Goal: Information Seeking & Learning: Compare options

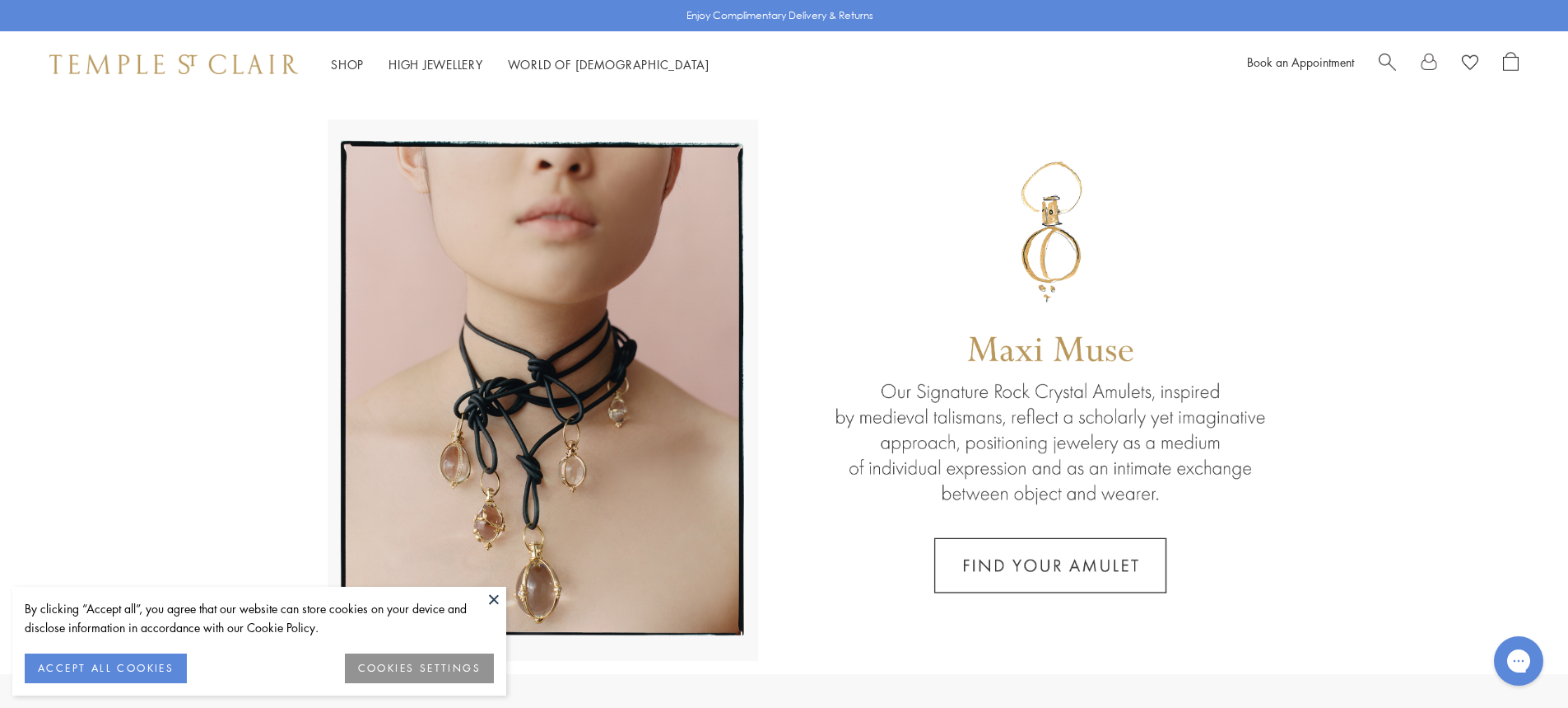
click at [1423, 64] on link at bounding box center [1429, 65] width 16 height 25
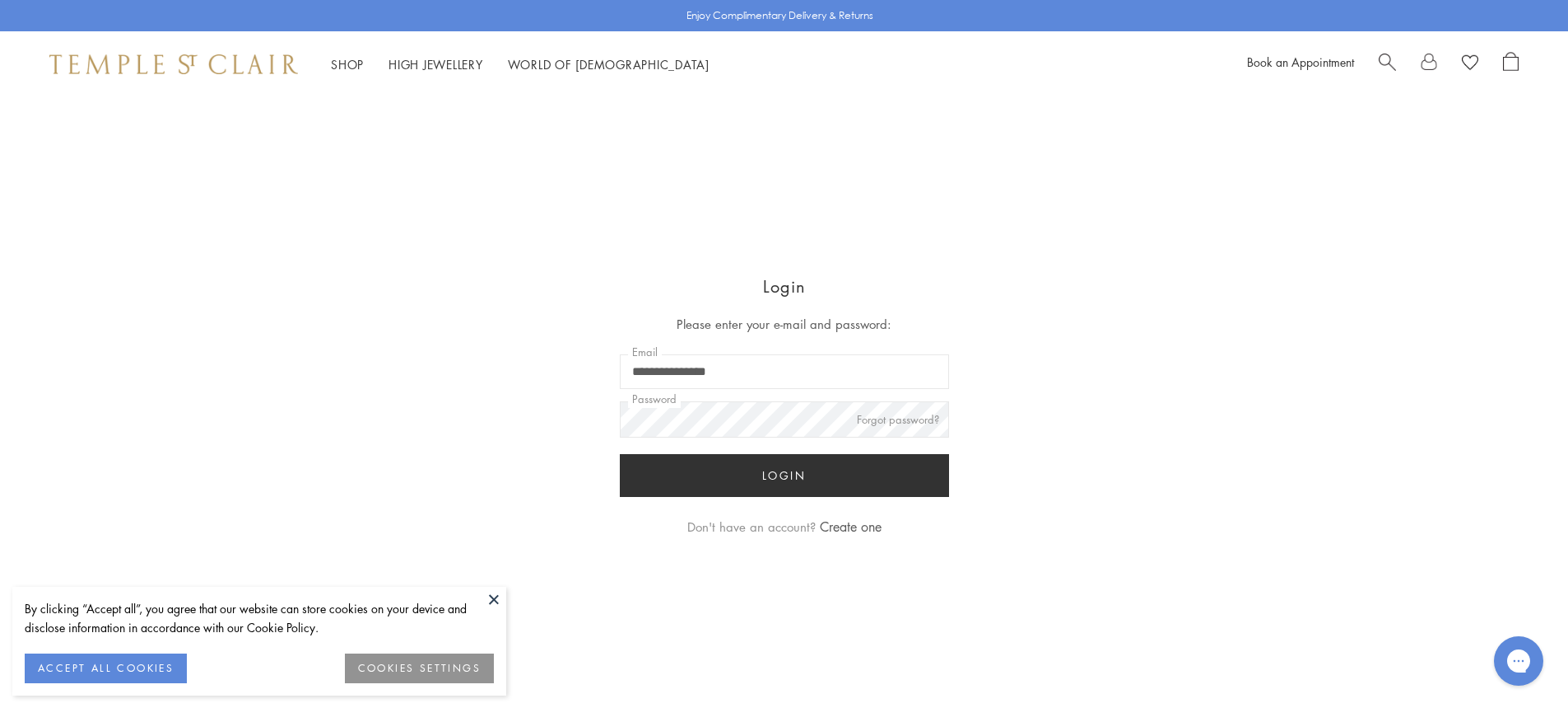
type input "**********"
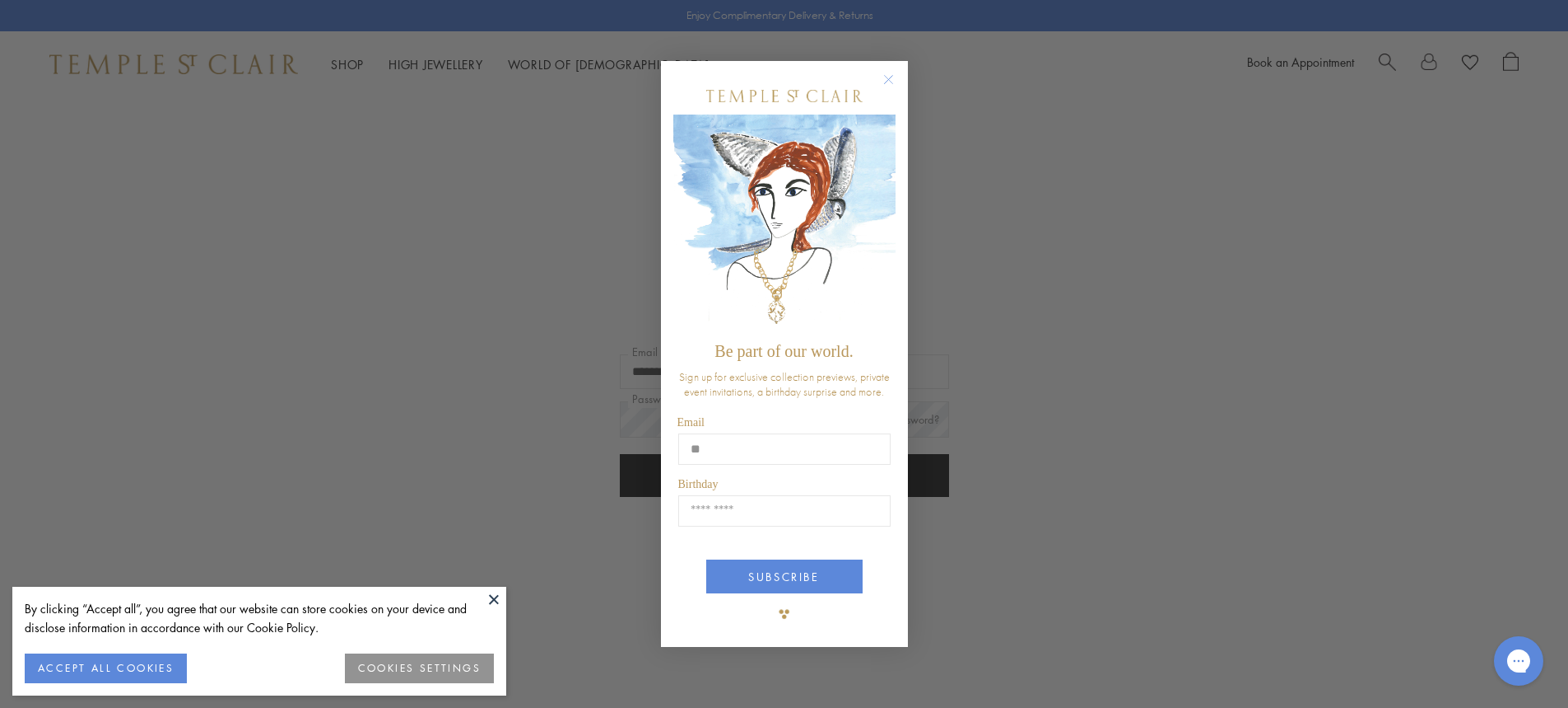
type input "*"
click at [890, 80] on icon "Close dialog" at bounding box center [888, 78] width 9 height 9
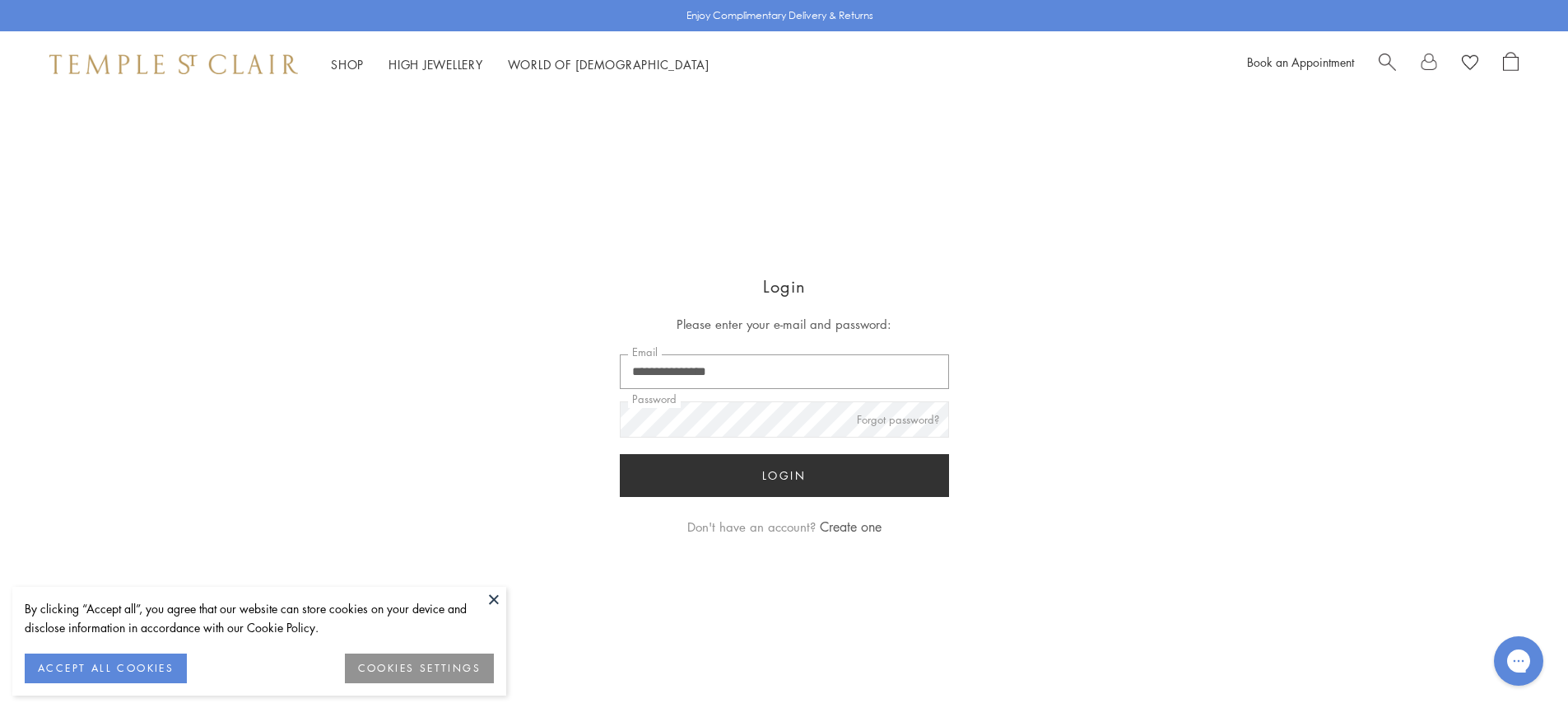
click at [757, 359] on input "**********" at bounding box center [784, 371] width 330 height 35
type input "**********"
click at [635, 480] on button "Login" at bounding box center [784, 475] width 330 height 43
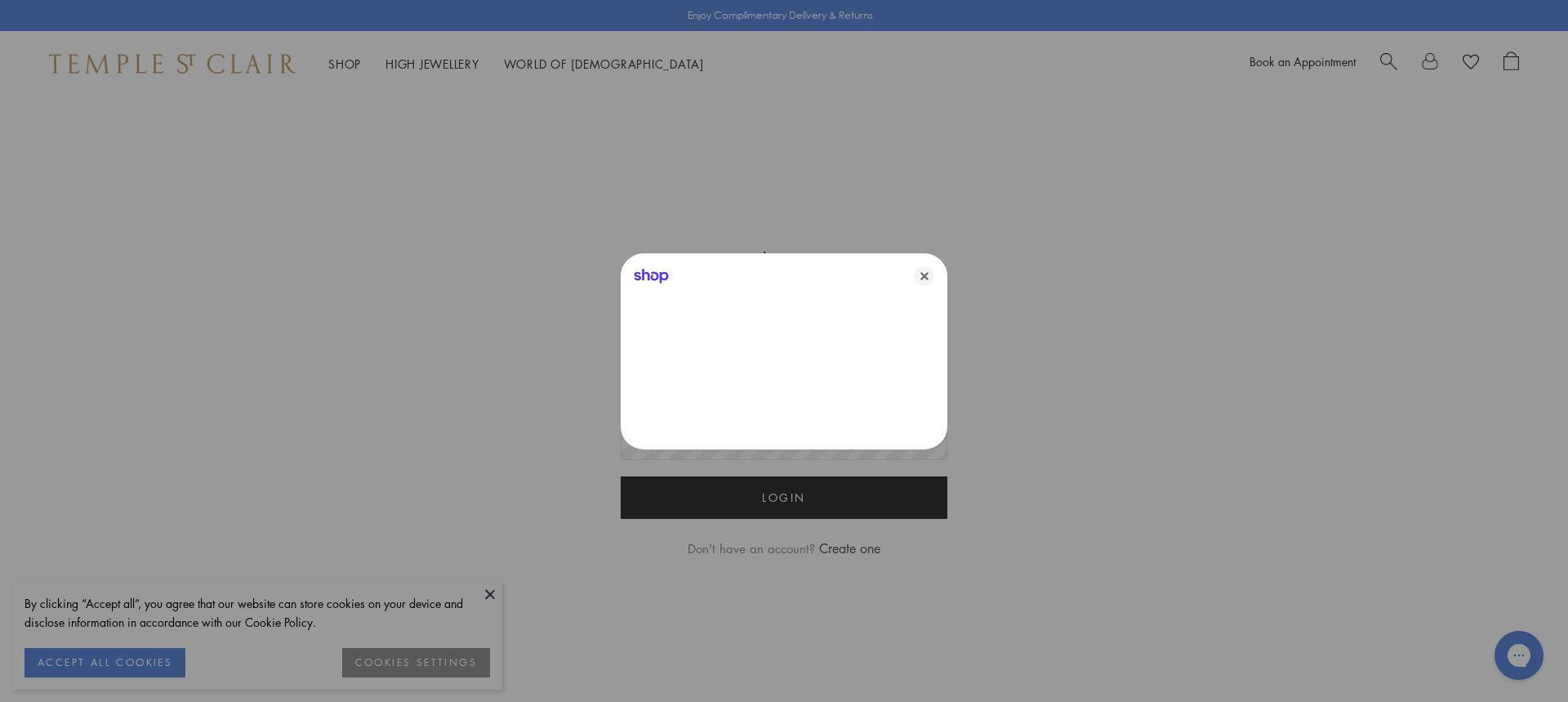
type input "**********"
click at [924, 269] on icon "Close" at bounding box center [924, 276] width 19 height 19
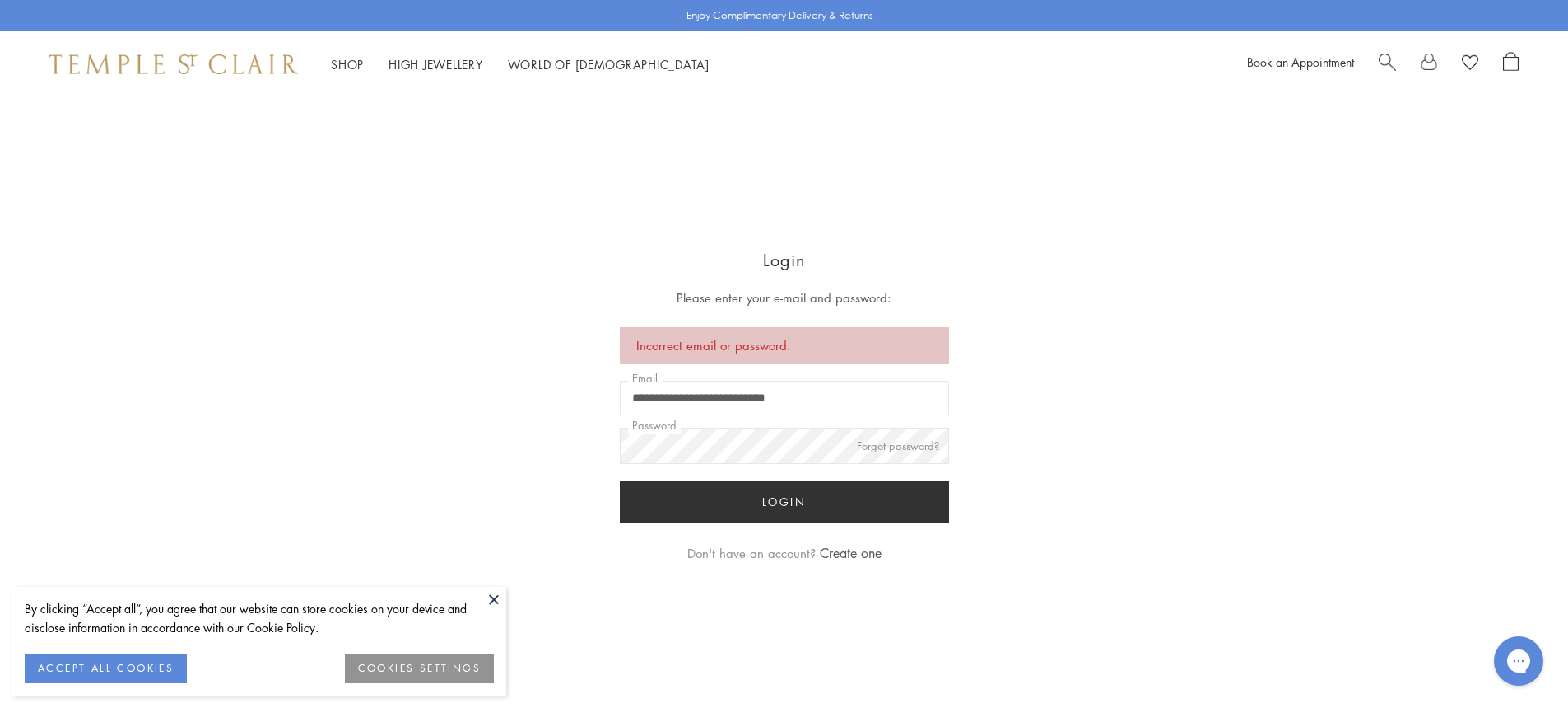
click at [674, 500] on button "Login" at bounding box center [784, 501] width 330 height 43
type input "**********"
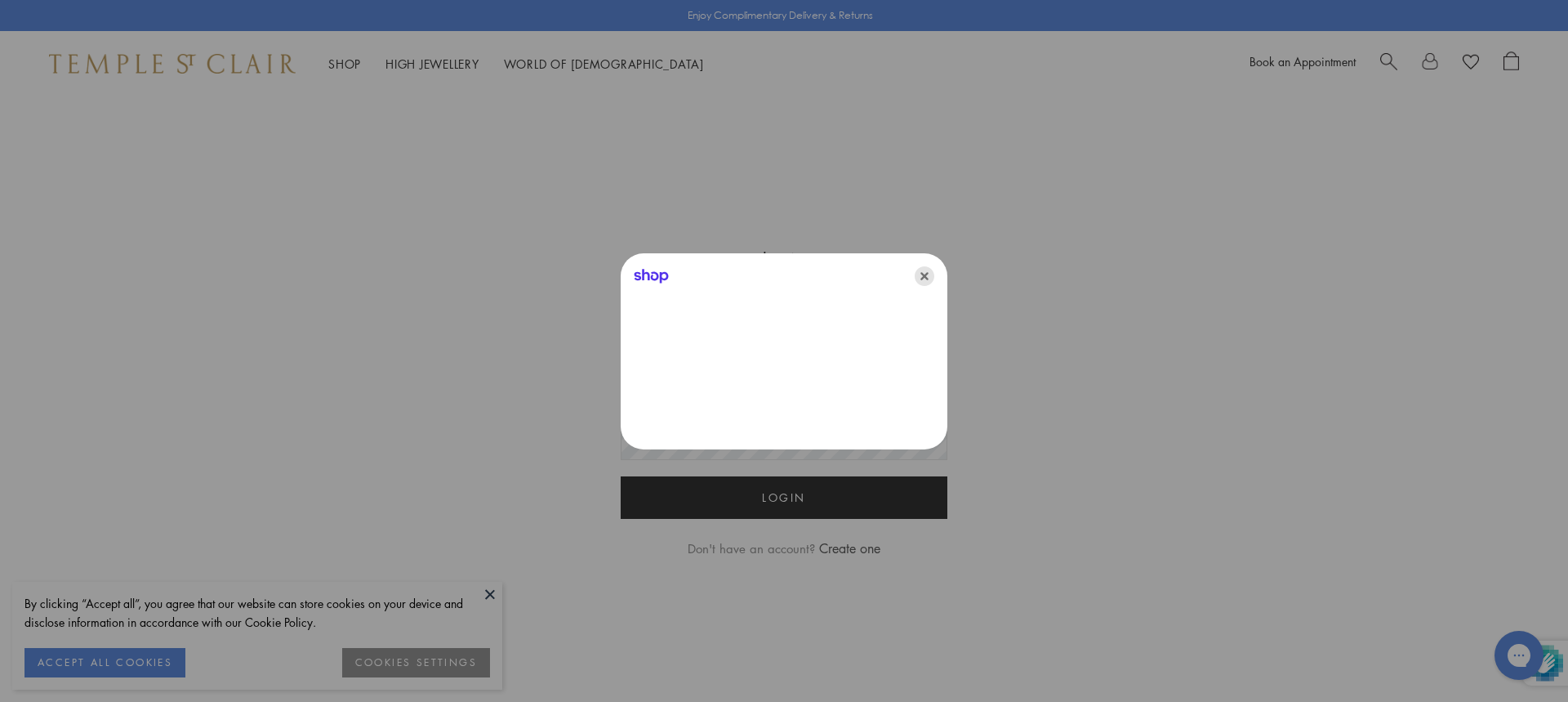
click at [928, 276] on icon "Close" at bounding box center [924, 276] width 19 height 19
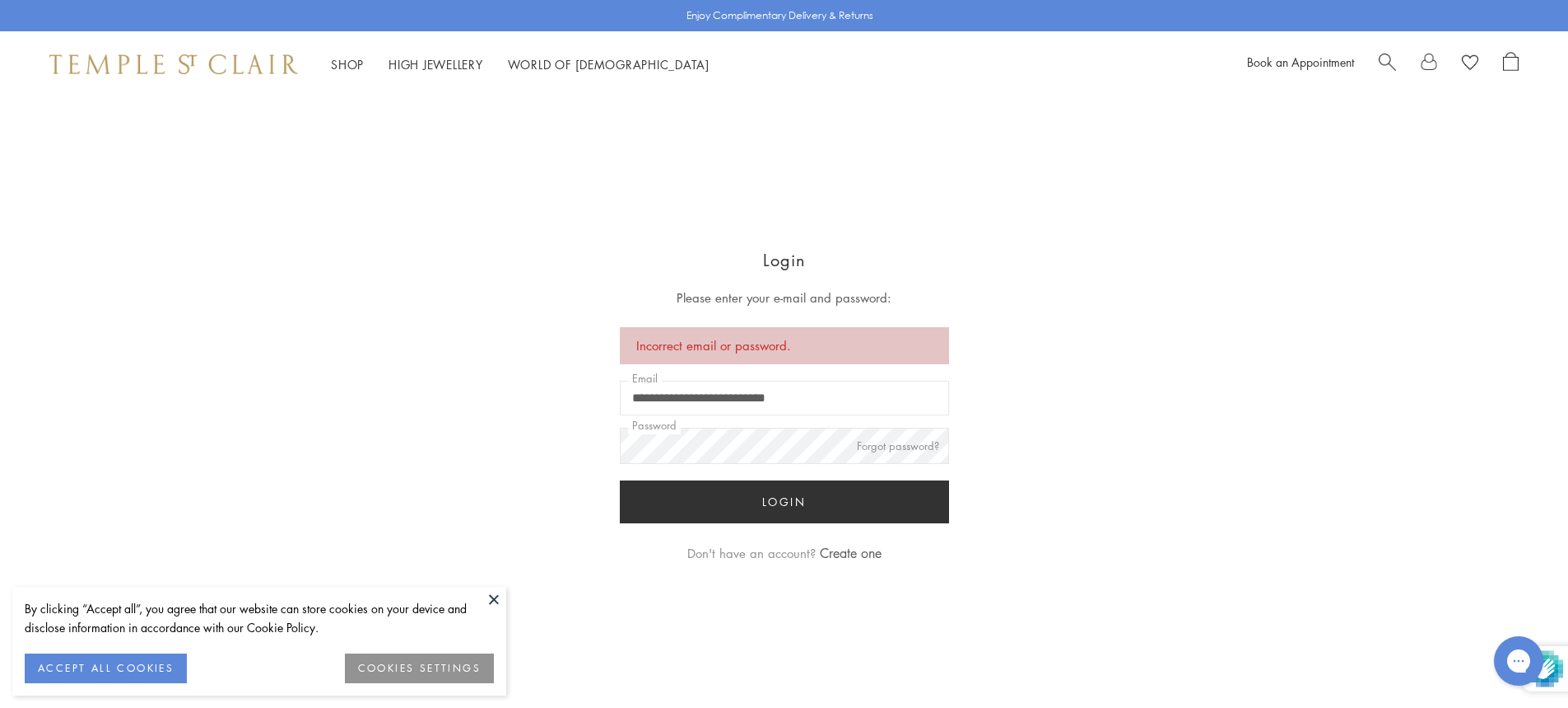
click at [642, 498] on button "Login" at bounding box center [784, 501] width 330 height 43
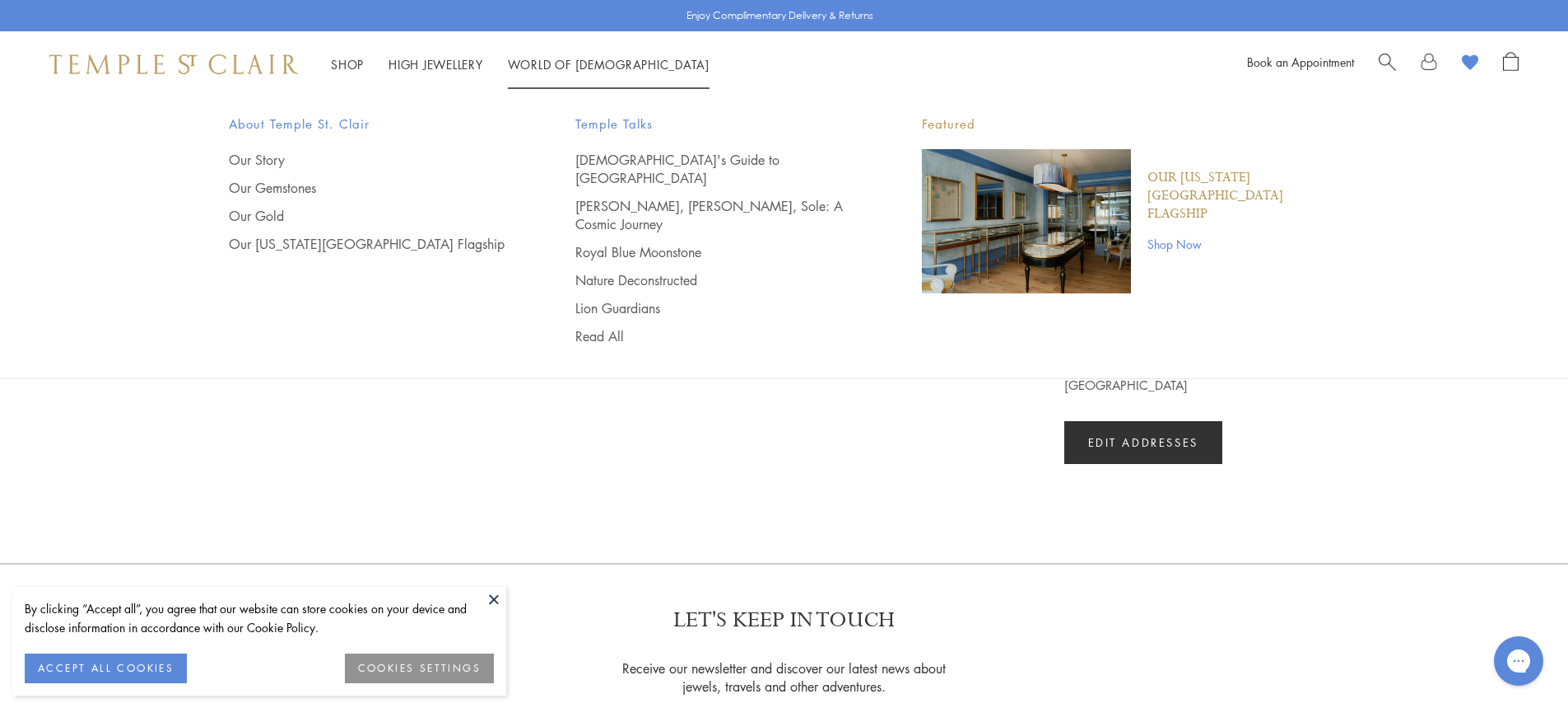
click at [1470, 65] on image at bounding box center [1469, 63] width 16 height 15
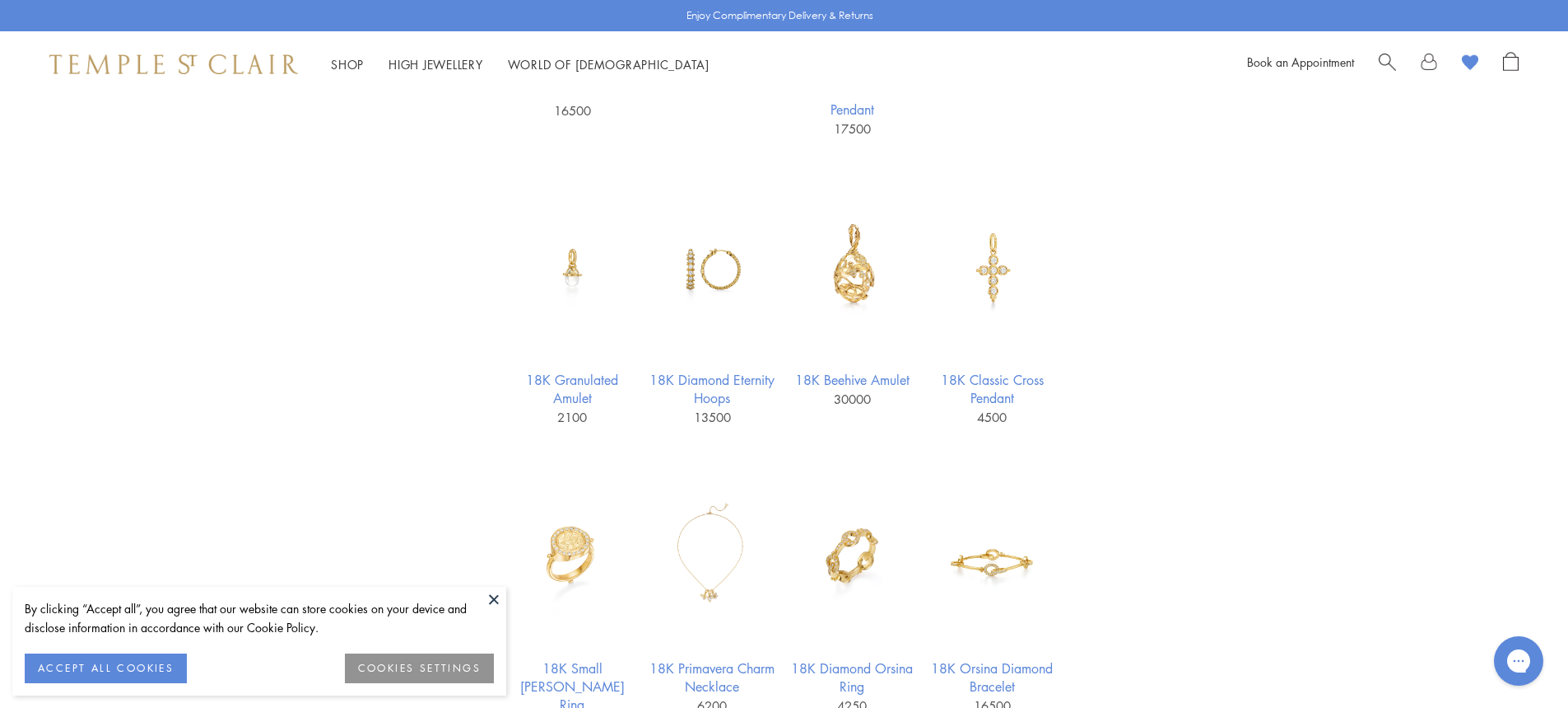
scroll to position [1318, 0]
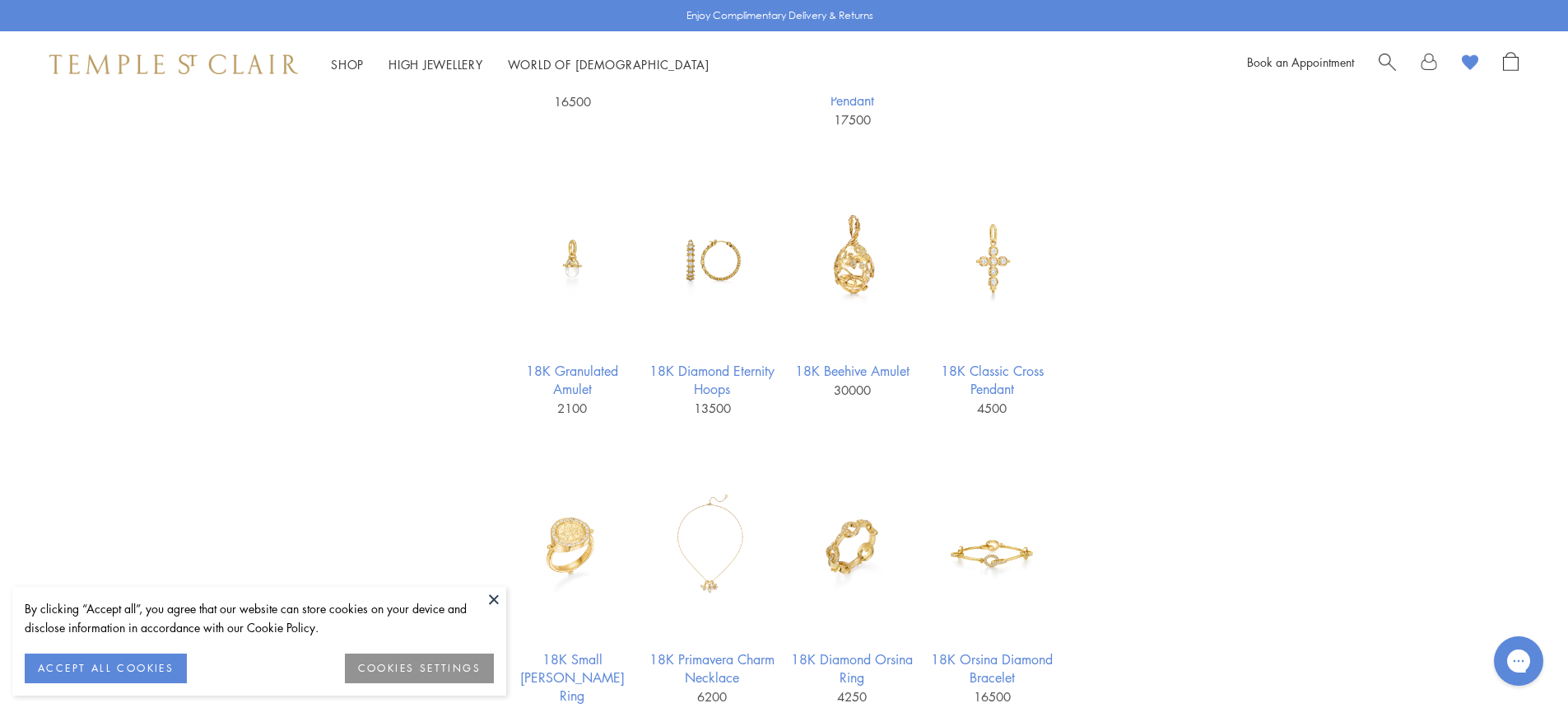
click at [491, 601] on button at bounding box center [494, 599] width 25 height 25
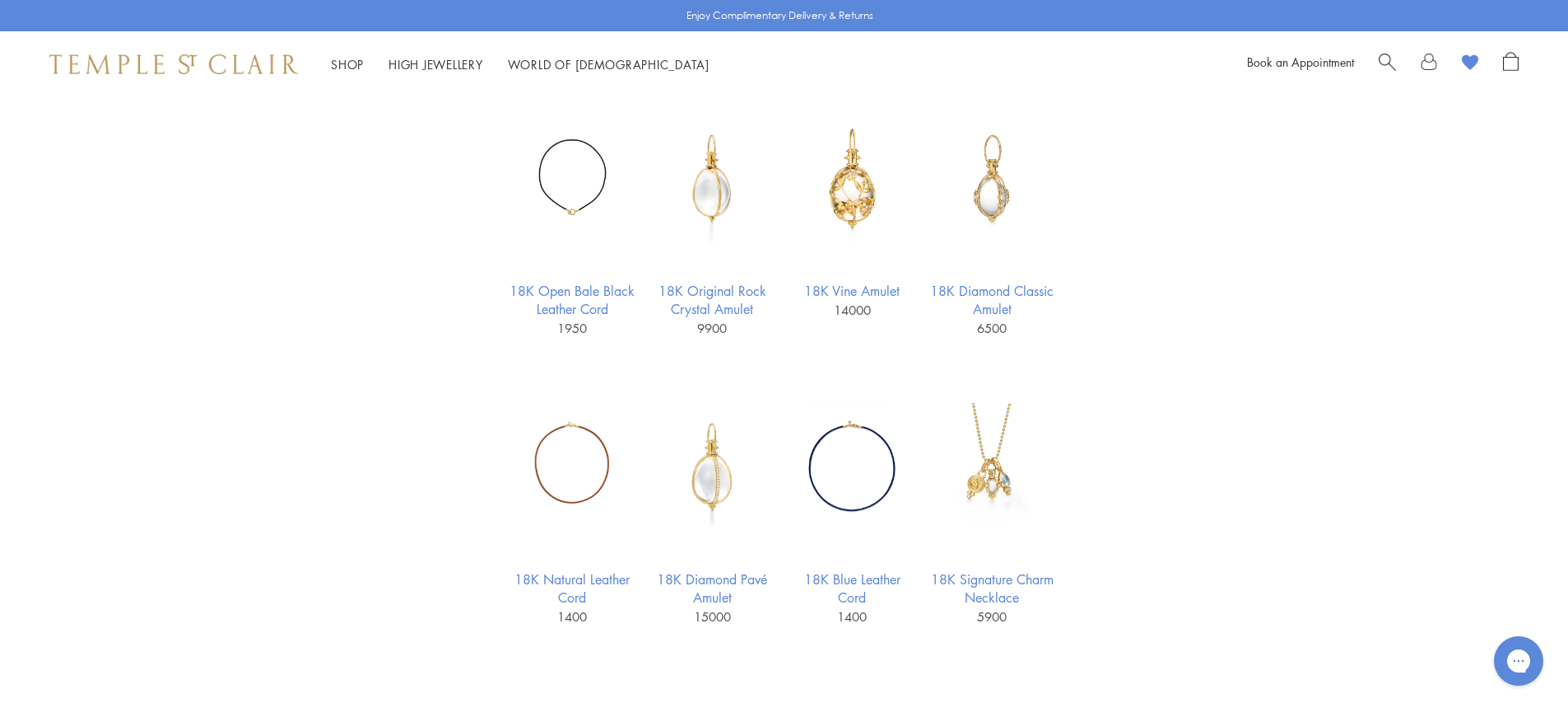
scroll to position [0, 0]
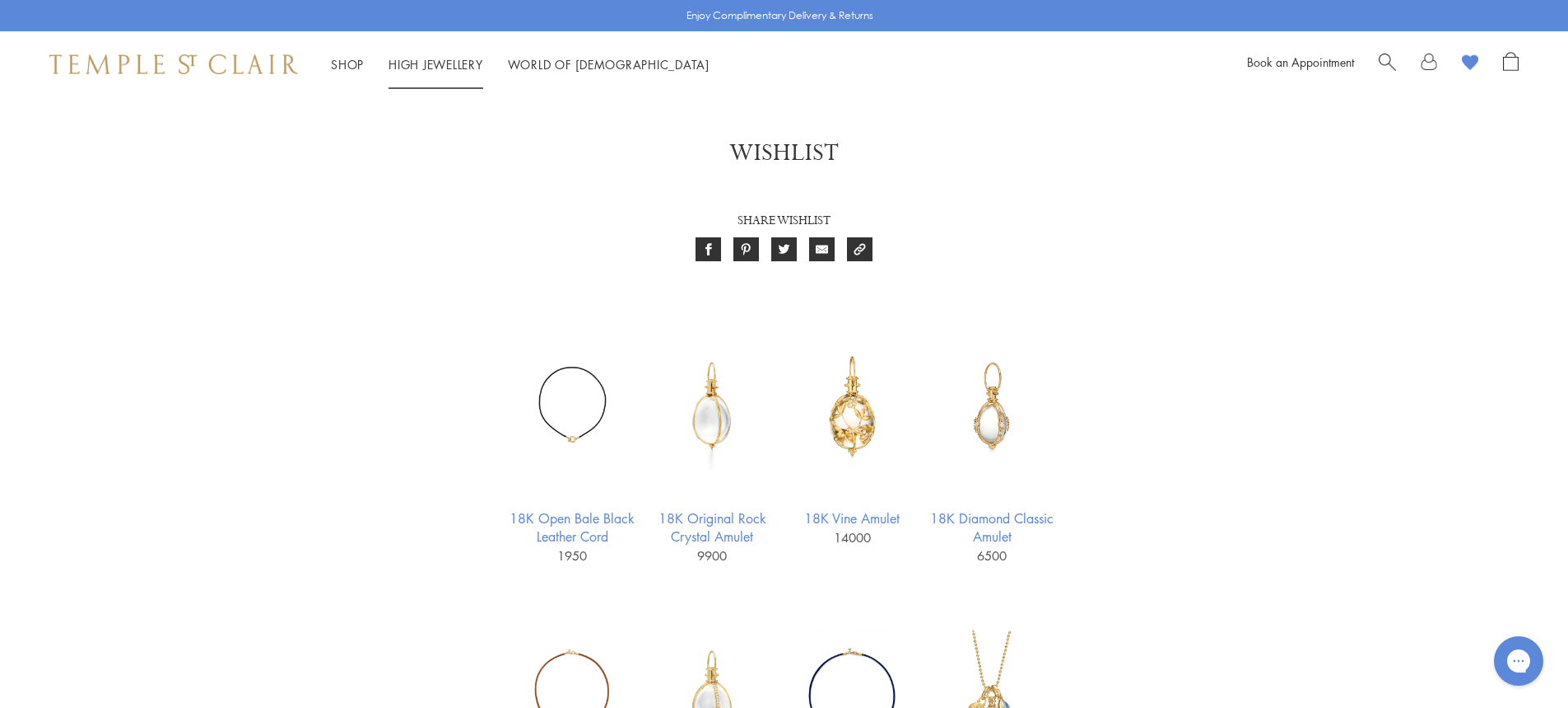
click at [426, 58] on link "High Jewellery High Jewellery" at bounding box center [436, 64] width 95 height 16
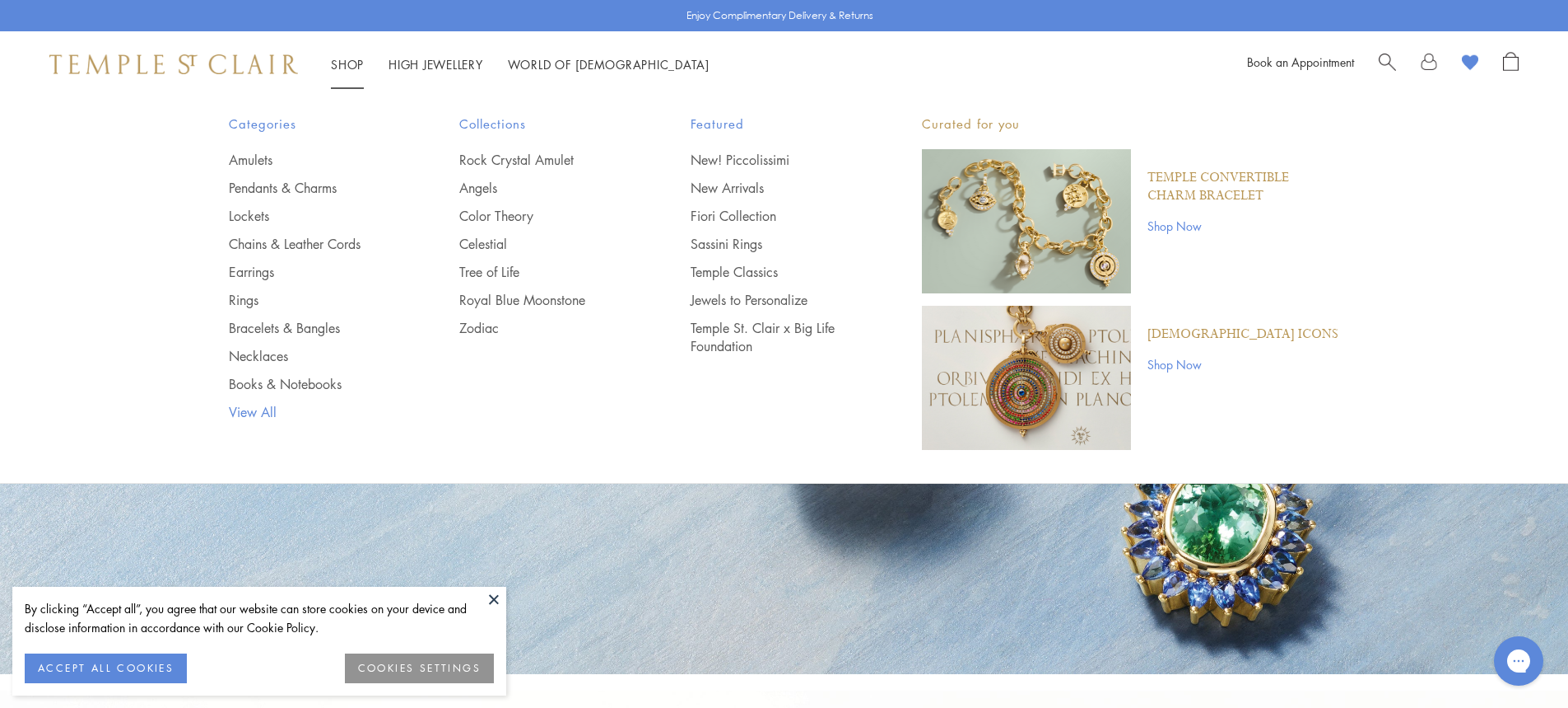
click at [252, 415] on link "View All" at bounding box center [311, 411] width 165 height 18
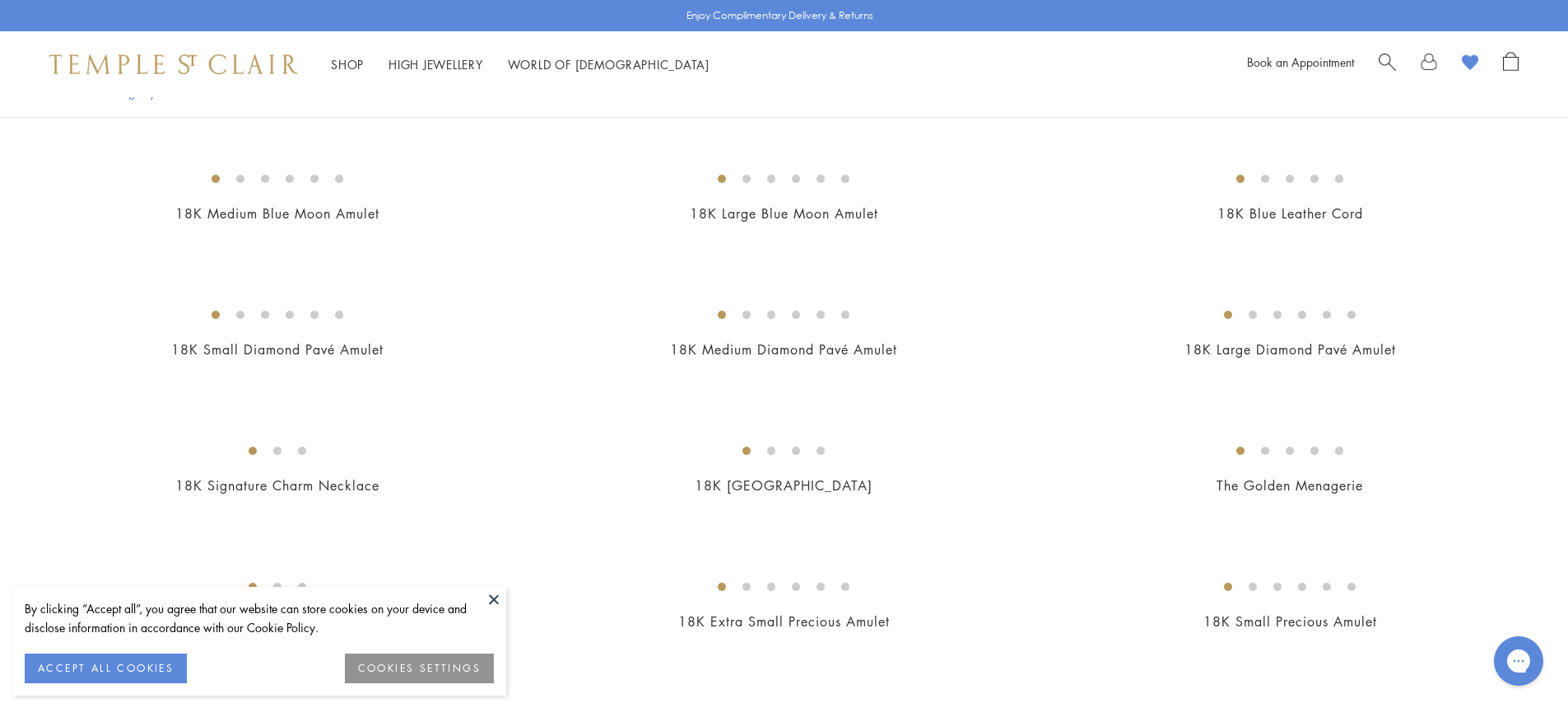
scroll to position [2553, 0]
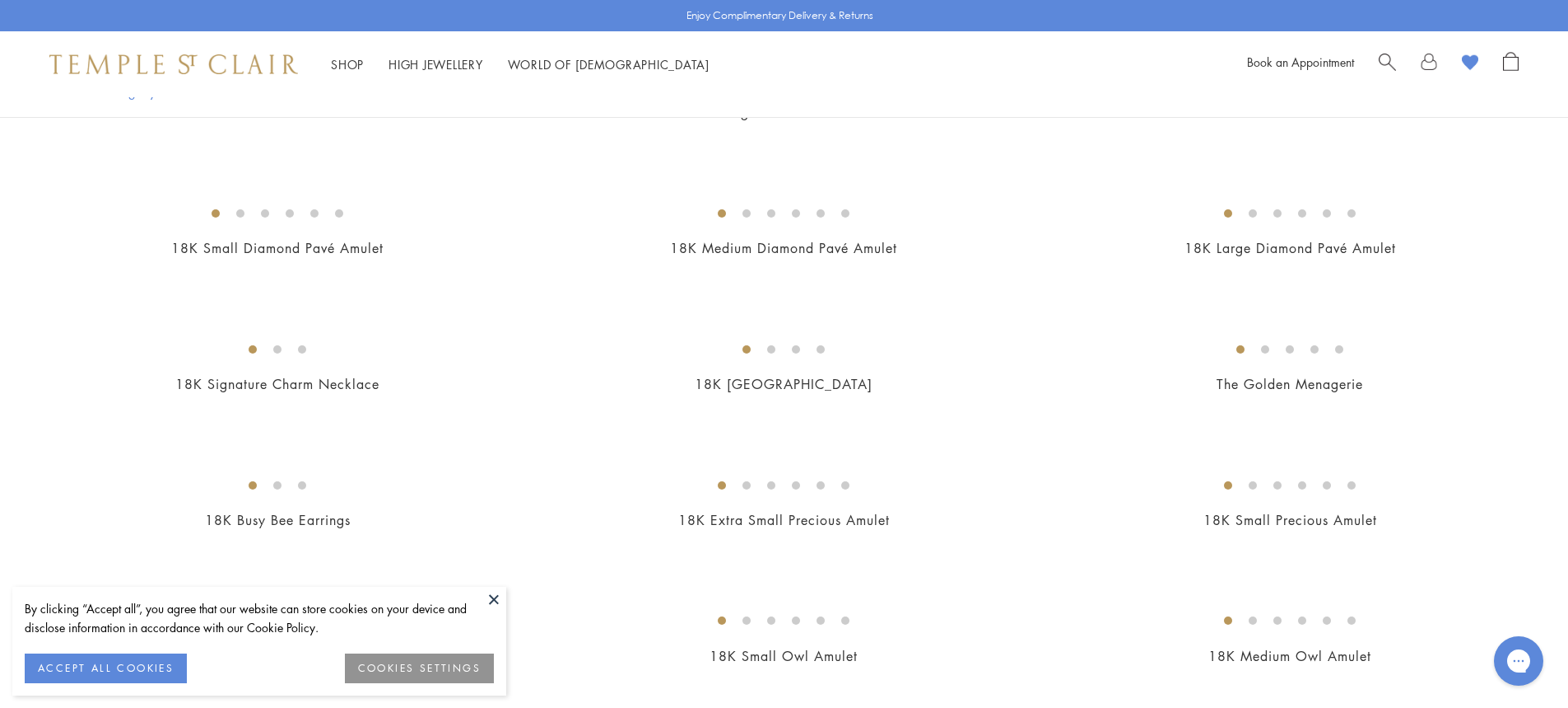
click at [491, 592] on button at bounding box center [494, 599] width 25 height 25
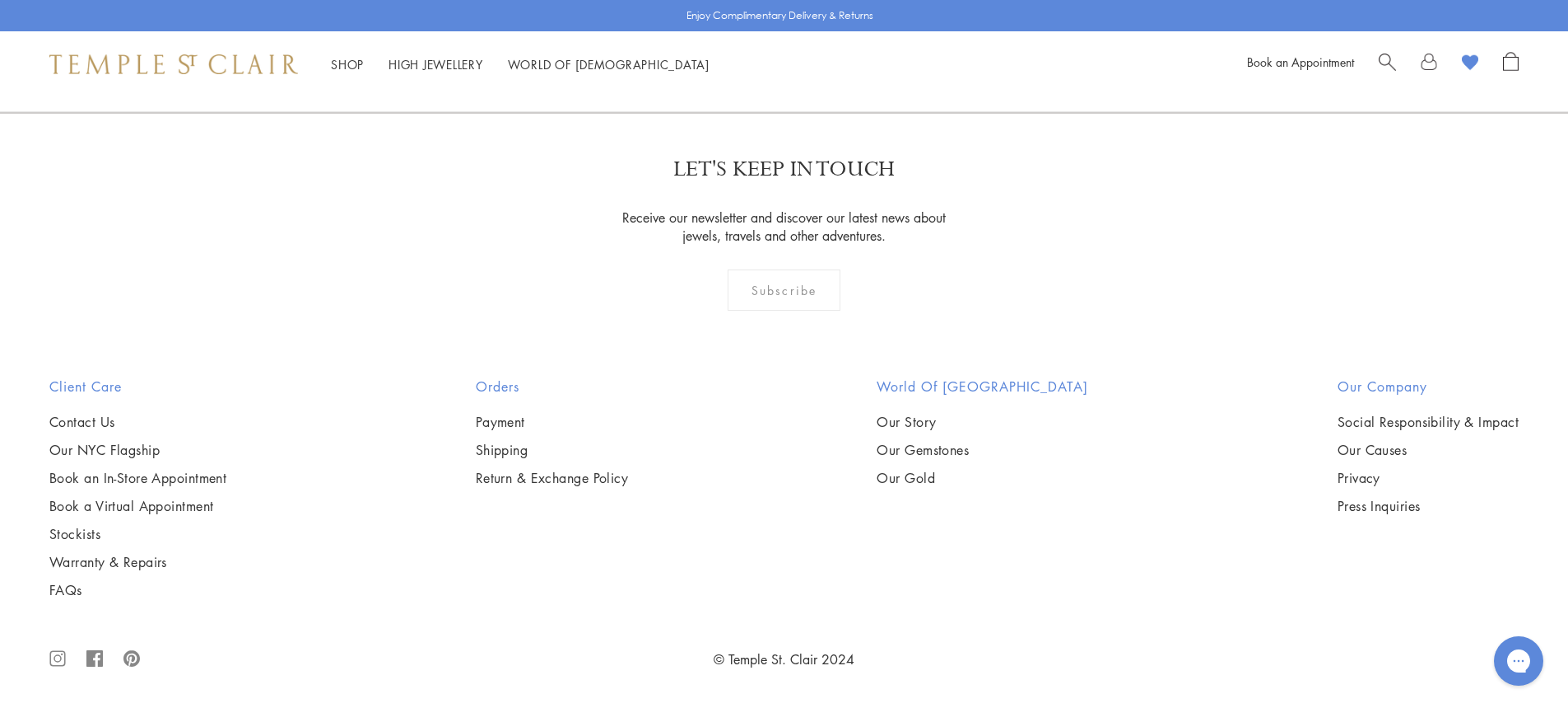
scroll to position [16390, 0]
click at [707, 46] on link "2" at bounding box center [702, 23] width 54 height 45
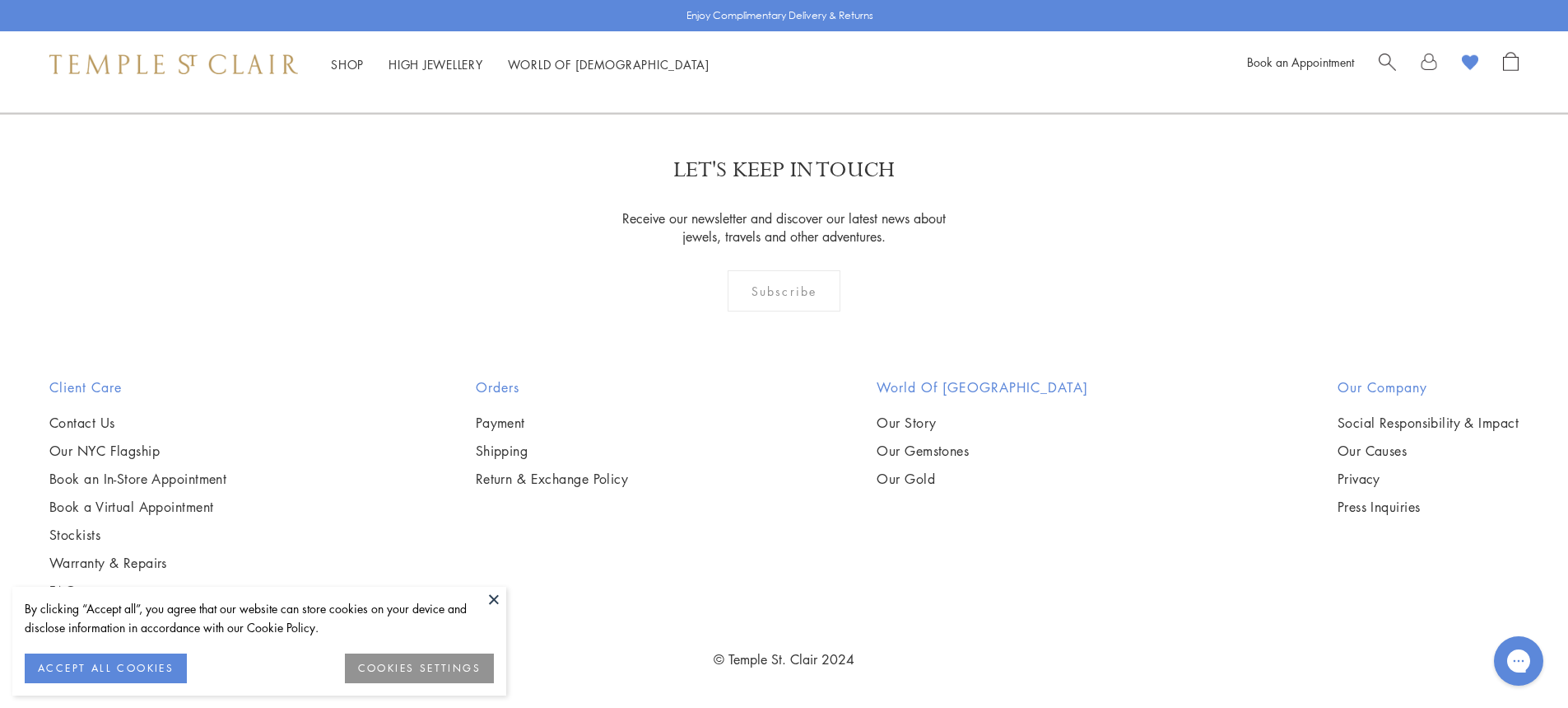
scroll to position [11037, 0]
click at [757, 47] on link "3" at bounding box center [755, 24] width 54 height 45
click at [0, 0] on img at bounding box center [0, 0] width 0 height 0
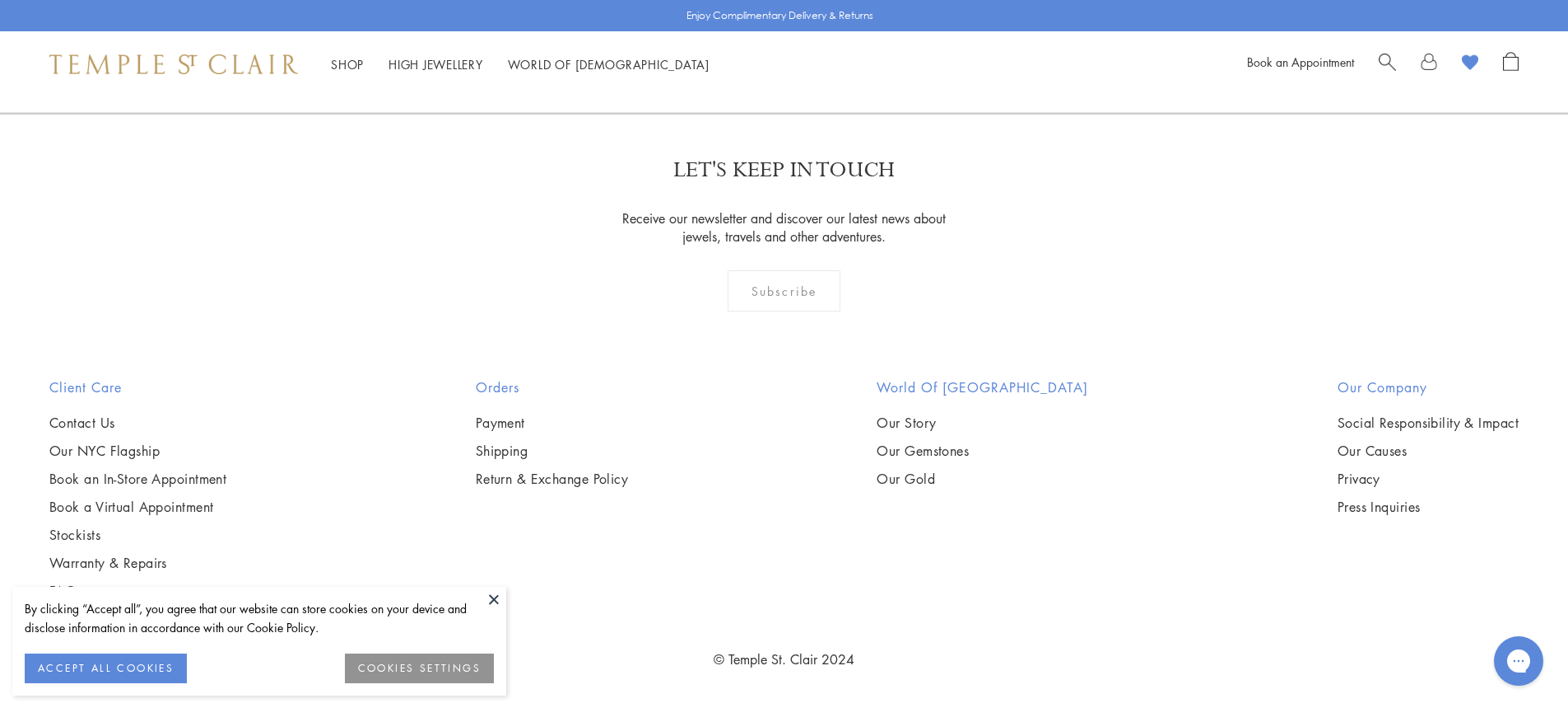
click at [781, 47] on link "4" at bounding box center [782, 24] width 54 height 45
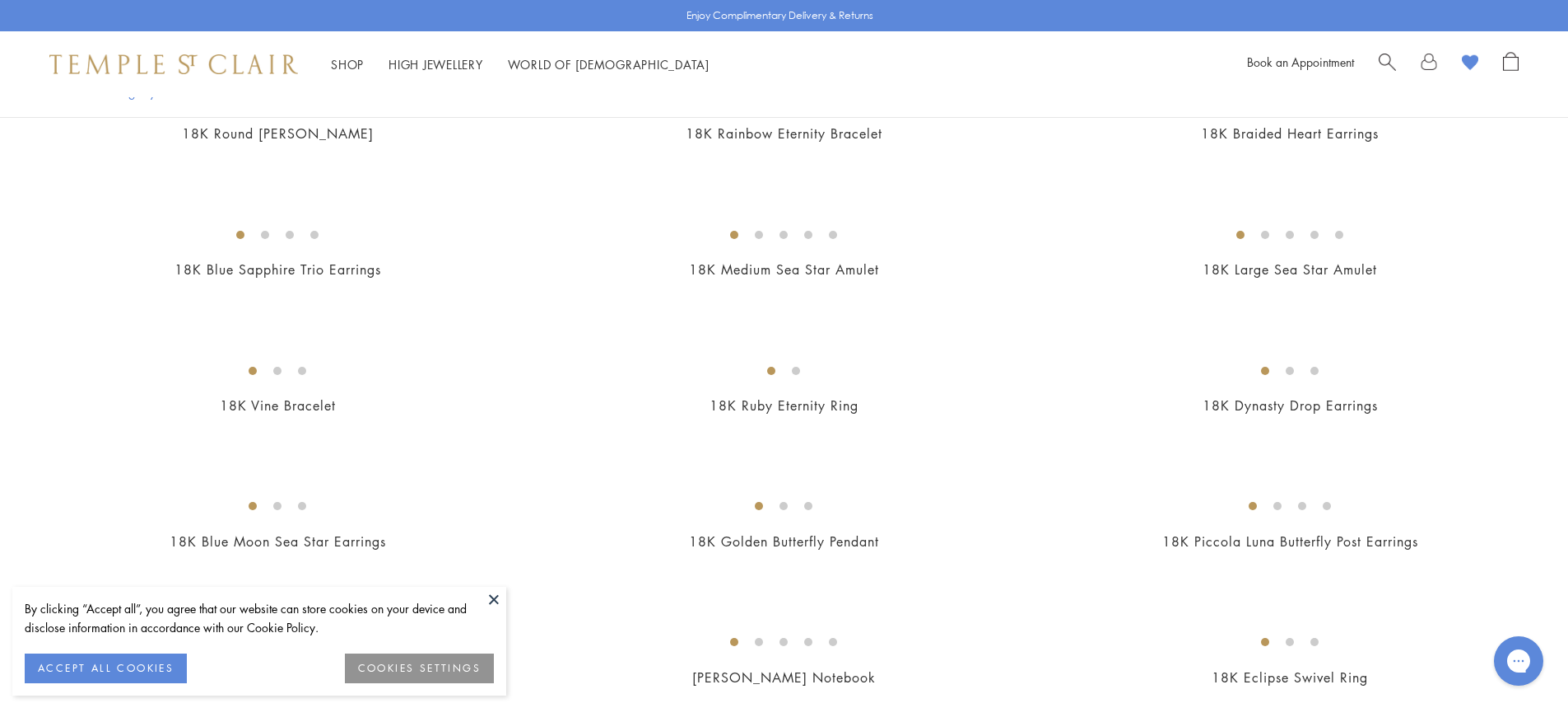
scroll to position [824, 0]
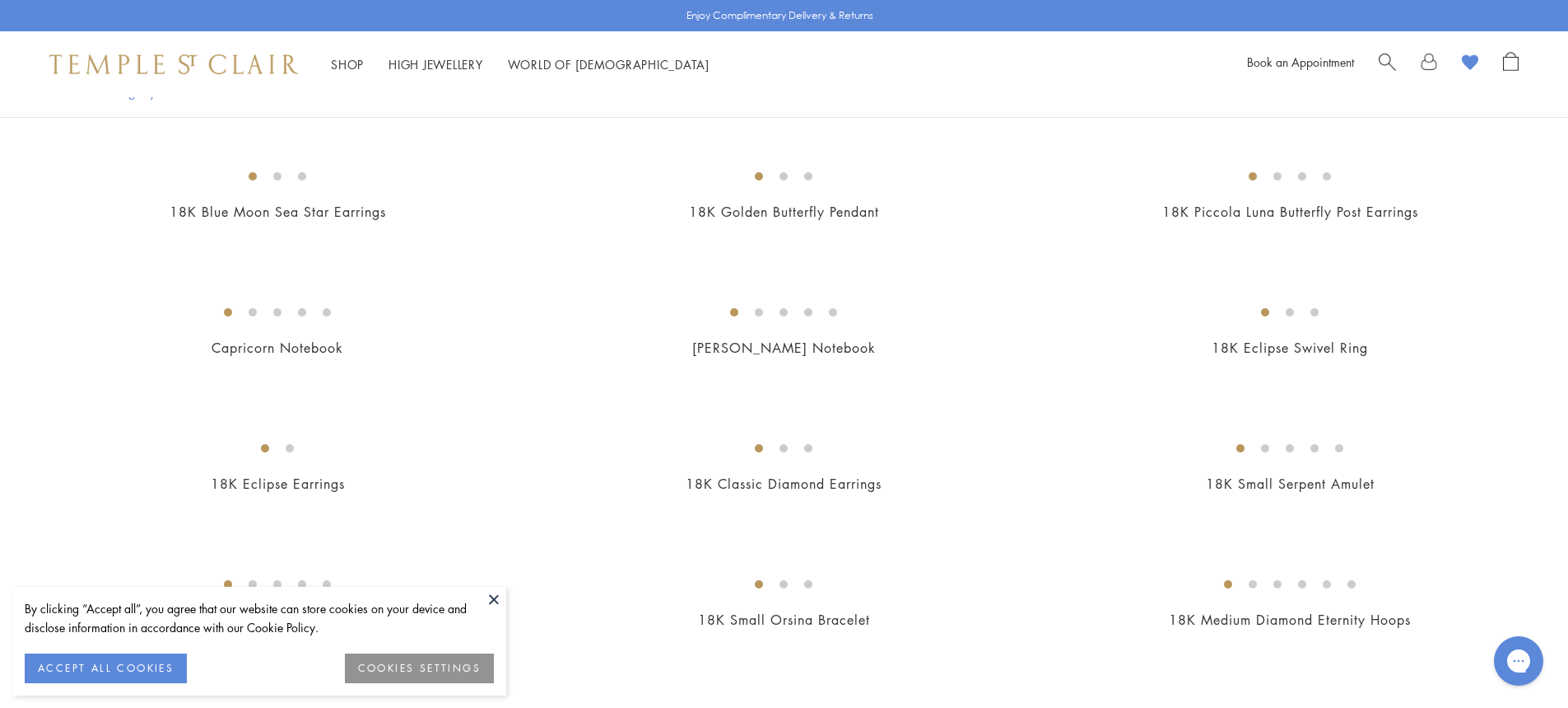
click at [0, 0] on img at bounding box center [0, 0] width 0 height 0
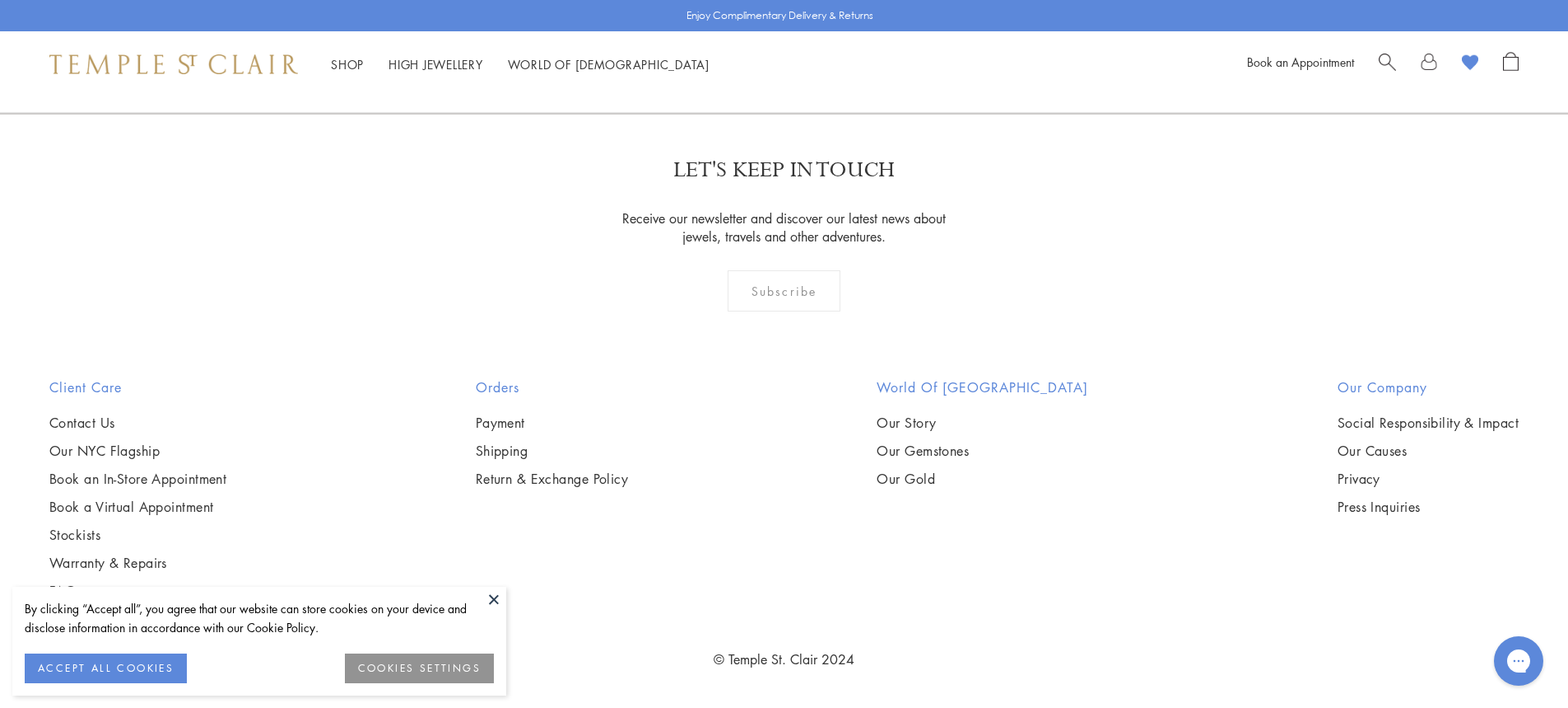
scroll to position [4365, 0]
click at [0, 0] on img at bounding box center [0, 0] width 0 height 0
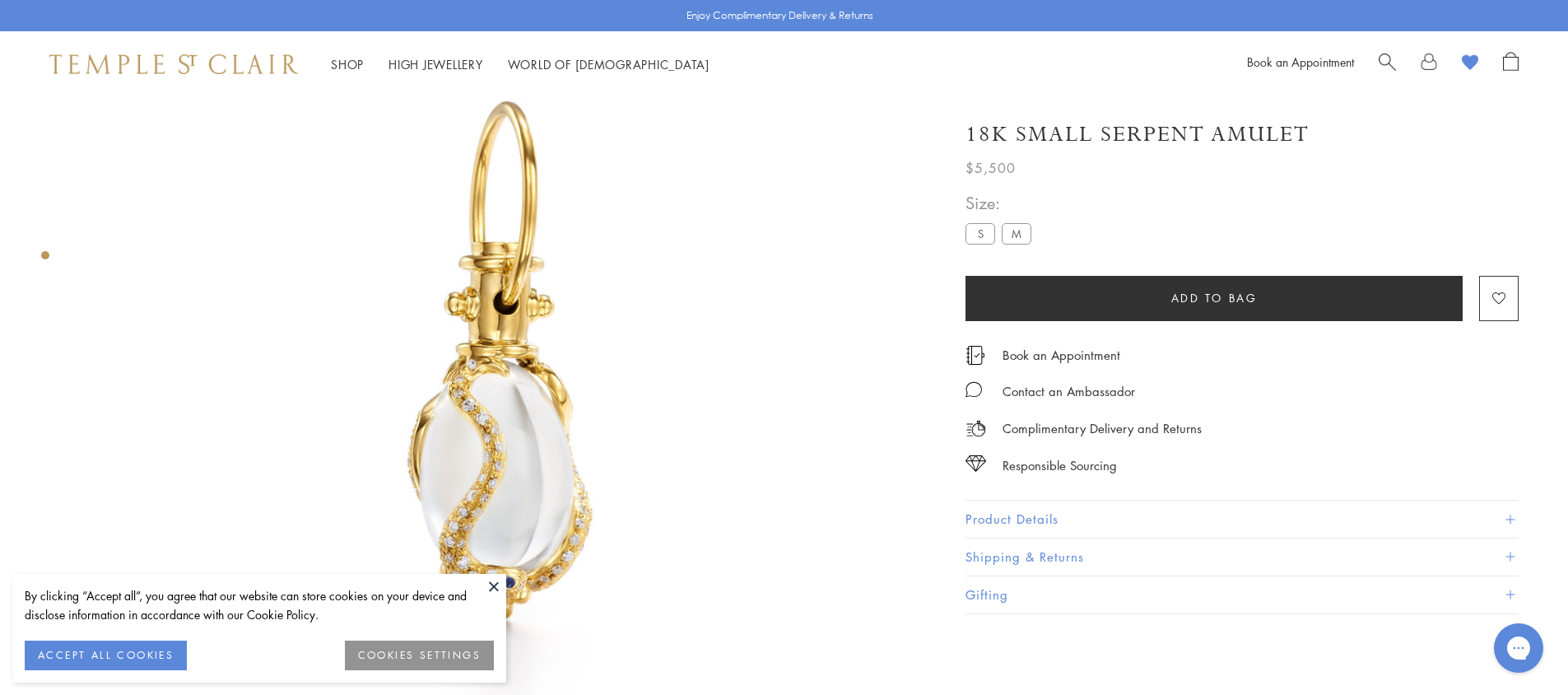
scroll to position [180, 0]
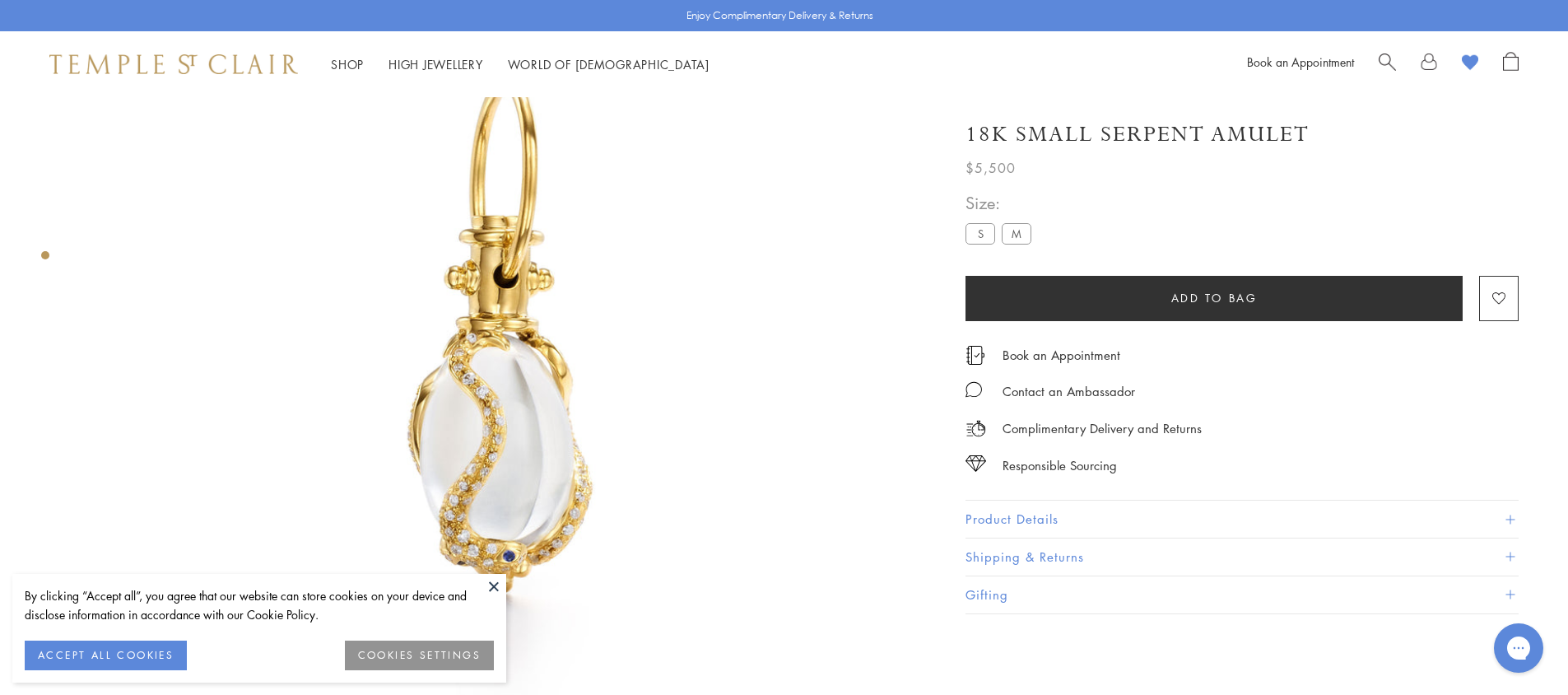
click at [1018, 235] on label "M" at bounding box center [1016, 233] width 30 height 20
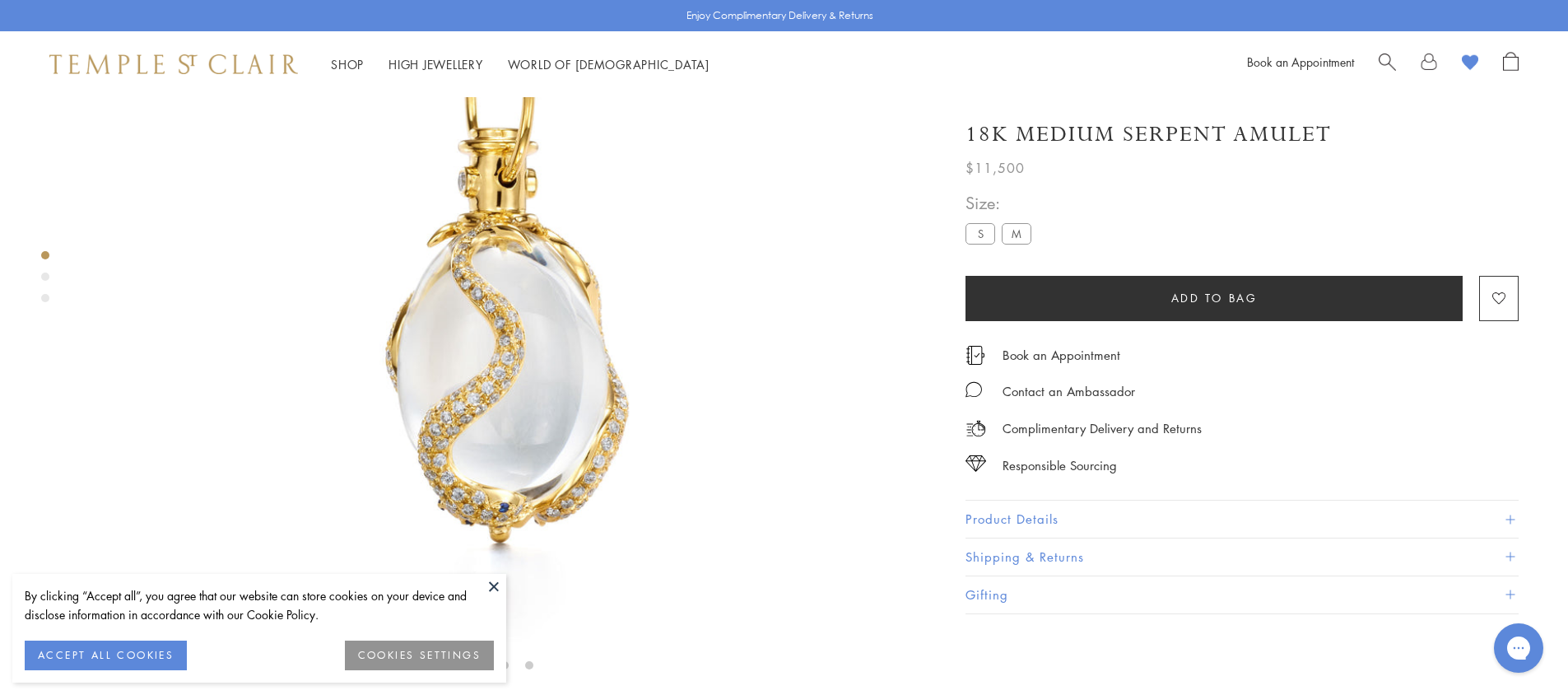
scroll to position [180, 0]
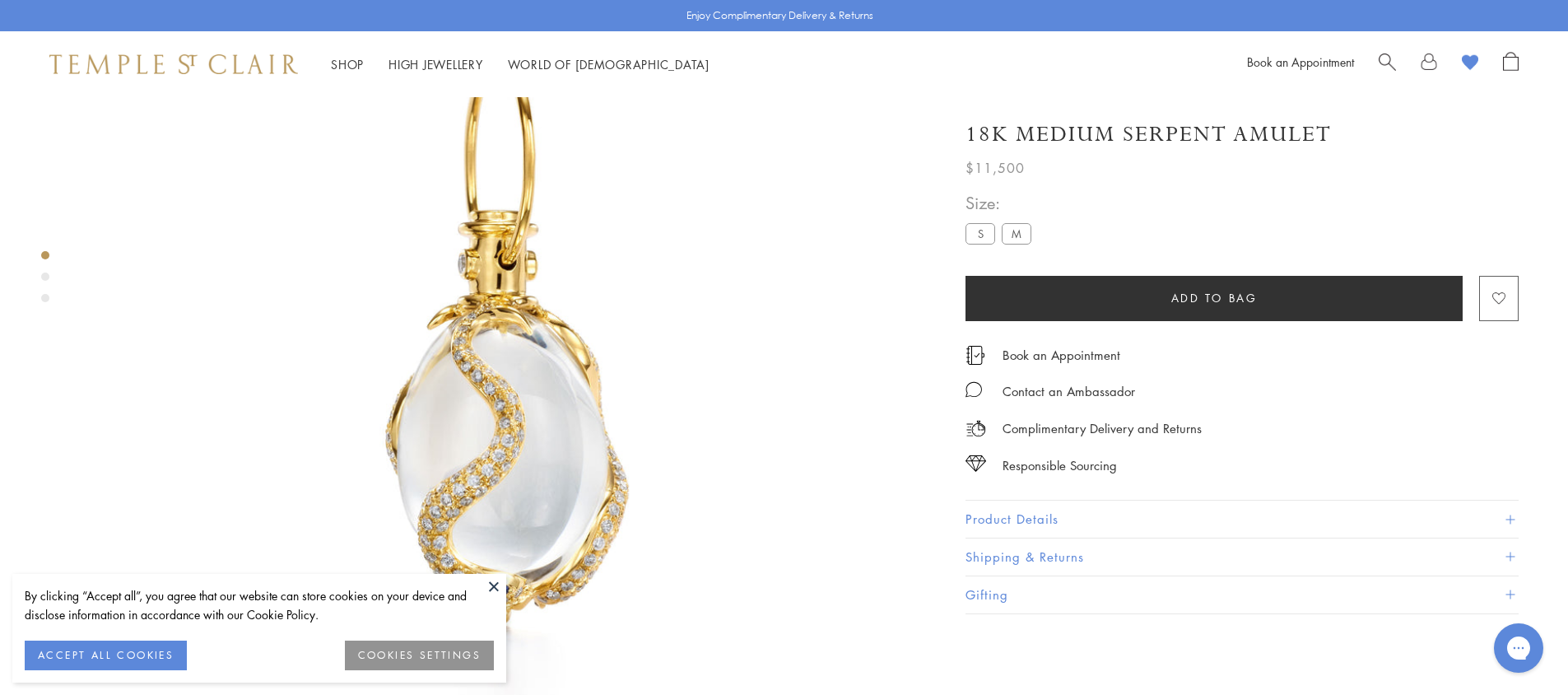
click at [1495, 297] on image "button" at bounding box center [1499, 298] width 14 height 13
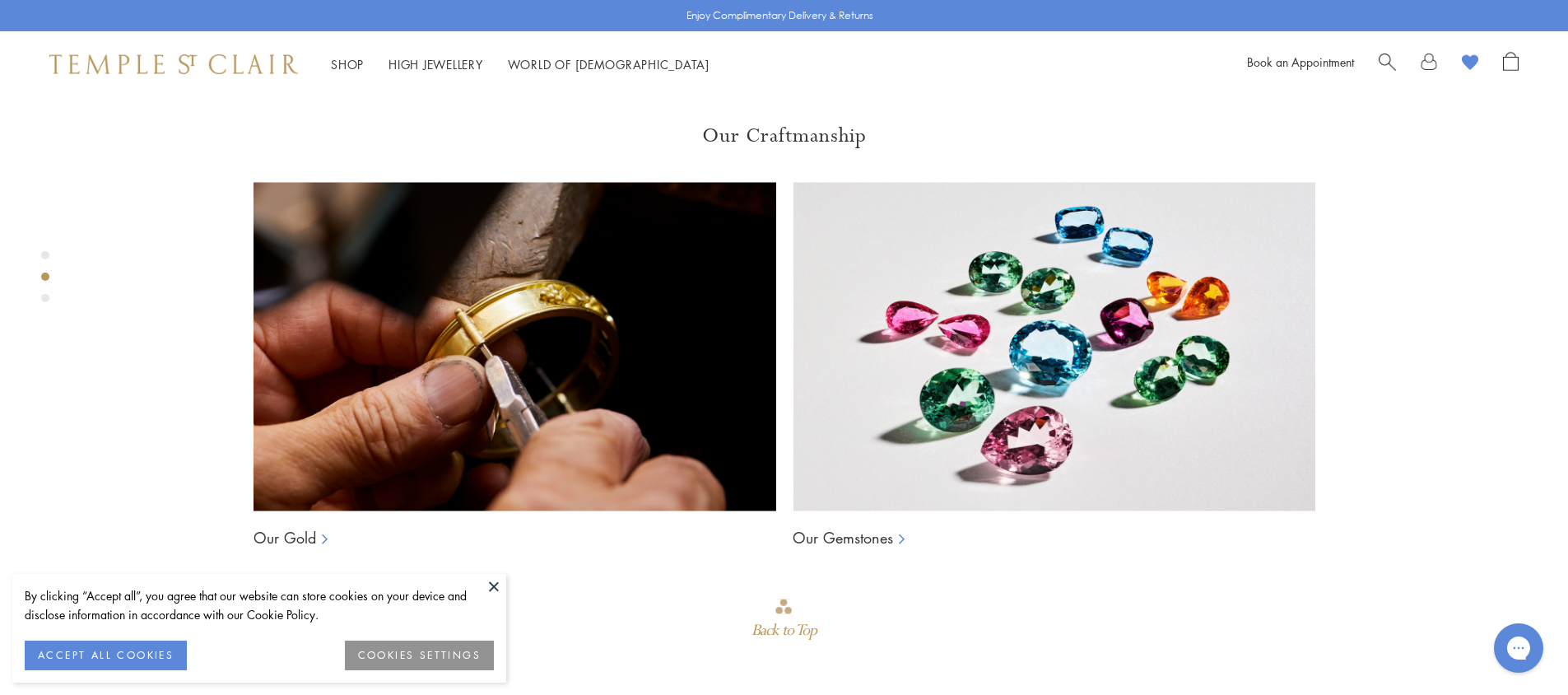
scroll to position [1332, 0]
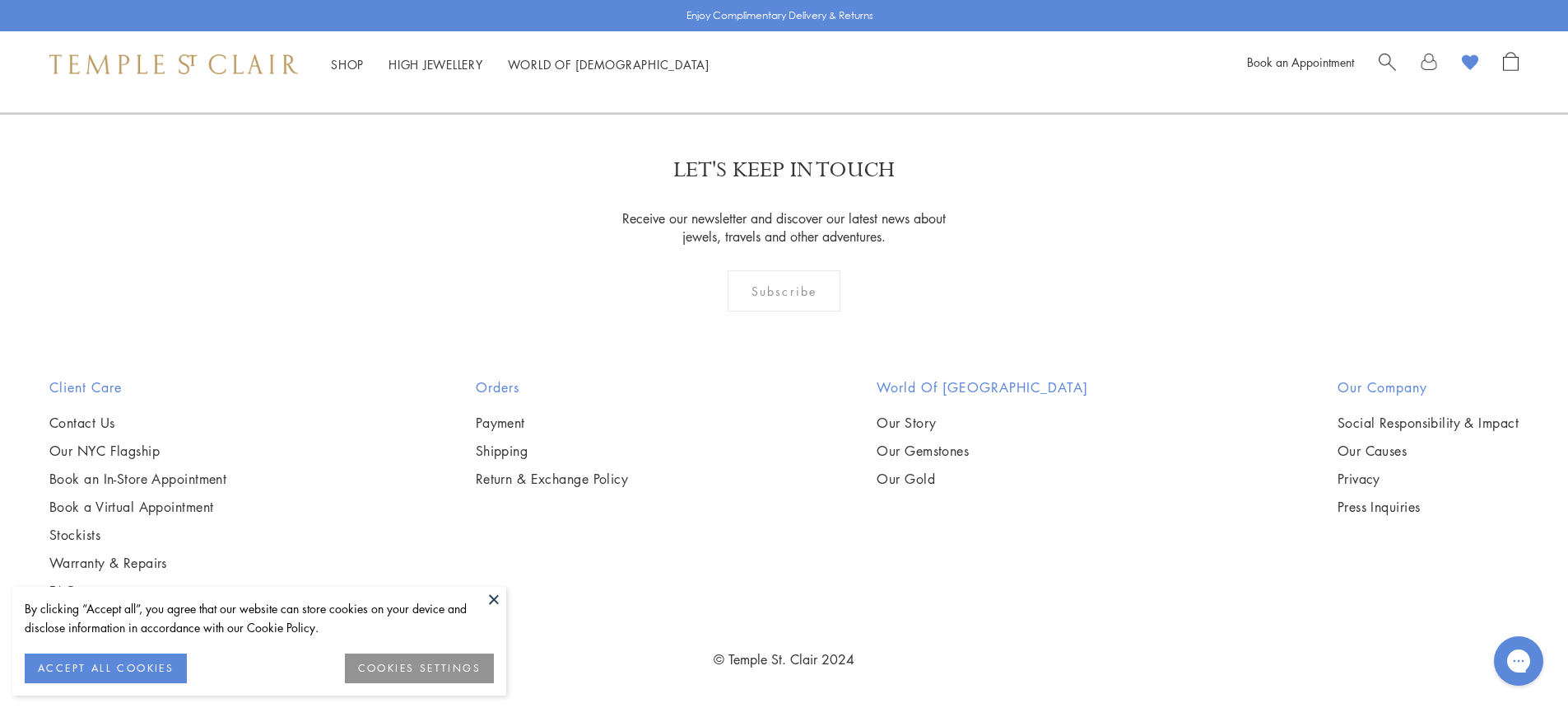
scroll to position [4855, 0]
click at [0, 0] on img at bounding box center [0, 0] width 0 height 0
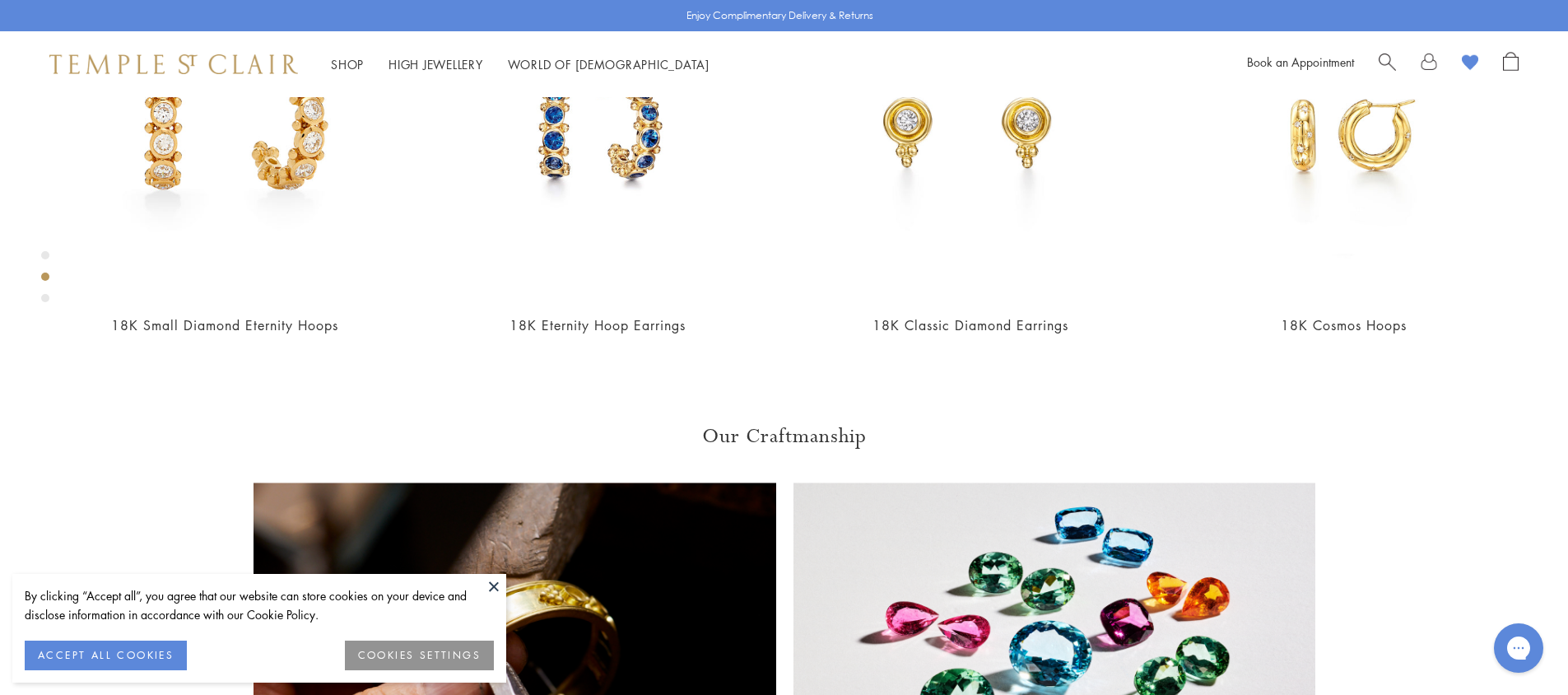
scroll to position [1002, 0]
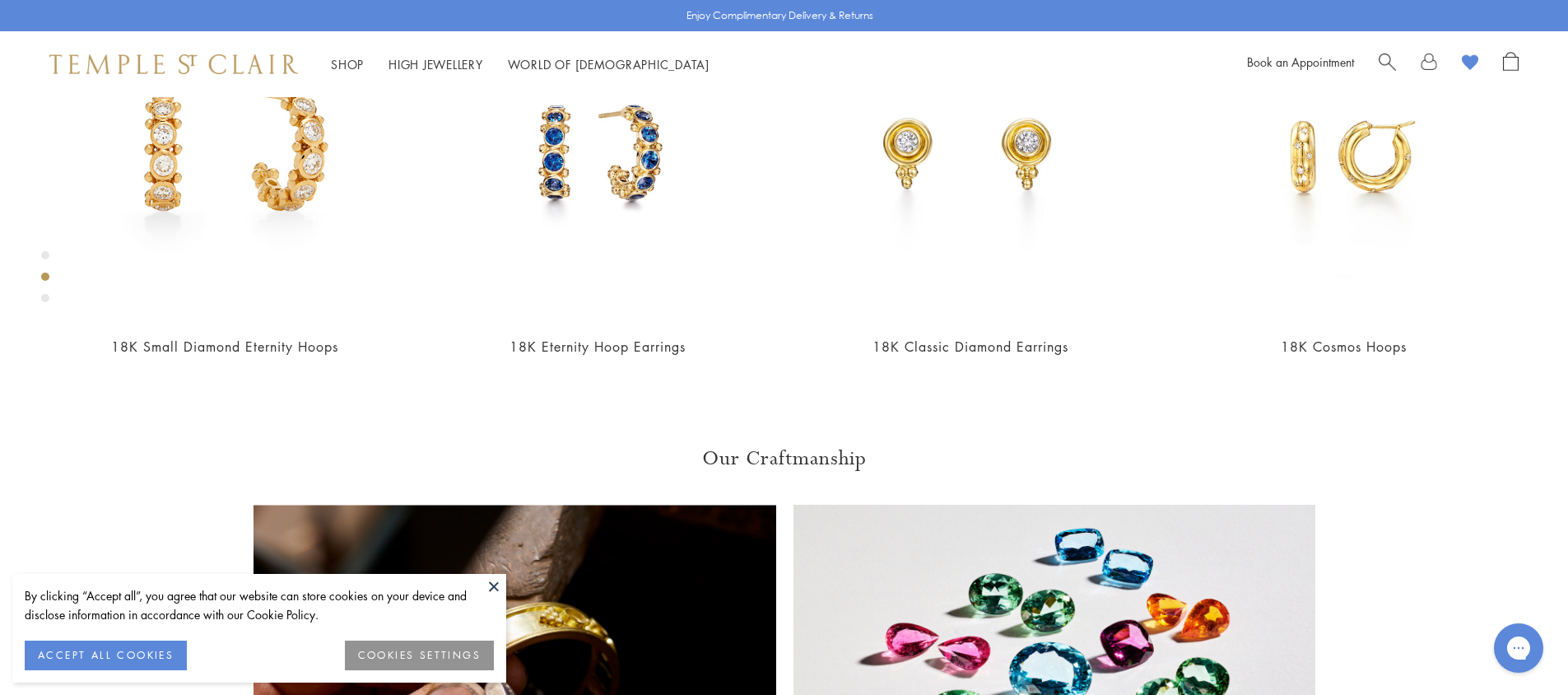
scroll to position [1085, 0]
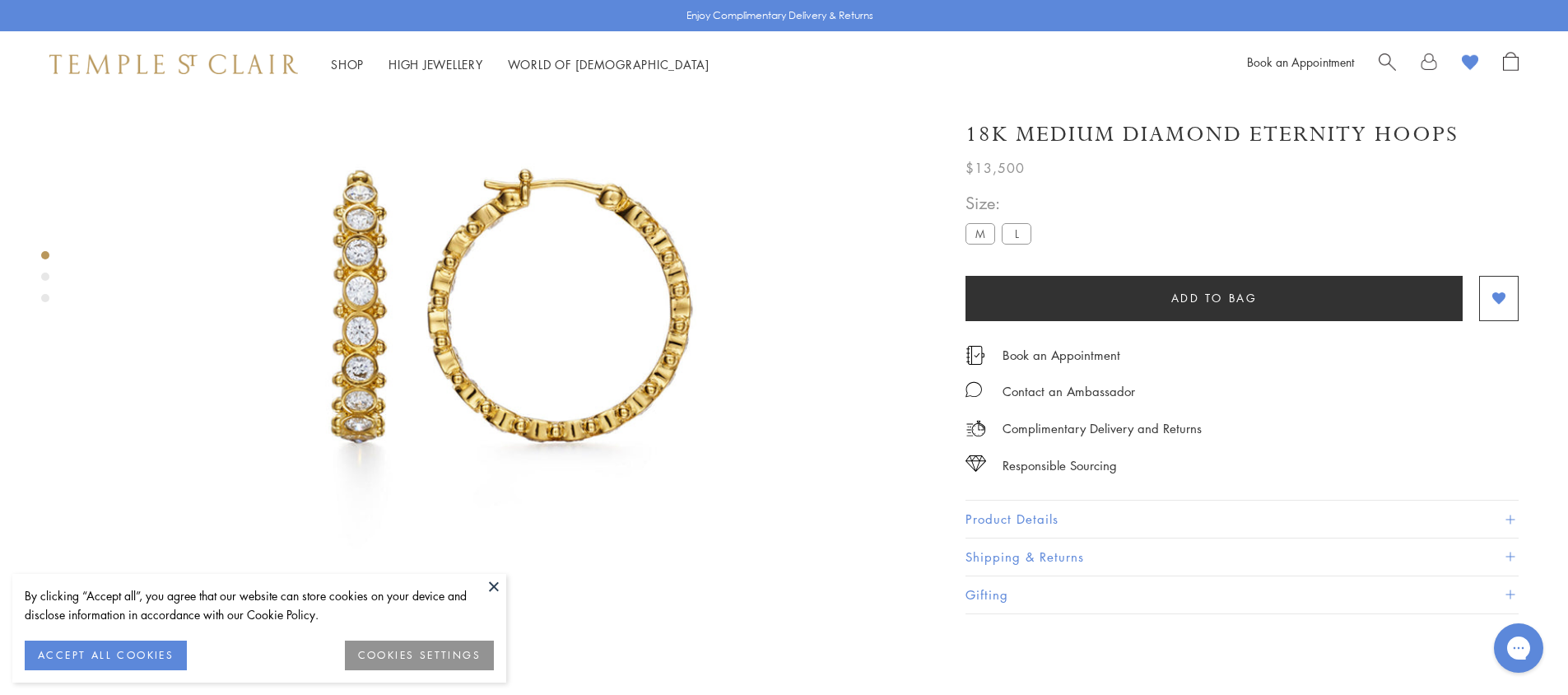
scroll to position [97, 0]
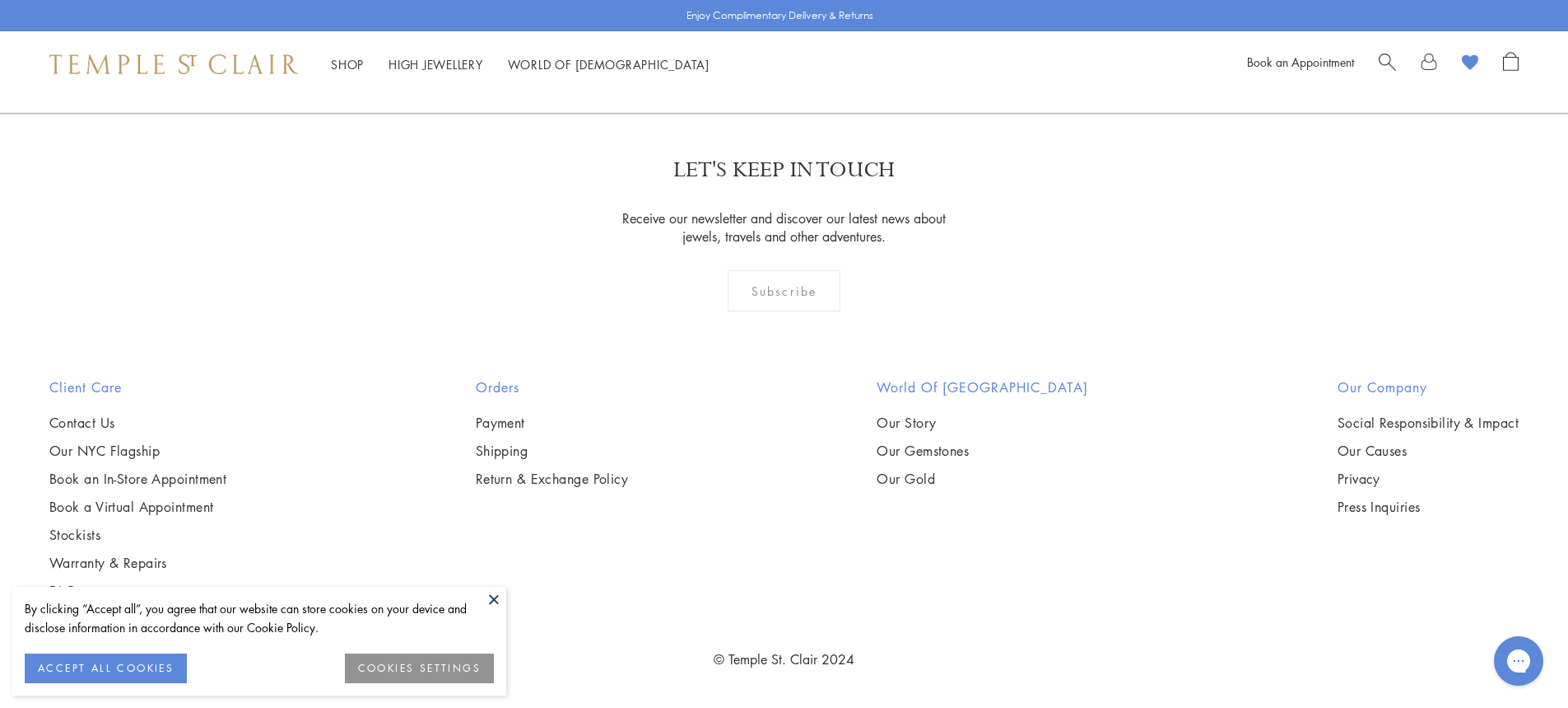
scroll to position [6087, 0]
click at [0, 0] on img at bounding box center [0, 0] width 0 height 0
click at [807, 47] on link "5" at bounding box center [809, 24] width 54 height 45
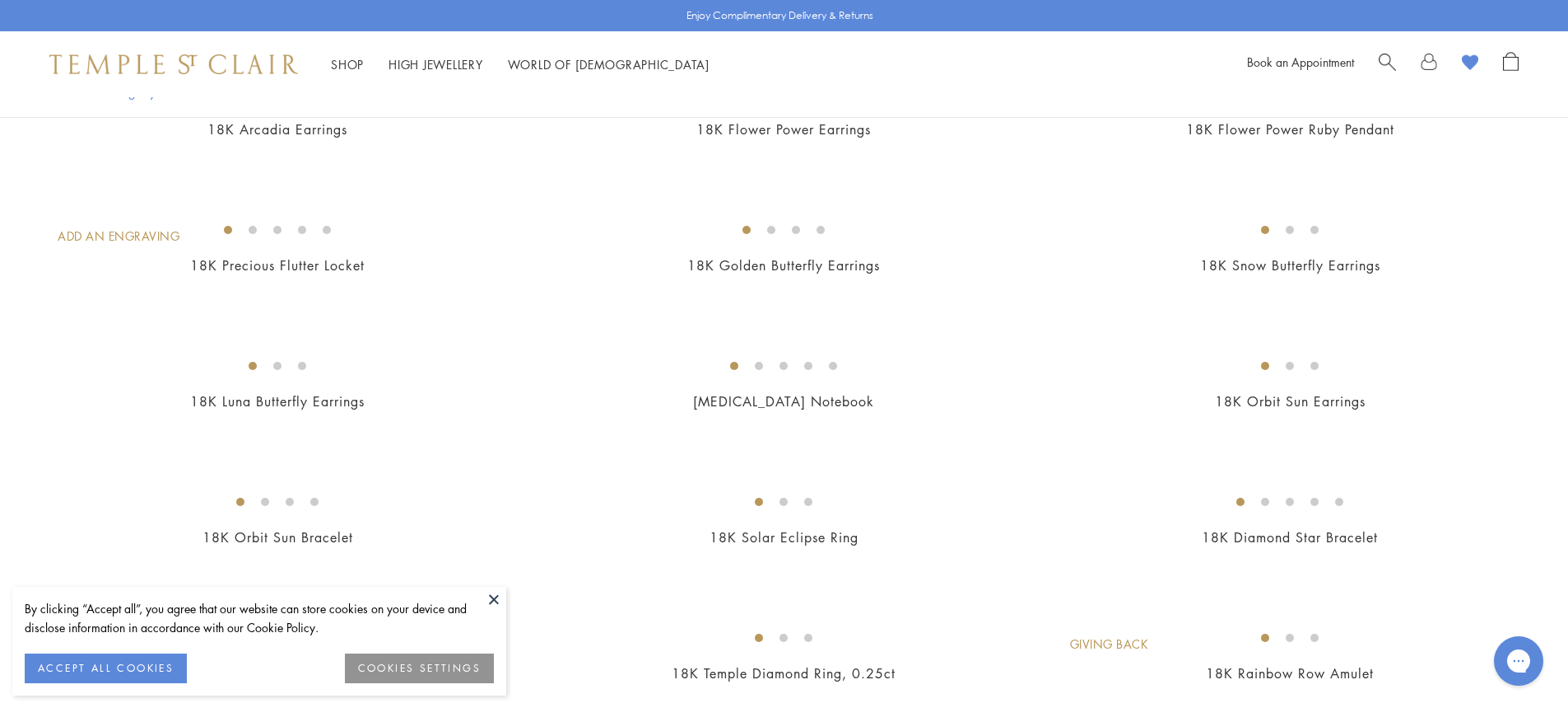
scroll to position [741, 0]
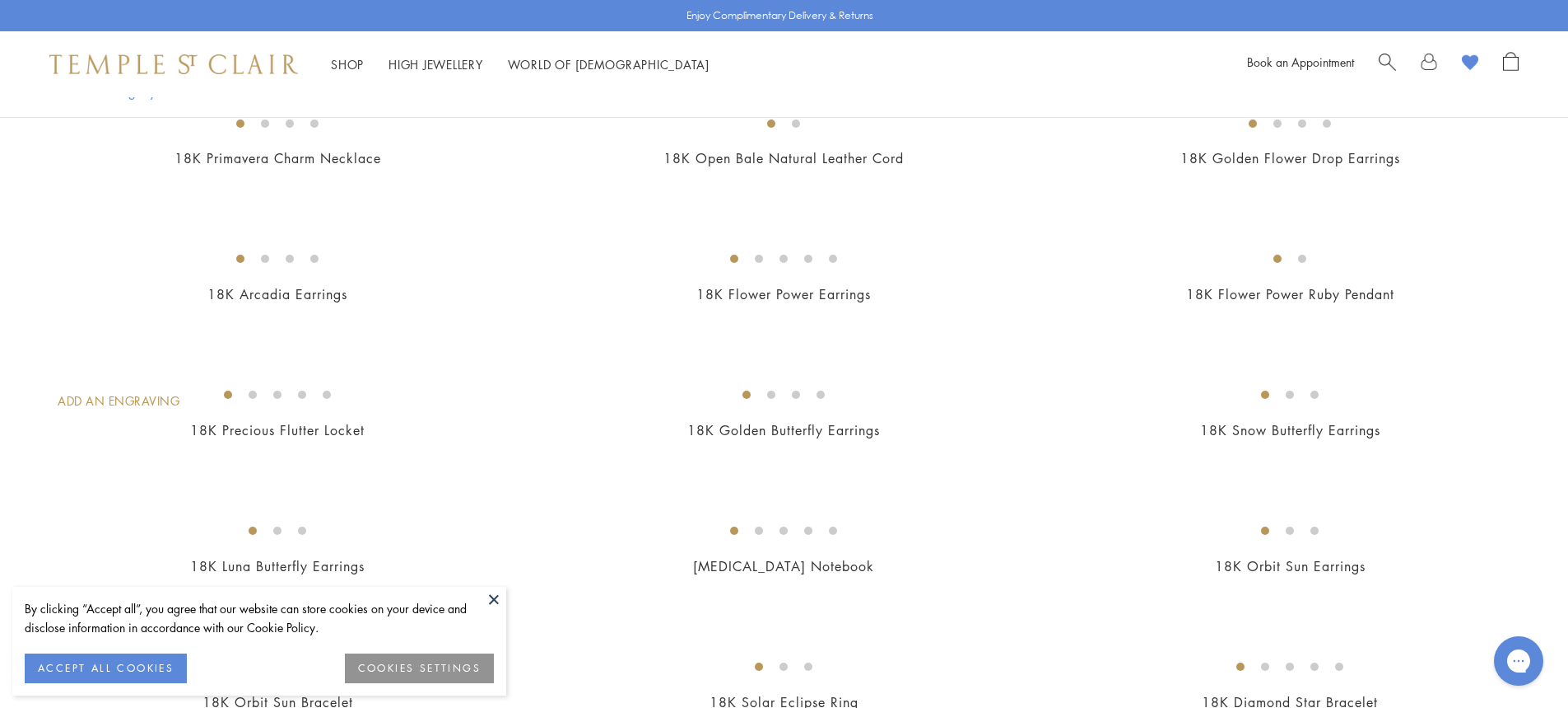
click at [0, 0] on img at bounding box center [0, 0] width 0 height 0
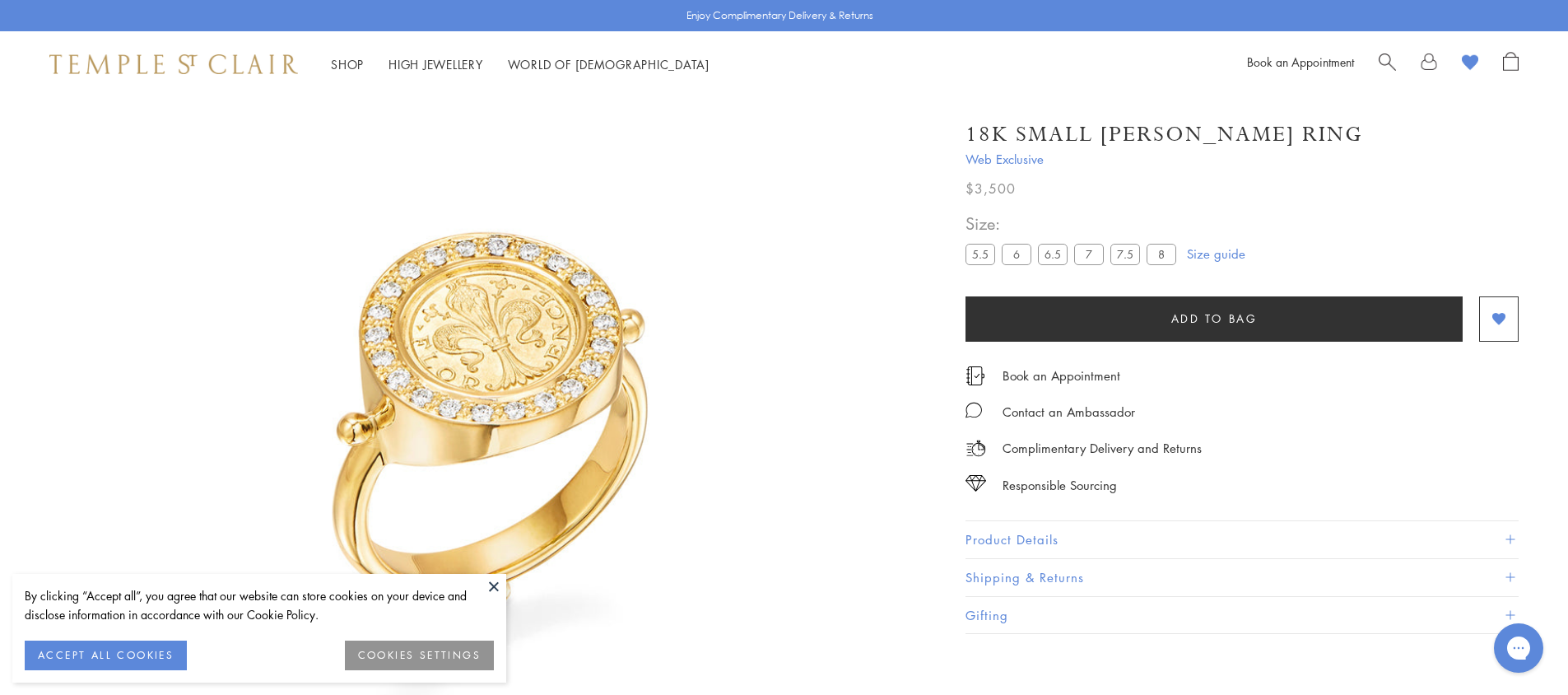
scroll to position [97, 0]
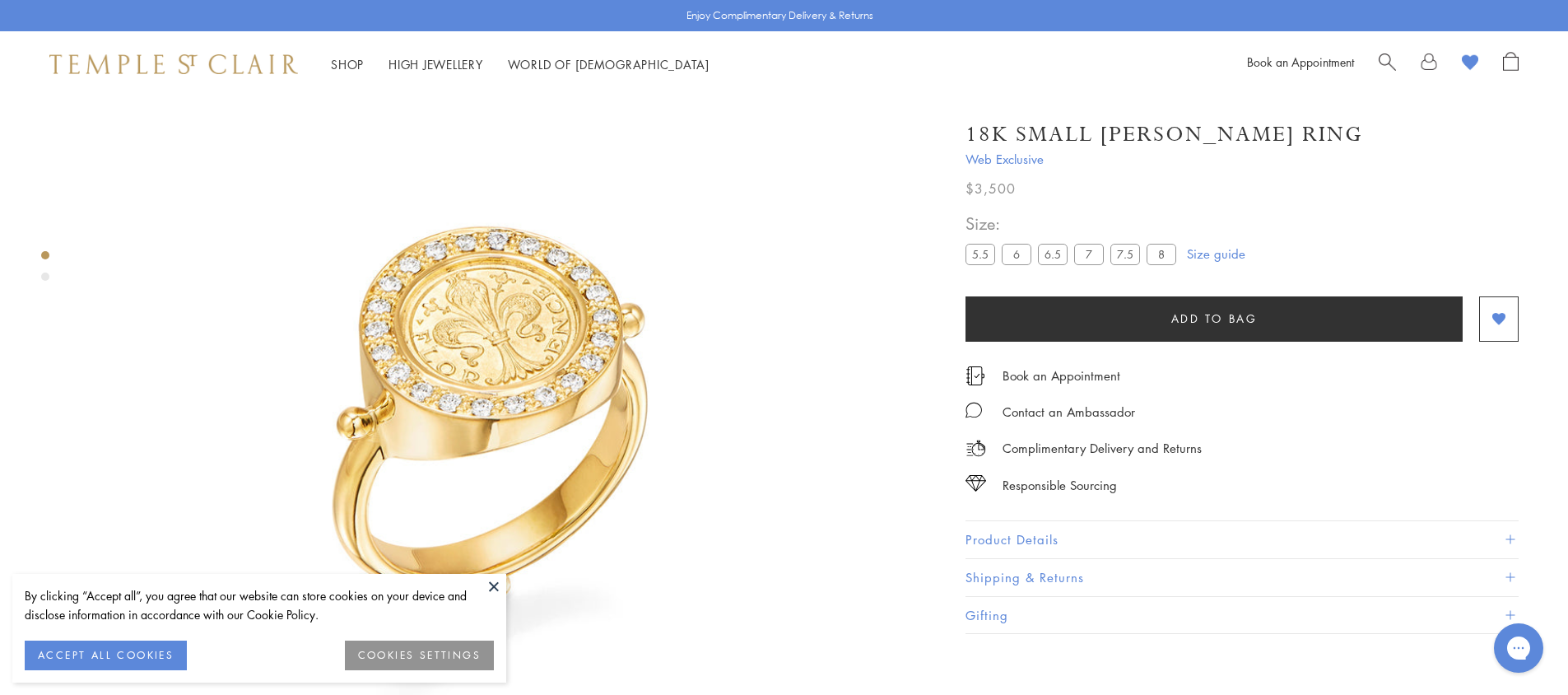
click at [1124, 253] on label "7.5" at bounding box center [1125, 253] width 30 height 20
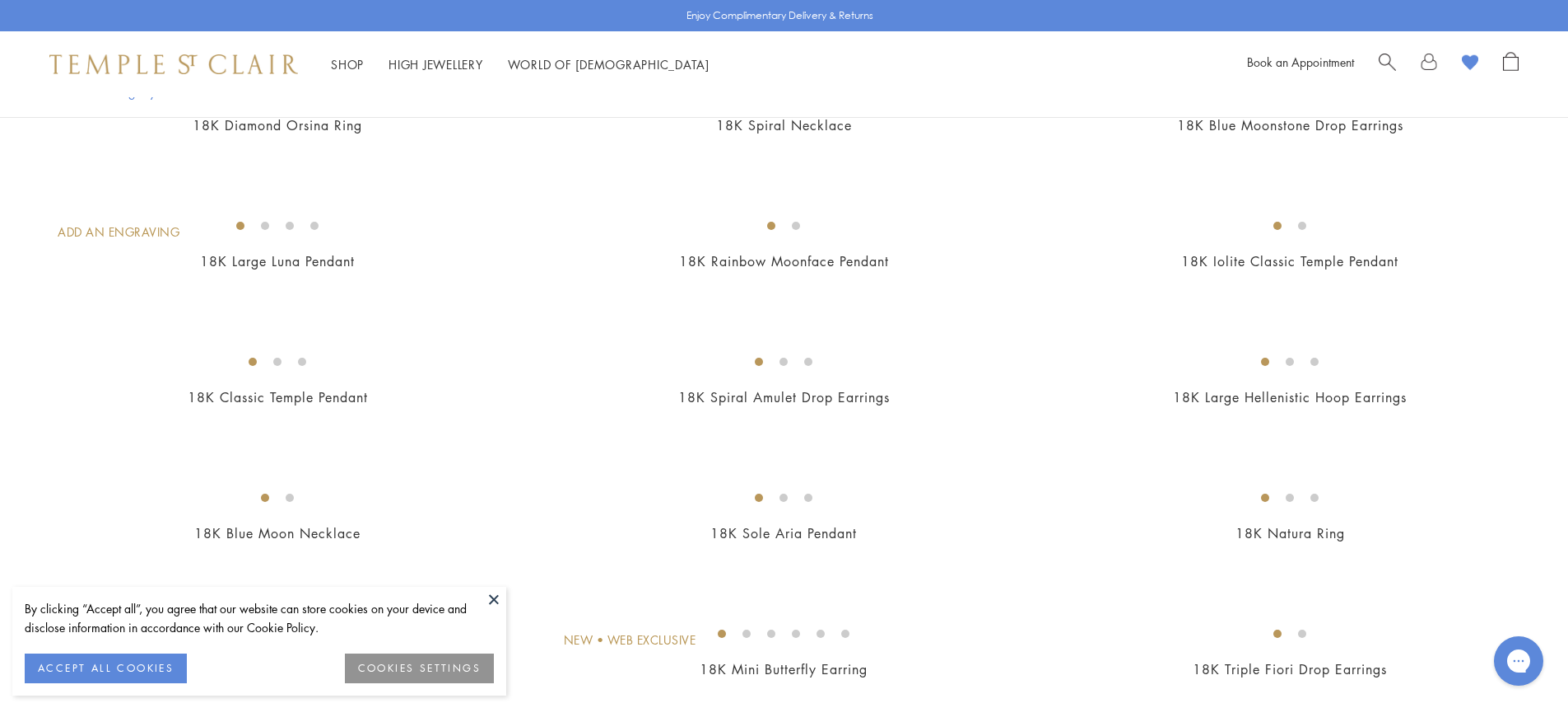
scroll to position [1565, 0]
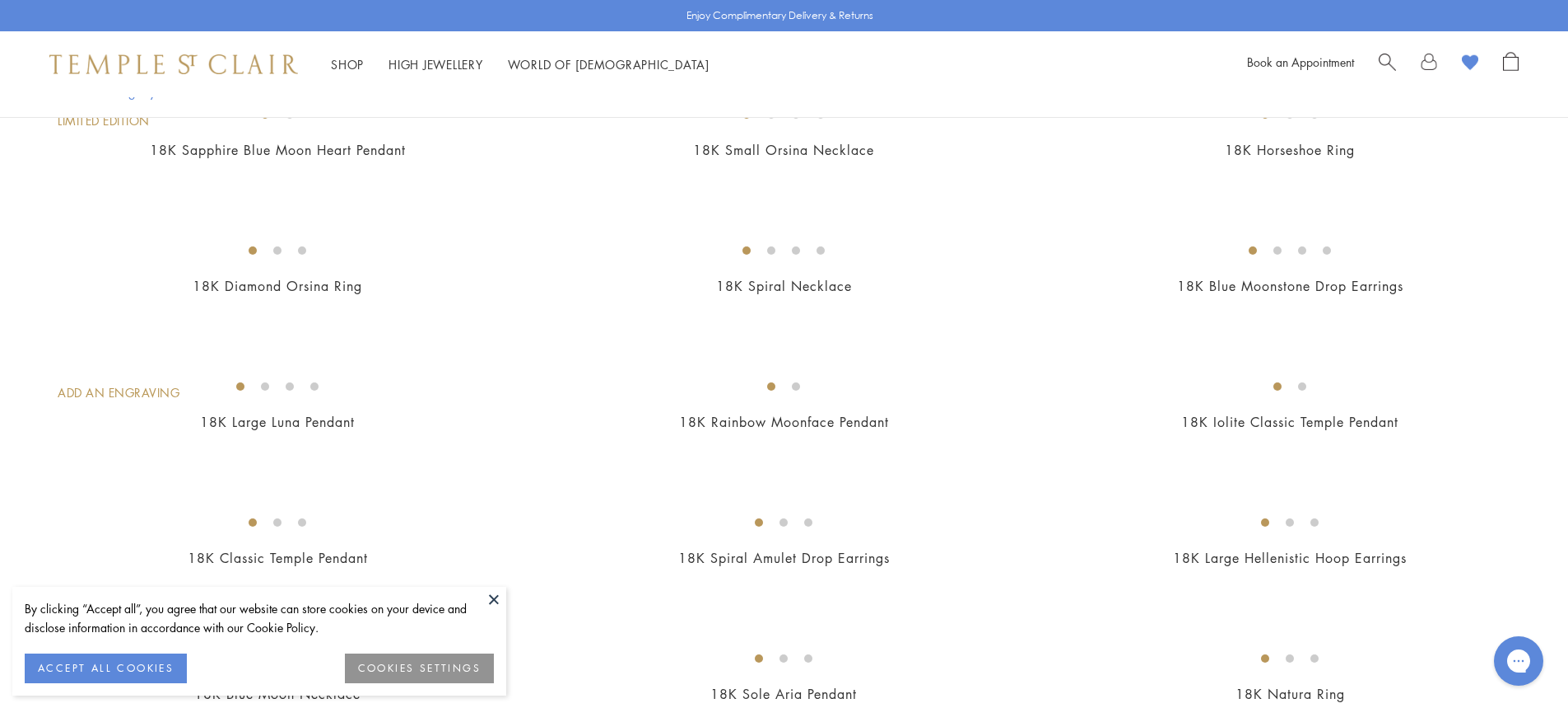
click at [0, 0] on img at bounding box center [0, 0] width 0 height 0
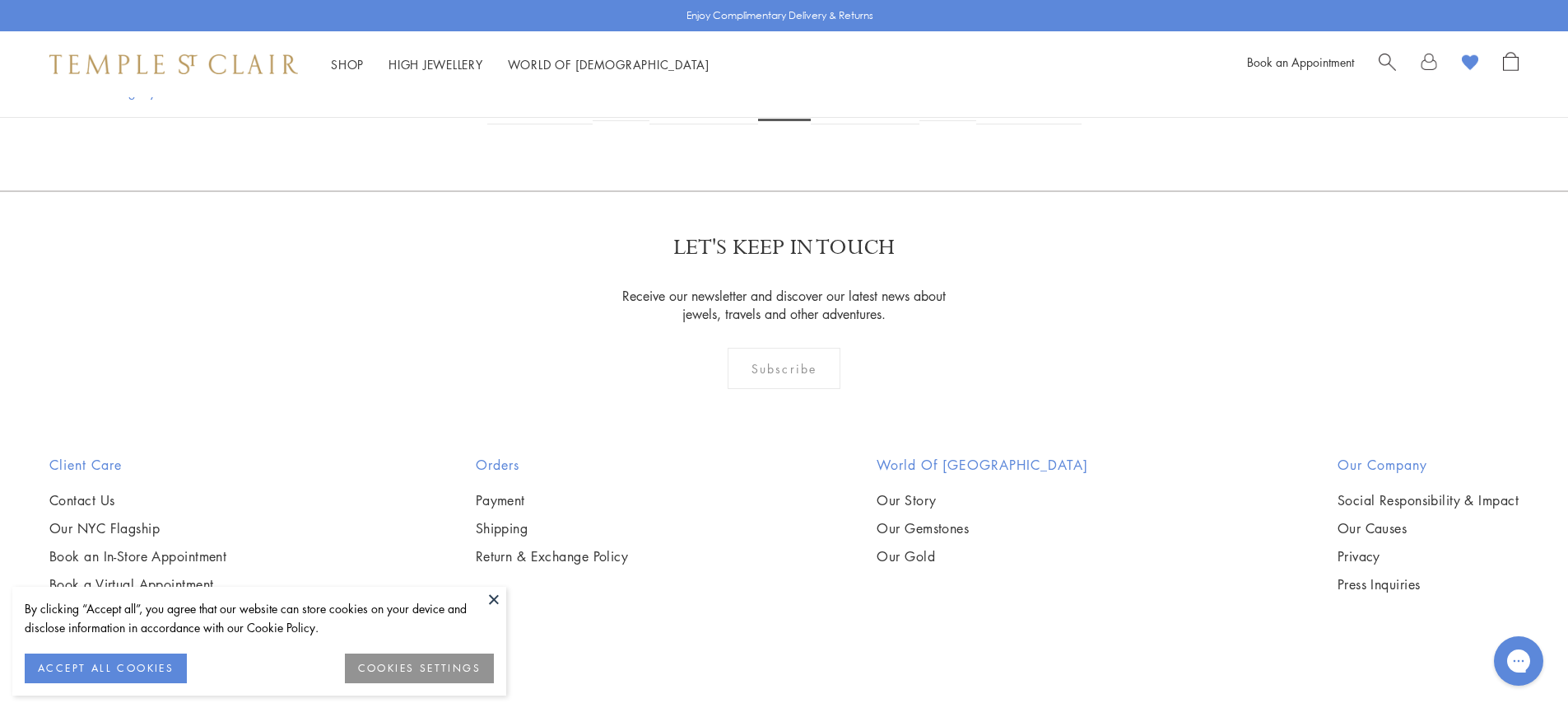
scroll to position [2553, 0]
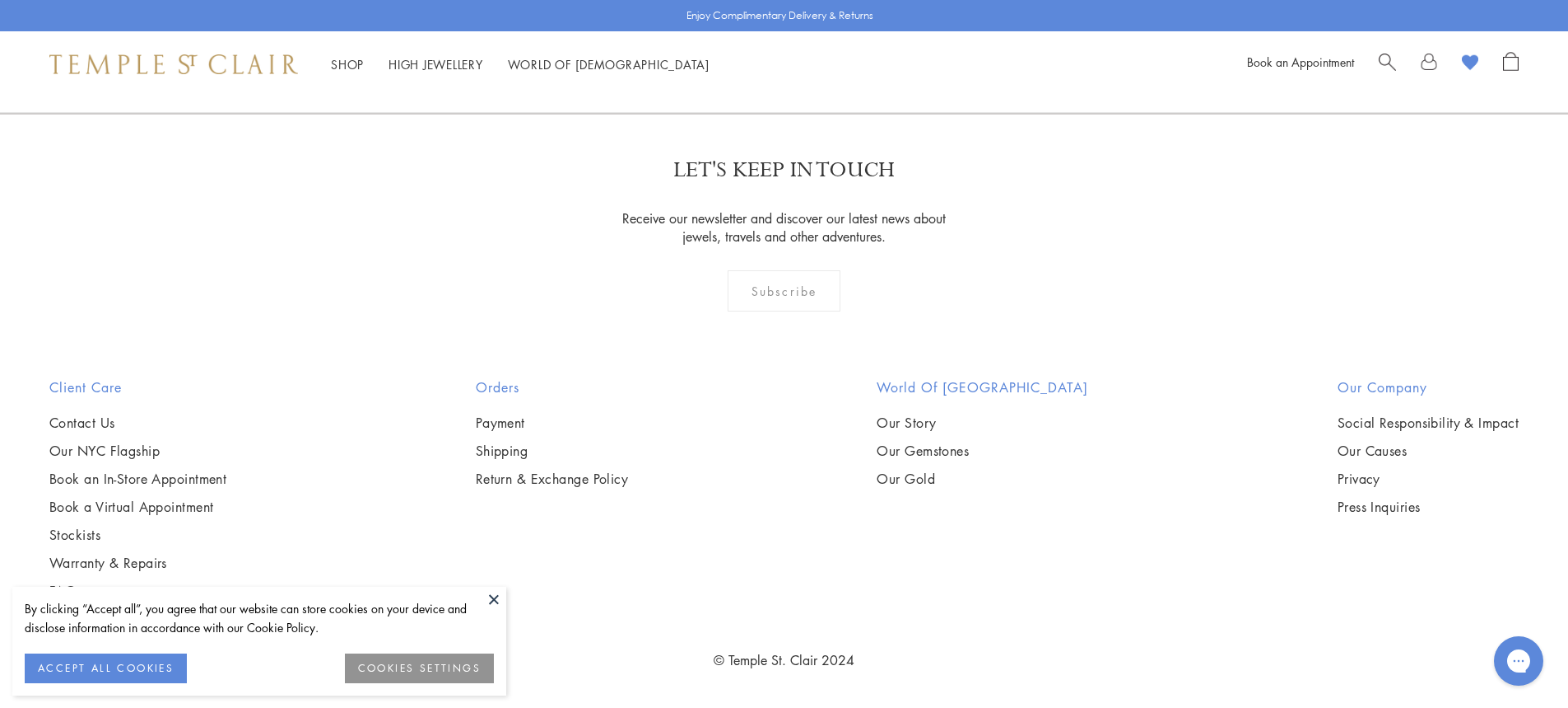
click at [0, 0] on img at bounding box center [0, 0] width 0 height 0
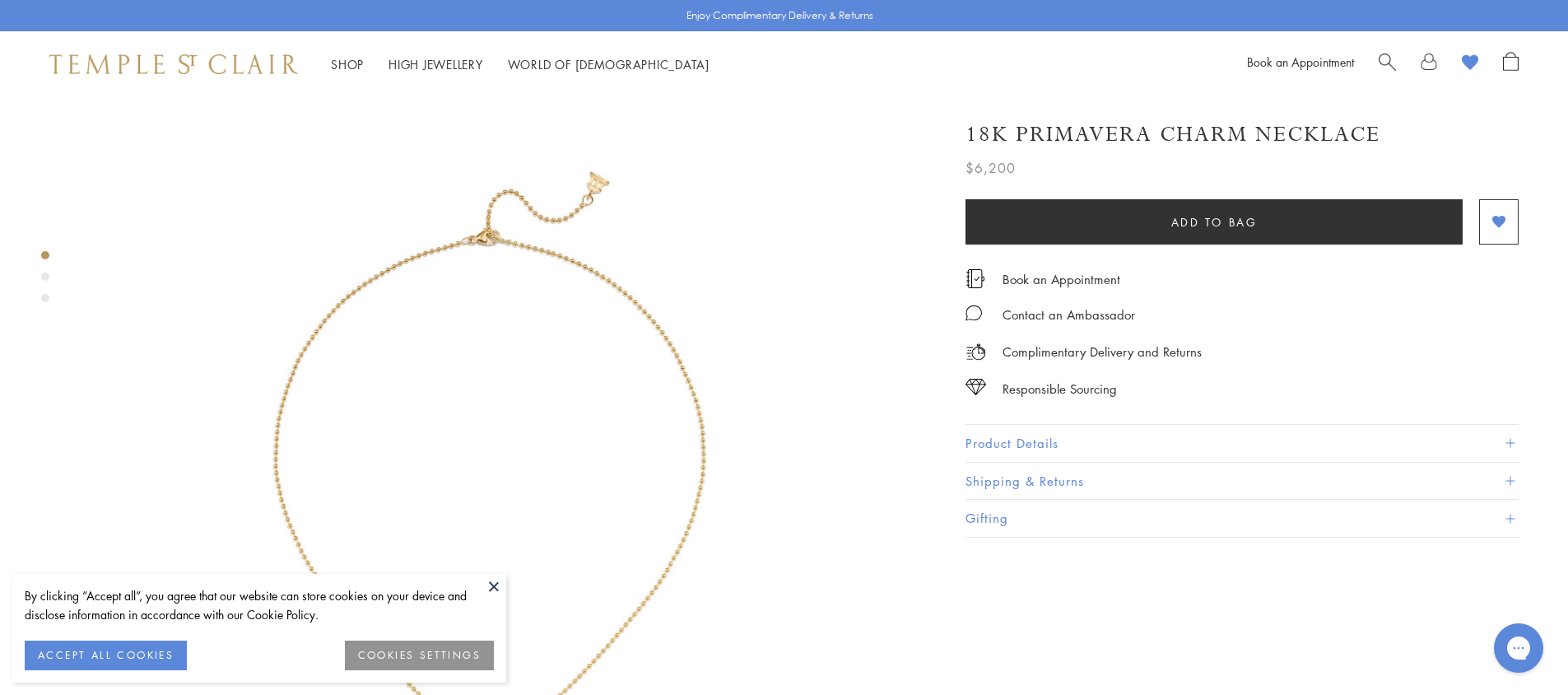
scroll to position [246, 0]
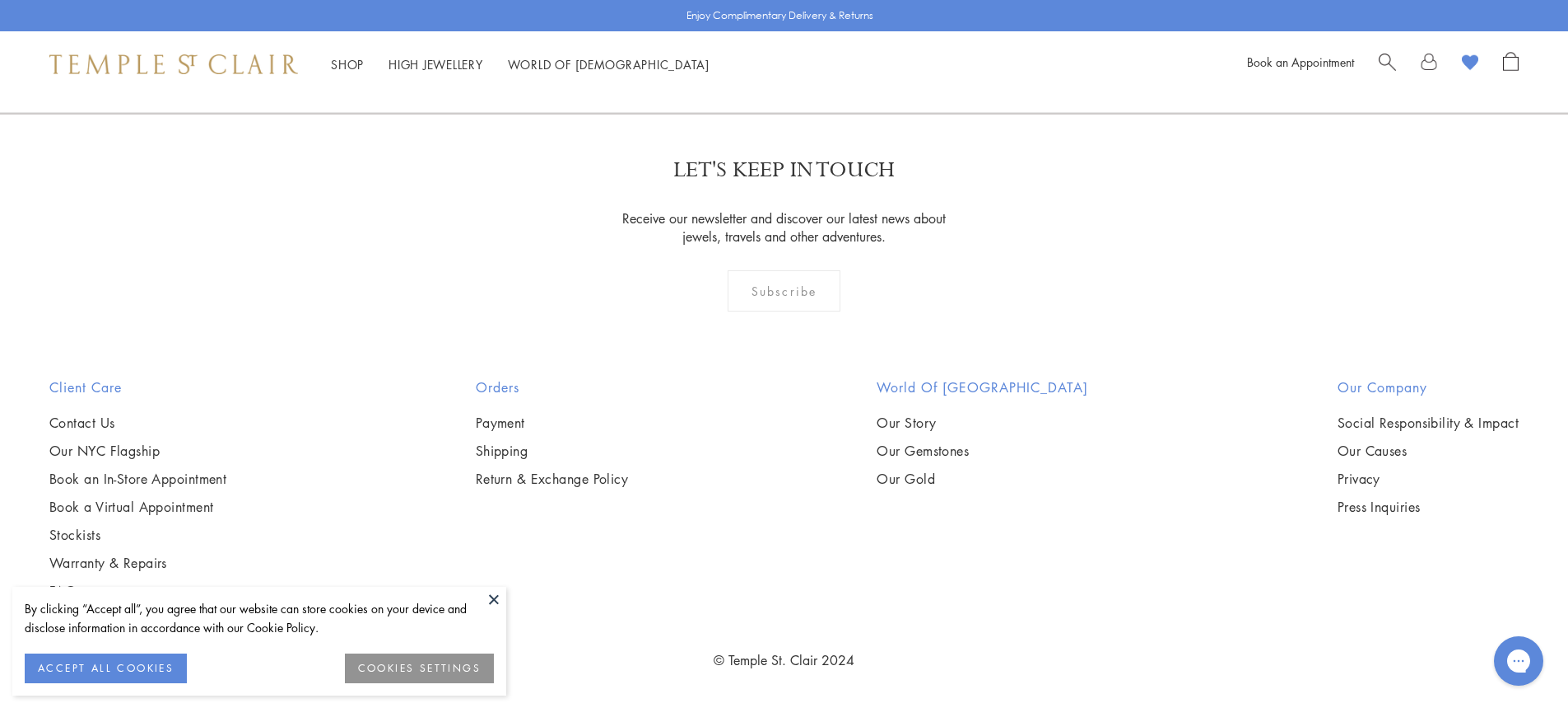
scroll to position [6667, 0]
click at [0, 0] on img at bounding box center [0, 0] width 0 height 0
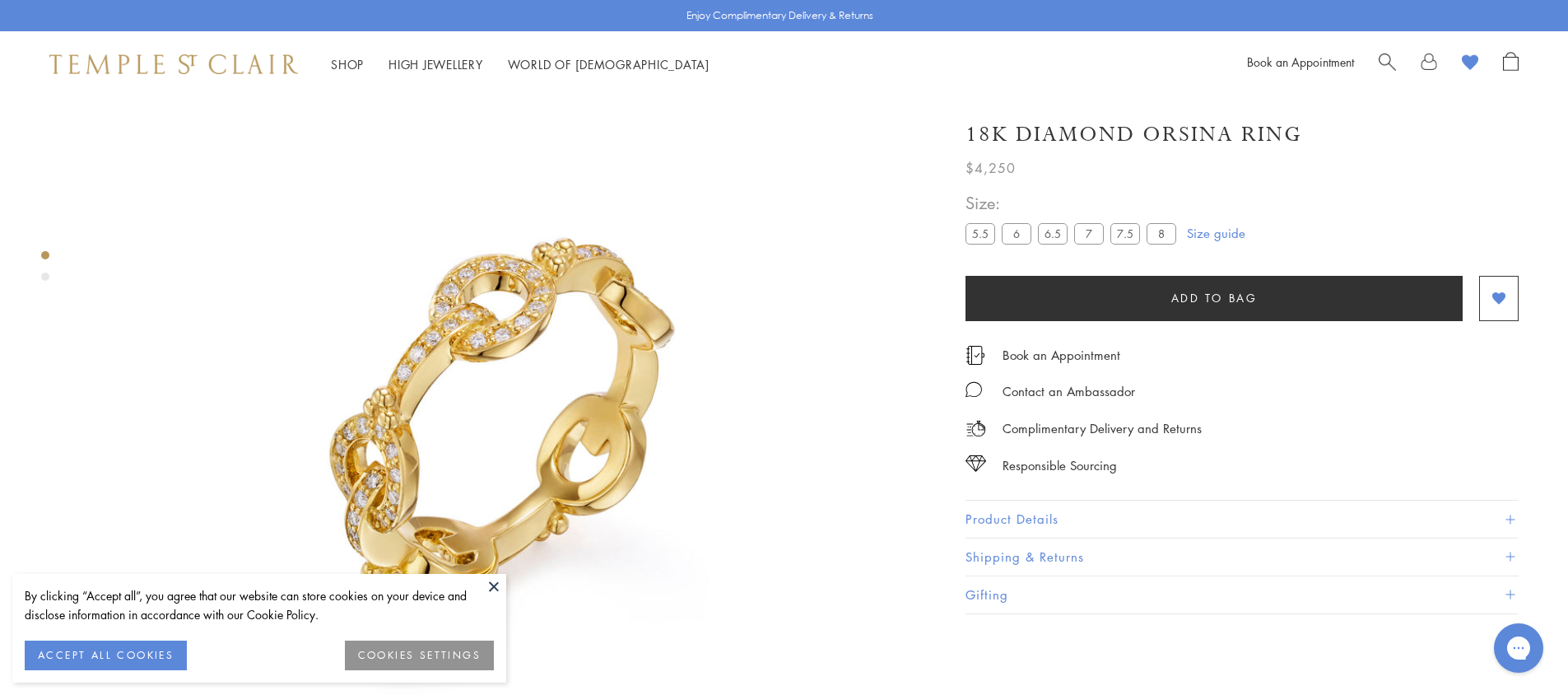
click at [1119, 234] on label "7.5" at bounding box center [1125, 233] width 30 height 20
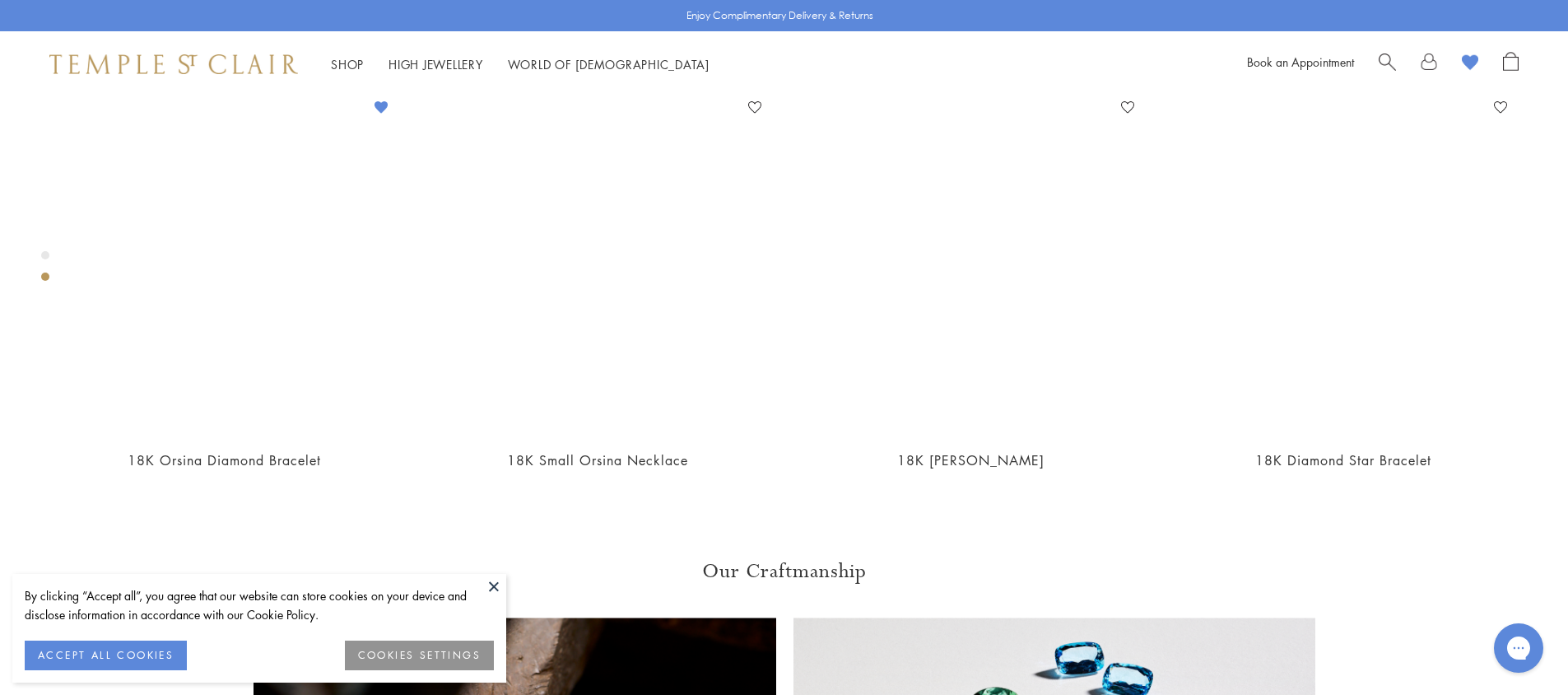
scroll to position [1168, 0]
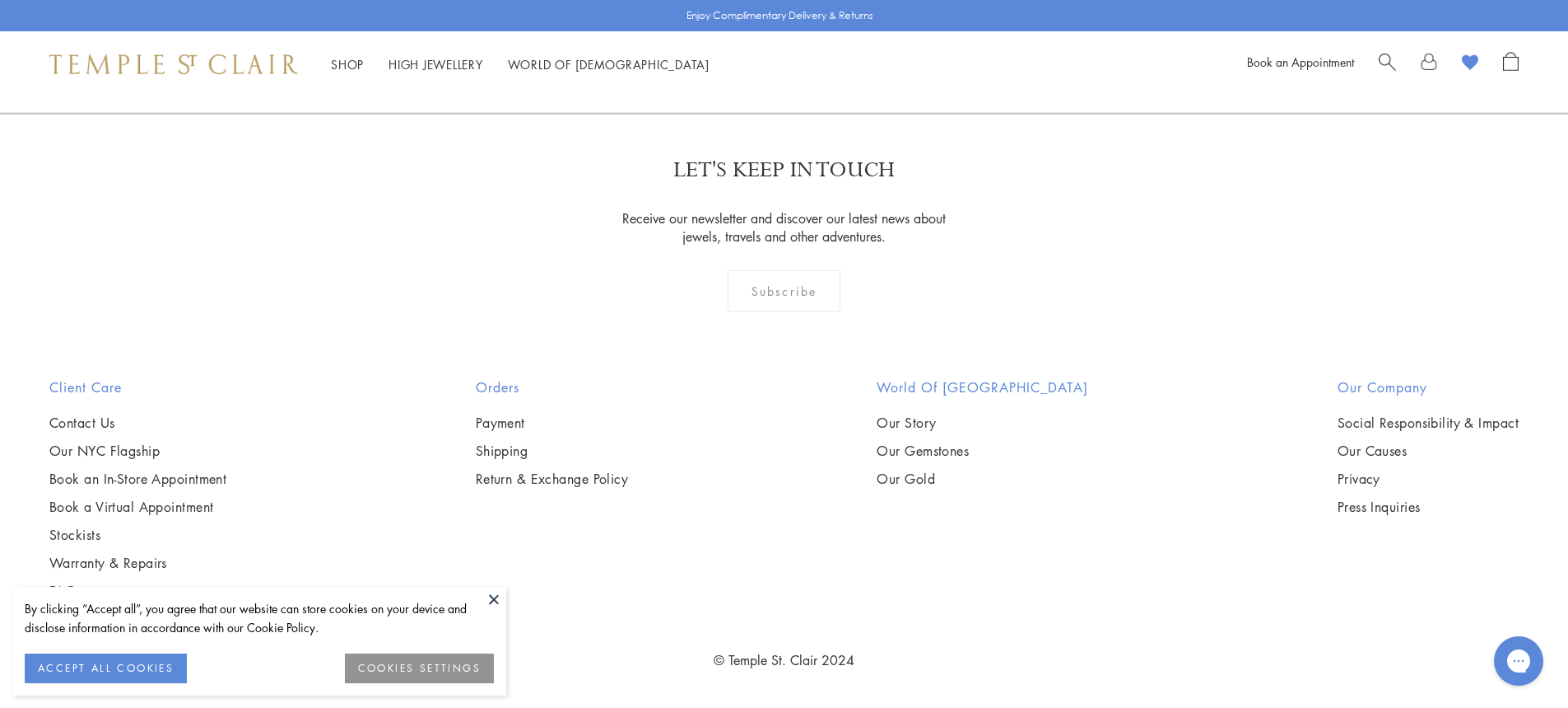
scroll to position [9381, 0]
click at [839, 47] on link "6" at bounding box center [838, 24] width 54 height 45
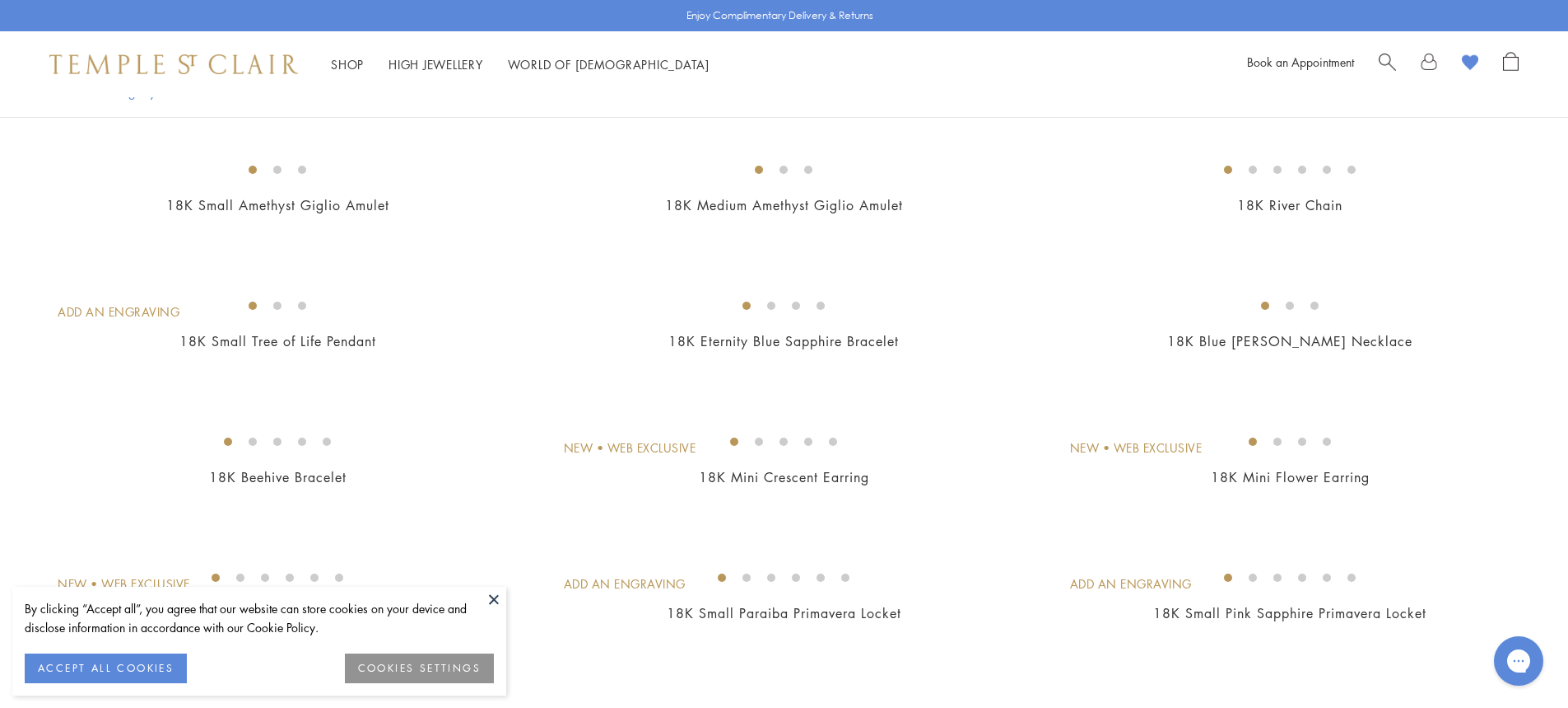
scroll to position [1895, 0]
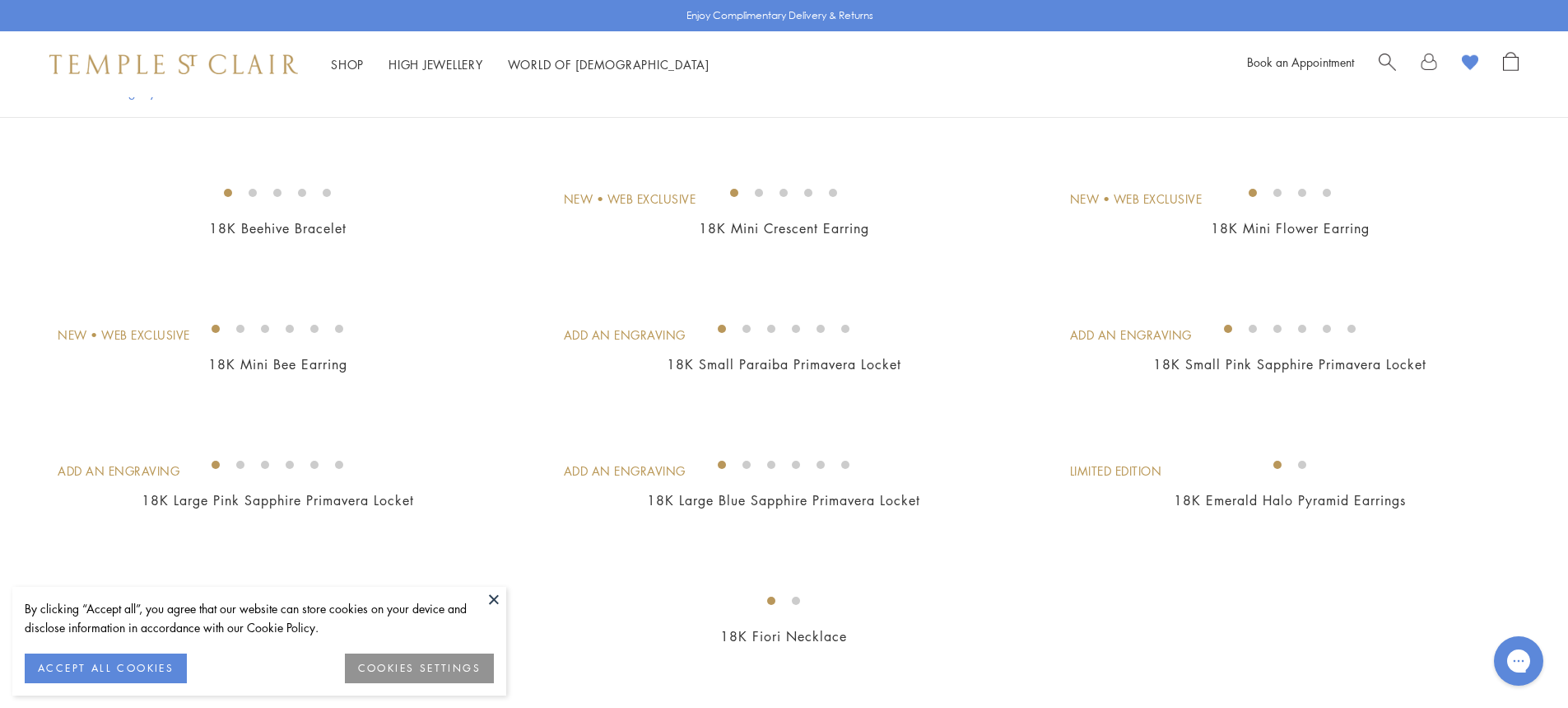
click at [0, 0] on img at bounding box center [0, 0] width 0 height 0
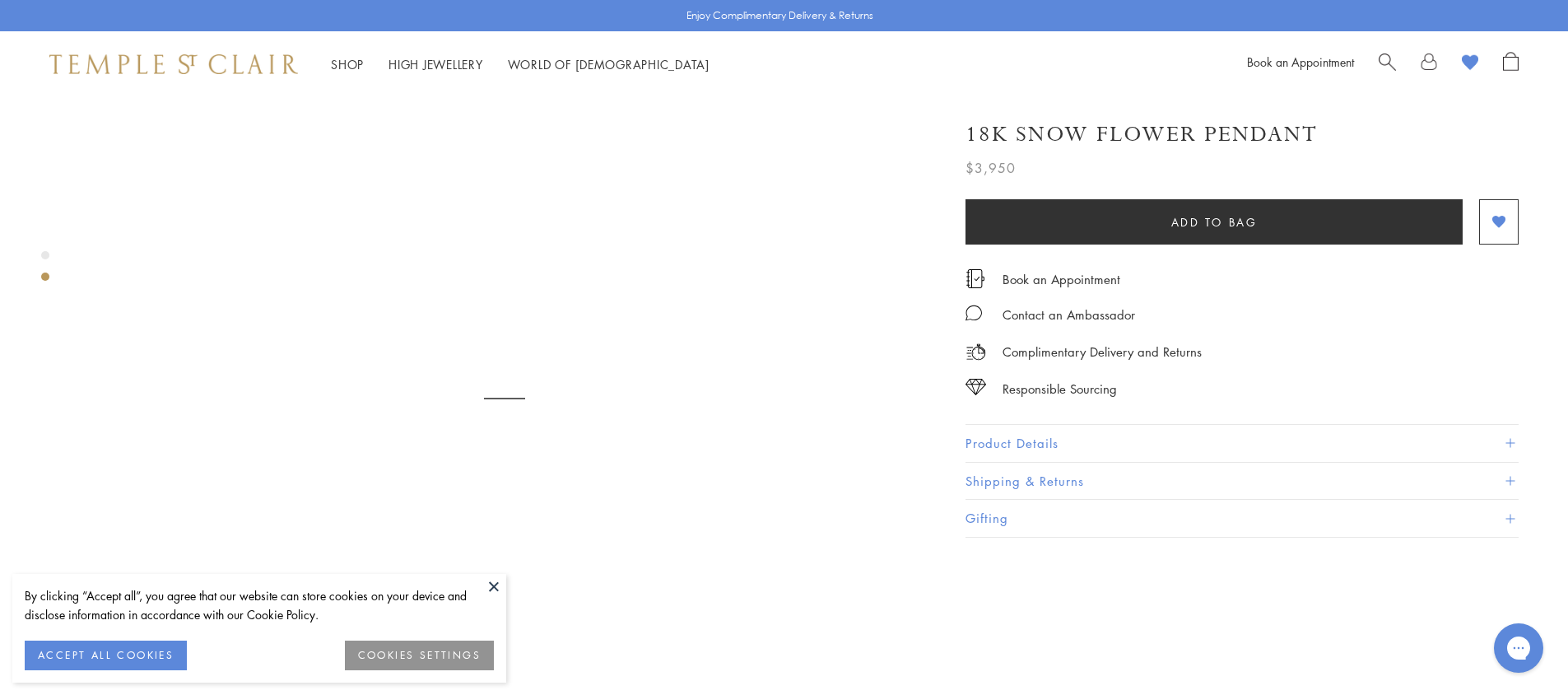
scroll to position [1318, 0]
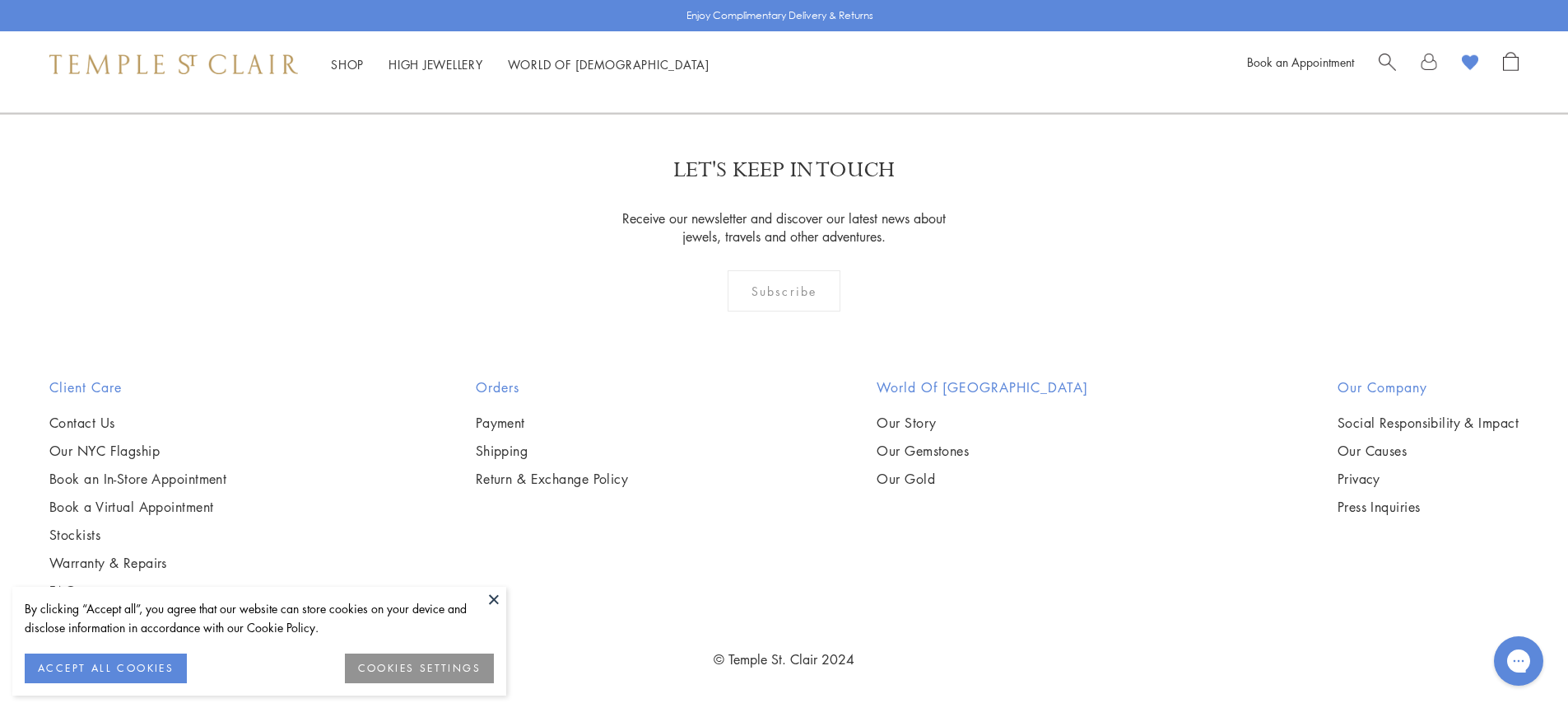
scroll to position [5519, 0]
click at [0, 0] on img at bounding box center [0, 0] width 0 height 0
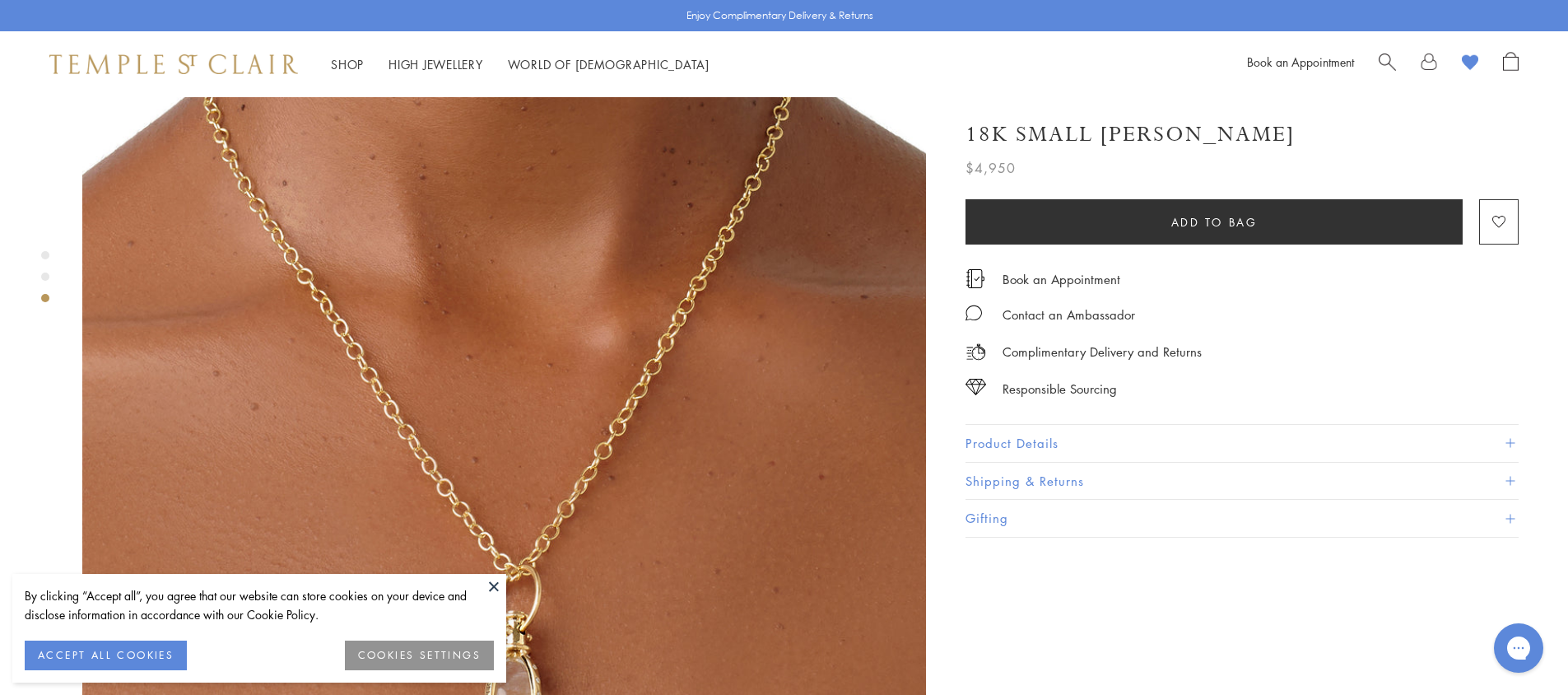
scroll to position [1976, 0]
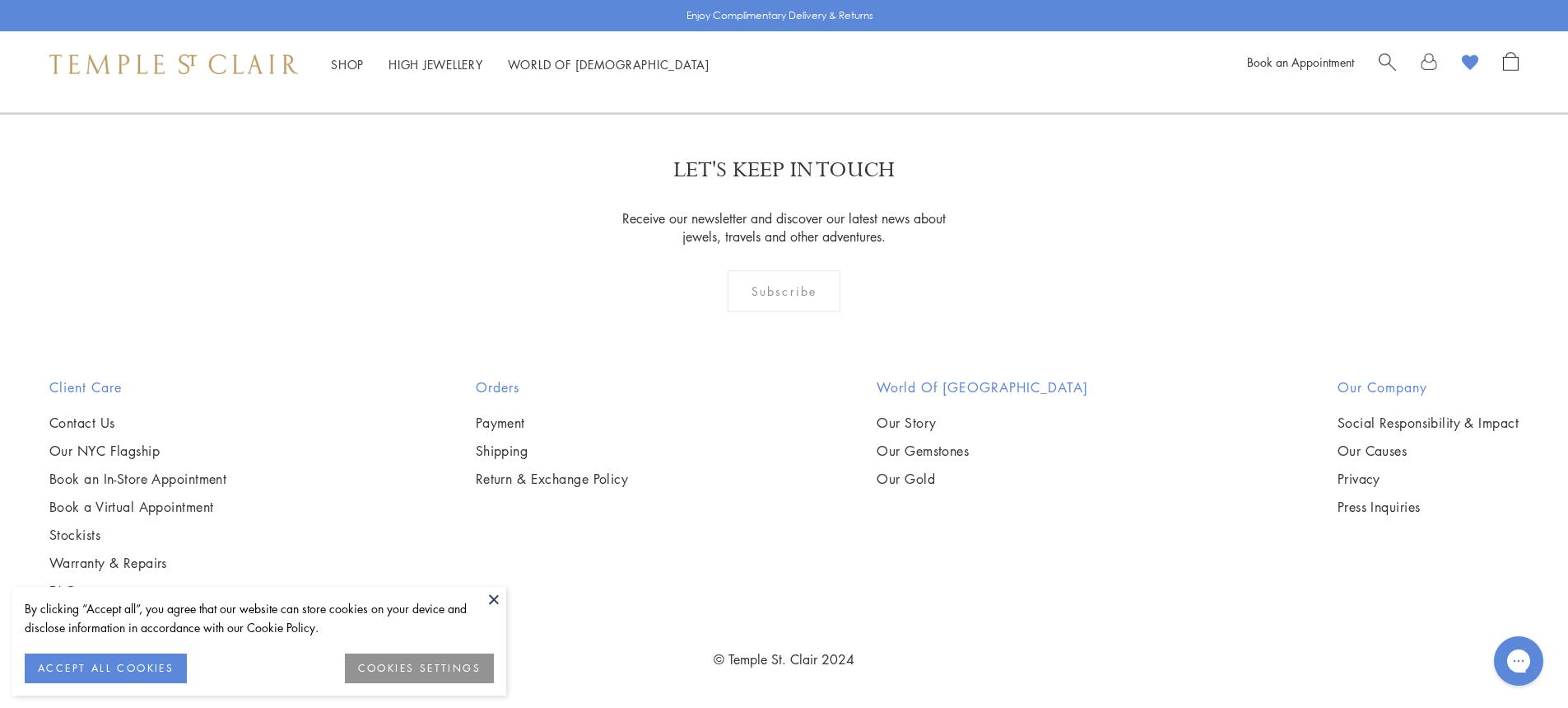
scroll to position [6174, 0]
click at [0, 0] on img at bounding box center [0, 0] width 0 height 0
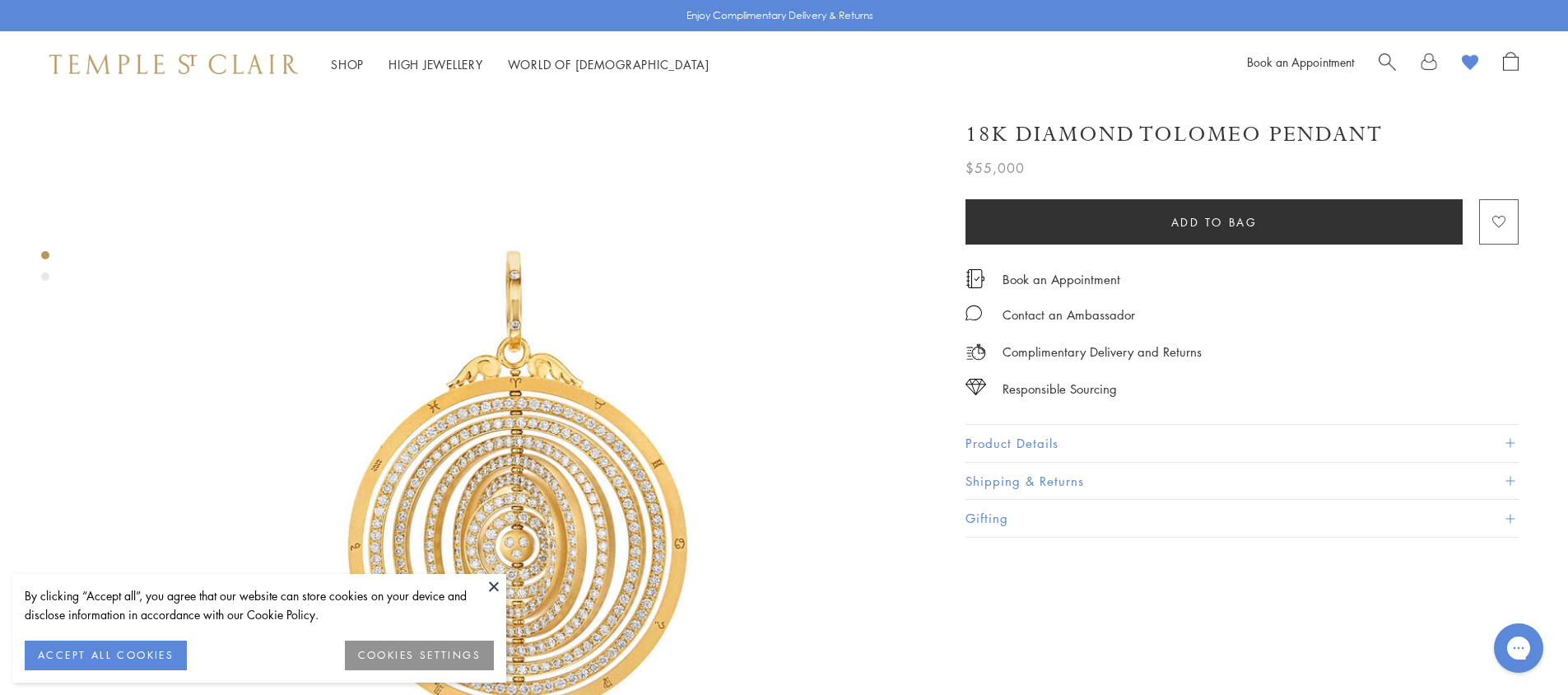
click at [1503, 221] on image "button" at bounding box center [1499, 222] width 14 height 13
click at [1470, 57] on image at bounding box center [1469, 63] width 16 height 15
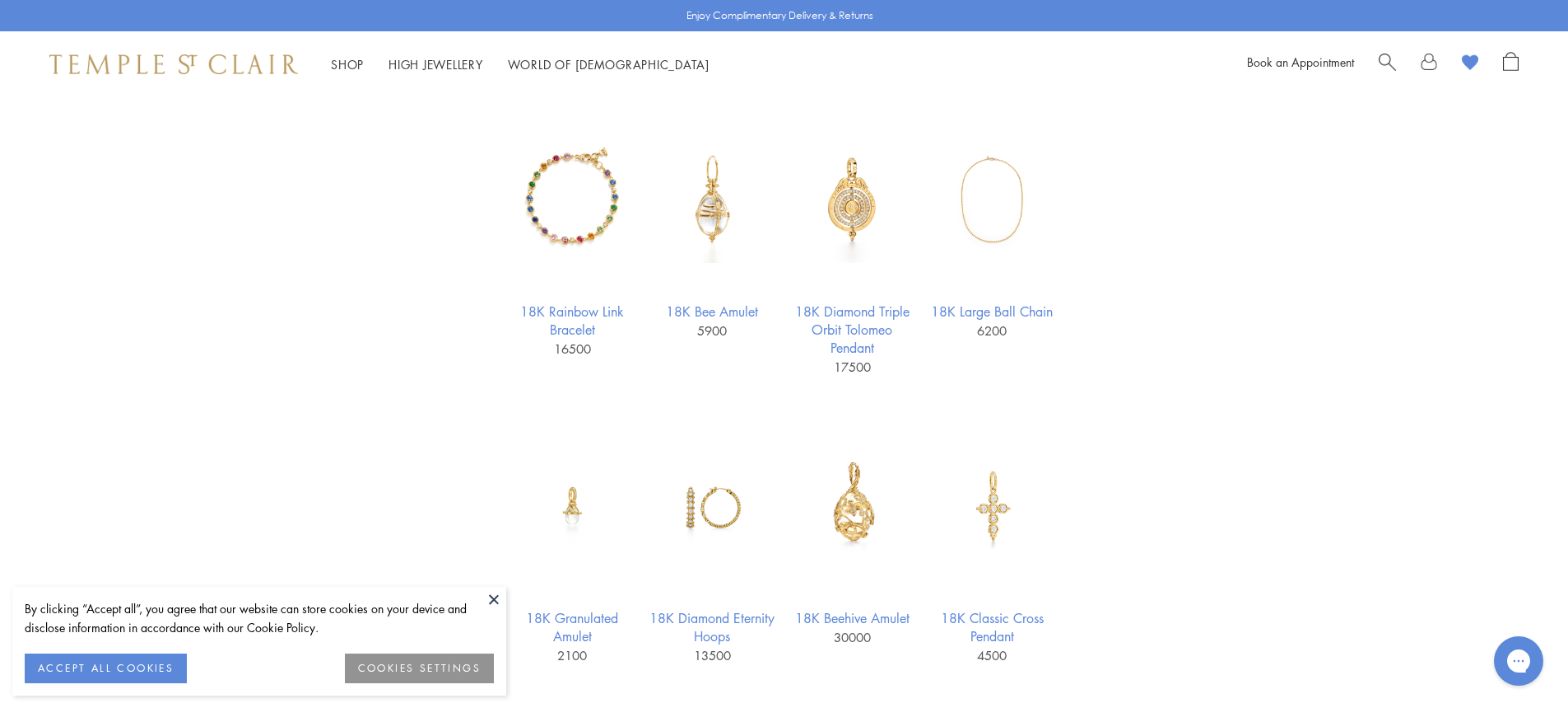
scroll to position [1318, 0]
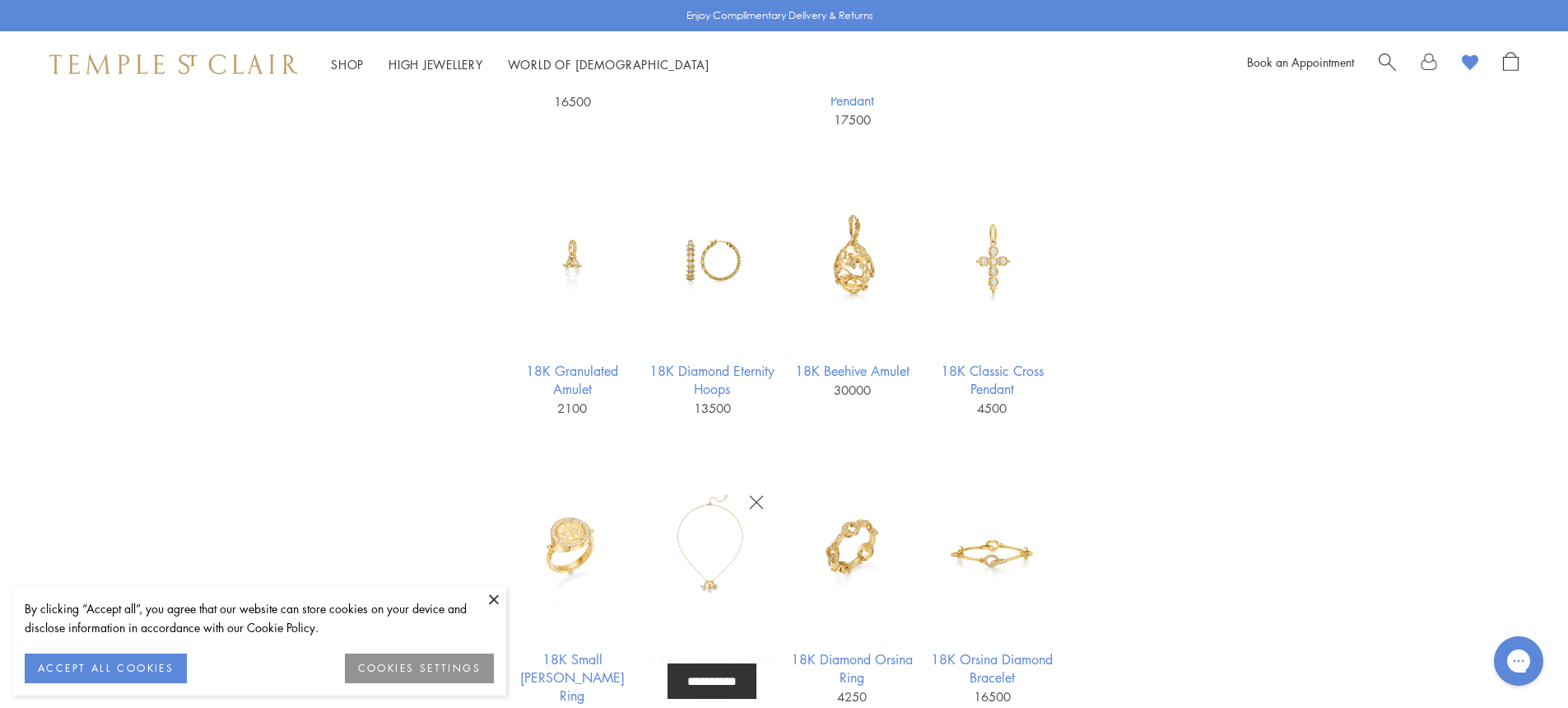
click at [712, 562] on img at bounding box center [712, 546] width 128 height 128
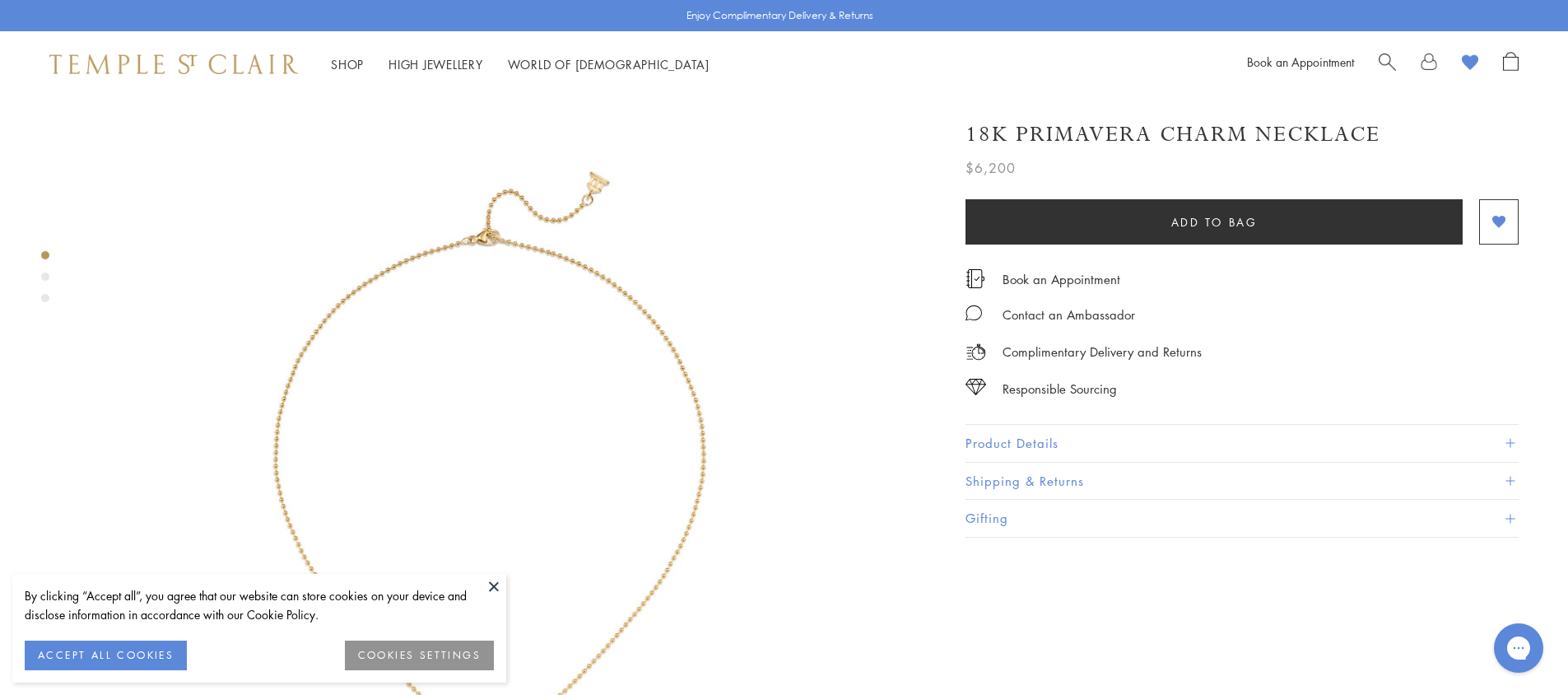
scroll to position [412, 0]
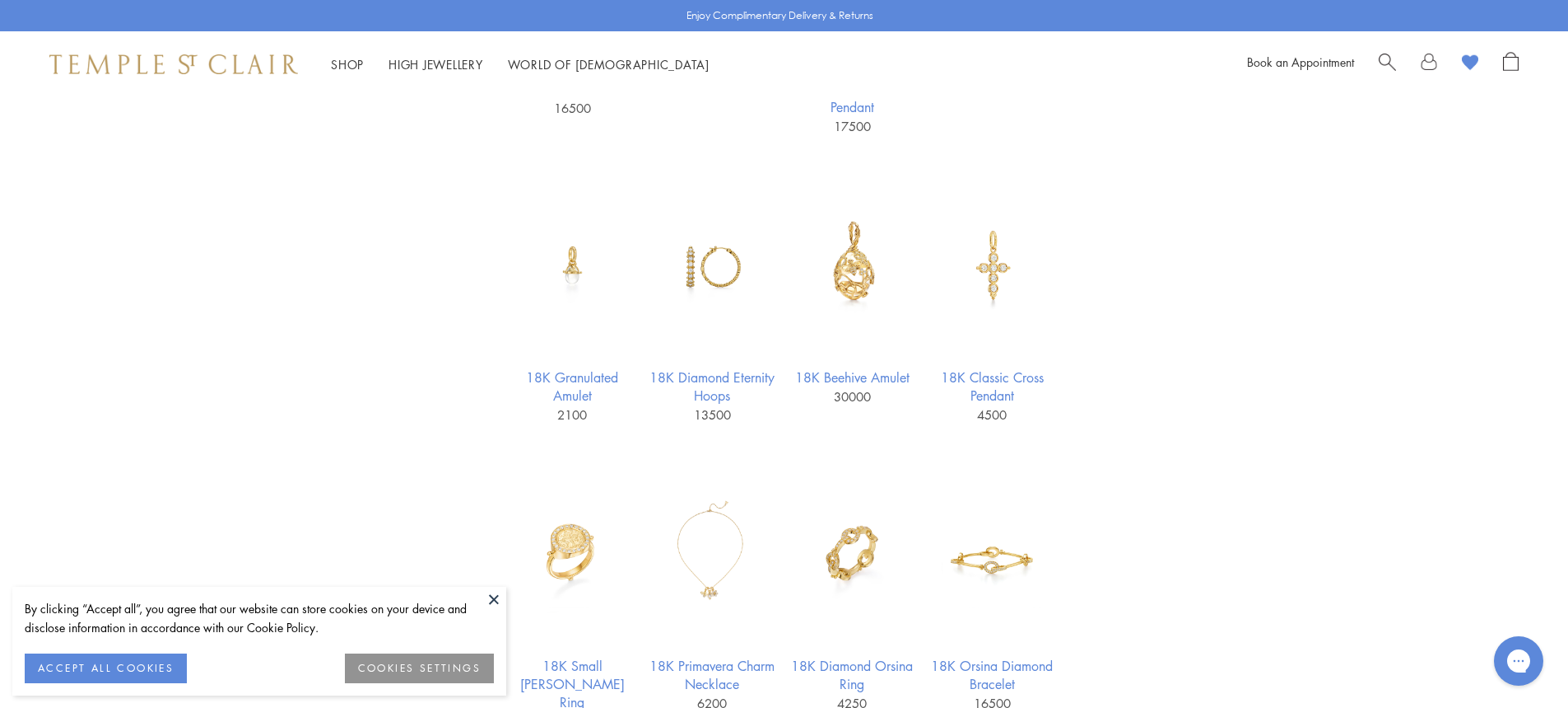
scroll to position [1318, 0]
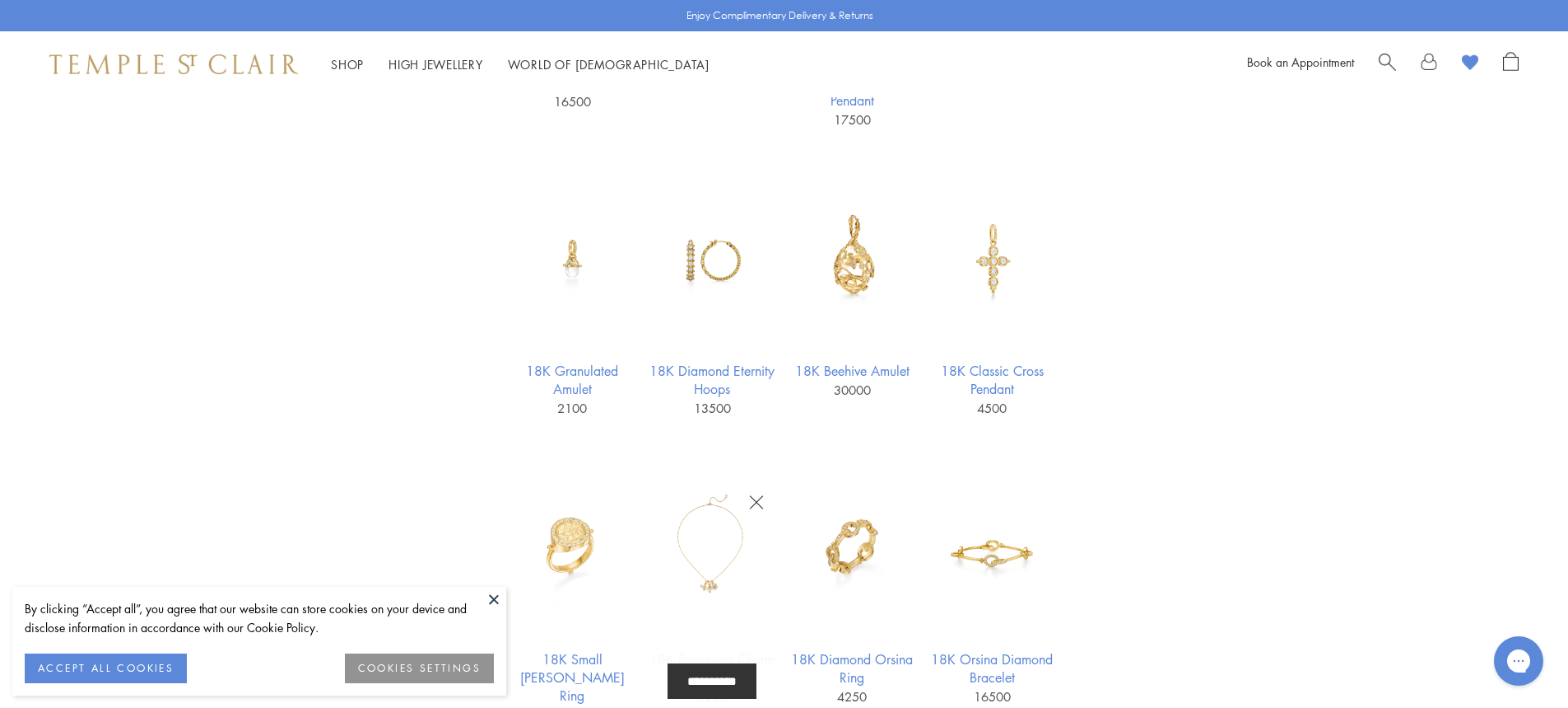
click at [713, 558] on img at bounding box center [712, 546] width 128 height 128
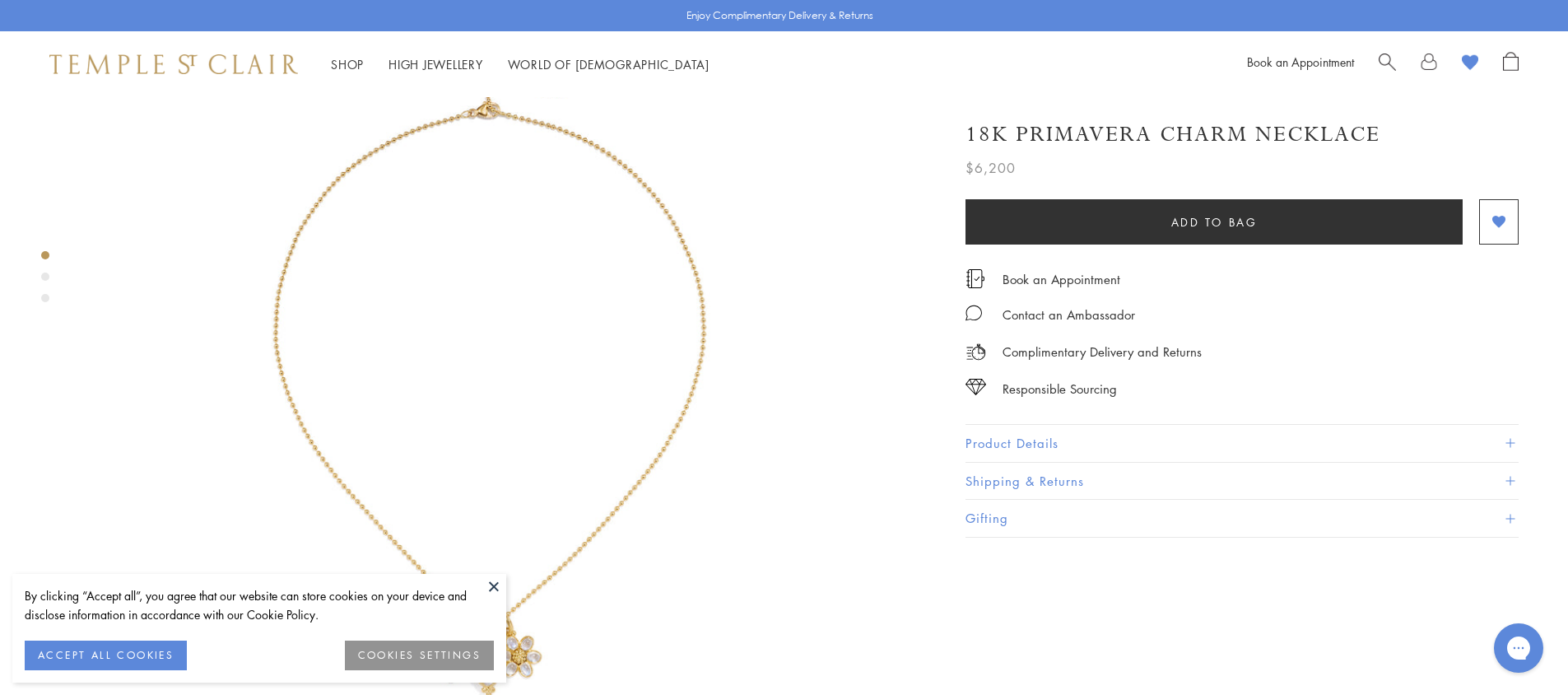
scroll to position [330, 0]
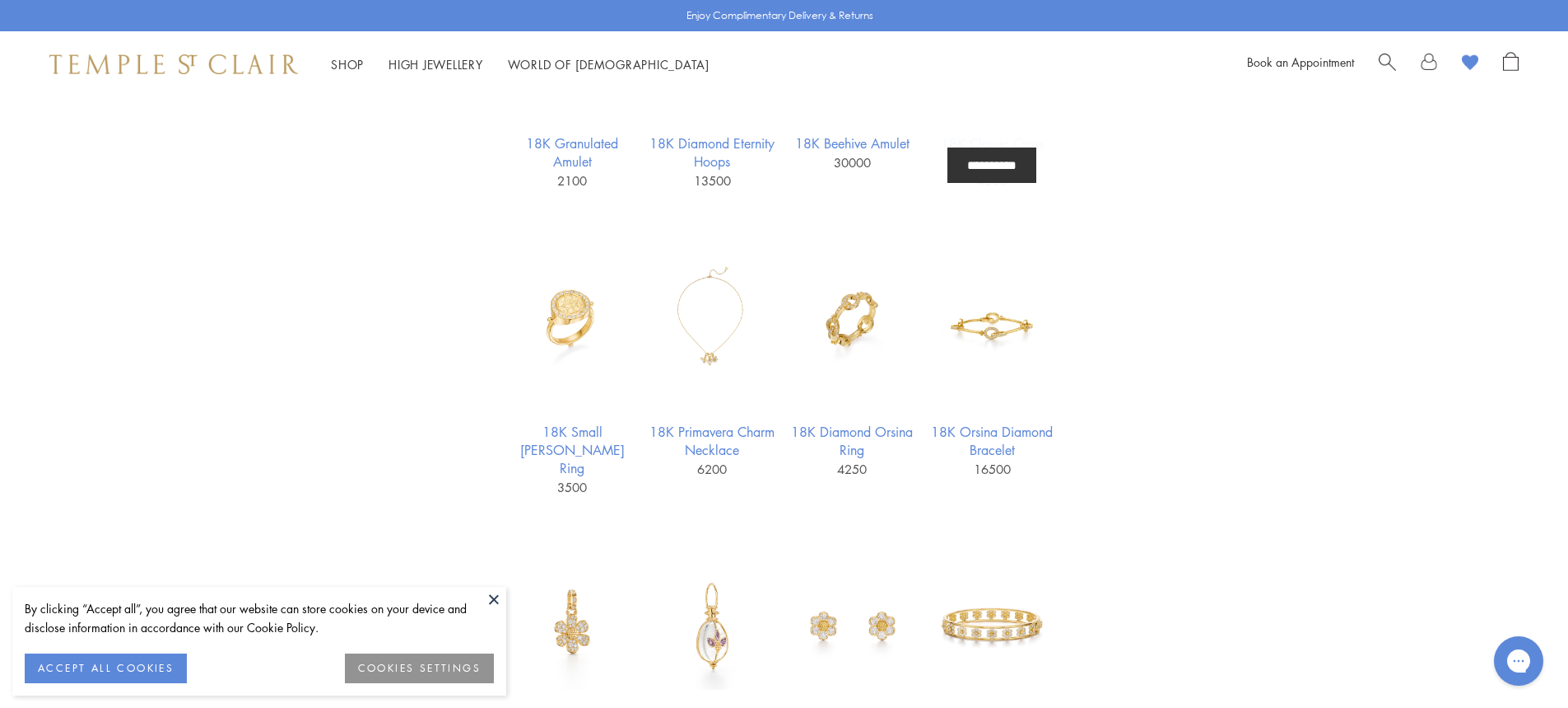
scroll to position [1565, 0]
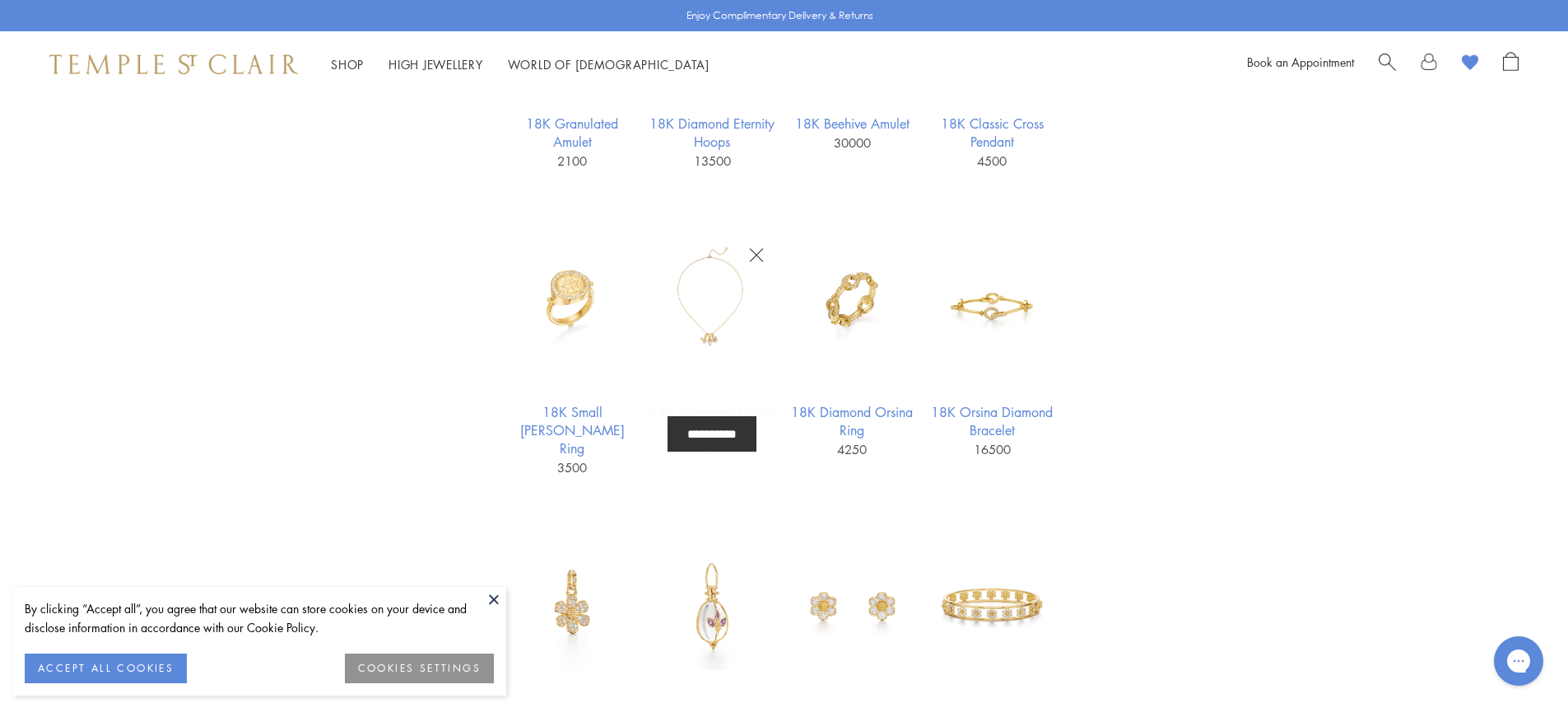
click at [704, 327] on img at bounding box center [712, 300] width 128 height 128
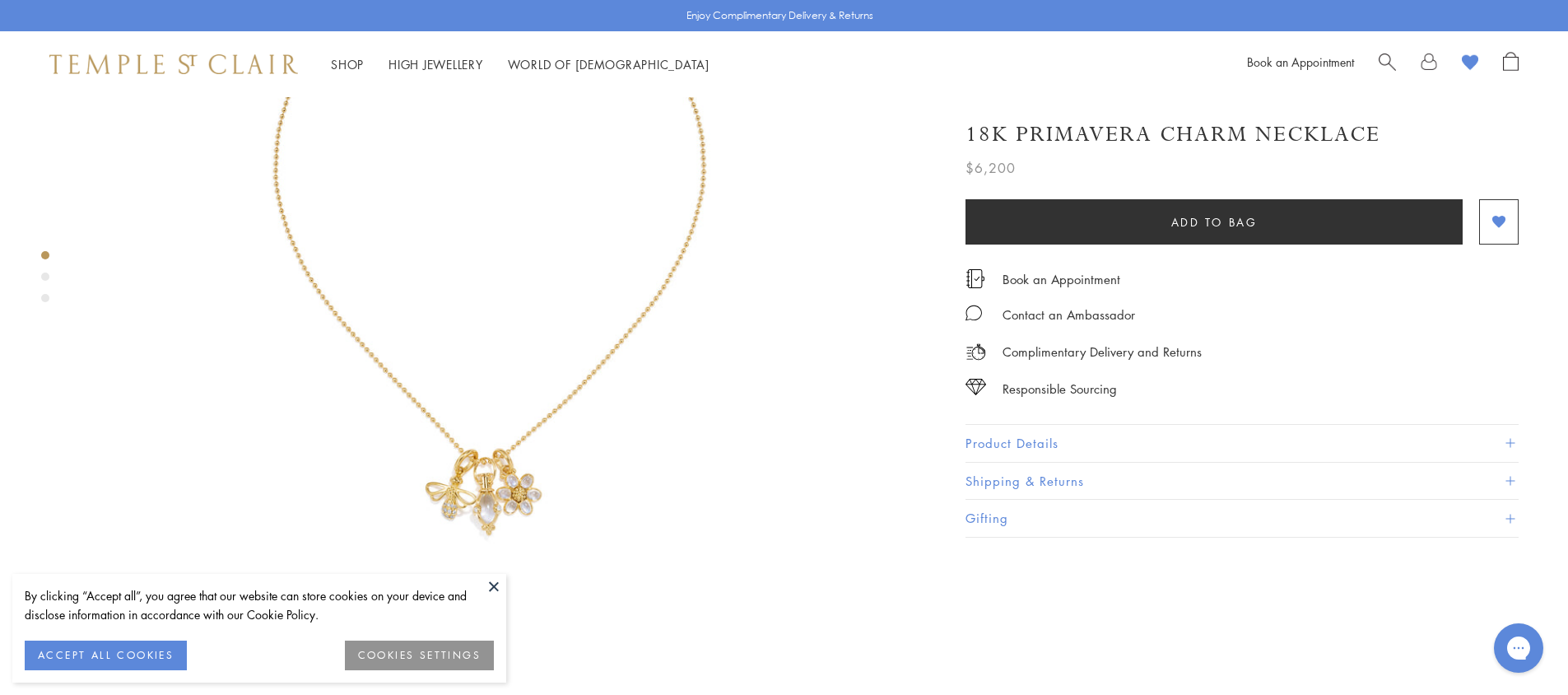
scroll to position [412, 0]
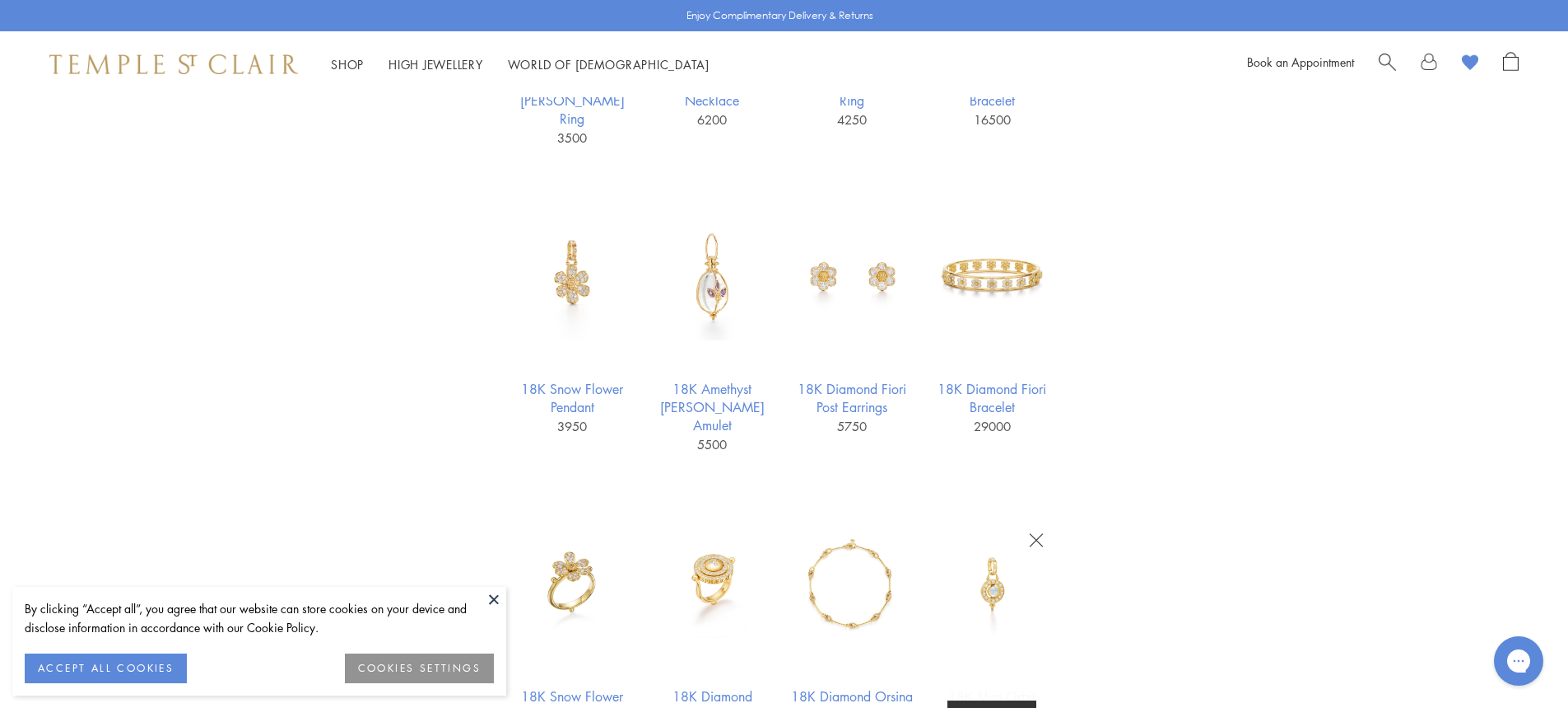
scroll to position [1565, 0]
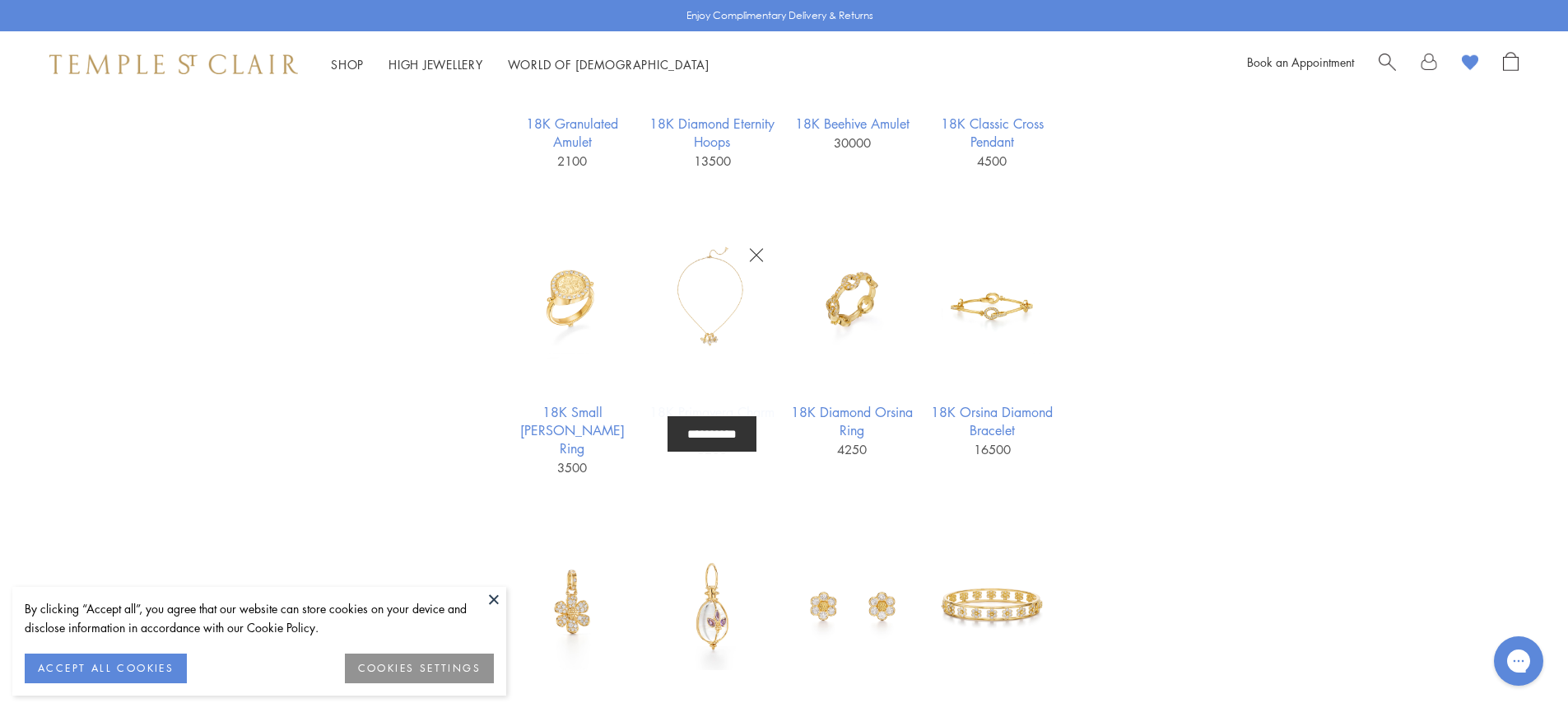
click at [695, 308] on img at bounding box center [712, 300] width 128 height 128
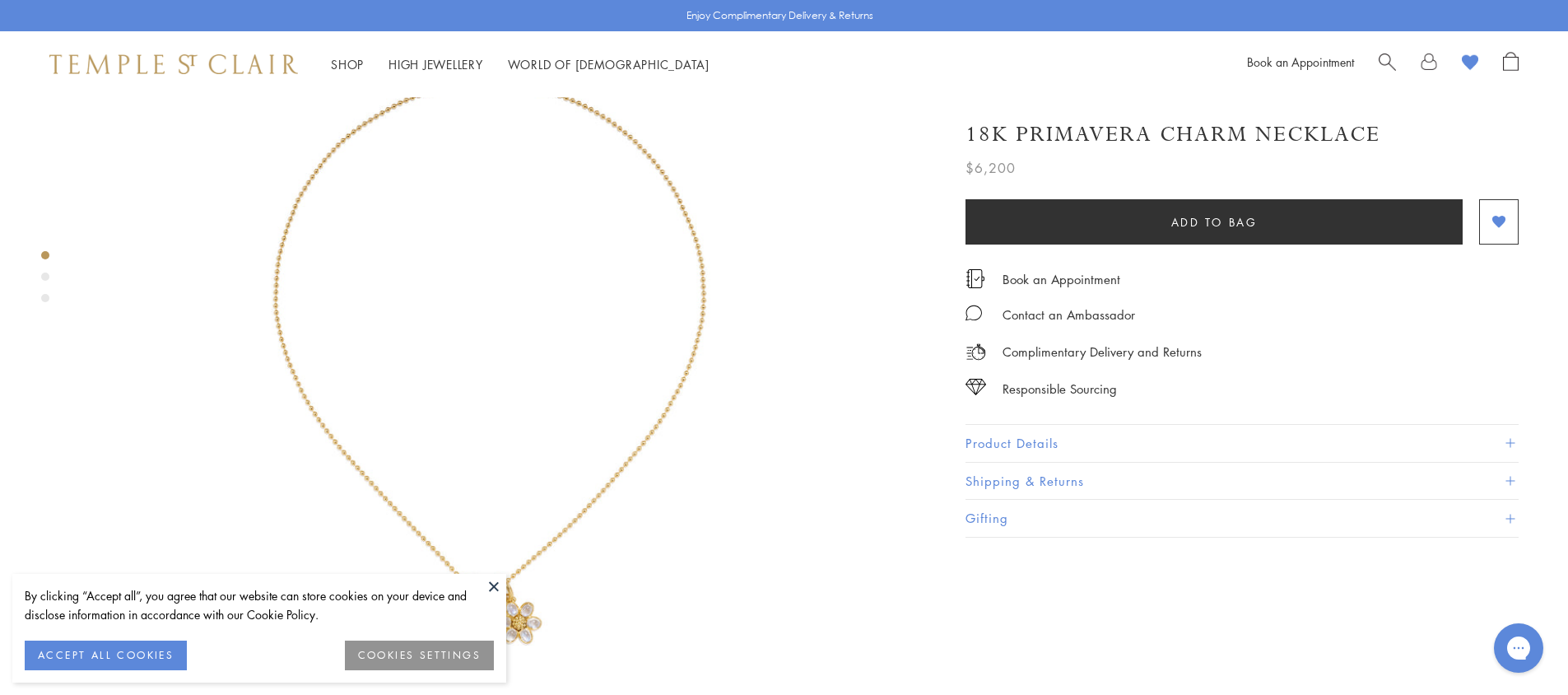
scroll to position [330, 0]
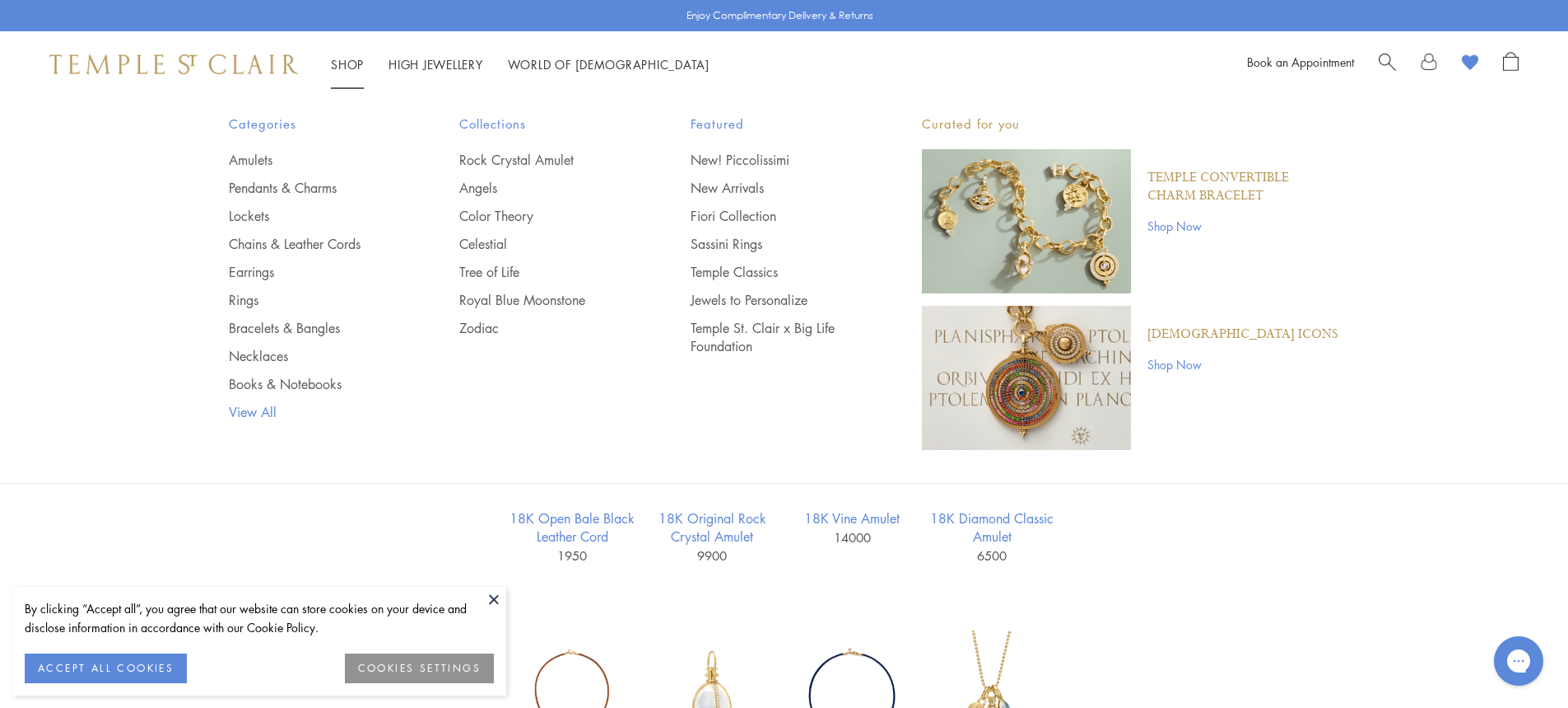
click at [253, 408] on link "View All" at bounding box center [311, 411] width 165 height 18
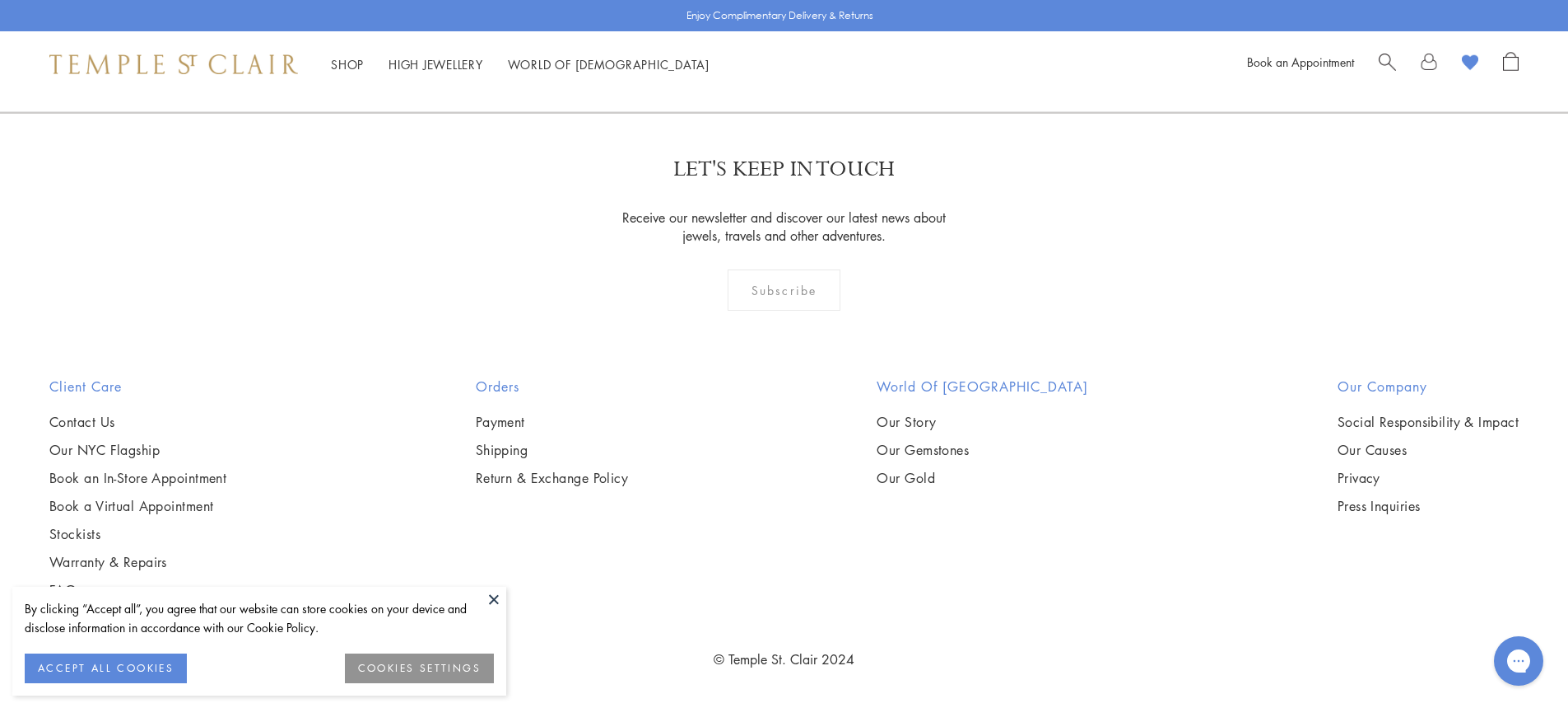
scroll to position [5683, 0]
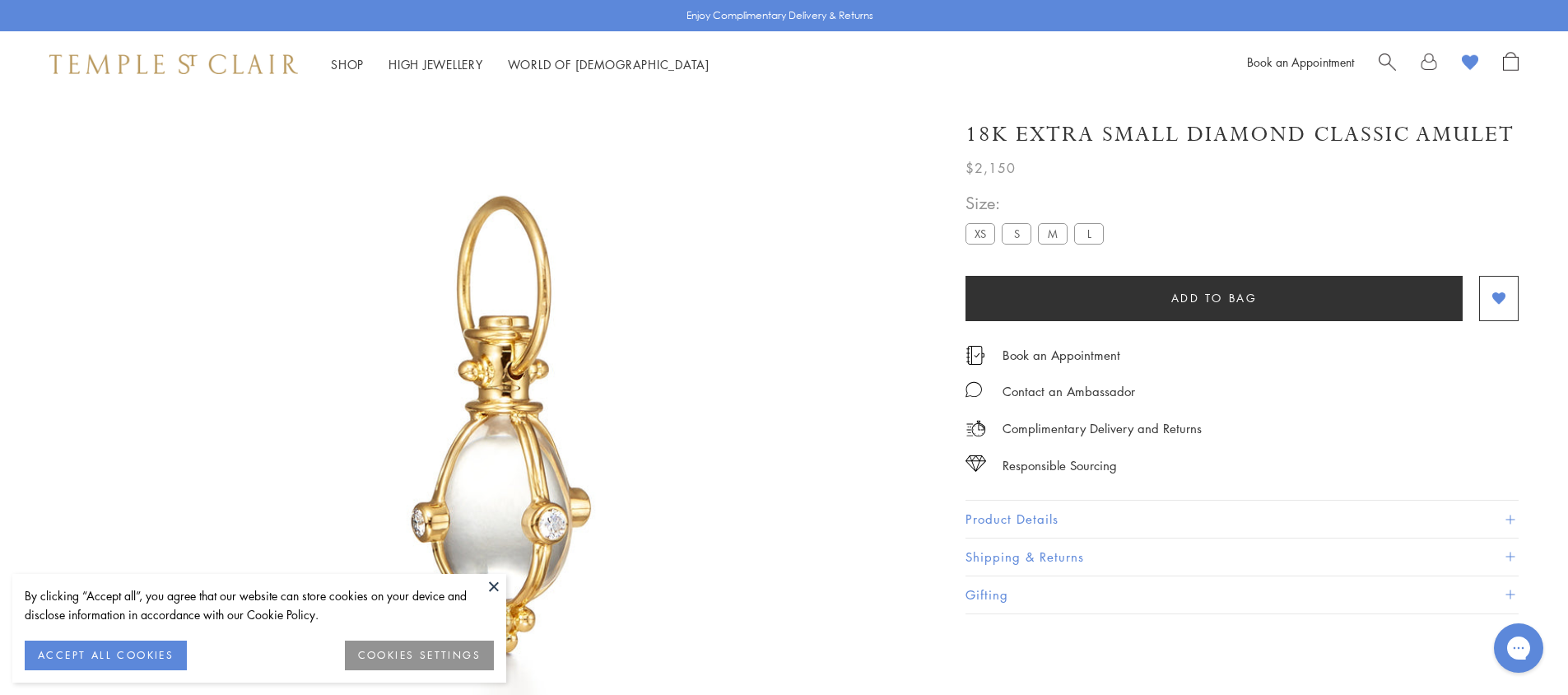
scroll to position [97, 0]
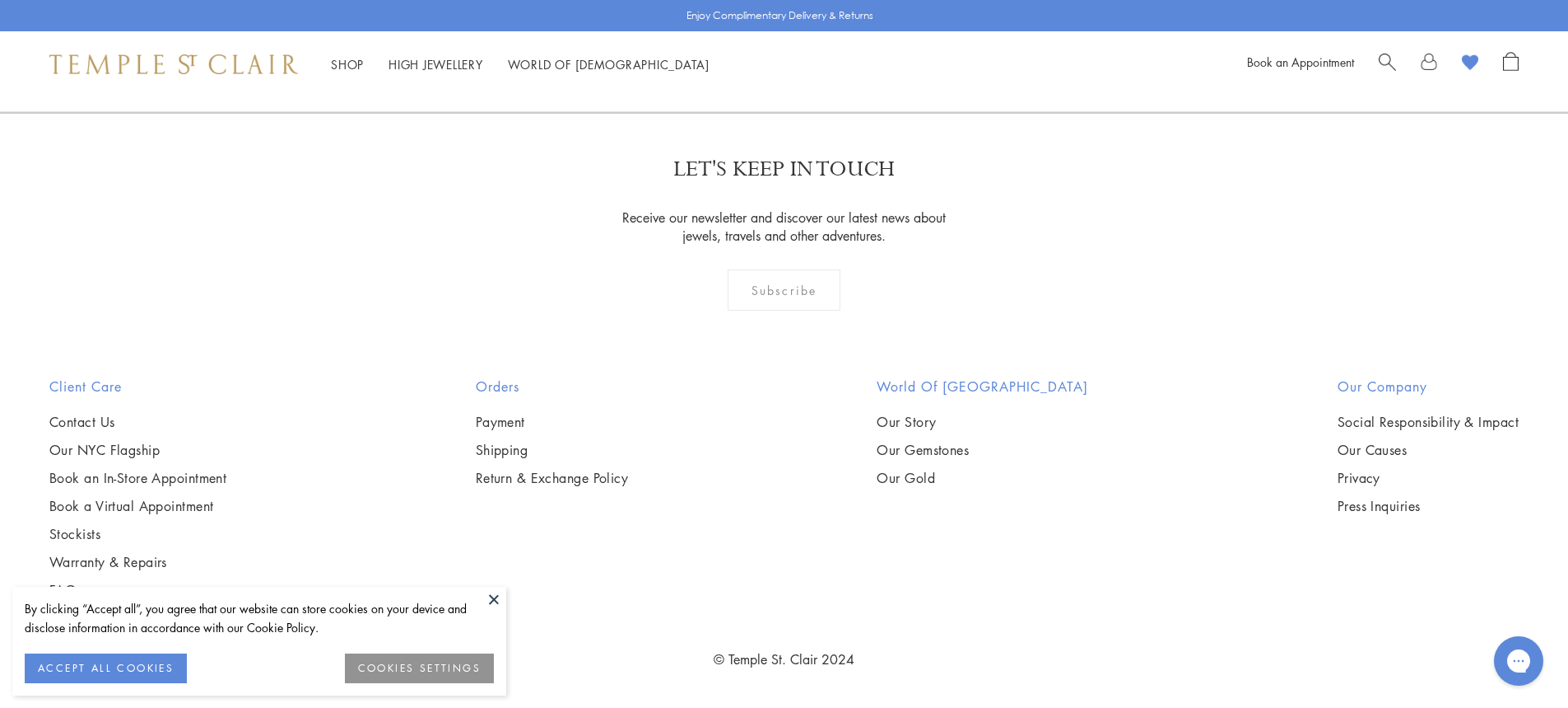
scroll to position [6590, 0]
click at [0, 0] on img at bounding box center [0, 0] width 0 height 0
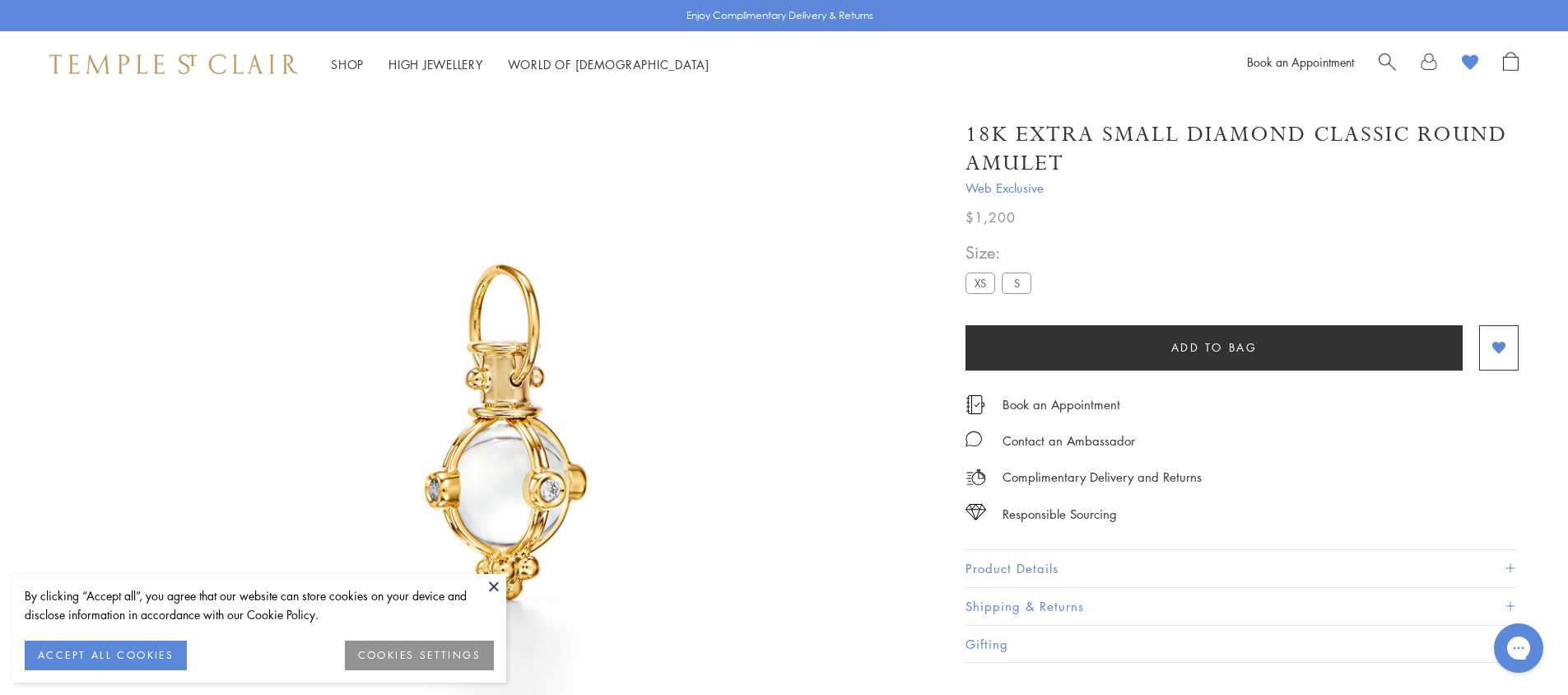
scroll to position [97, 0]
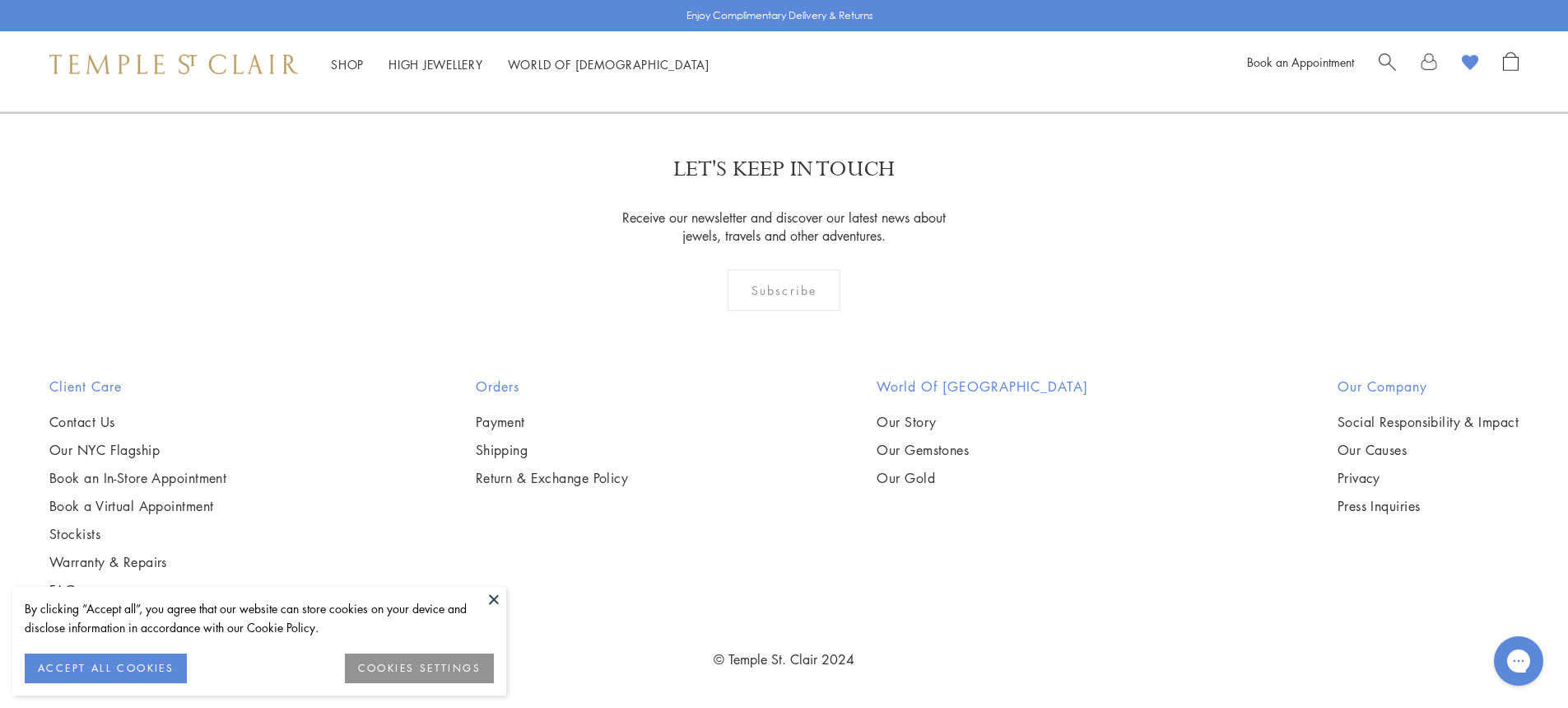
scroll to position [16140, 0]
click at [696, 46] on link "2" at bounding box center [702, 23] width 54 height 45
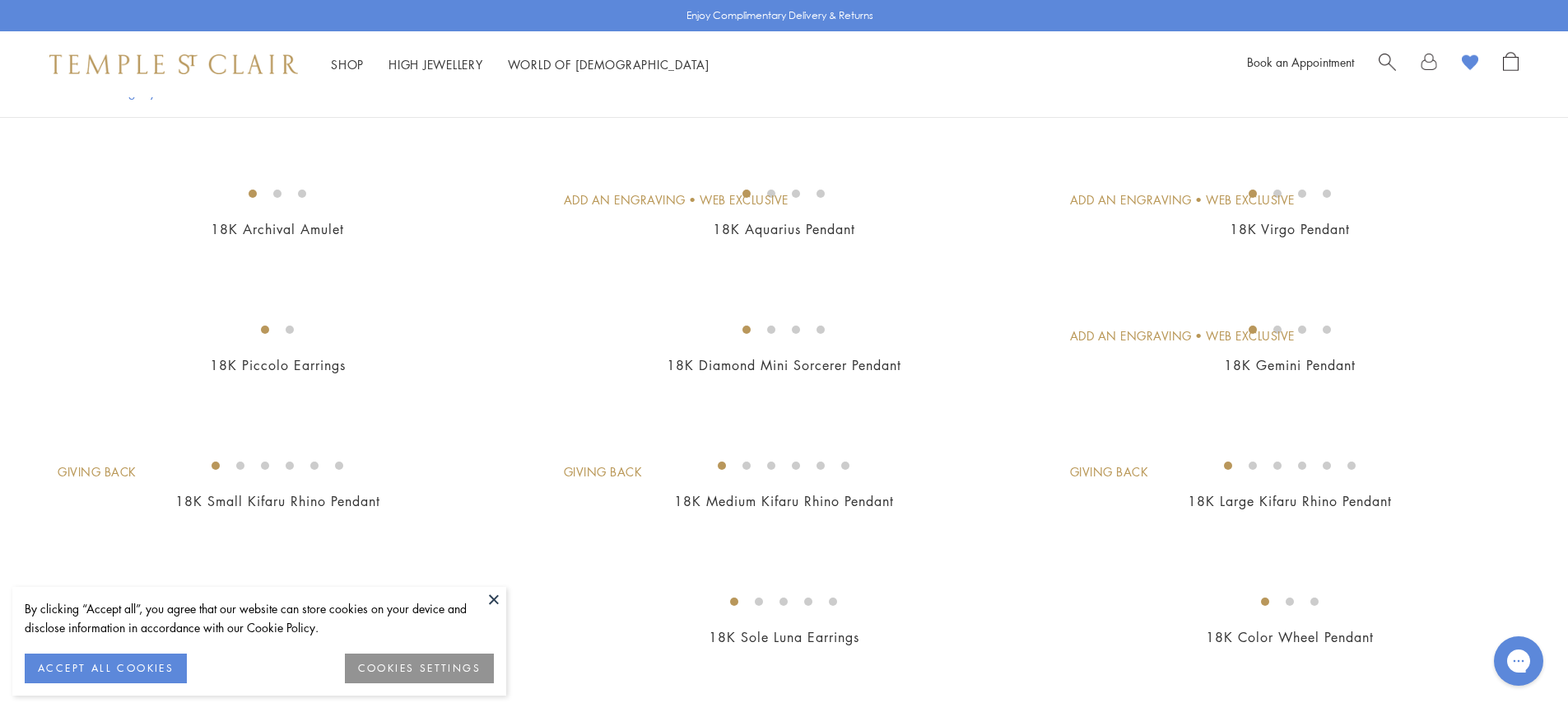
scroll to position [1895, 0]
click at [0, 0] on img at bounding box center [0, 0] width 0 height 0
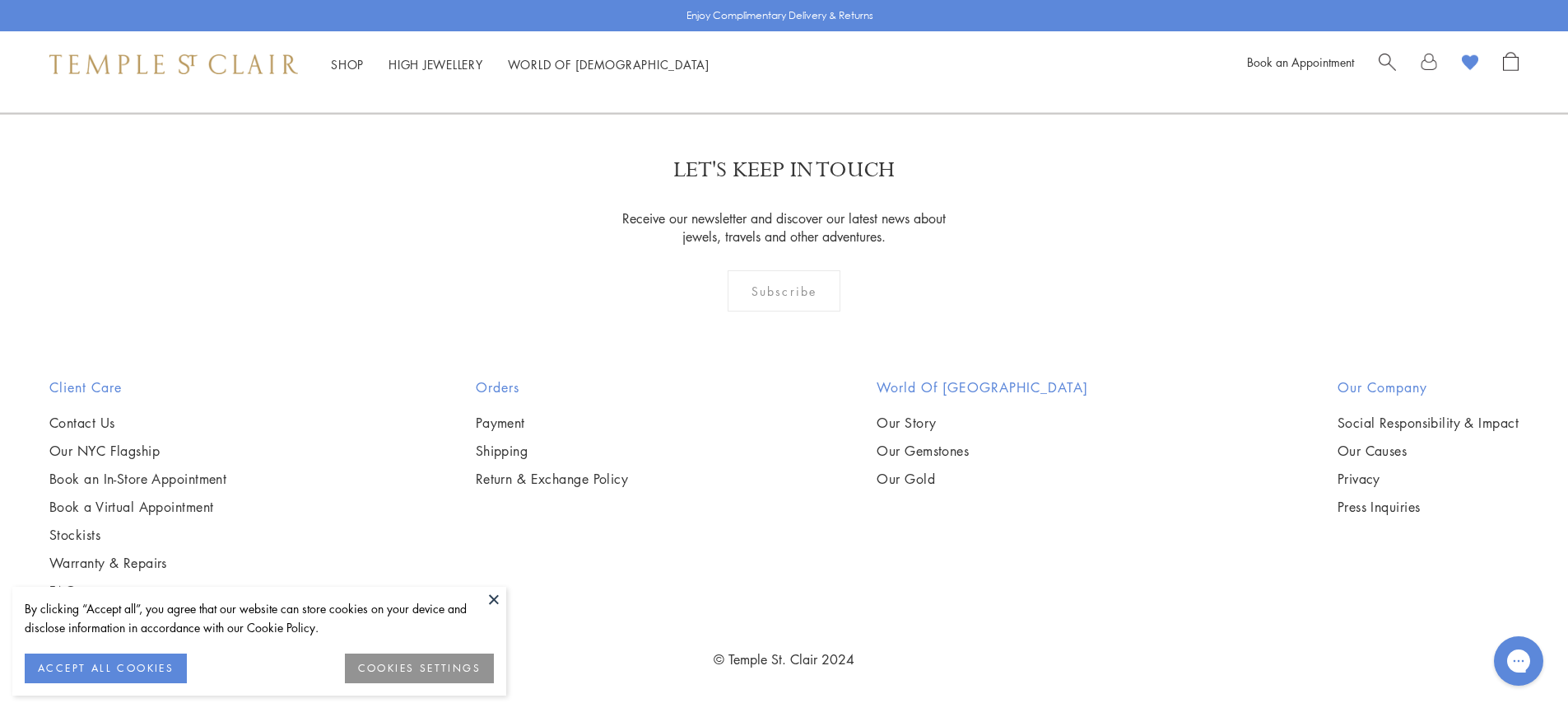
scroll to position [10131, 0]
click at [0, 0] on img at bounding box center [0, 0] width 0 height 0
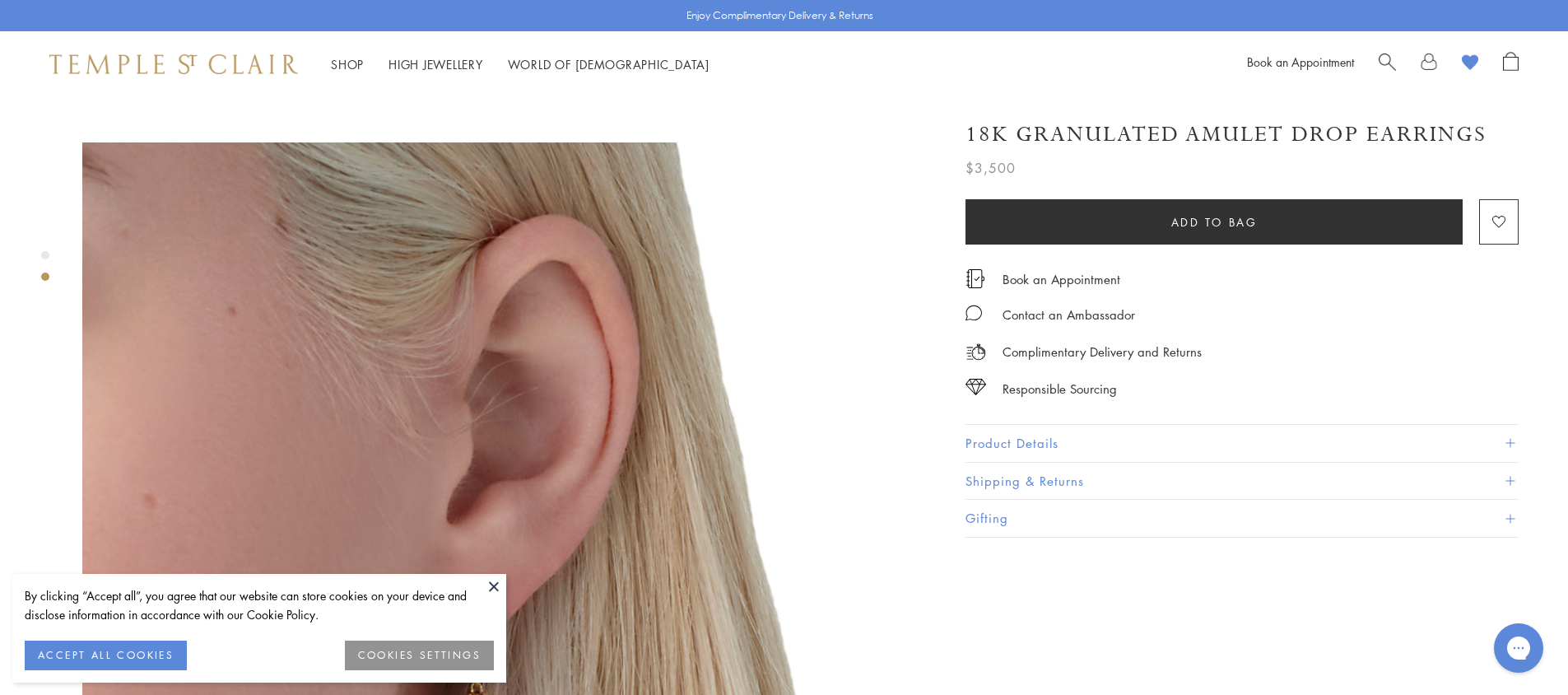
scroll to position [1152, 0]
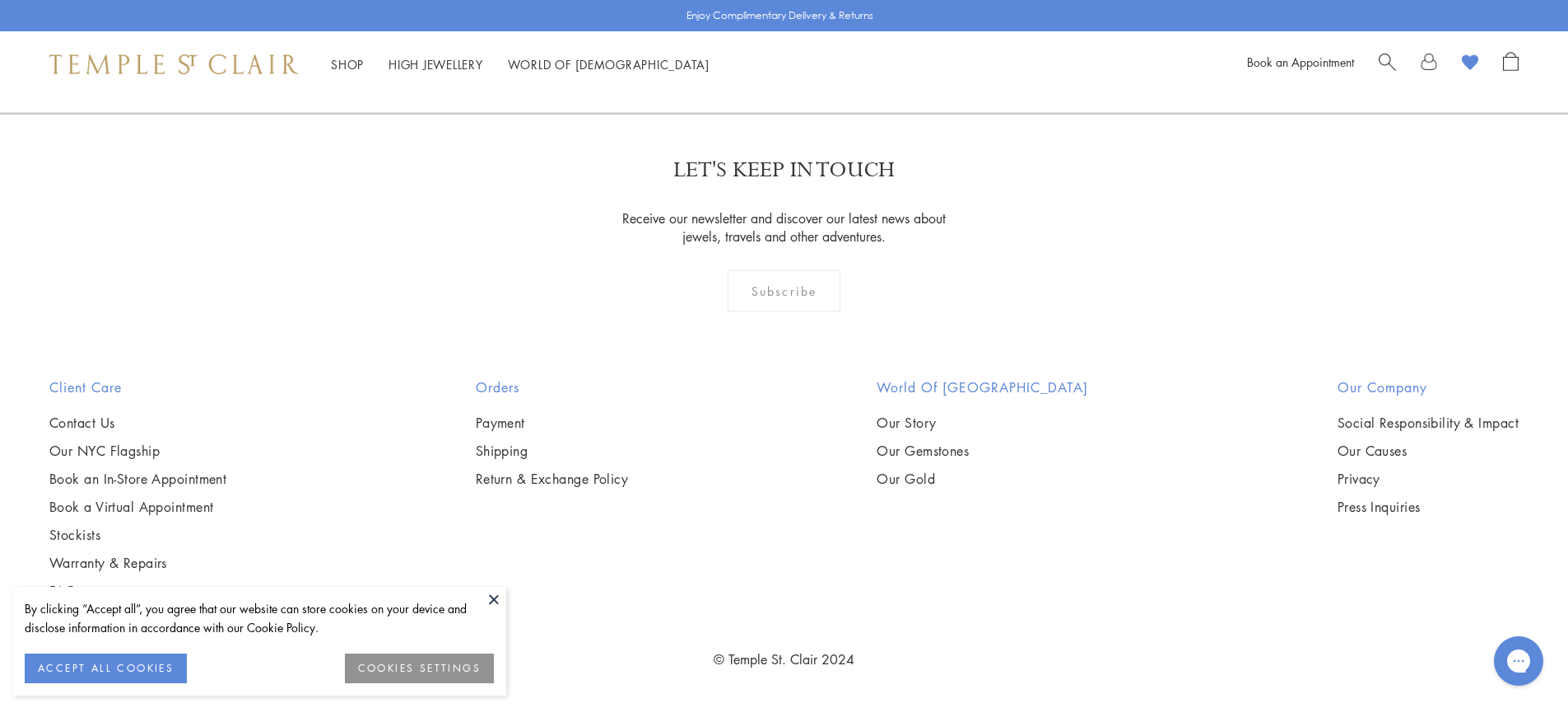
scroll to position [10785, 0]
click at [750, 47] on link "3" at bounding box center [755, 24] width 54 height 45
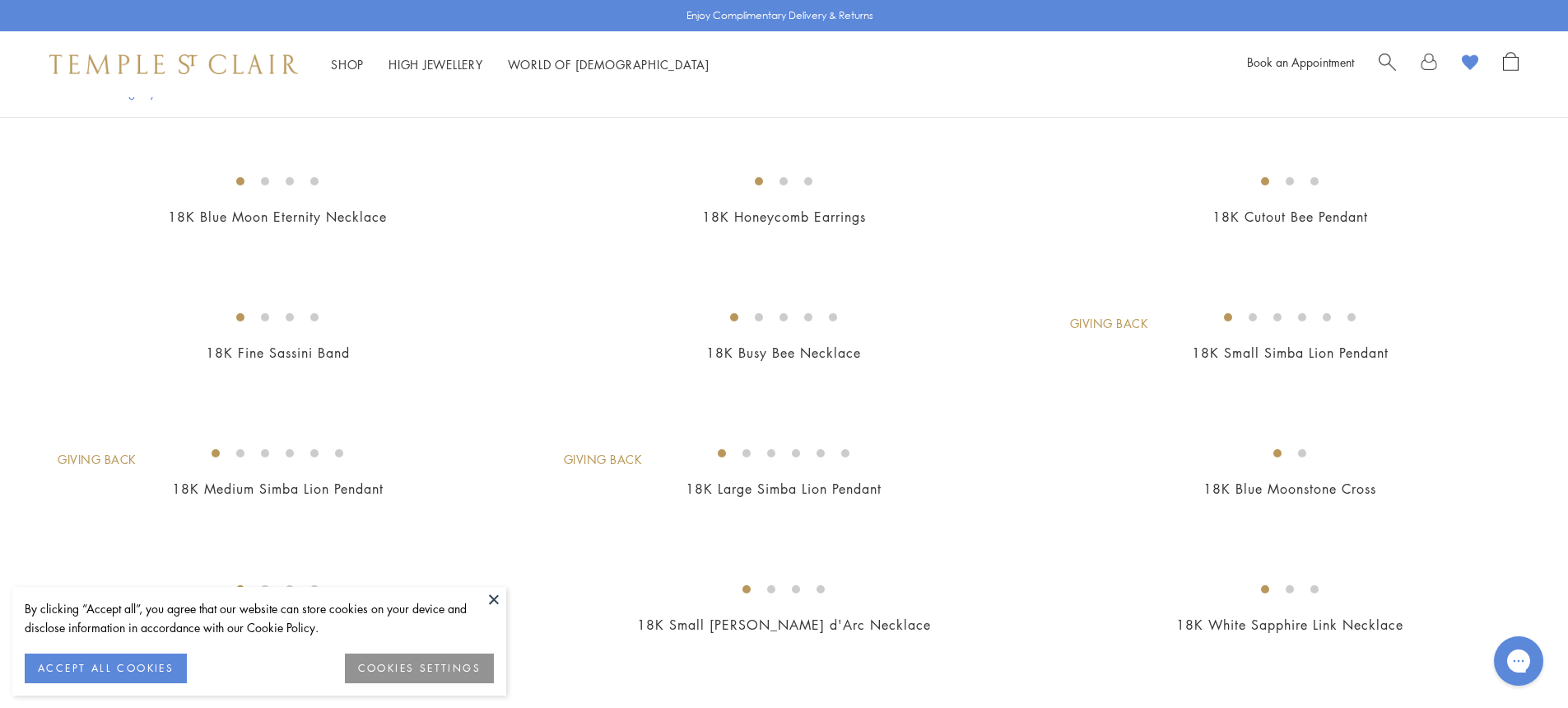
scroll to position [824, 0]
click at [0, 0] on img at bounding box center [0, 0] width 0 height 0
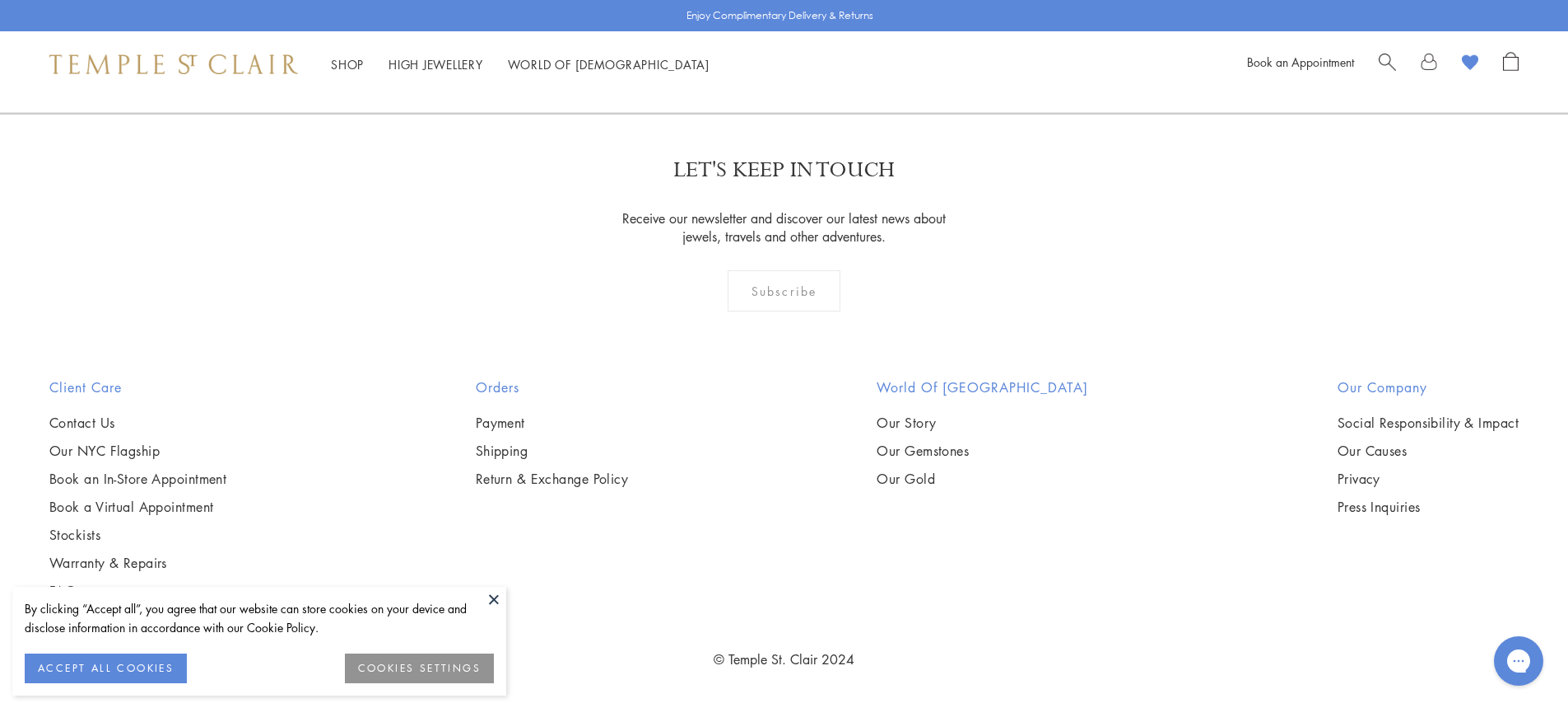
scroll to position [11037, 0]
click at [783, 47] on link "4" at bounding box center [782, 24] width 54 height 45
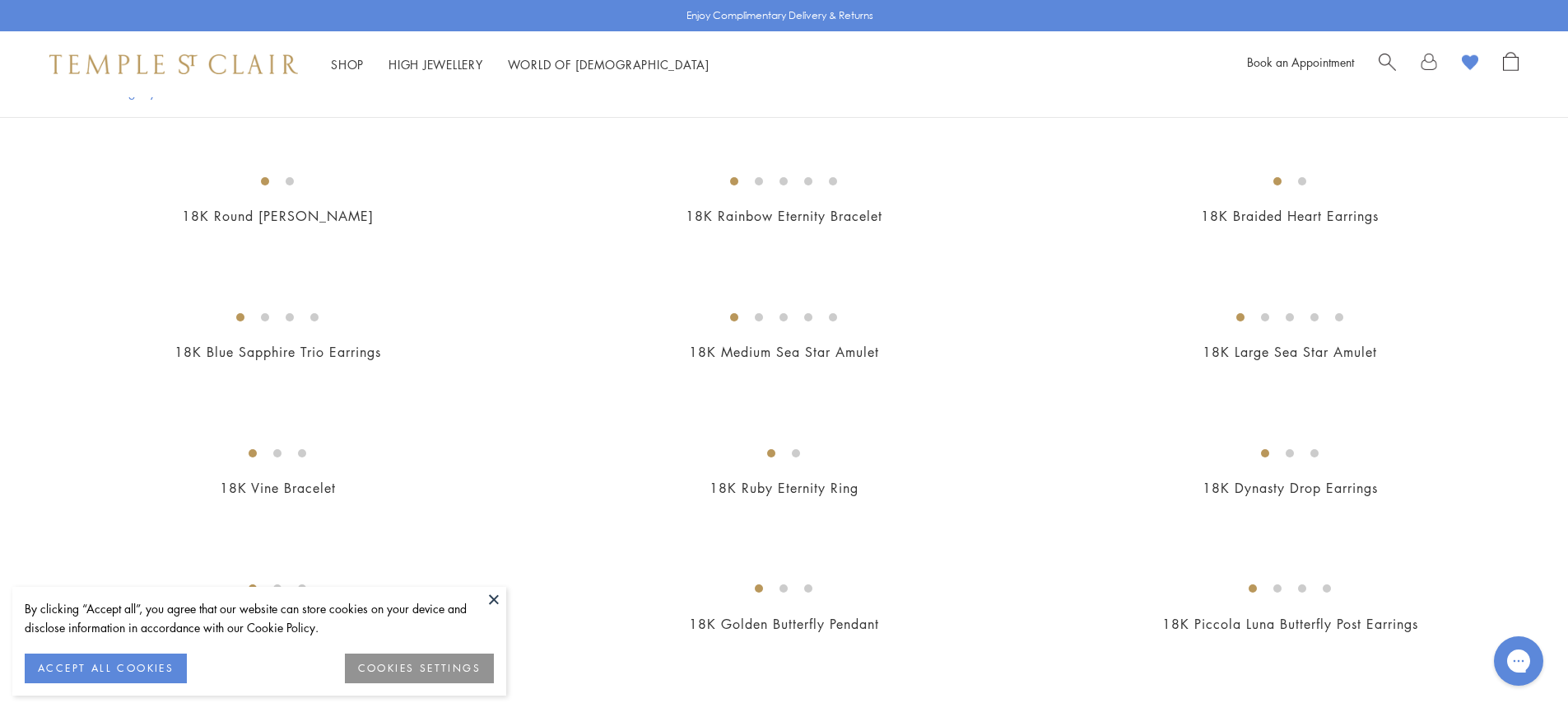
scroll to position [164, 0]
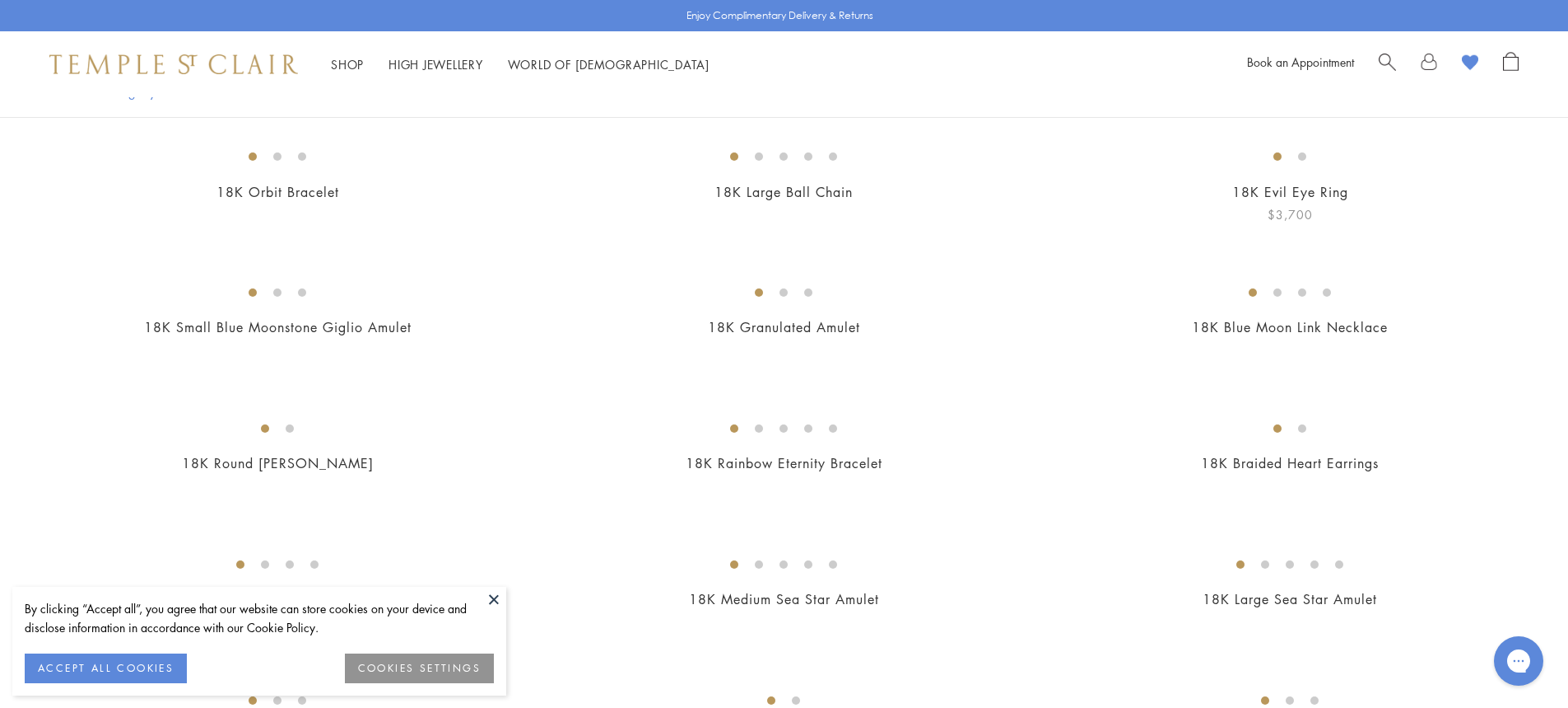
click at [0, 0] on img at bounding box center [0, 0] width 0 height 0
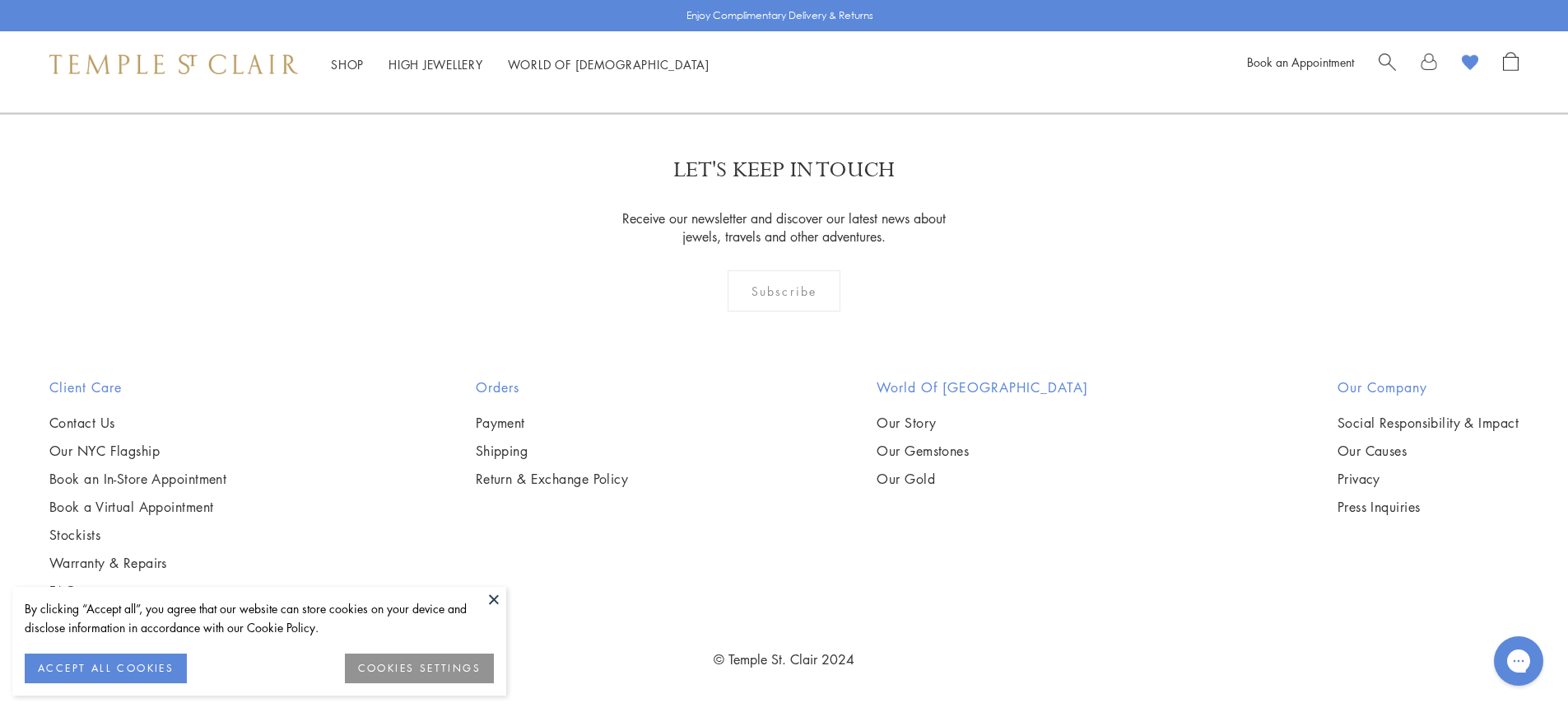
scroll to position [10790, 0]
click at [808, 47] on link "5" at bounding box center [809, 24] width 54 height 45
click at [0, 0] on img at bounding box center [0, 0] width 0 height 0
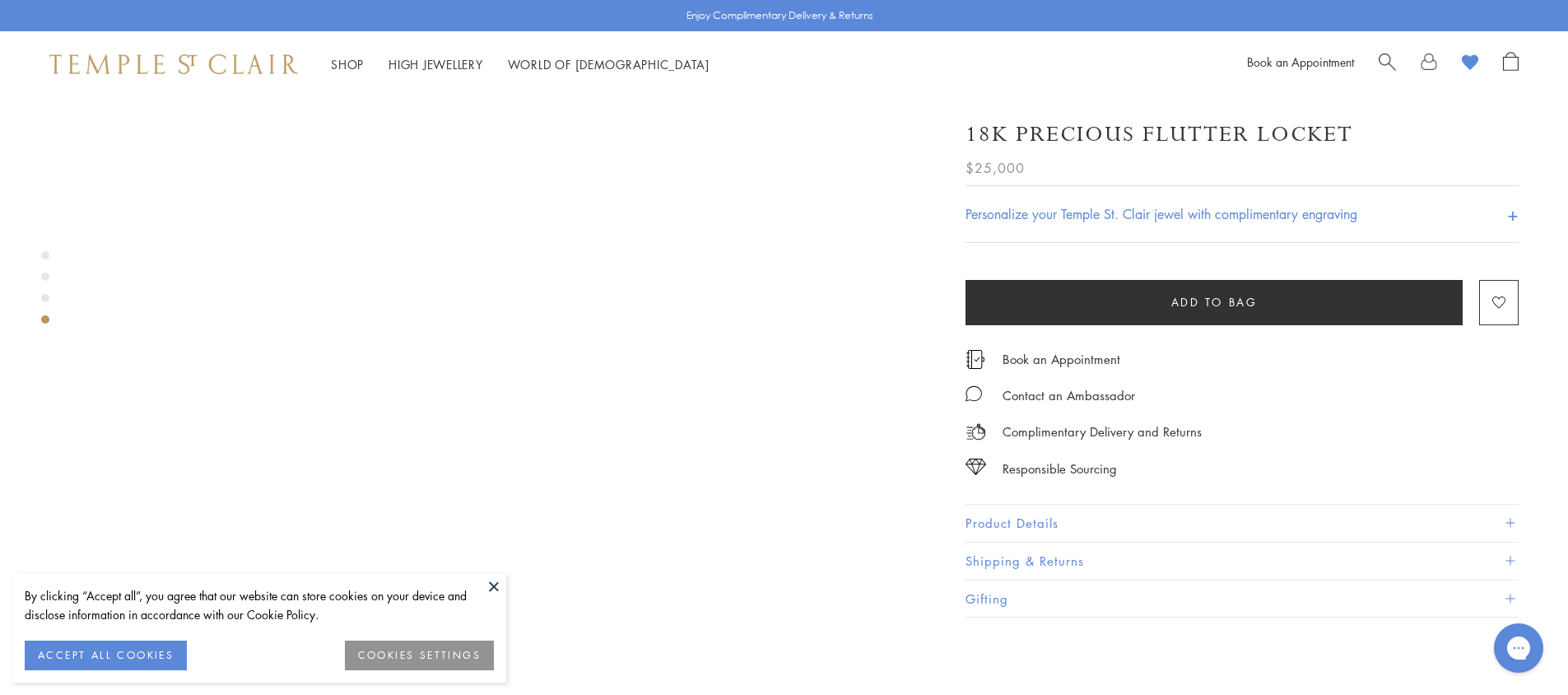
scroll to position [2881, 0]
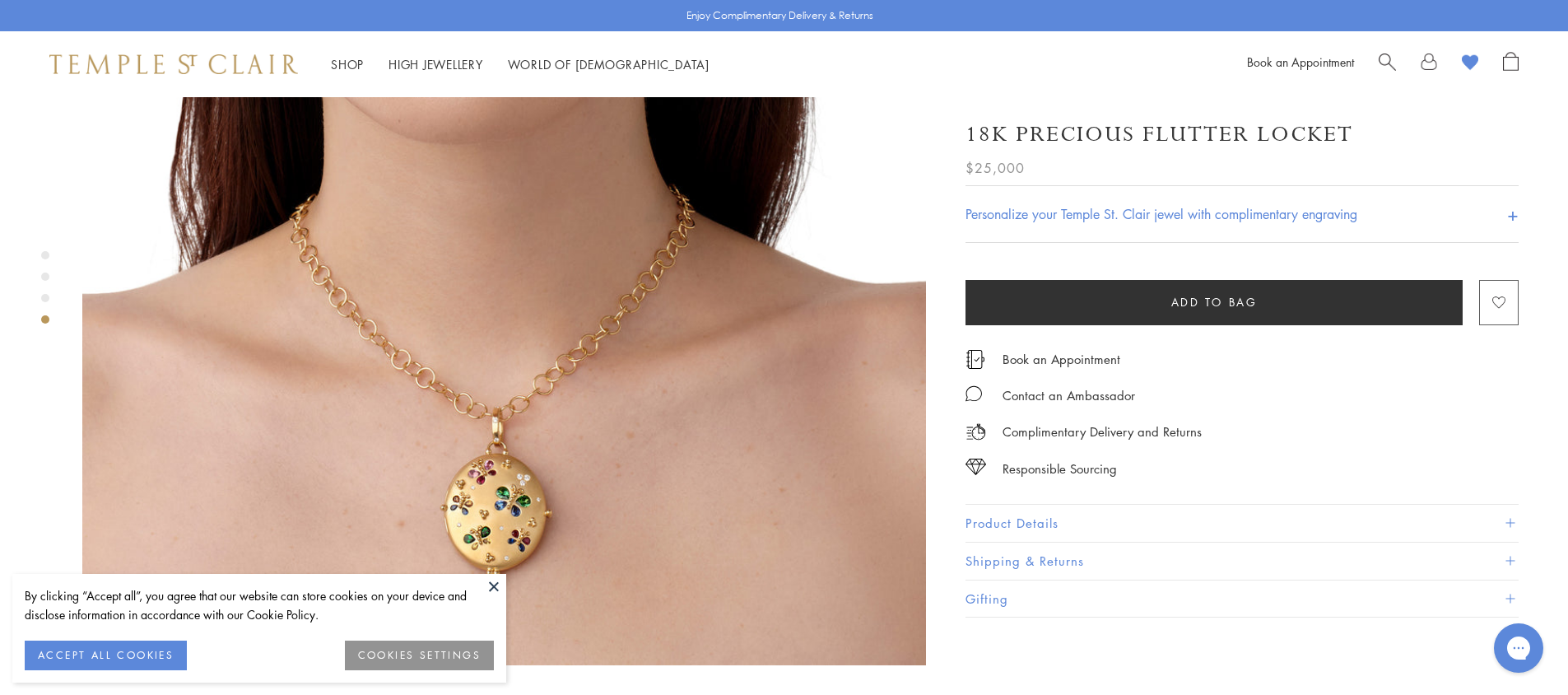
click at [1500, 297] on image "button" at bounding box center [1499, 303] width 14 height 13
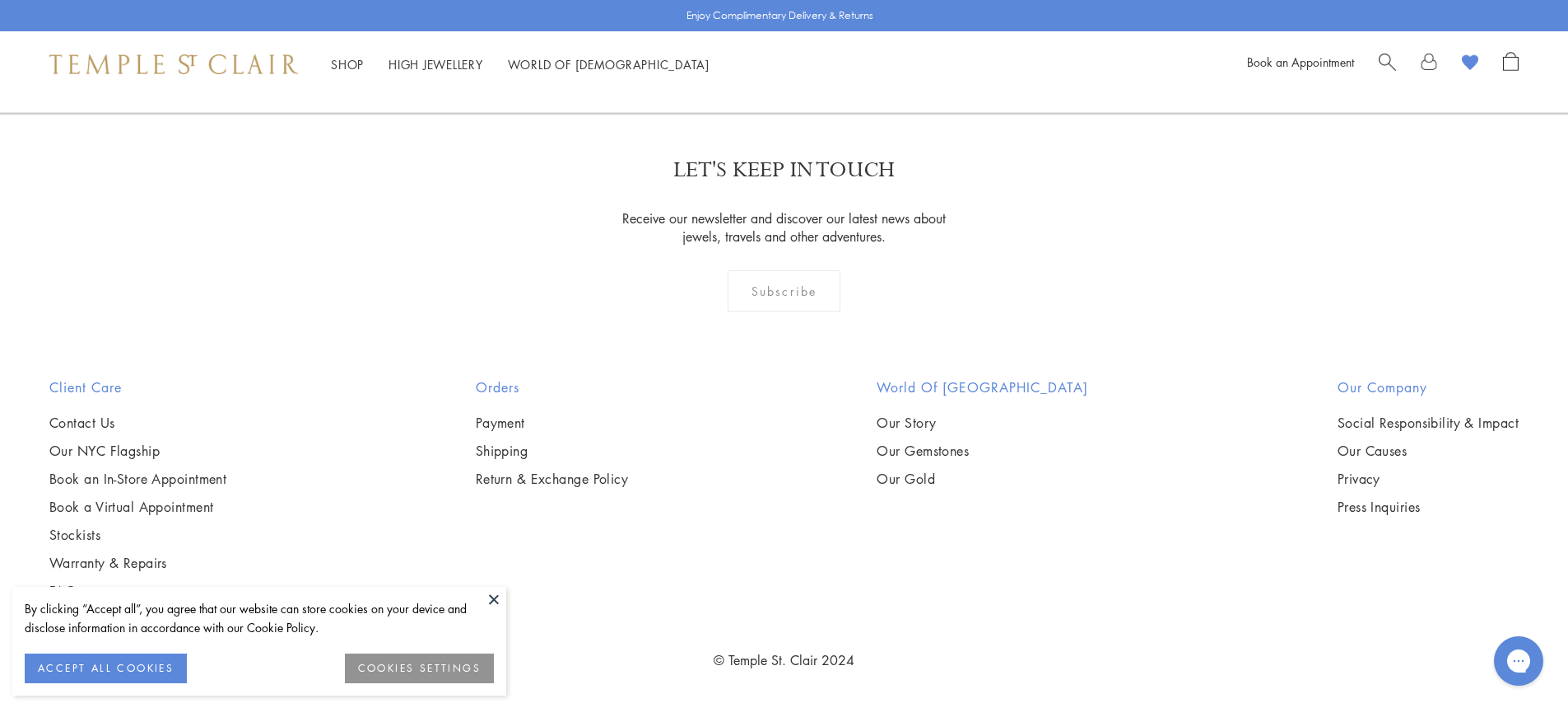
scroll to position [9385, 0]
click at [842, 47] on link "6" at bounding box center [838, 24] width 54 height 45
click at [868, 47] on link "7" at bounding box center [866, 24] width 54 height 45
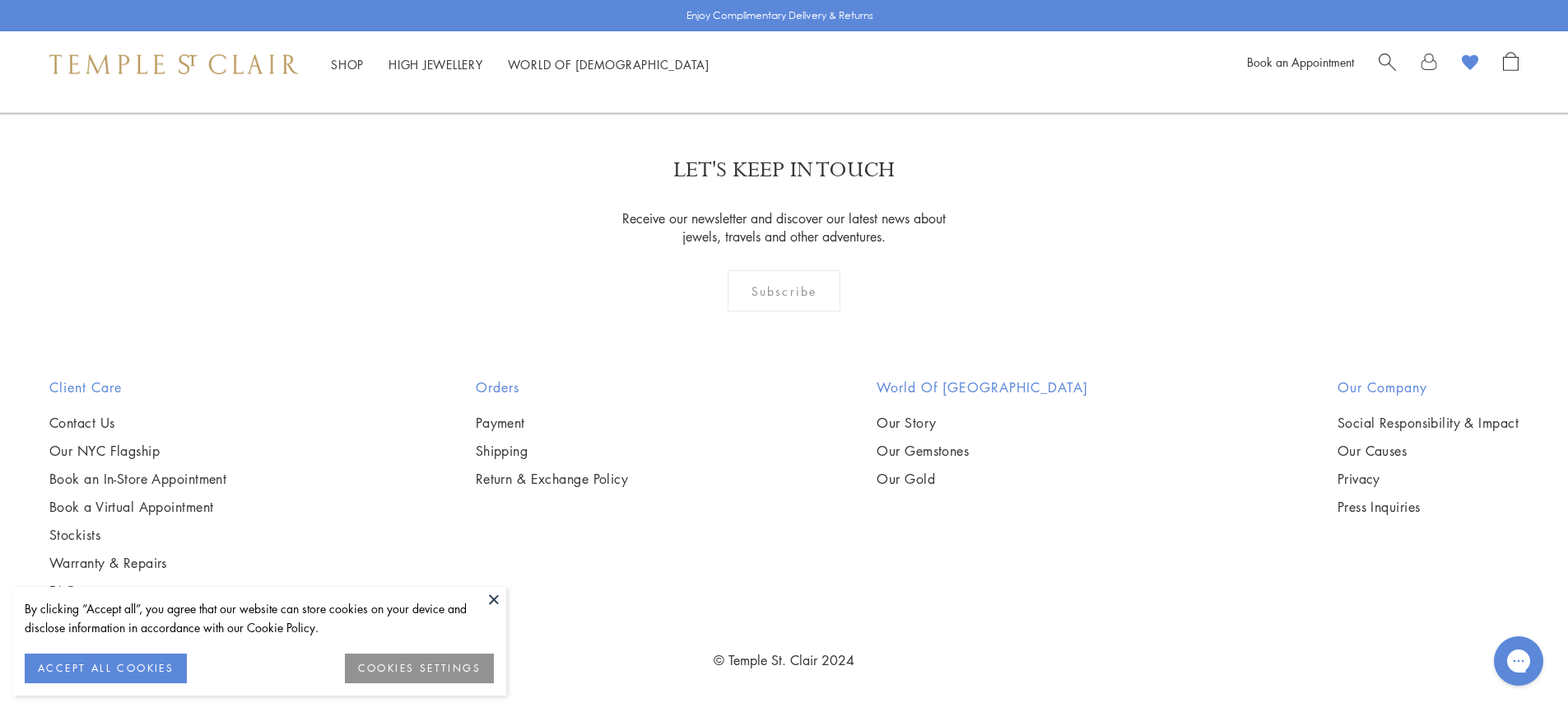
click at [895, 47] on link "8" at bounding box center [893, 24] width 54 height 45
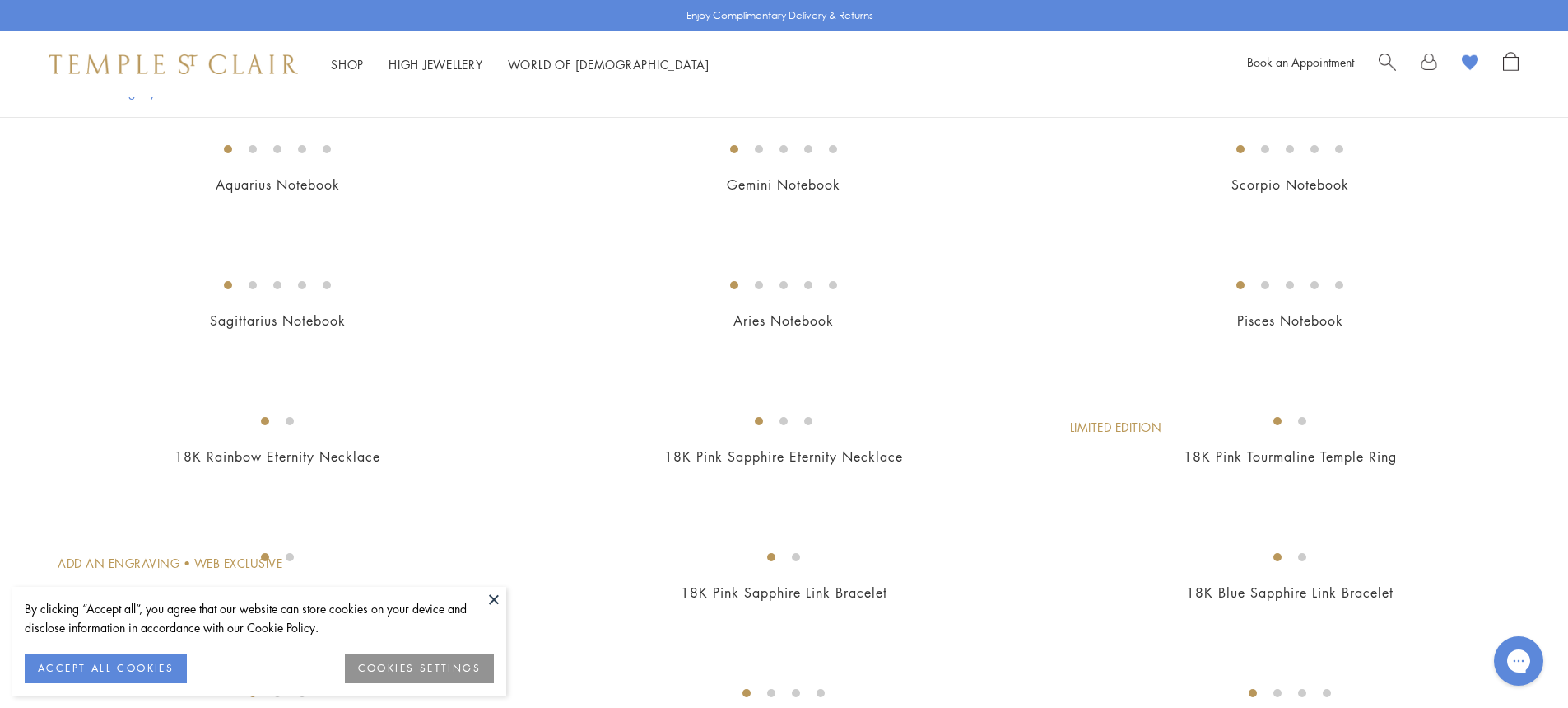
scroll to position [1401, 0]
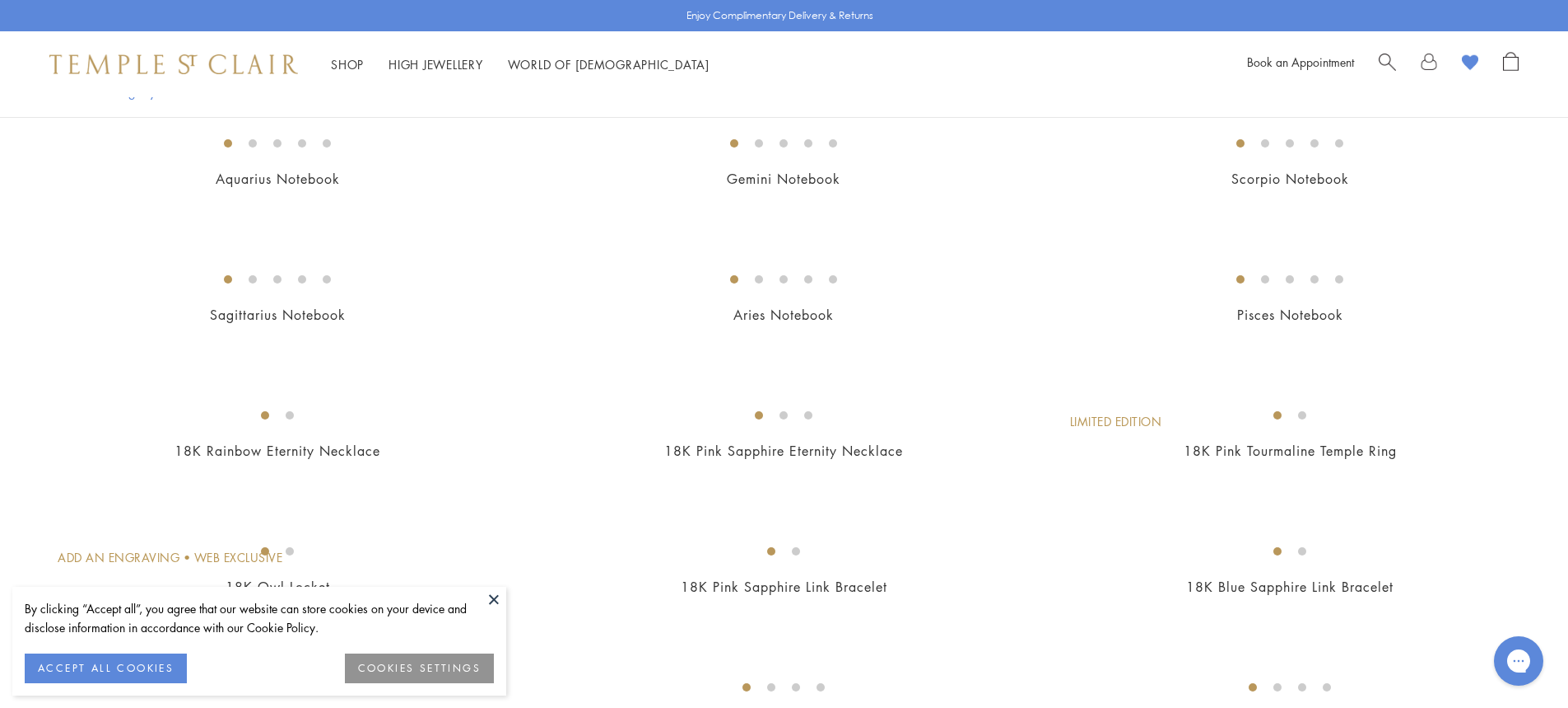
click at [0, 0] on img at bounding box center [0, 0] width 0 height 0
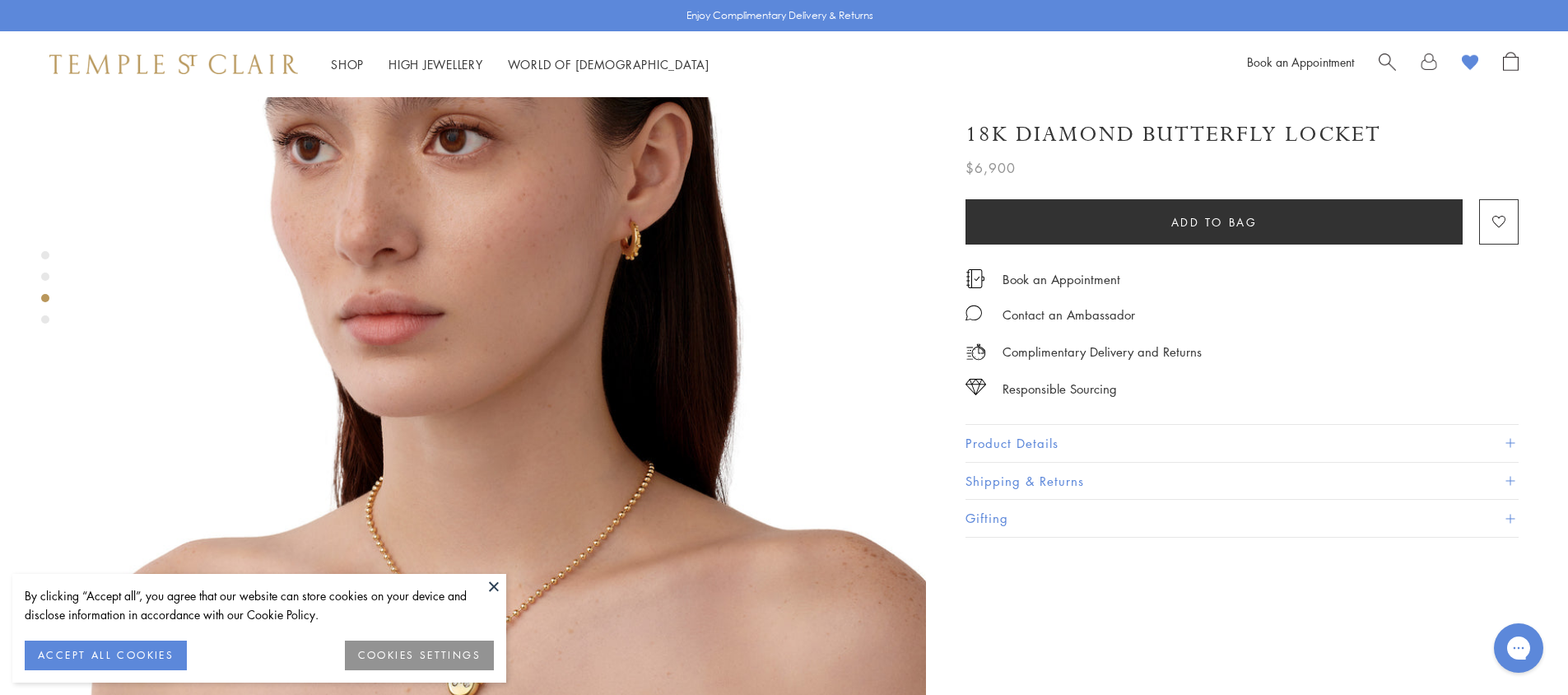
scroll to position [2140, 0]
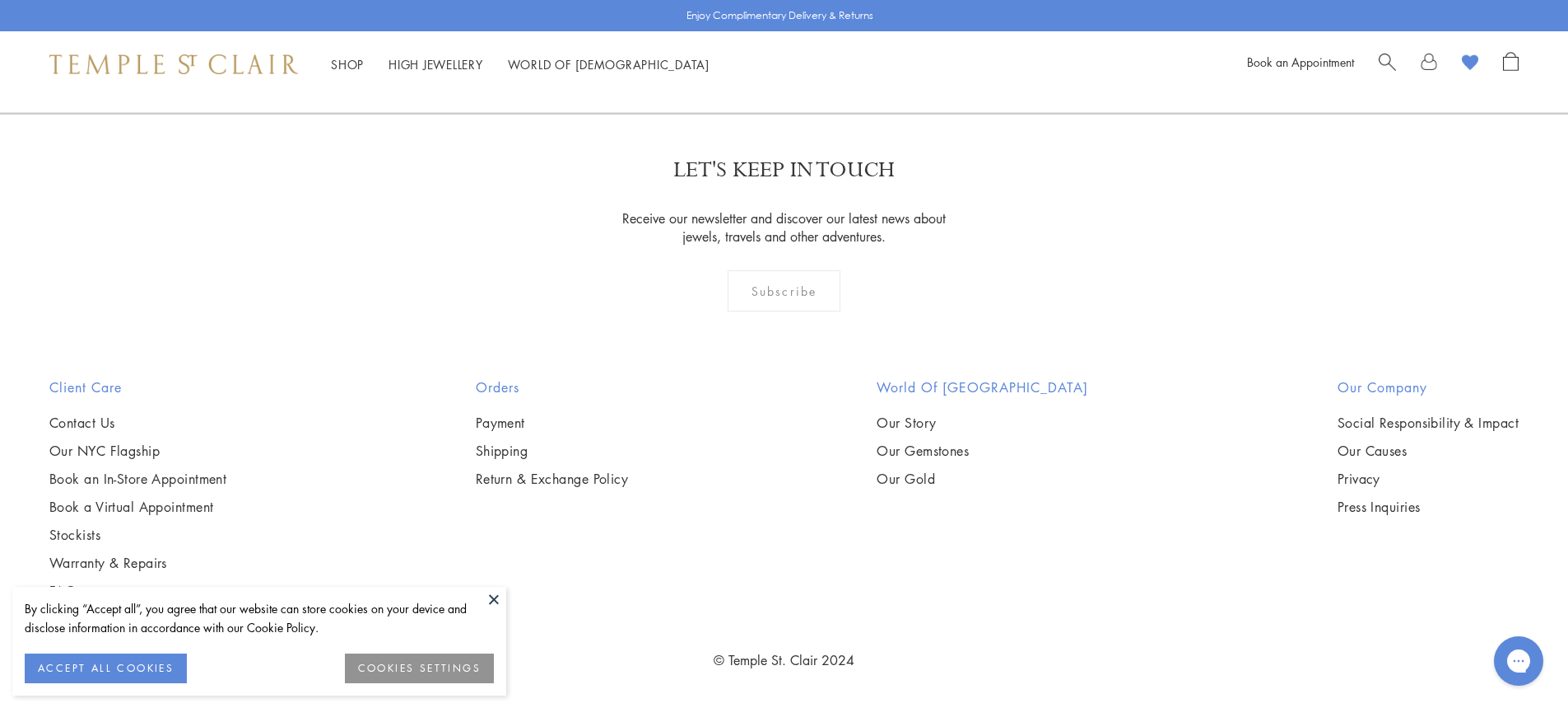
scroll to position [9304, 0]
click at [922, 47] on link "9" at bounding box center [920, 24] width 54 height 45
click at [0, 0] on img at bounding box center [0, 0] width 0 height 0
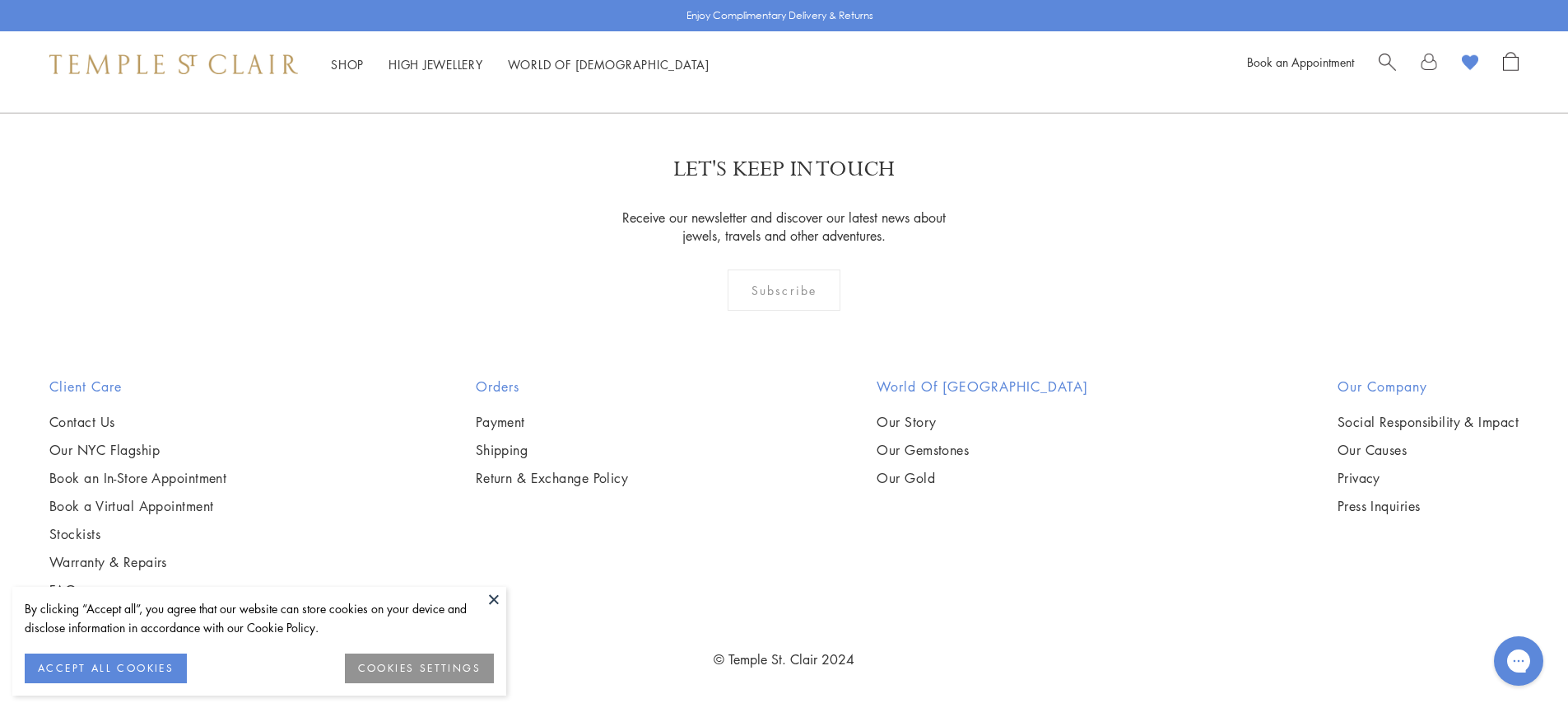
click at [0, 0] on img at bounding box center [0, 0] width 0 height 0
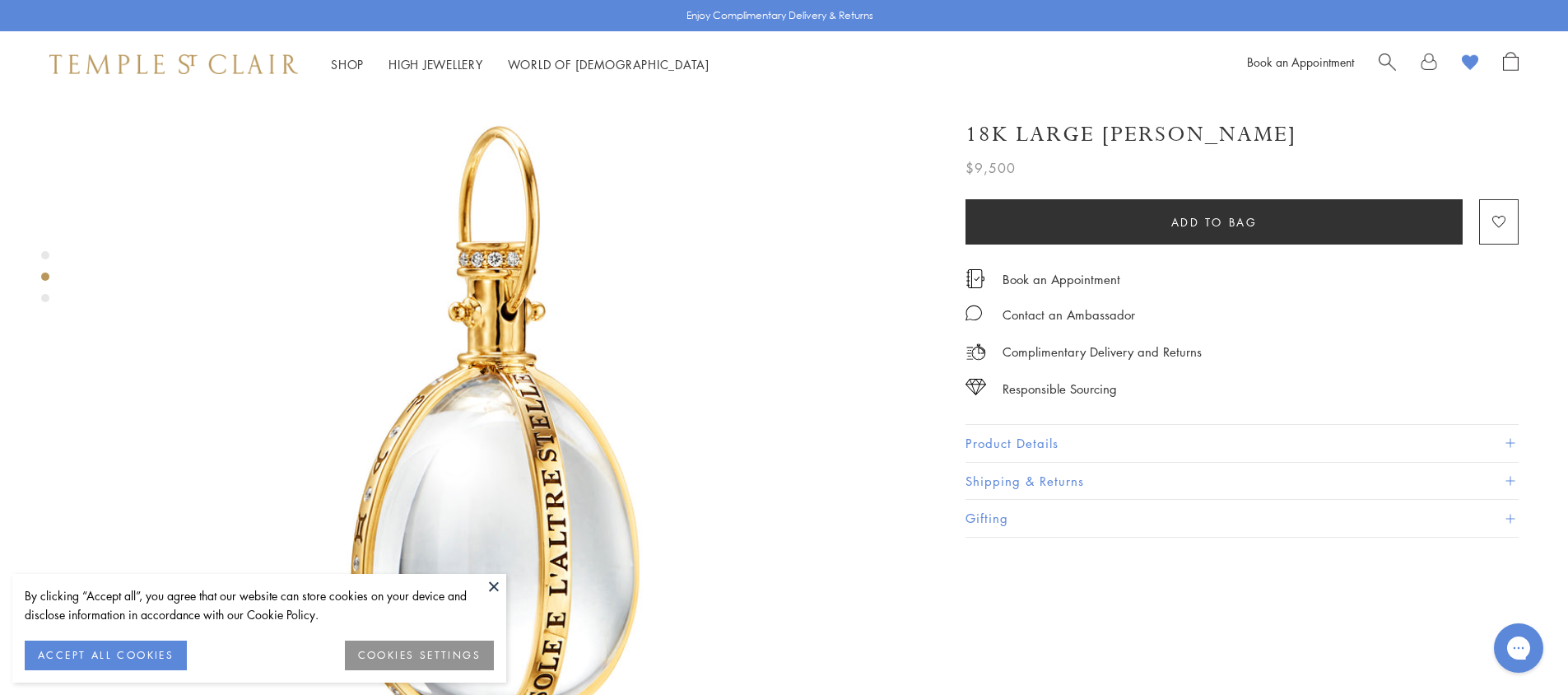
scroll to position [906, 0]
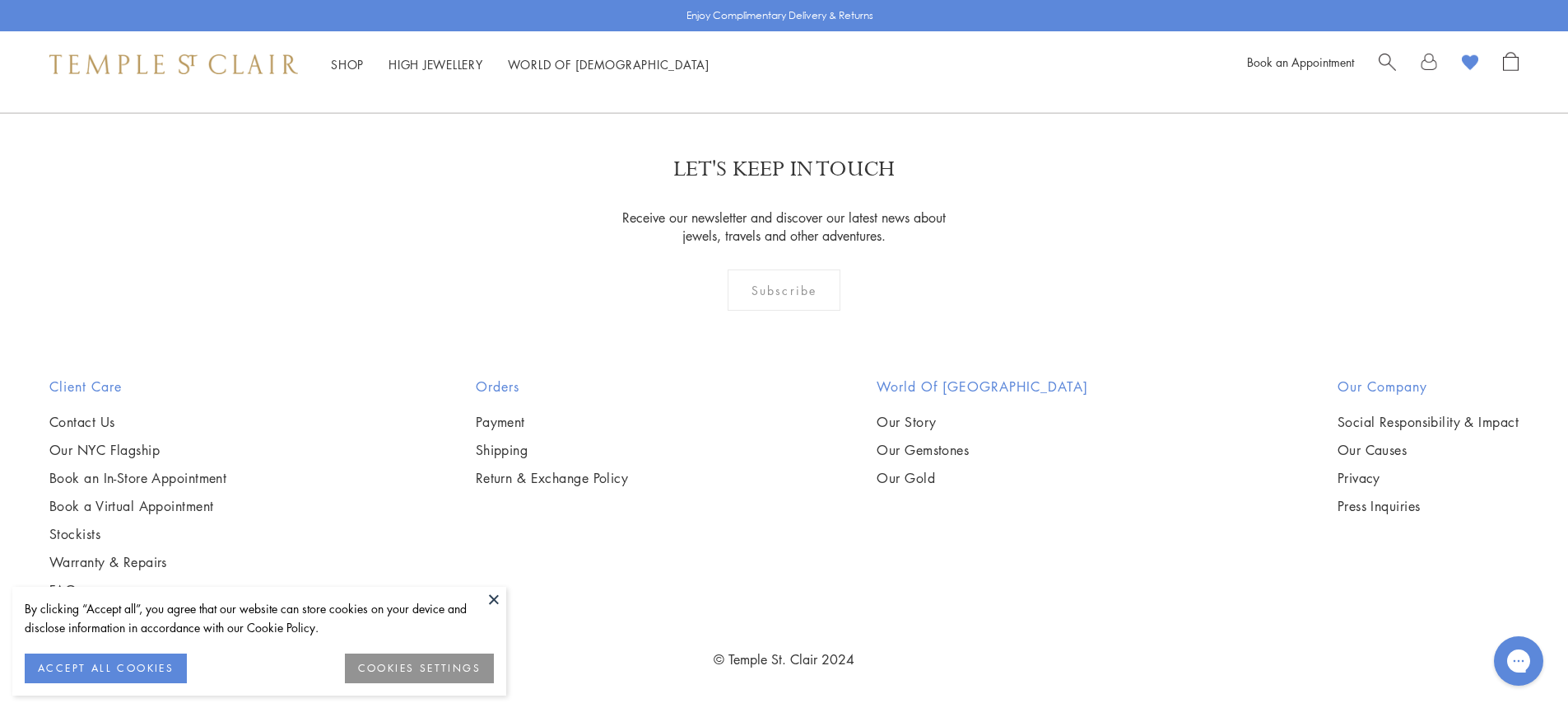
scroll to position [3044, 0]
click at [0, 0] on img at bounding box center [0, 0] width 0 height 0
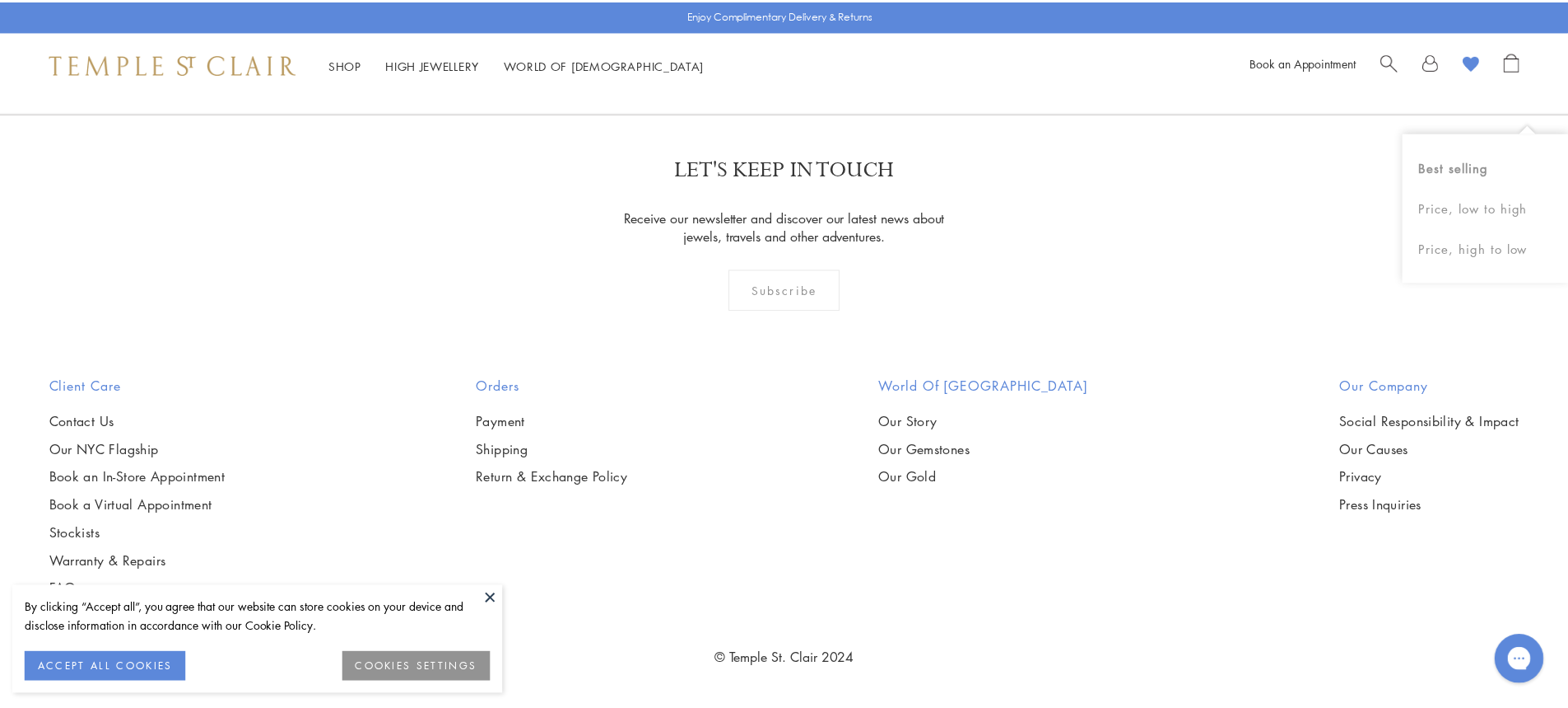
scroll to position [3785, 0]
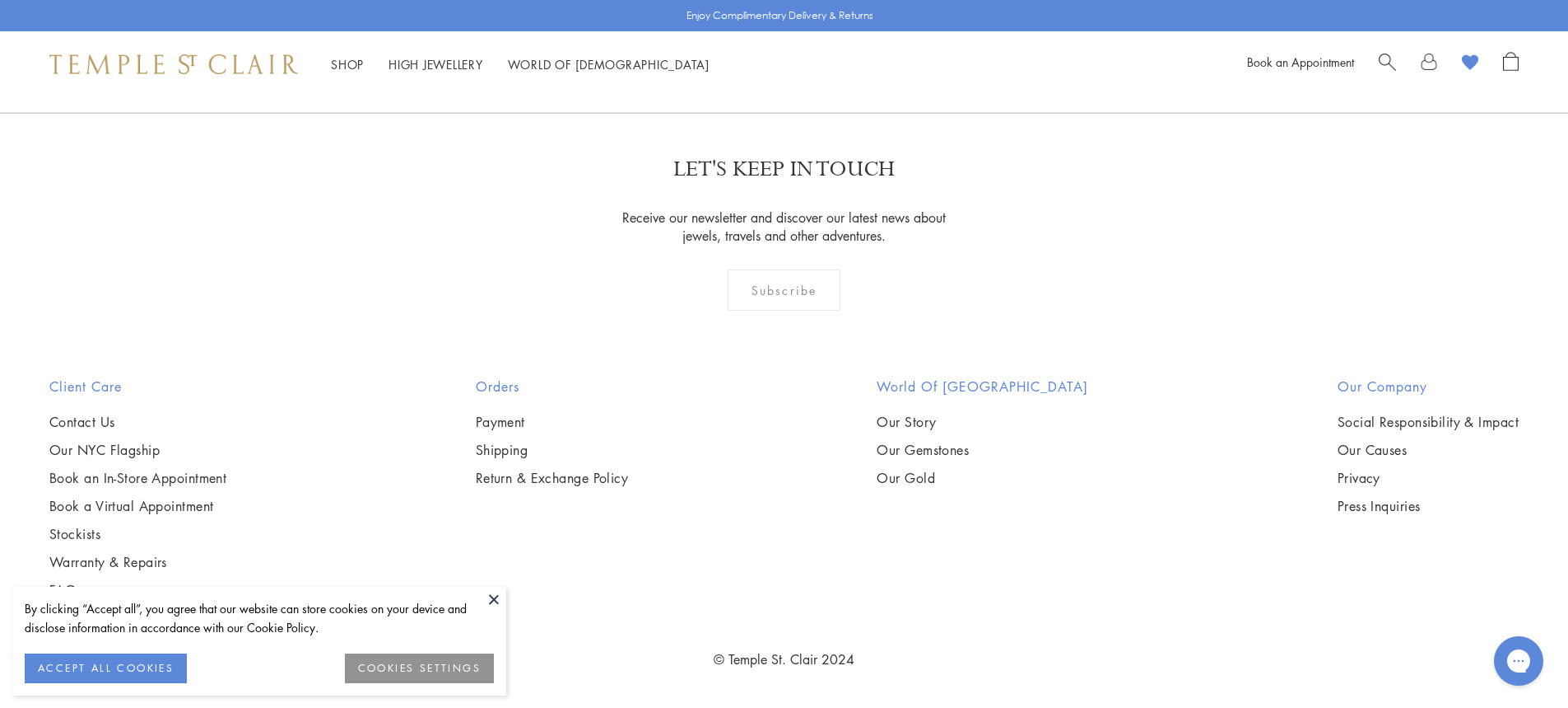
click at [1481, 70] on div at bounding box center [1448, 65] width 140 height 25
click at [1472, 63] on image at bounding box center [1469, 63] width 16 height 15
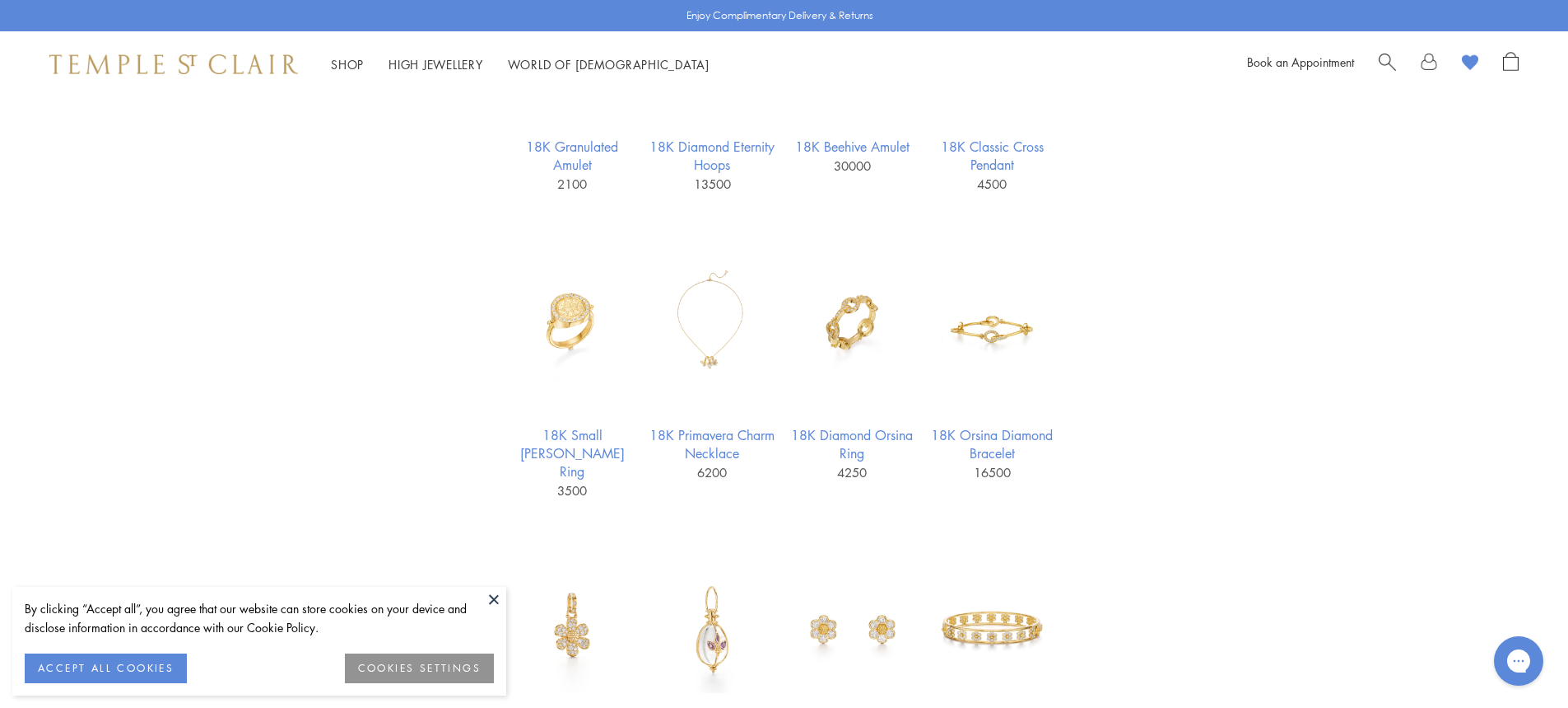
scroll to position [1565, 0]
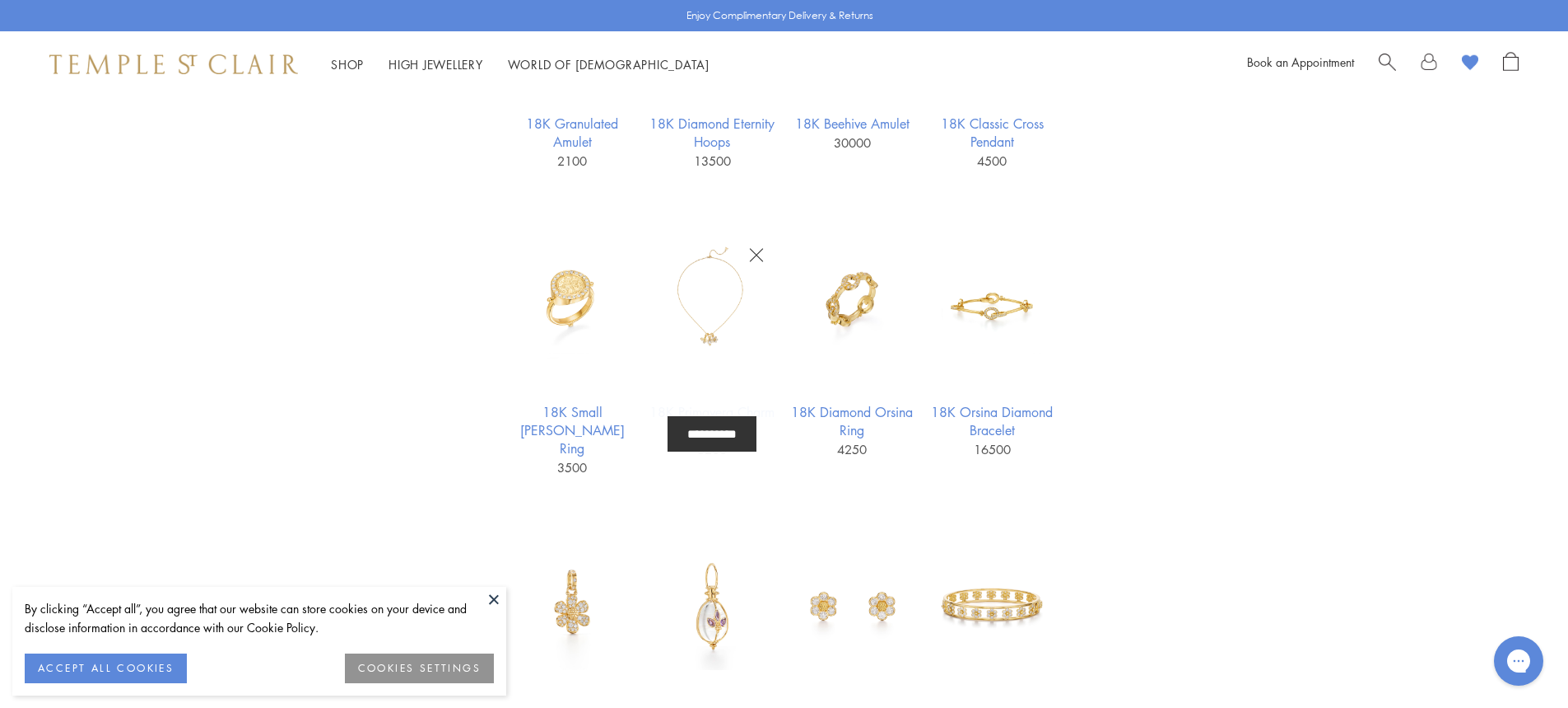
click at [711, 322] on img at bounding box center [712, 300] width 128 height 128
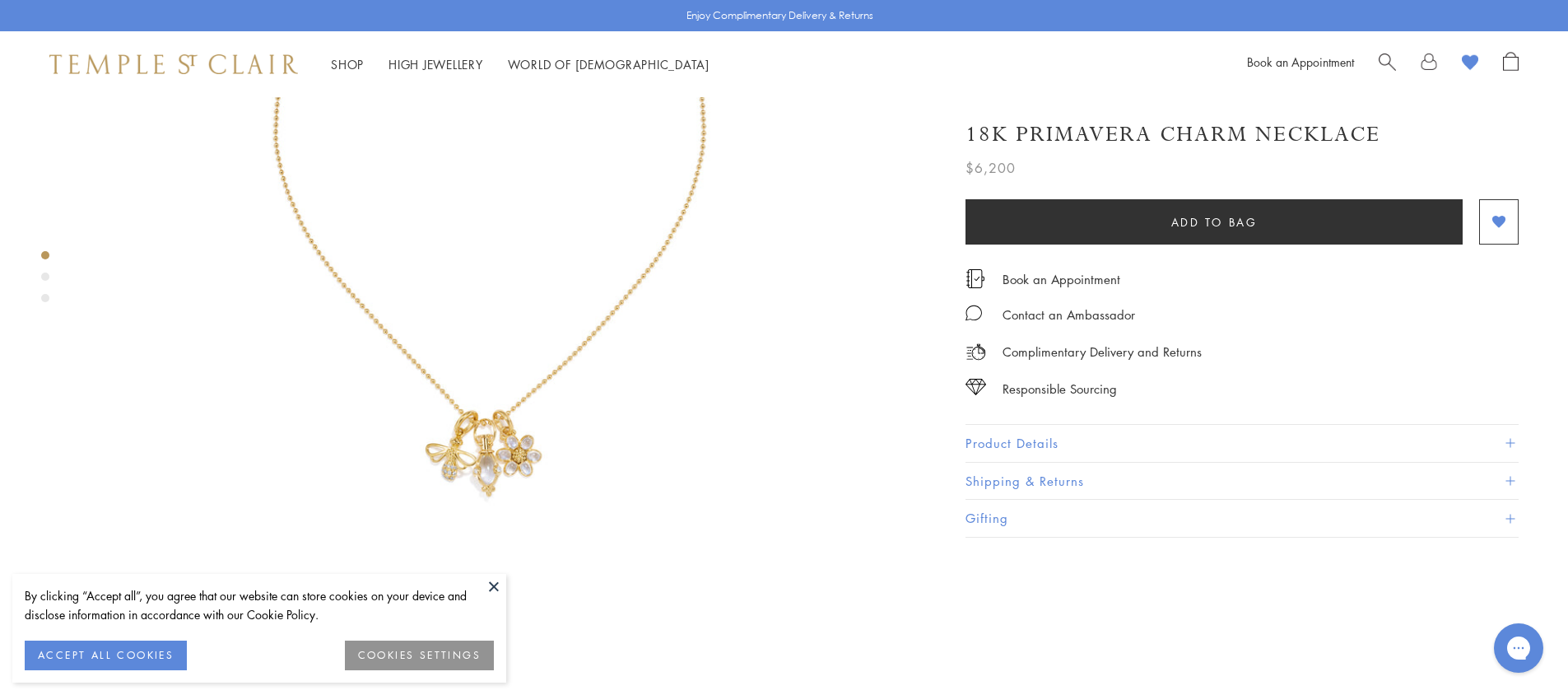
scroll to position [330, 0]
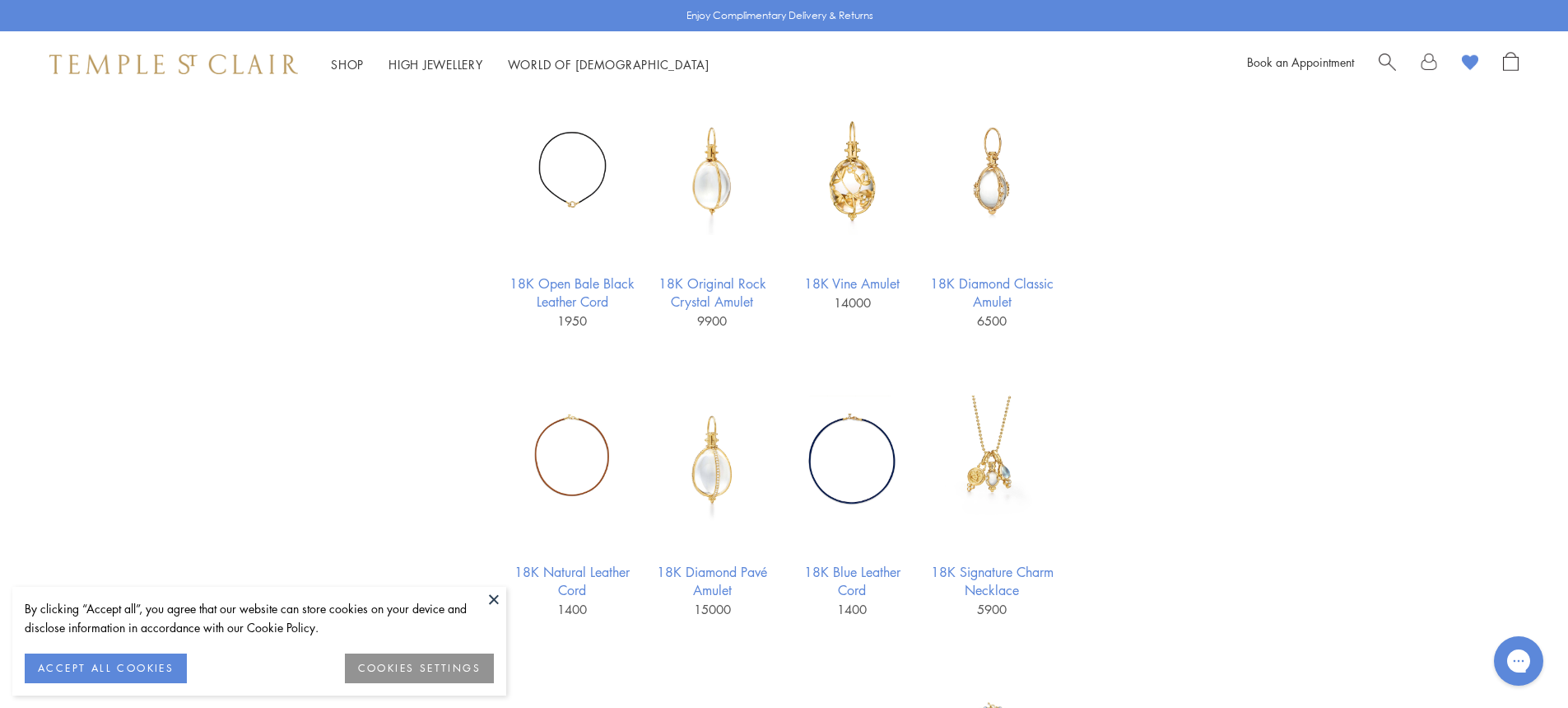
scroll to position [247, 0]
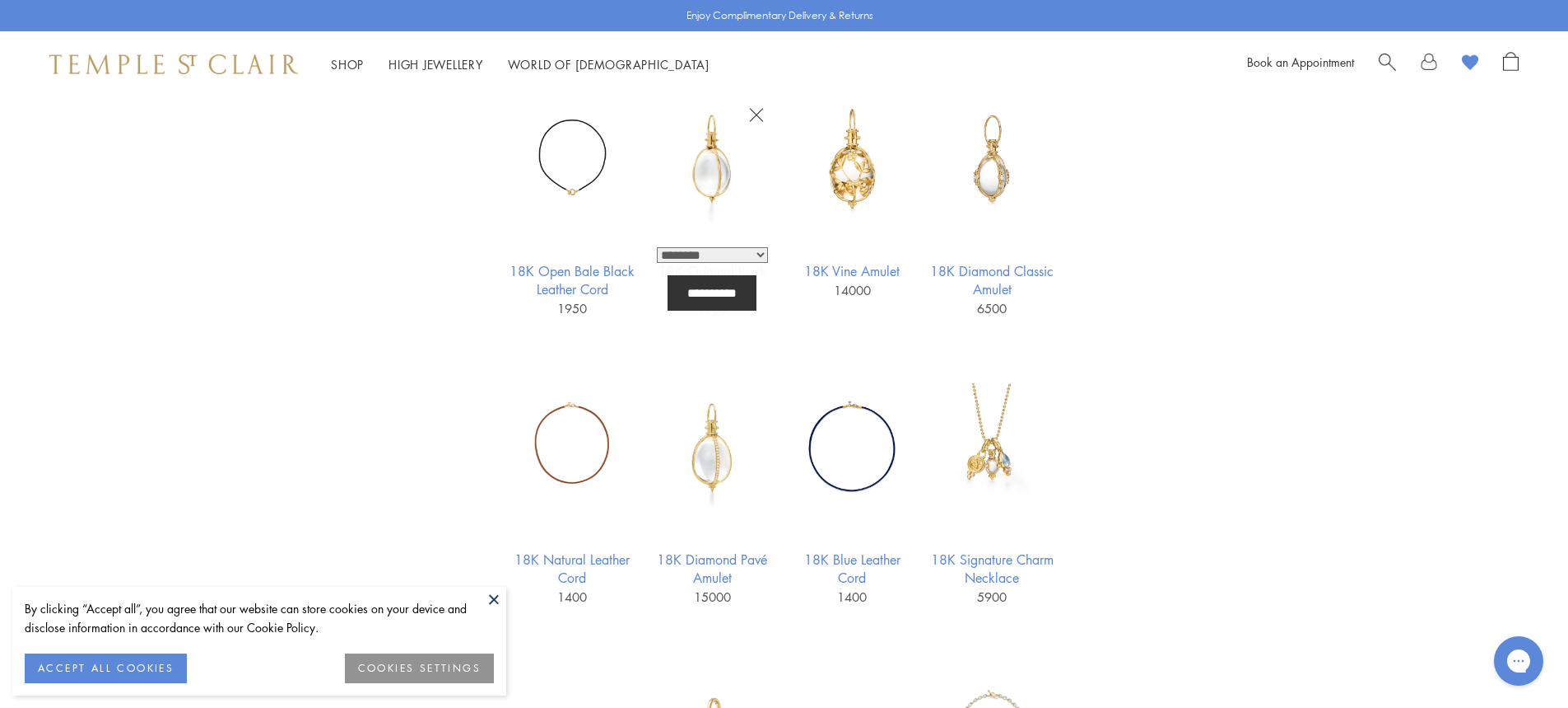
click at [719, 175] on img at bounding box center [712, 159] width 128 height 128
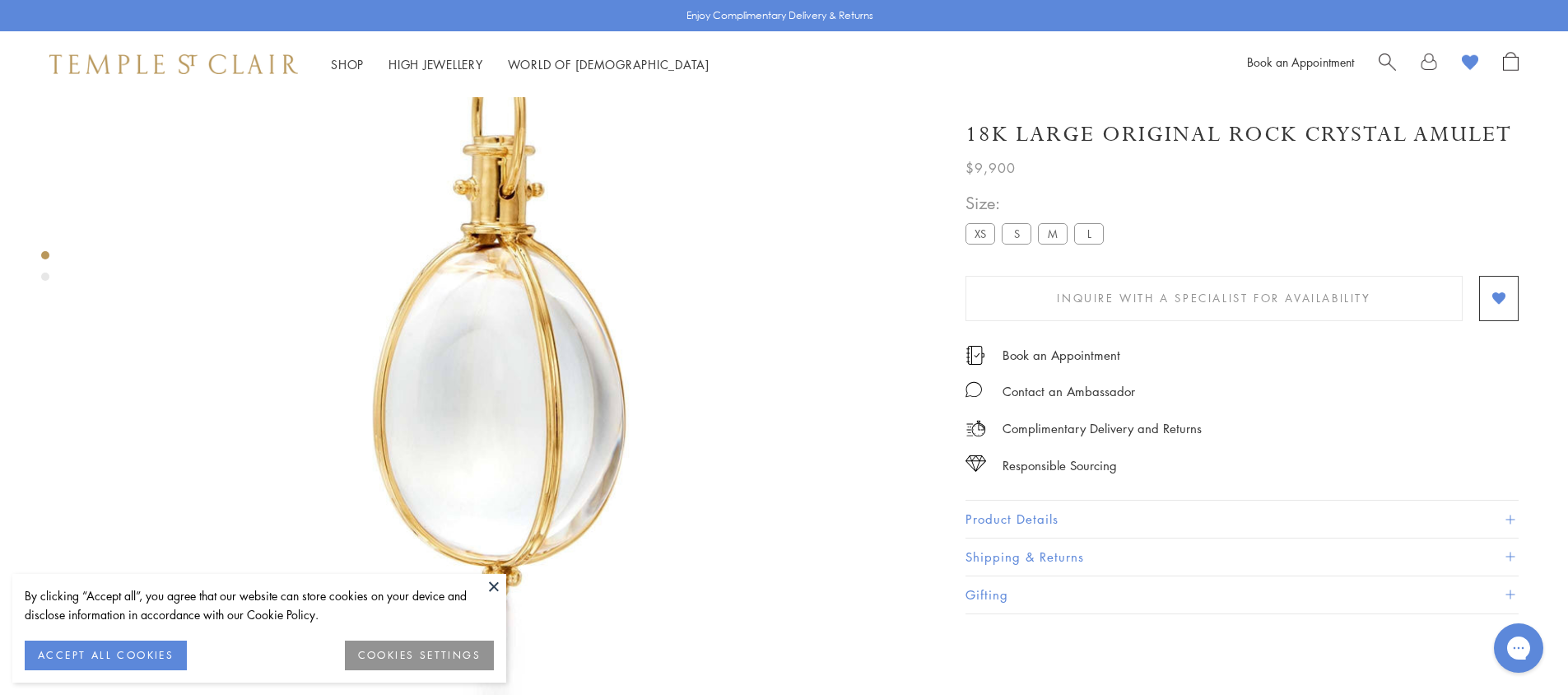
scroll to position [97, 0]
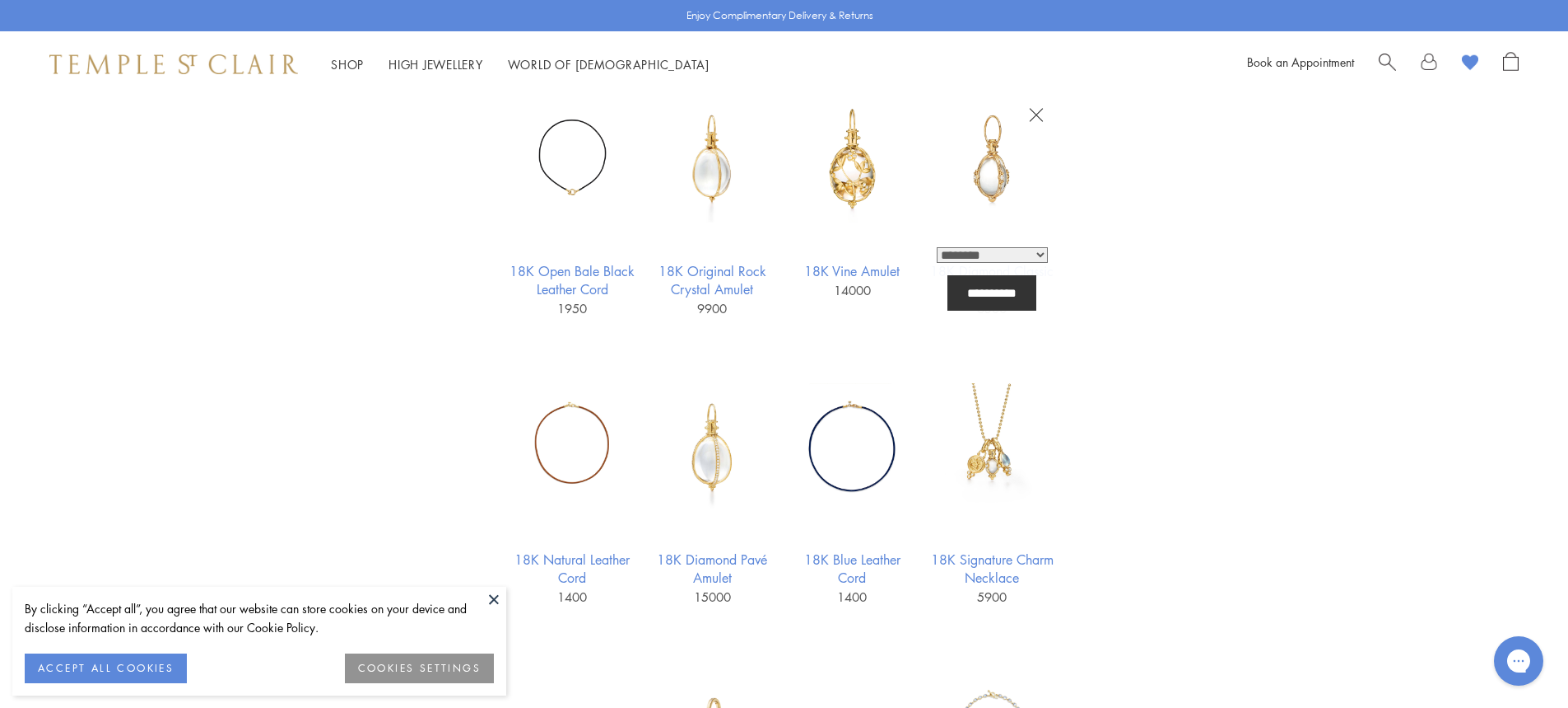
click at [984, 181] on img at bounding box center [993, 159] width 128 height 128
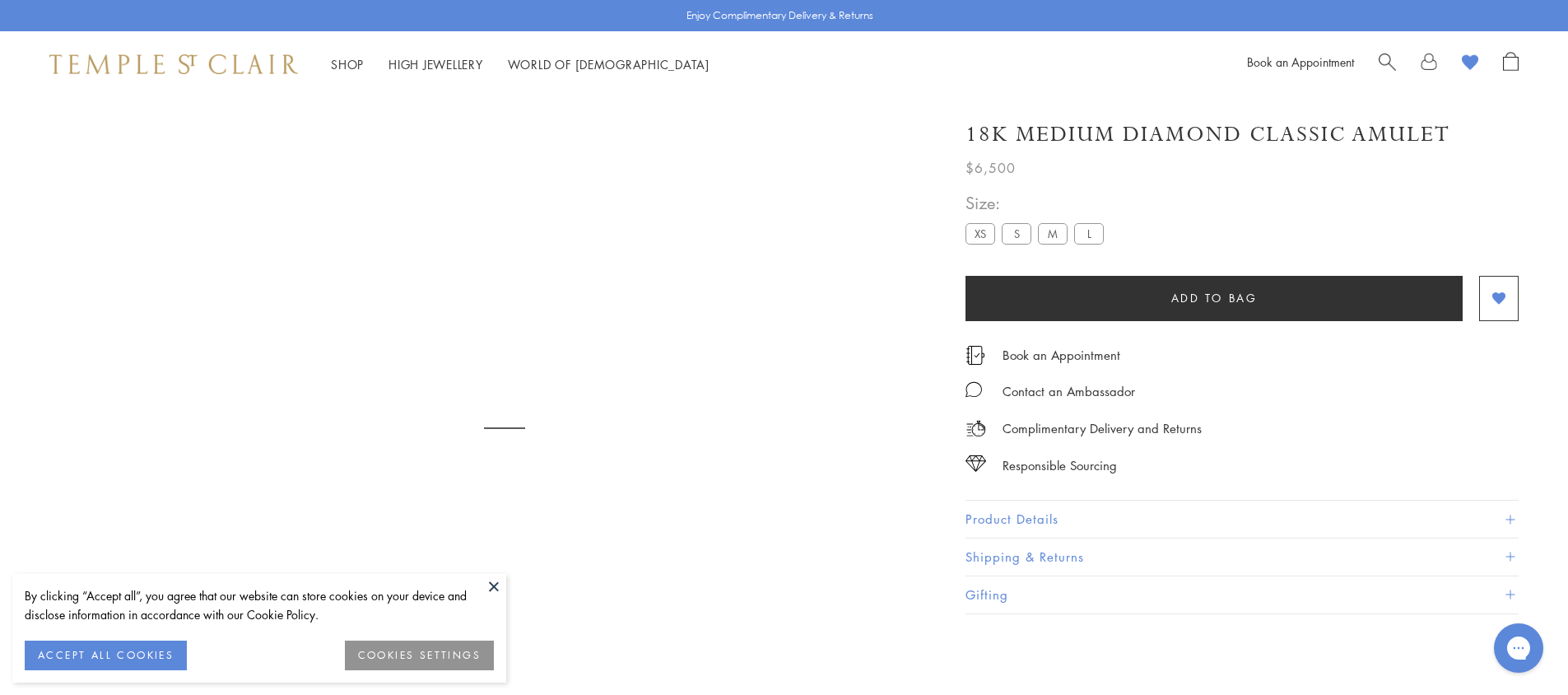
scroll to position [97, 0]
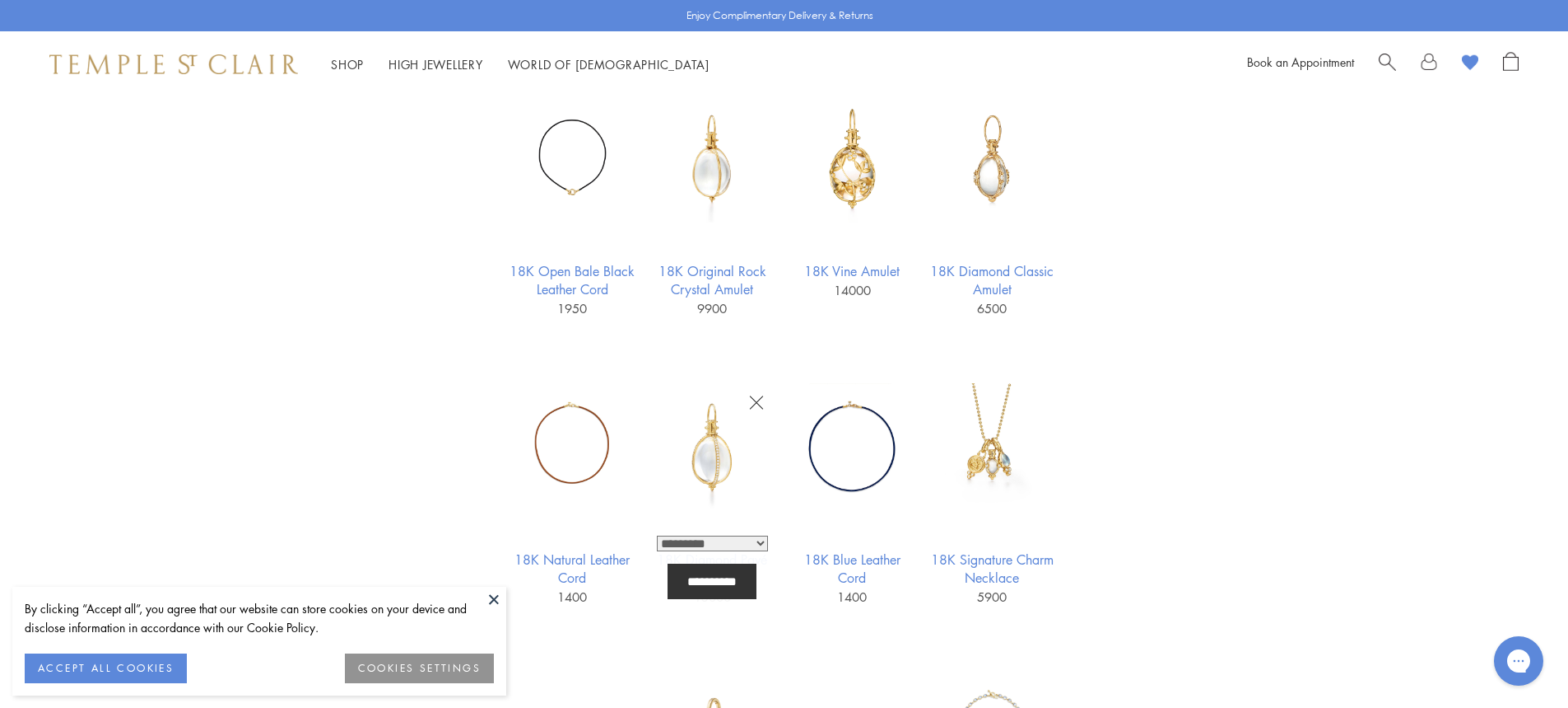
click at [722, 473] on img at bounding box center [712, 447] width 128 height 128
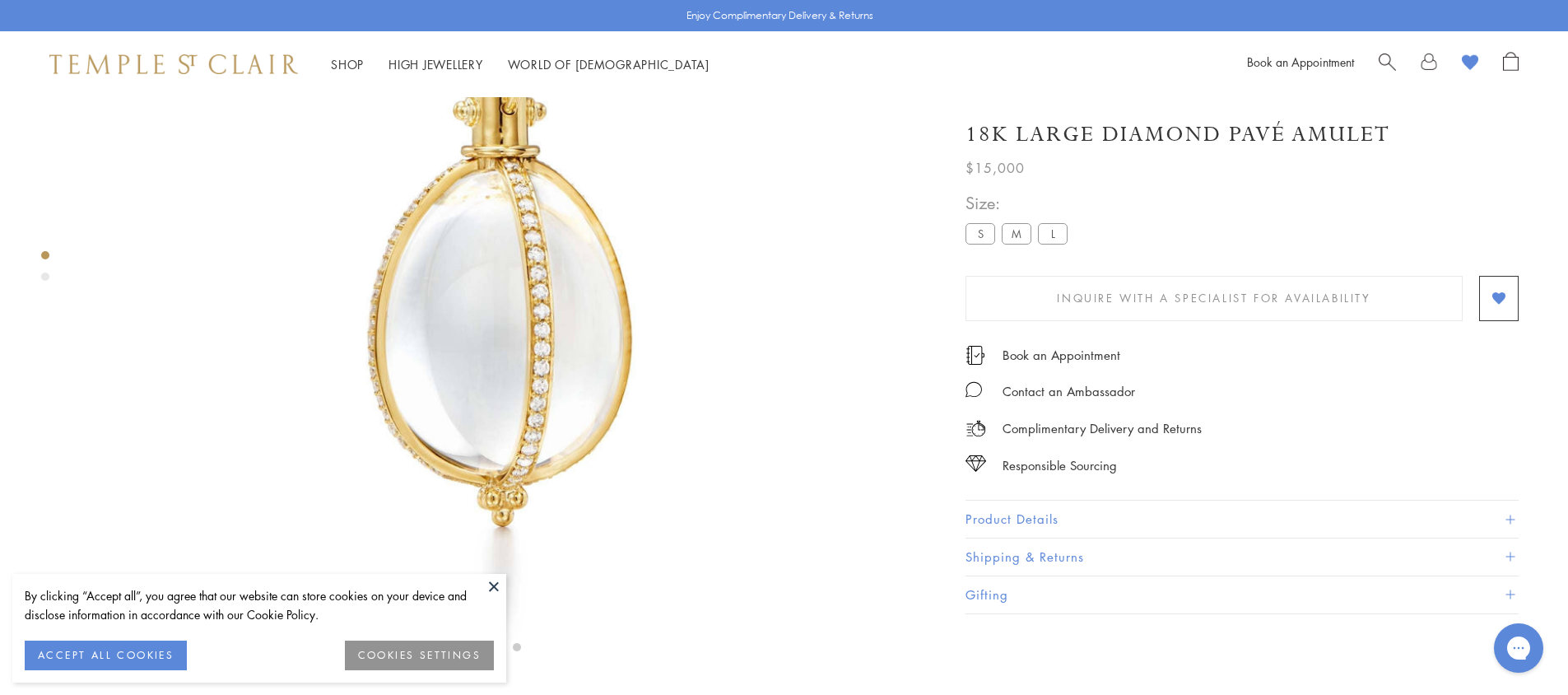
scroll to position [180, 0]
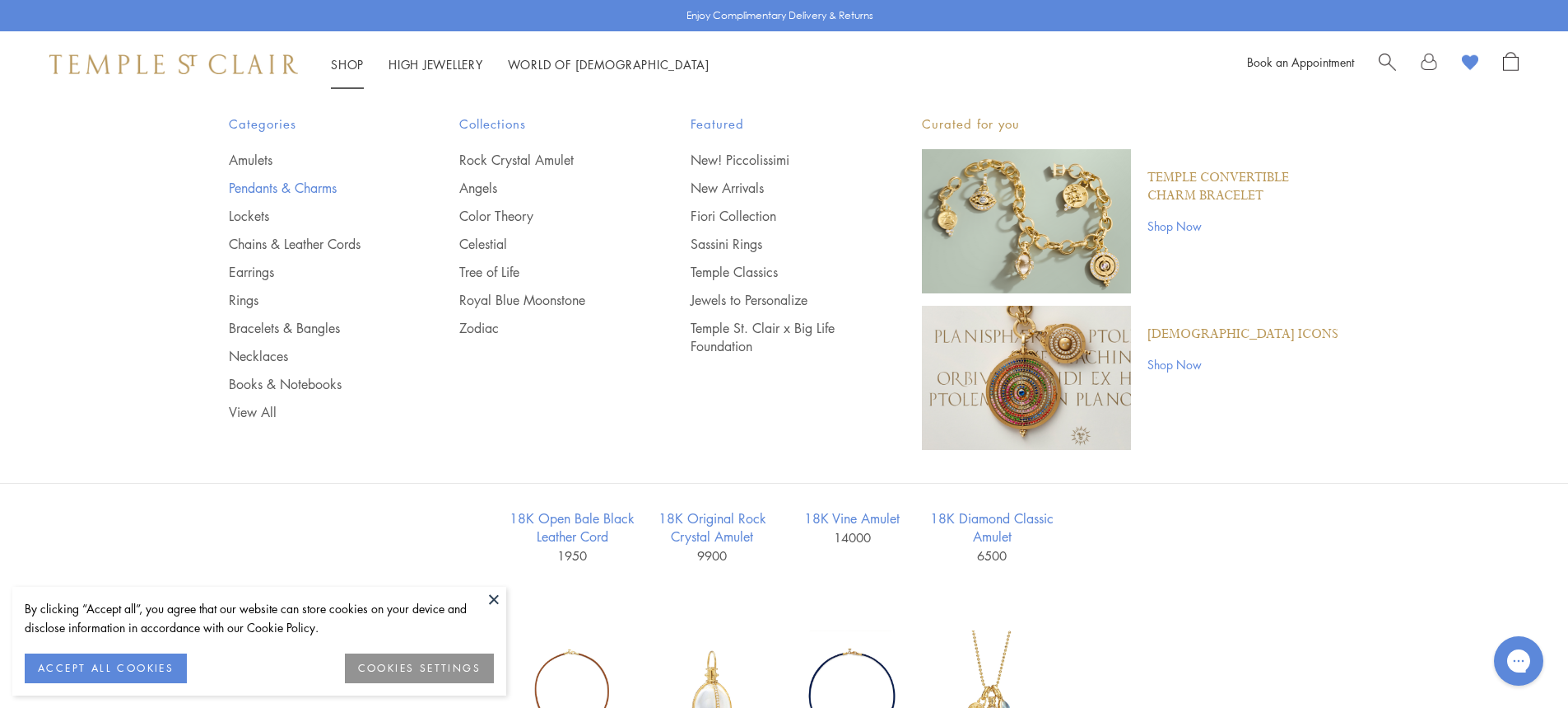
click at [262, 182] on link "Pendants & Charms" at bounding box center [311, 188] width 165 height 18
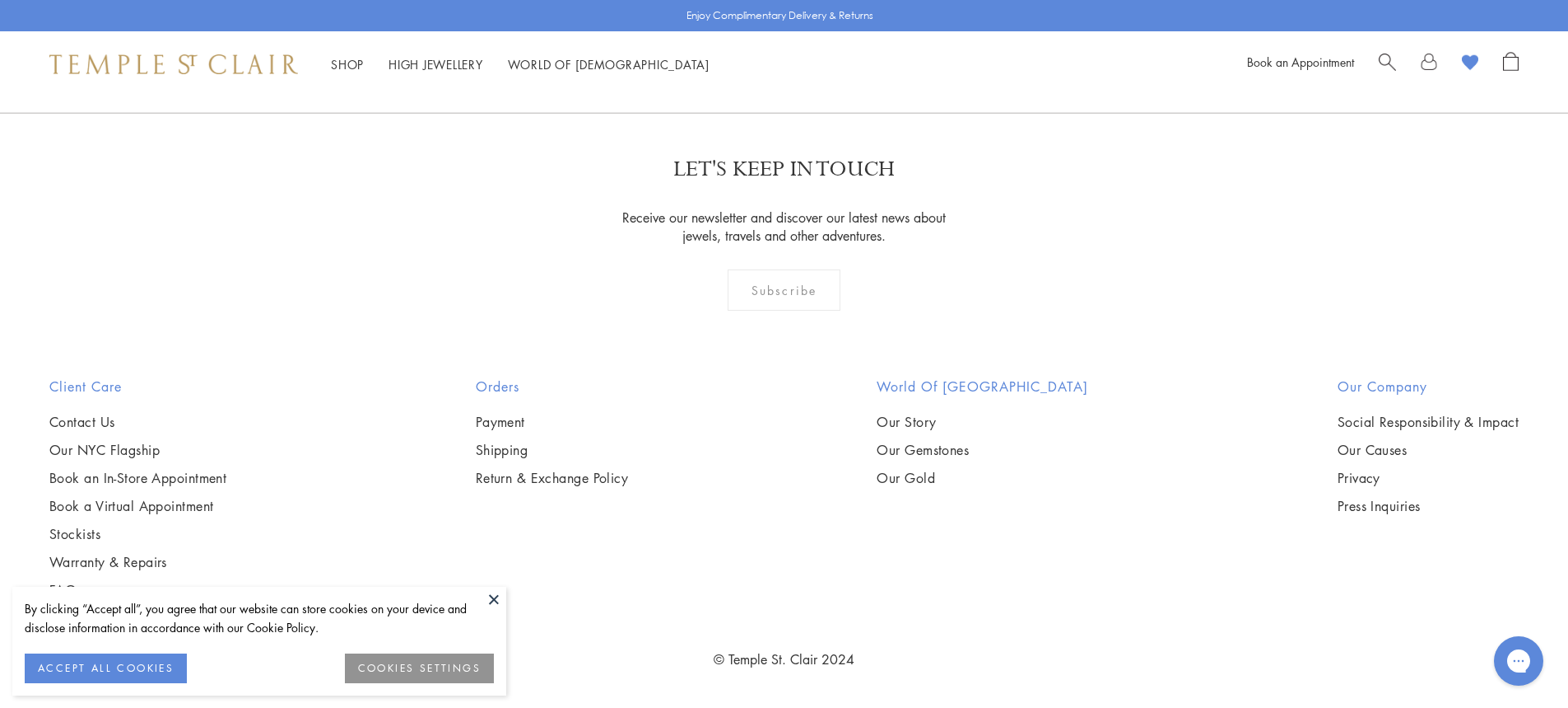
scroll to position [13344, 0]
click at [761, 46] on link "2" at bounding box center [758, 23] width 54 height 45
click at [837, 47] on link "3" at bounding box center [838, 24] width 54 height 45
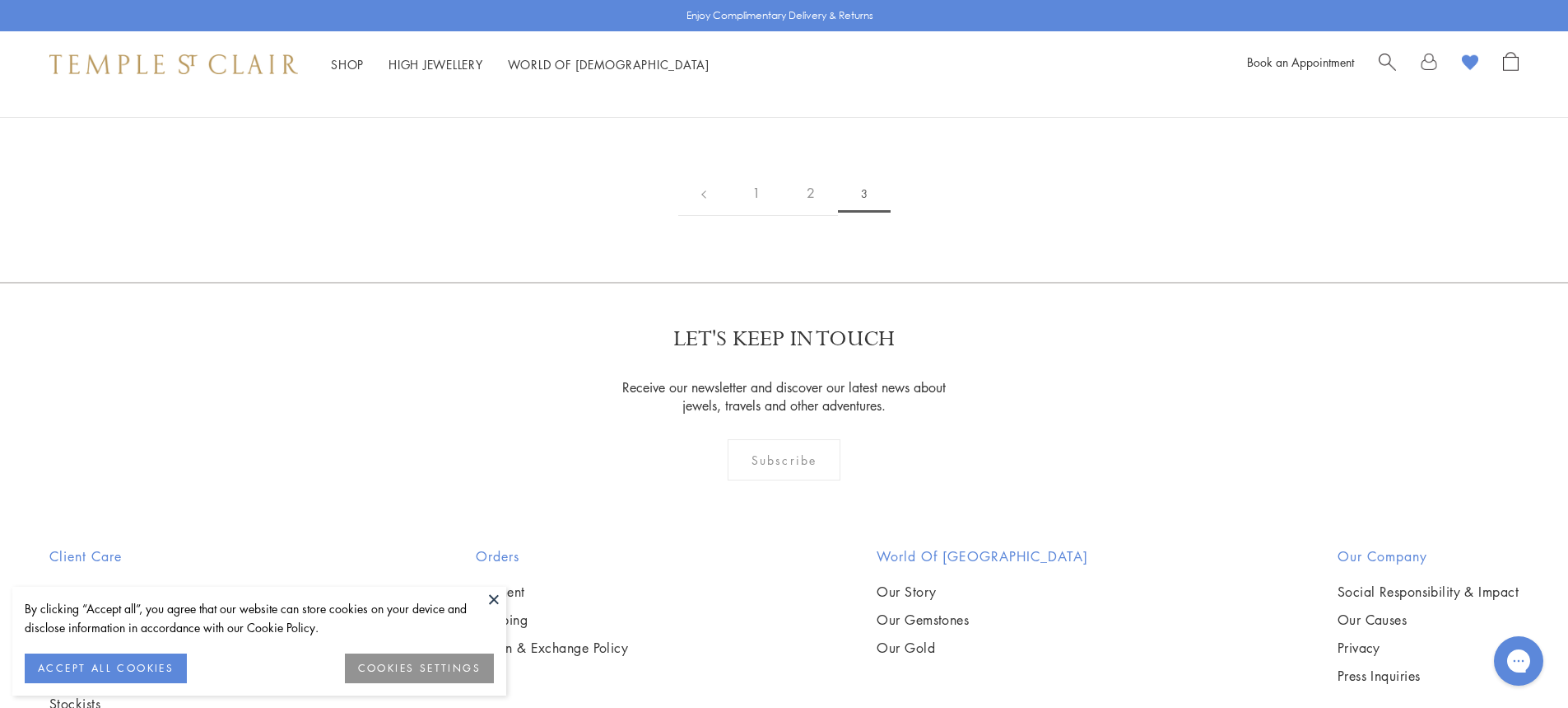
scroll to position [412, 0]
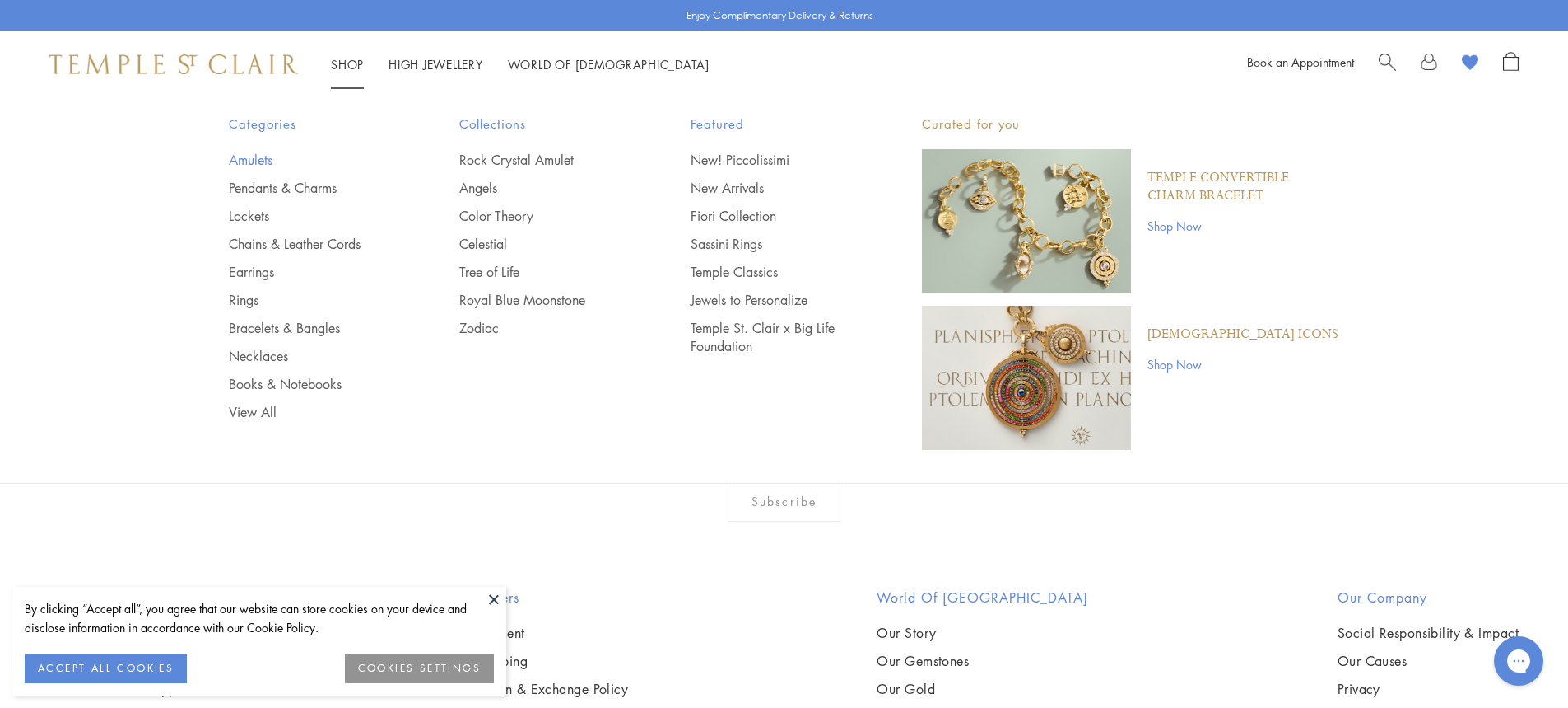
click at [254, 154] on link "Amulets" at bounding box center [311, 160] width 165 height 18
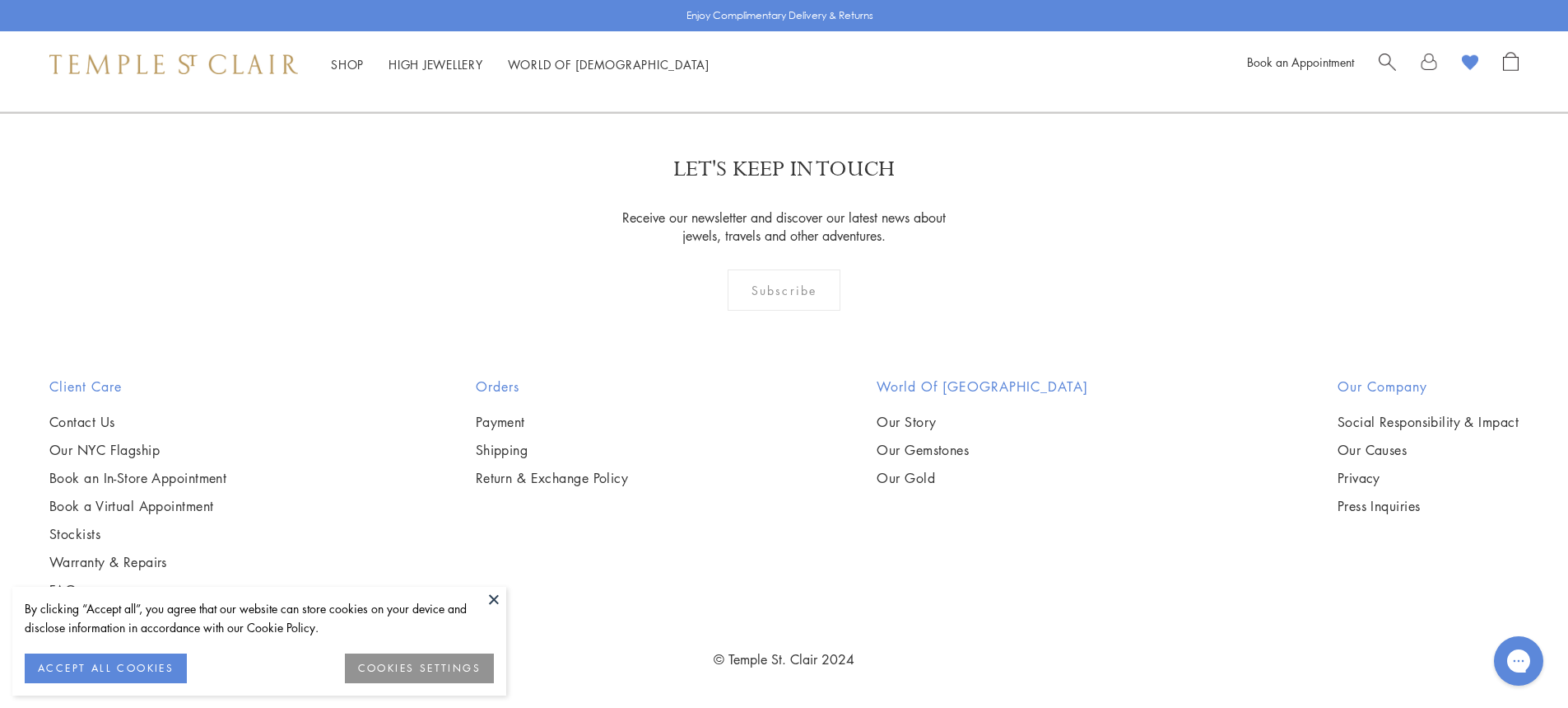
scroll to position [6590, 0]
click at [0, 0] on img at bounding box center [0, 0] width 0 height 0
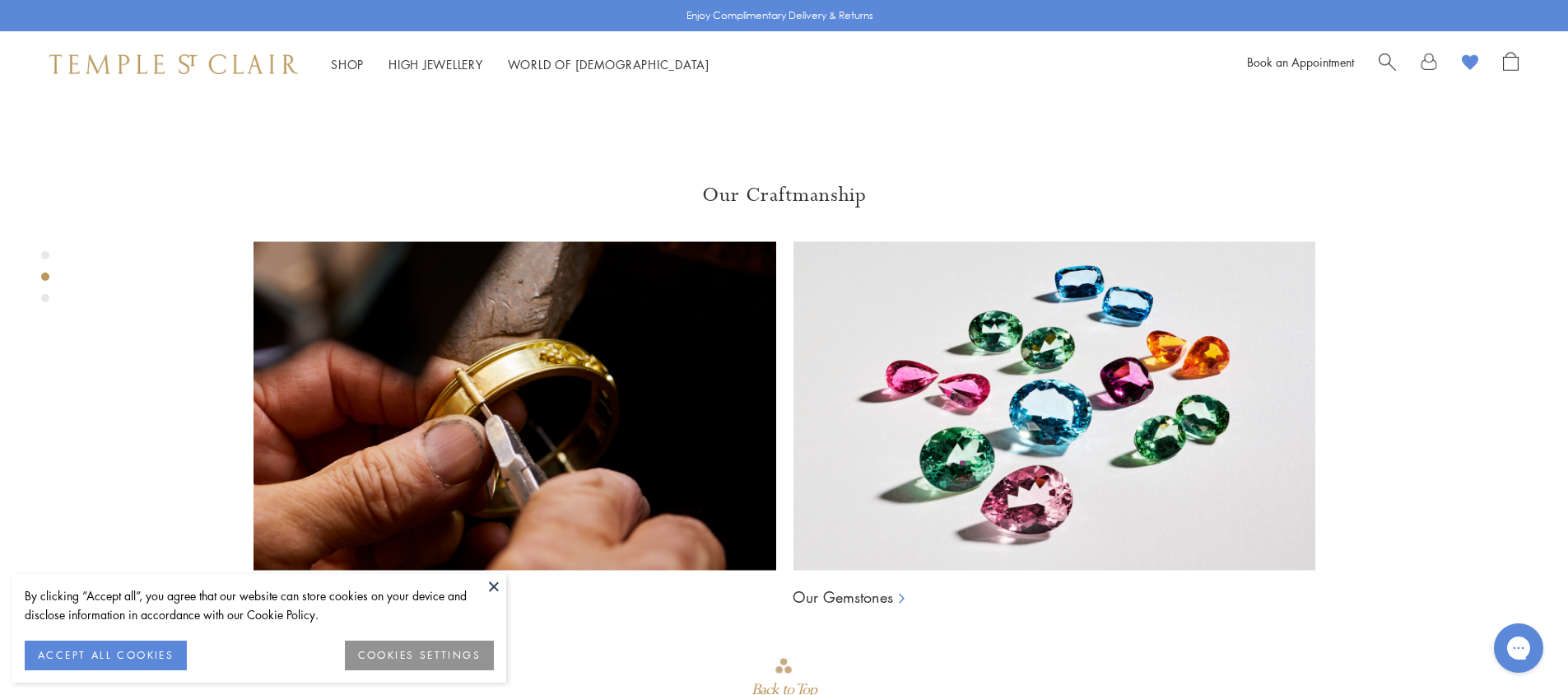
scroll to position [1168, 0]
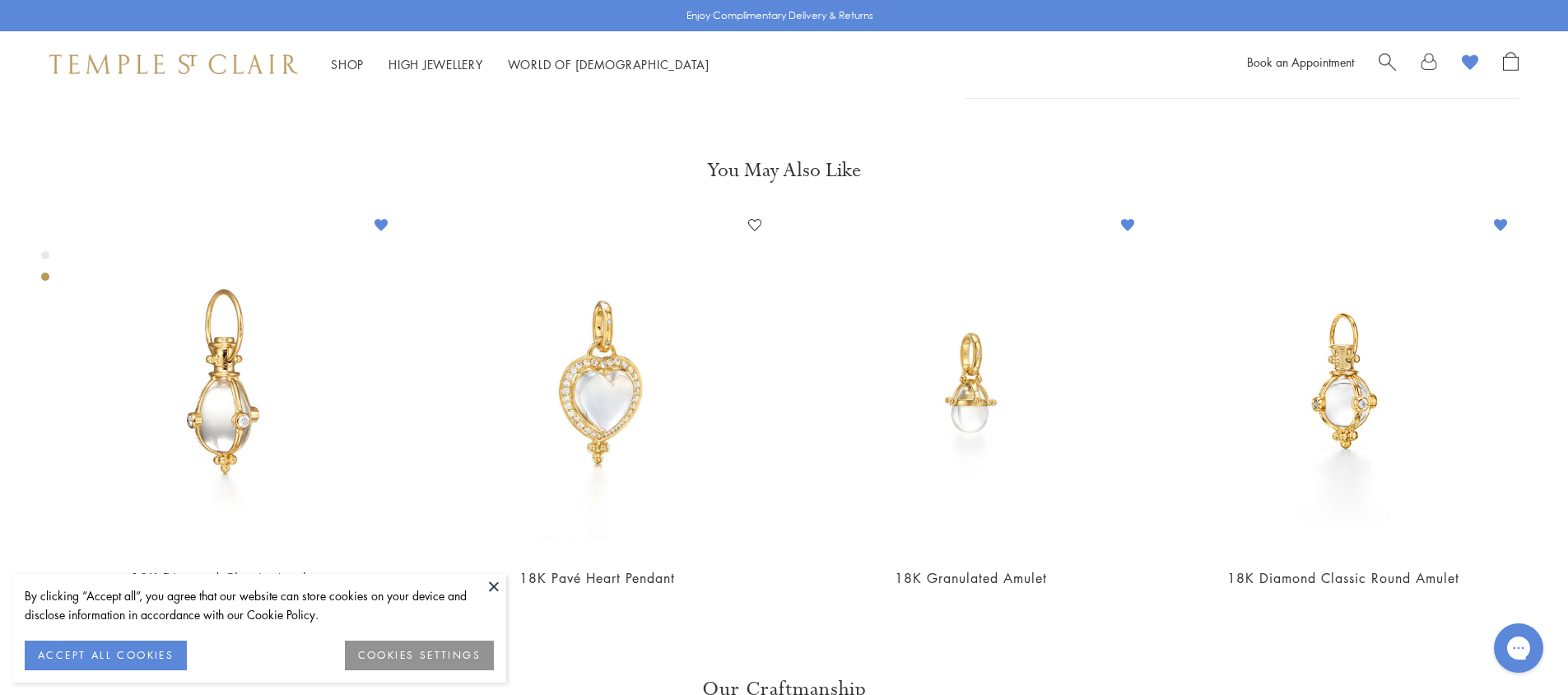
scroll to position [1085, 0]
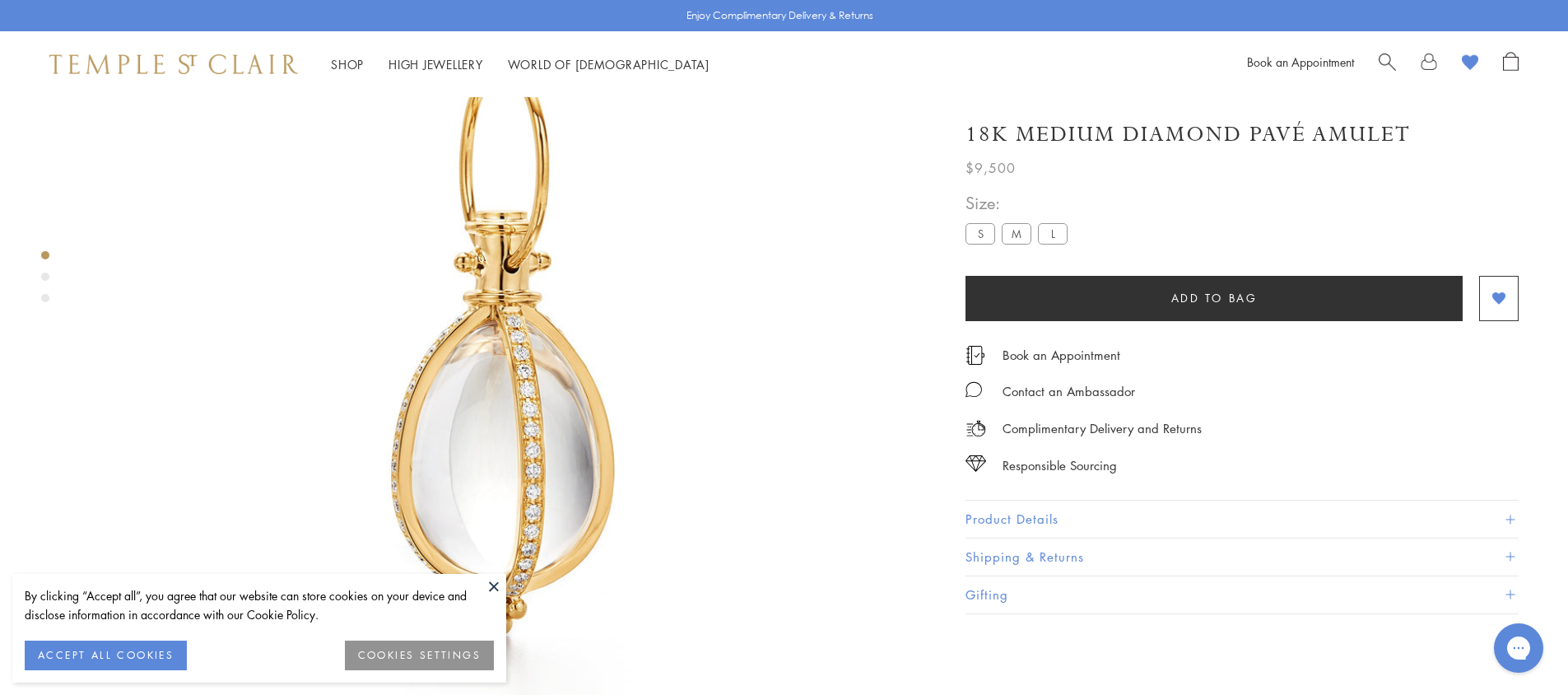
scroll to position [97, 0]
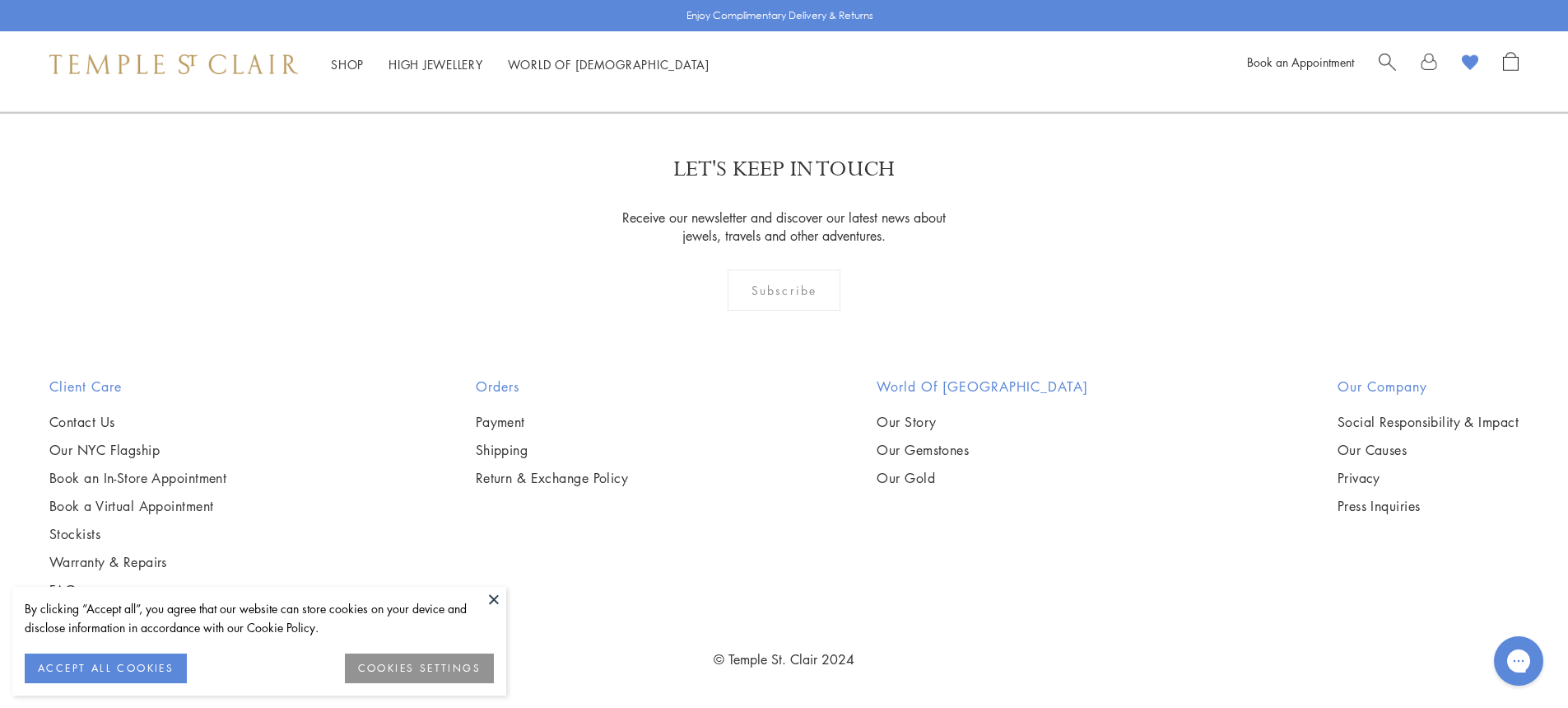
click at [1467, 61] on image at bounding box center [1469, 63] width 16 height 15
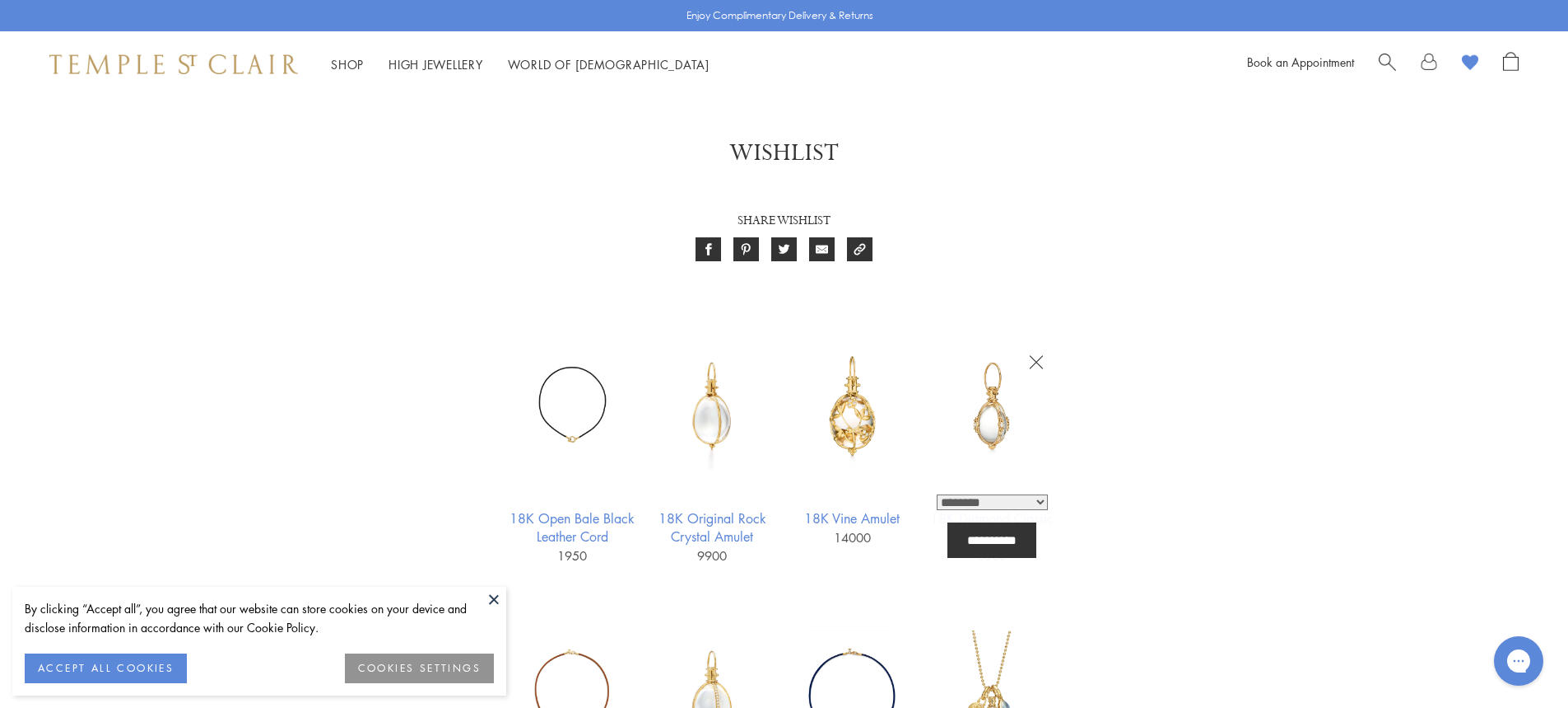
click at [1005, 450] on img at bounding box center [993, 405] width 128 height 128
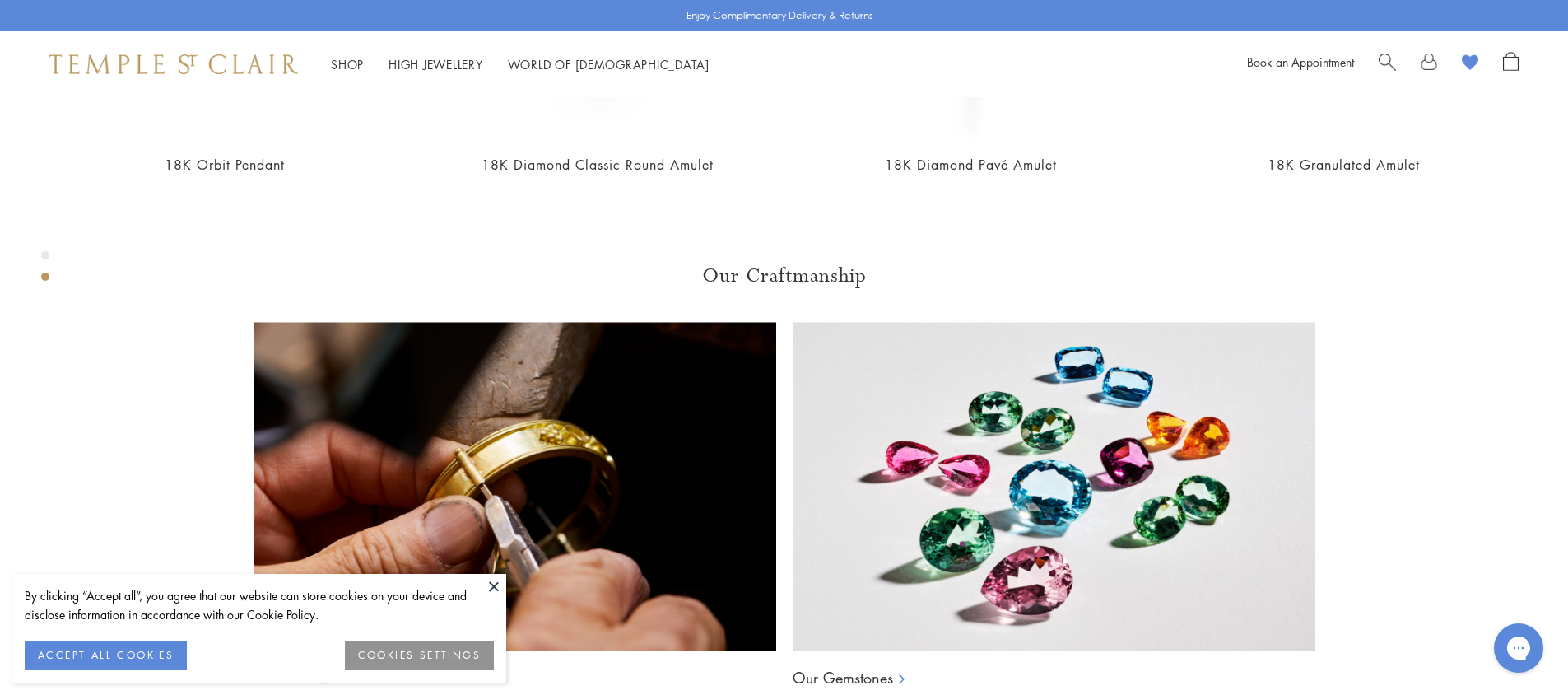
scroll to position [1168, 0]
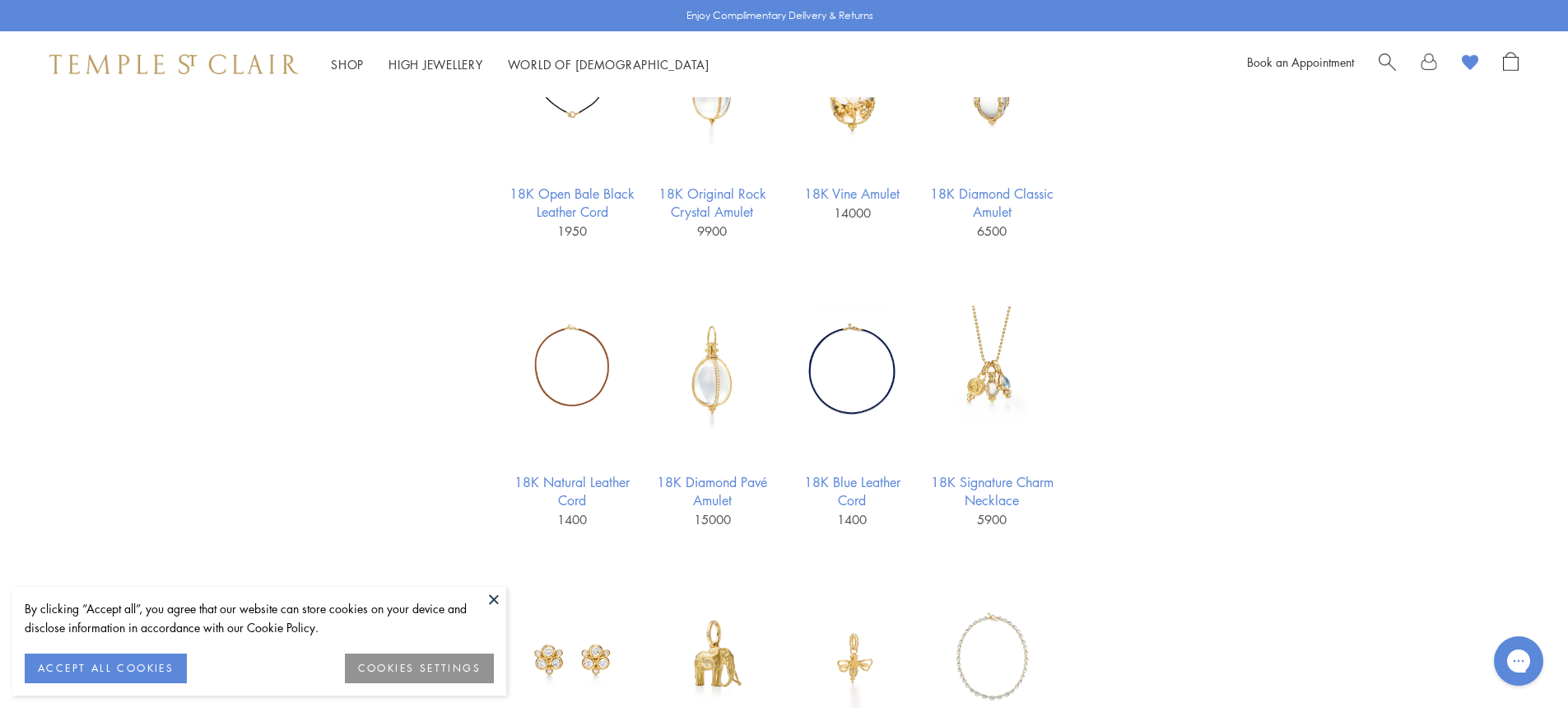
scroll to position [330, 0]
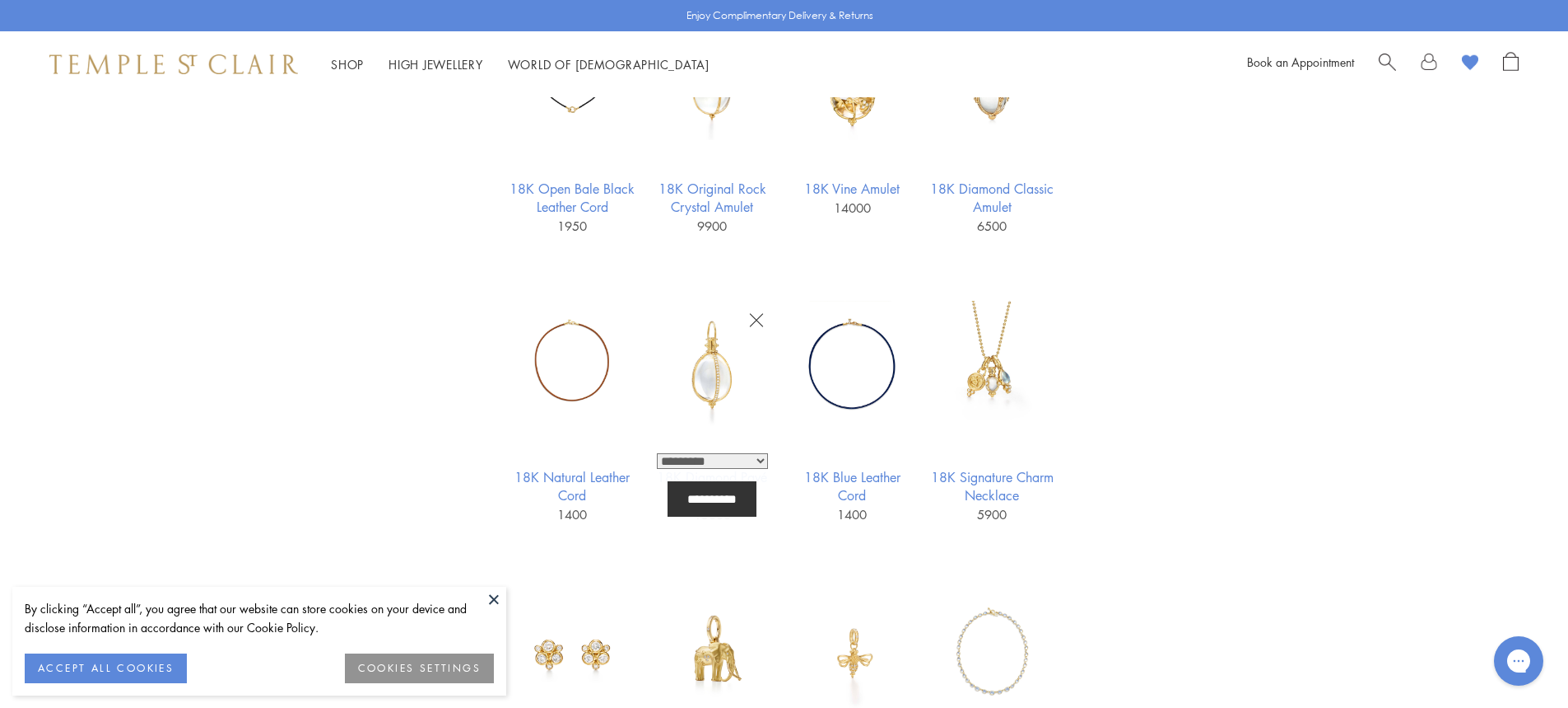
click at [716, 362] on img at bounding box center [712, 365] width 128 height 128
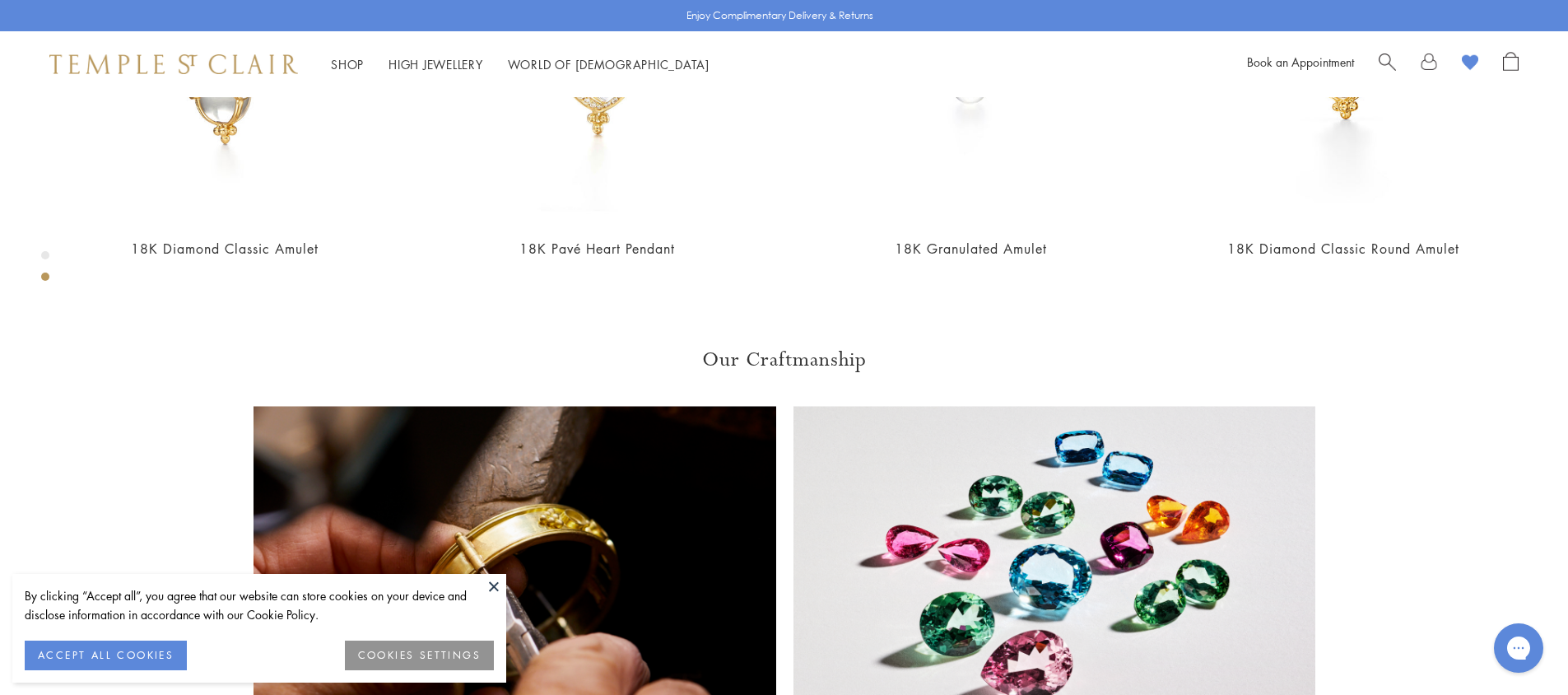
scroll to position [1085, 0]
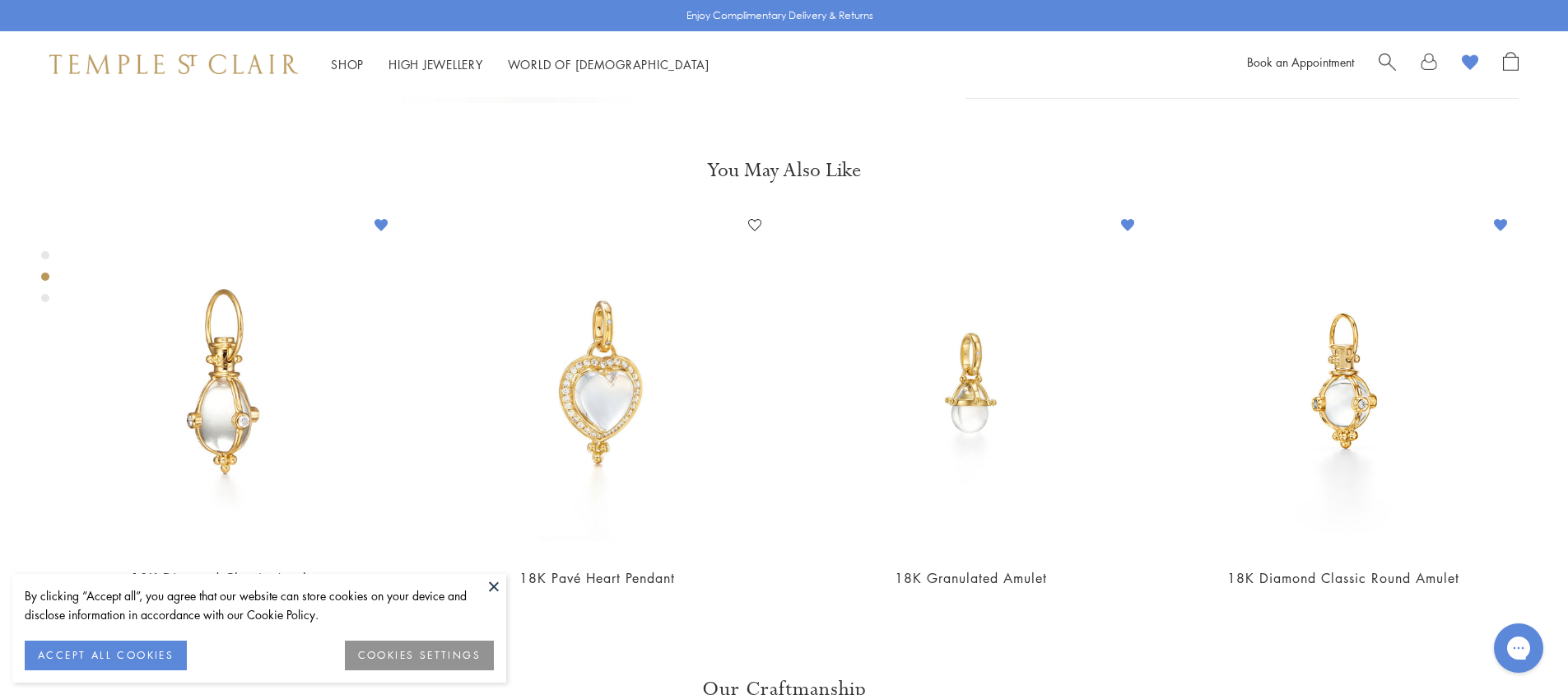
scroll to position [1168, 0]
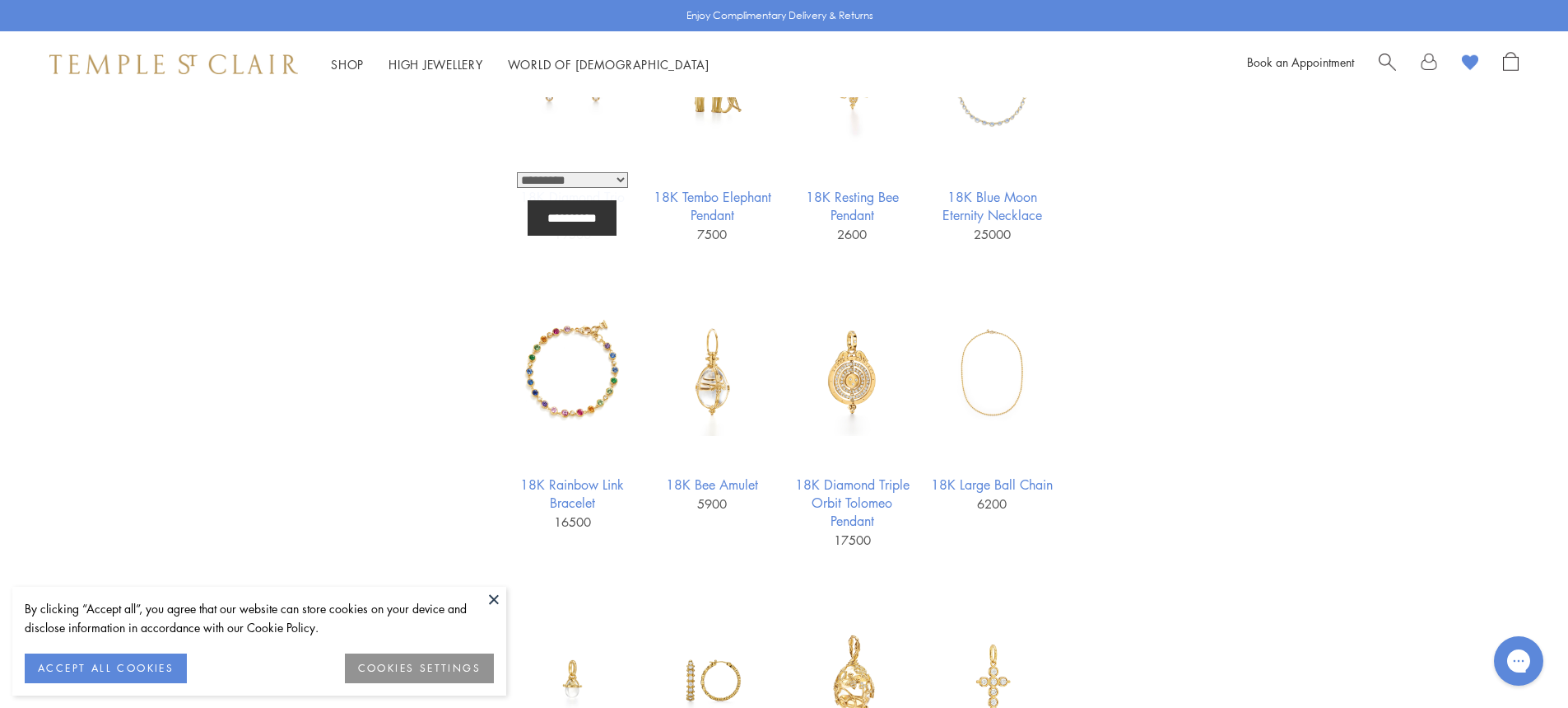
scroll to position [906, 0]
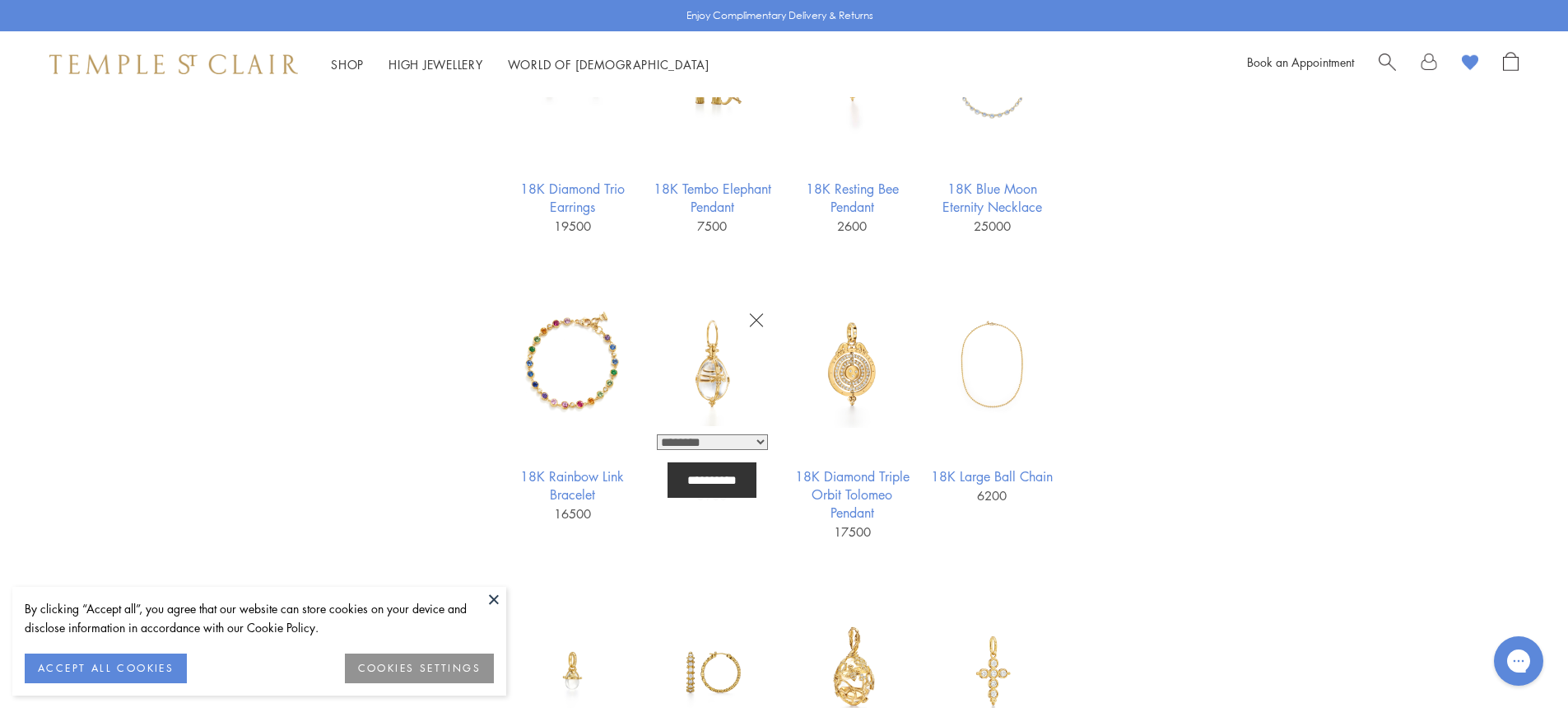
click at [722, 372] on img at bounding box center [712, 364] width 128 height 128
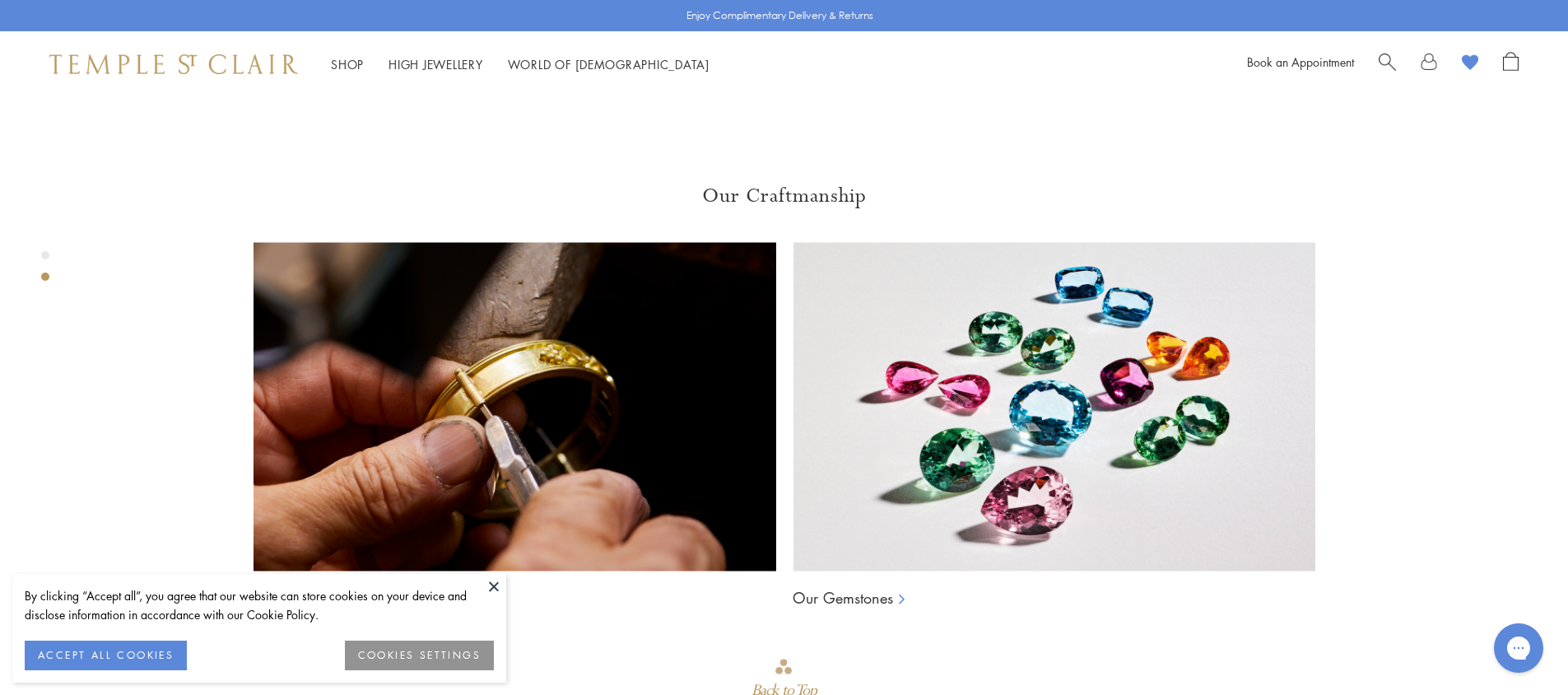
scroll to position [920, 0]
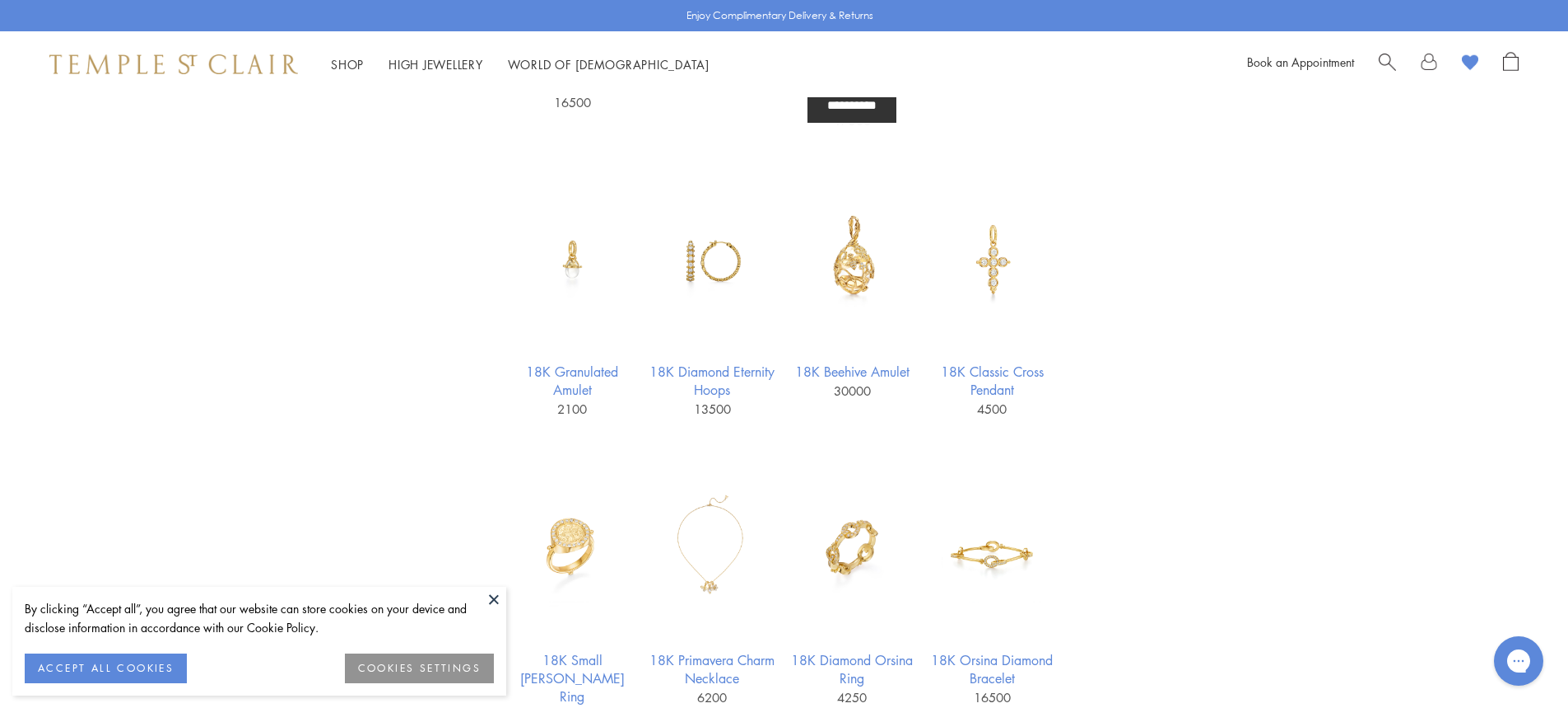
scroll to position [1318, 0]
click at [853, 275] on img at bounding box center [853, 258] width 128 height 128
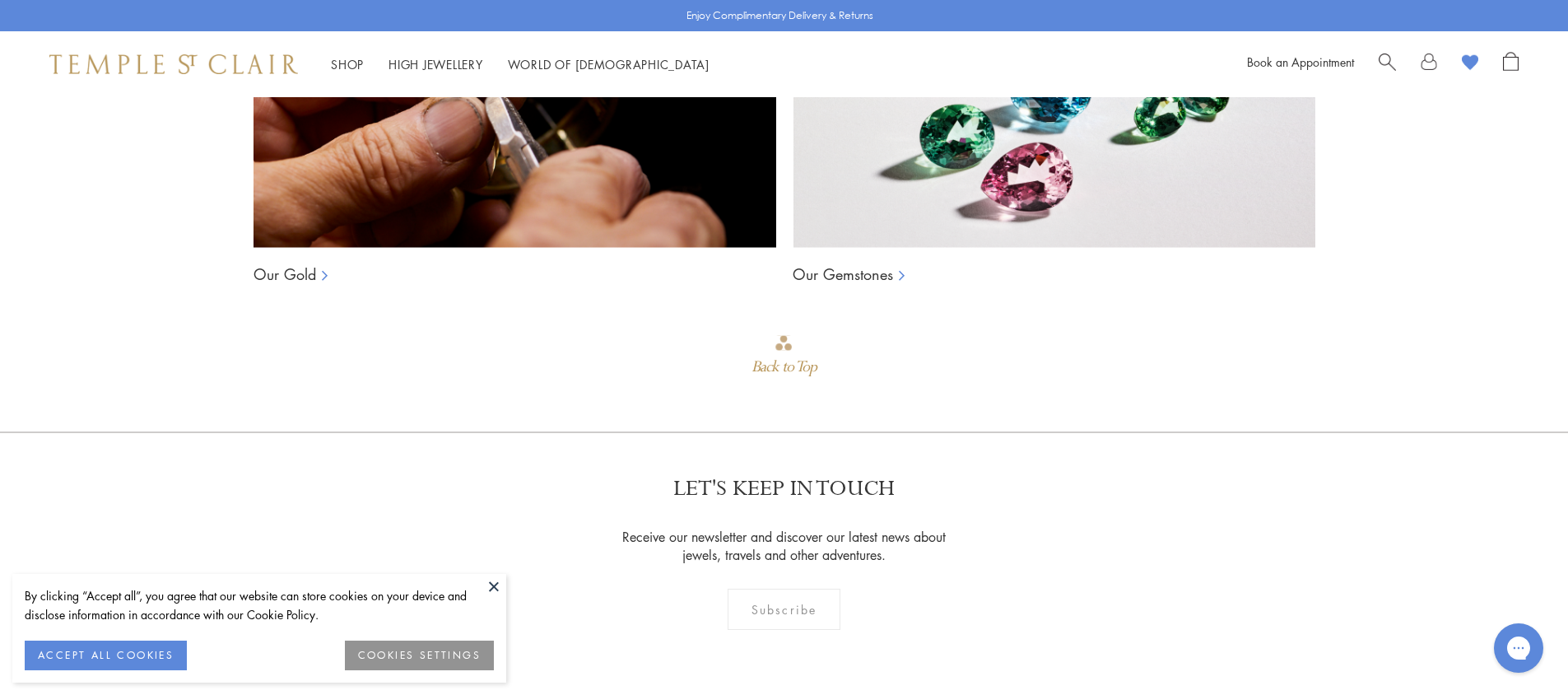
scroll to position [1661, 0]
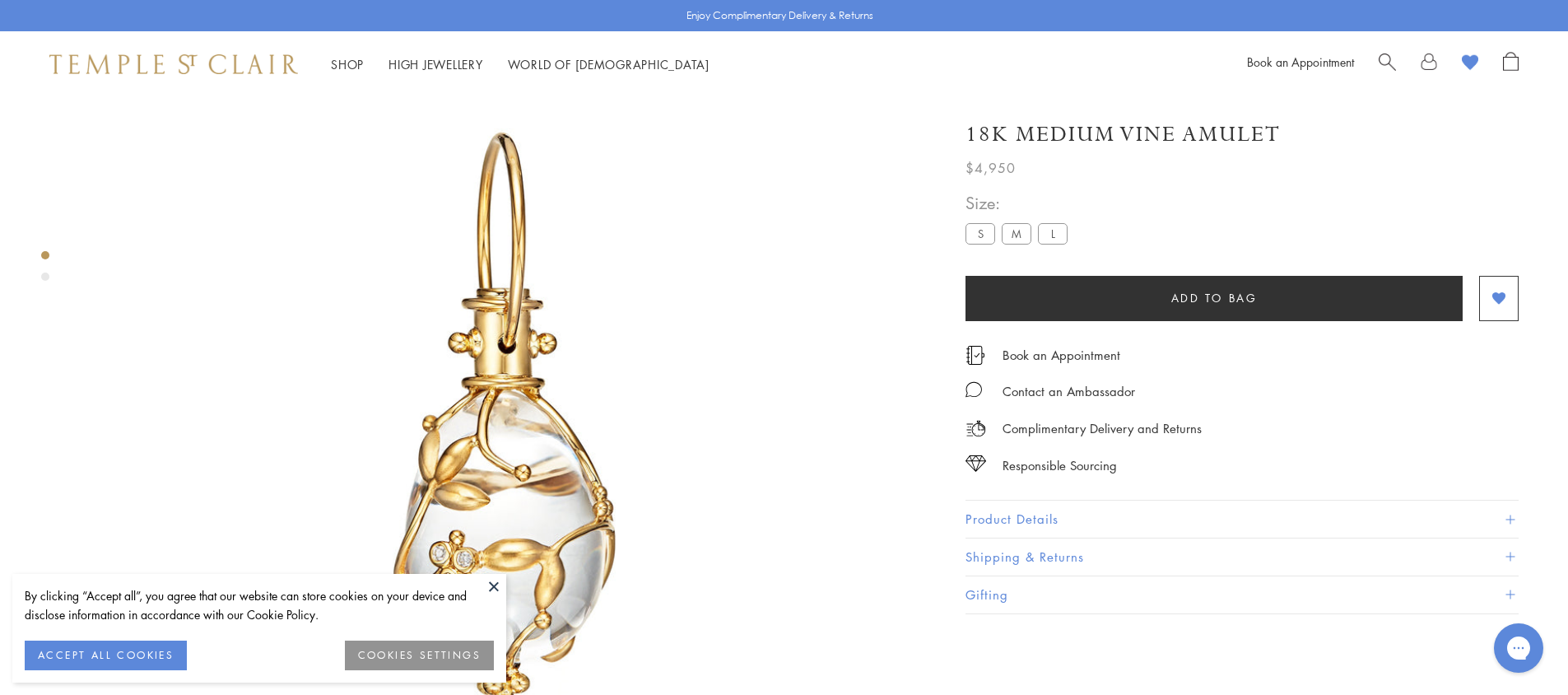
scroll to position [262, 0]
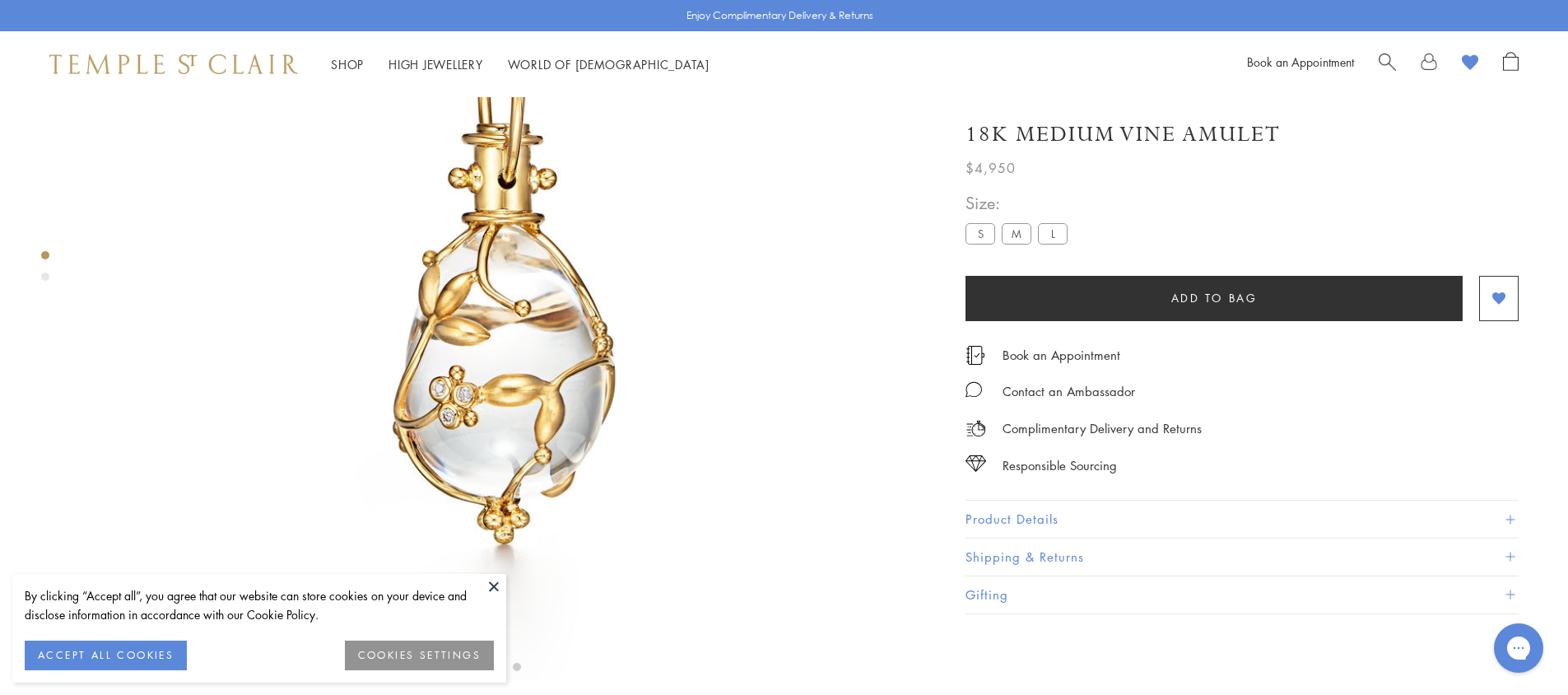
click at [1051, 234] on label "L" at bounding box center [1053, 233] width 30 height 20
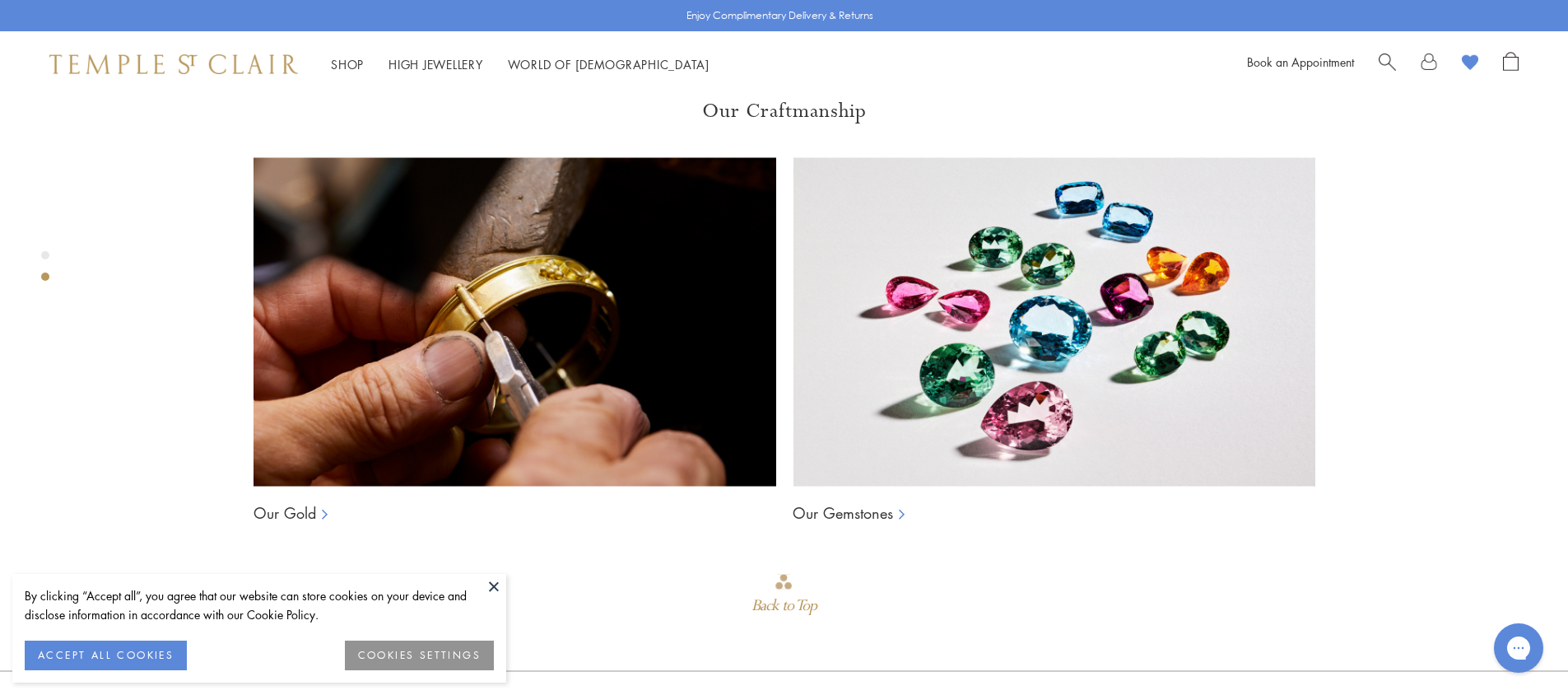
scroll to position [1414, 0]
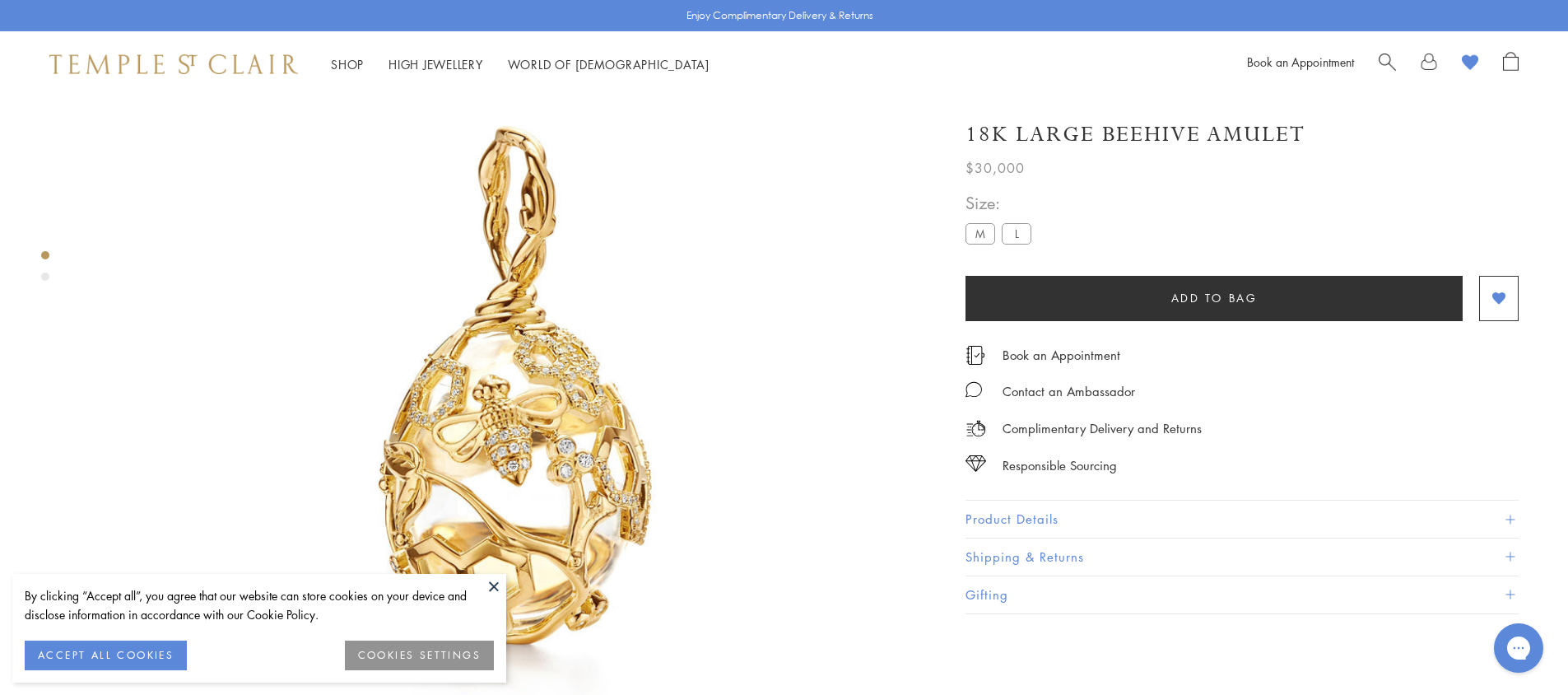
scroll to position [97, 0]
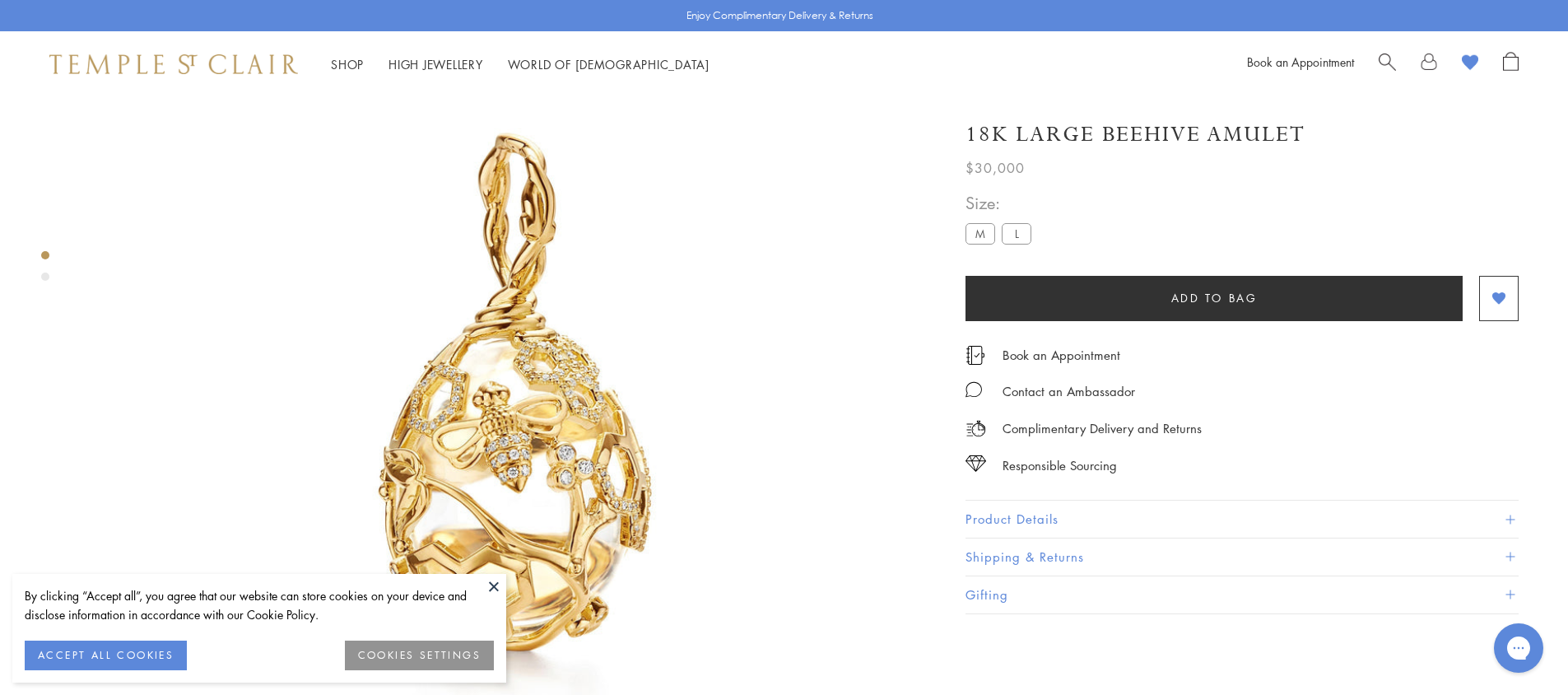
click at [973, 236] on label "M" at bounding box center [980, 233] width 30 height 20
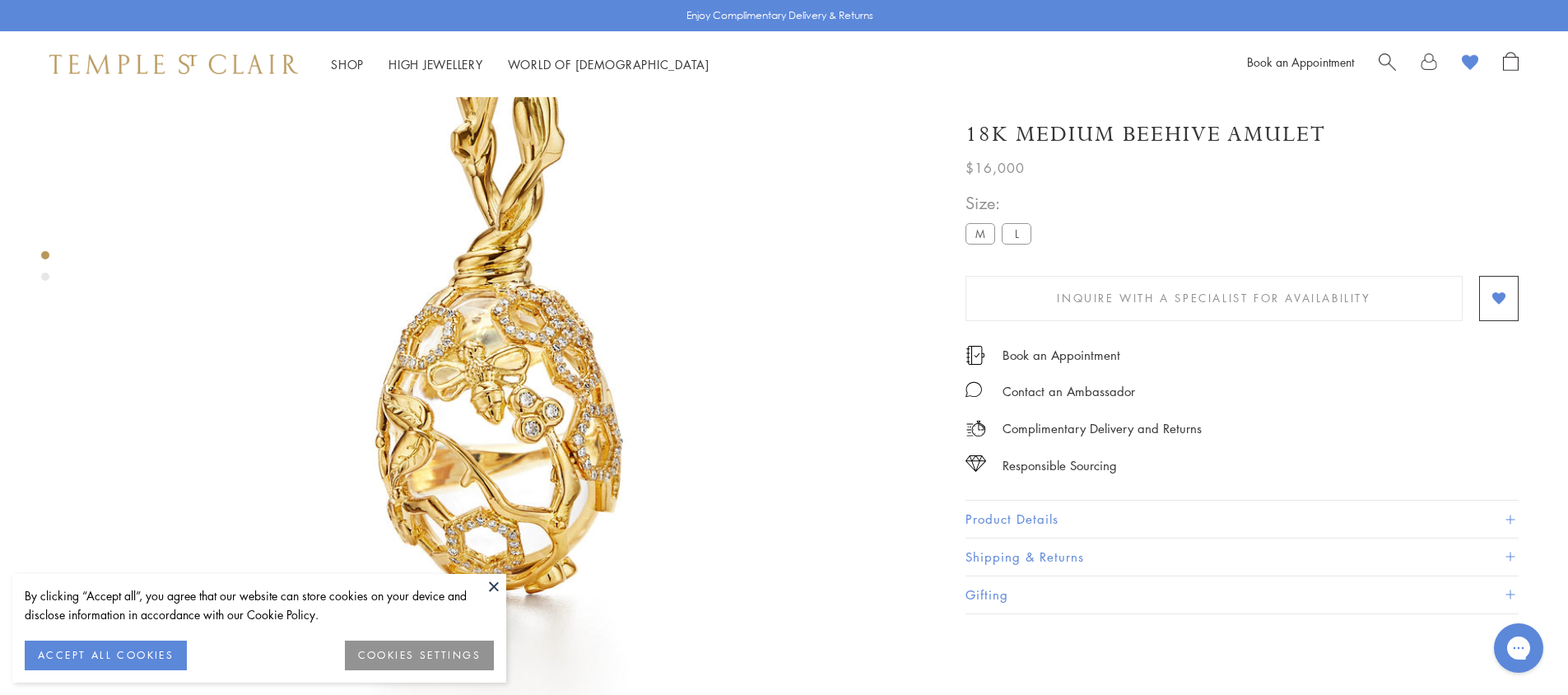
scroll to position [180, 0]
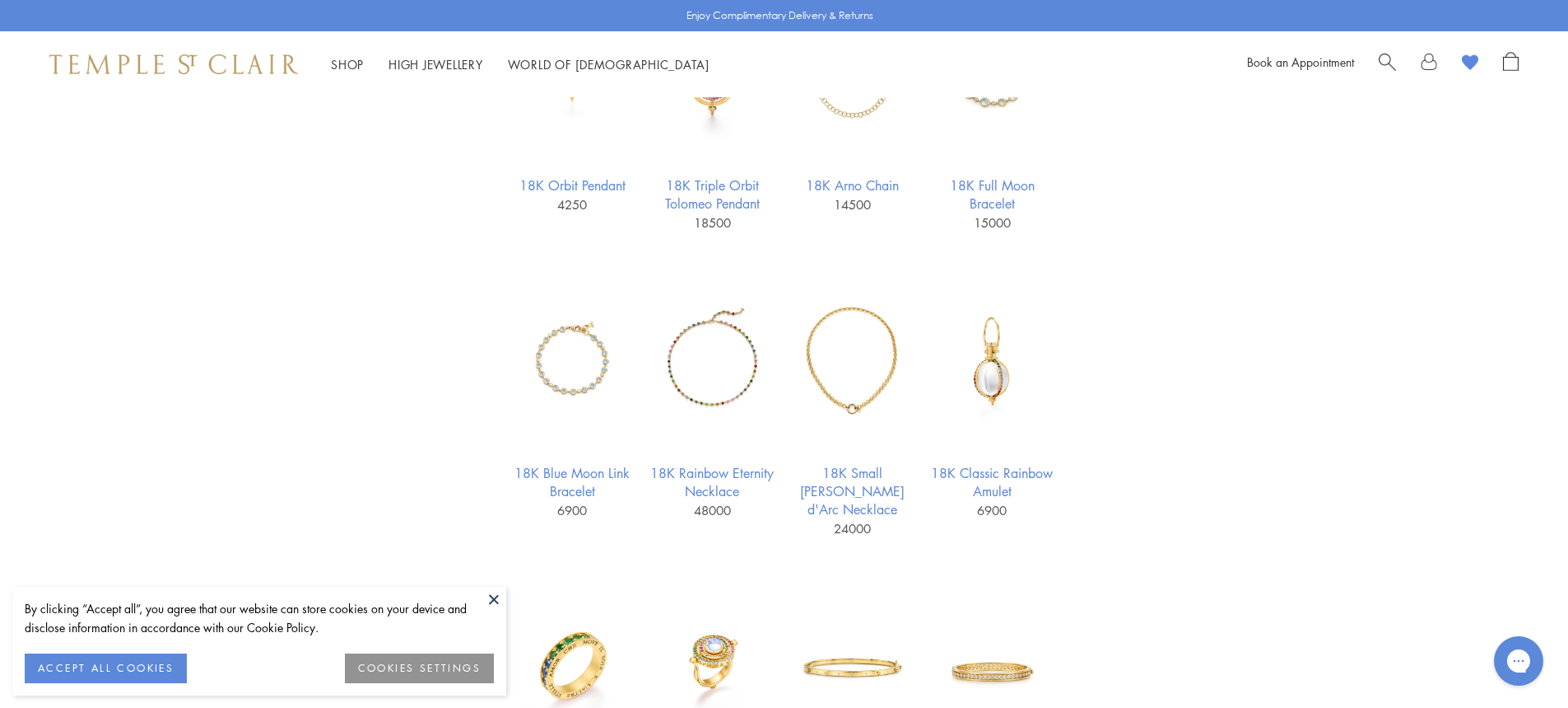
scroll to position [3130, 0]
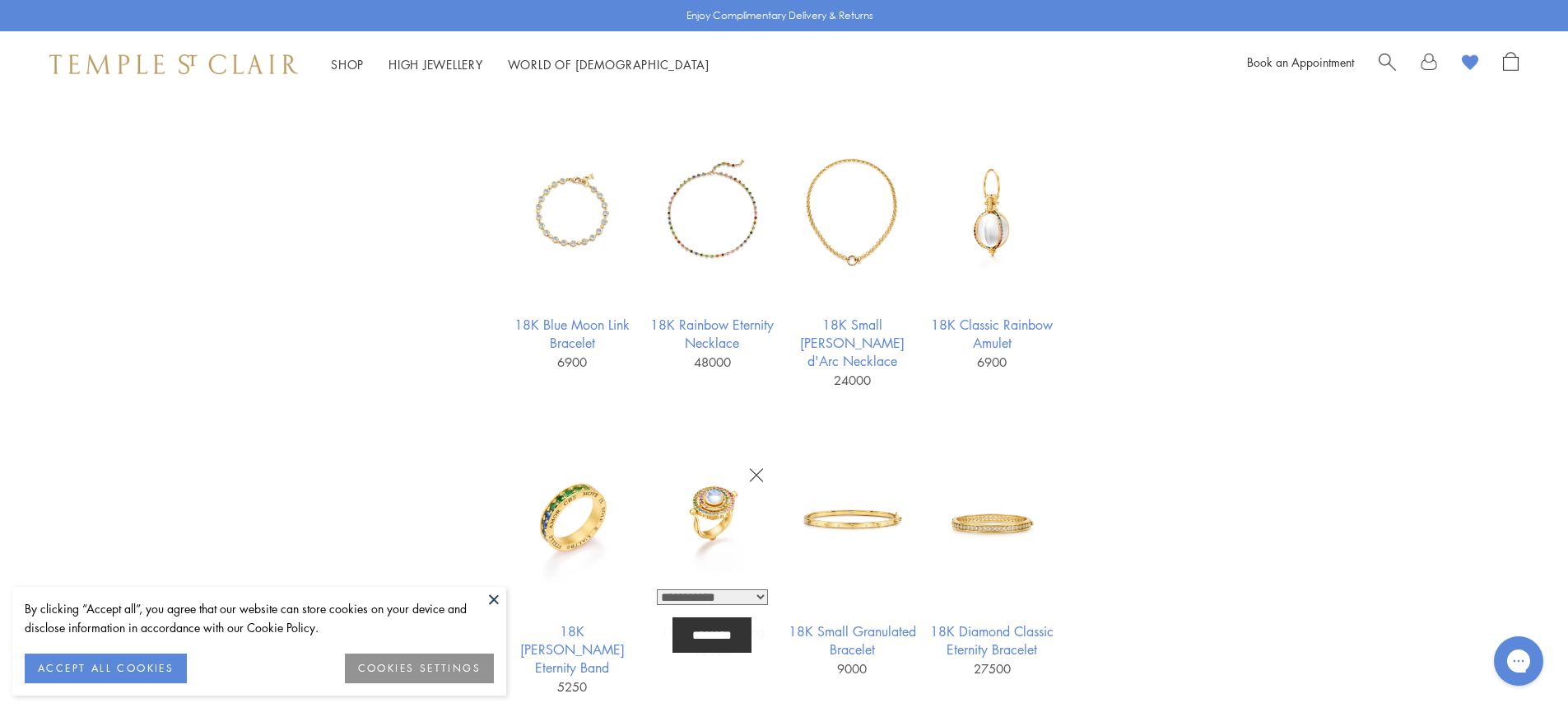
click at [708, 455] on img at bounding box center [712, 518] width 128 height 128
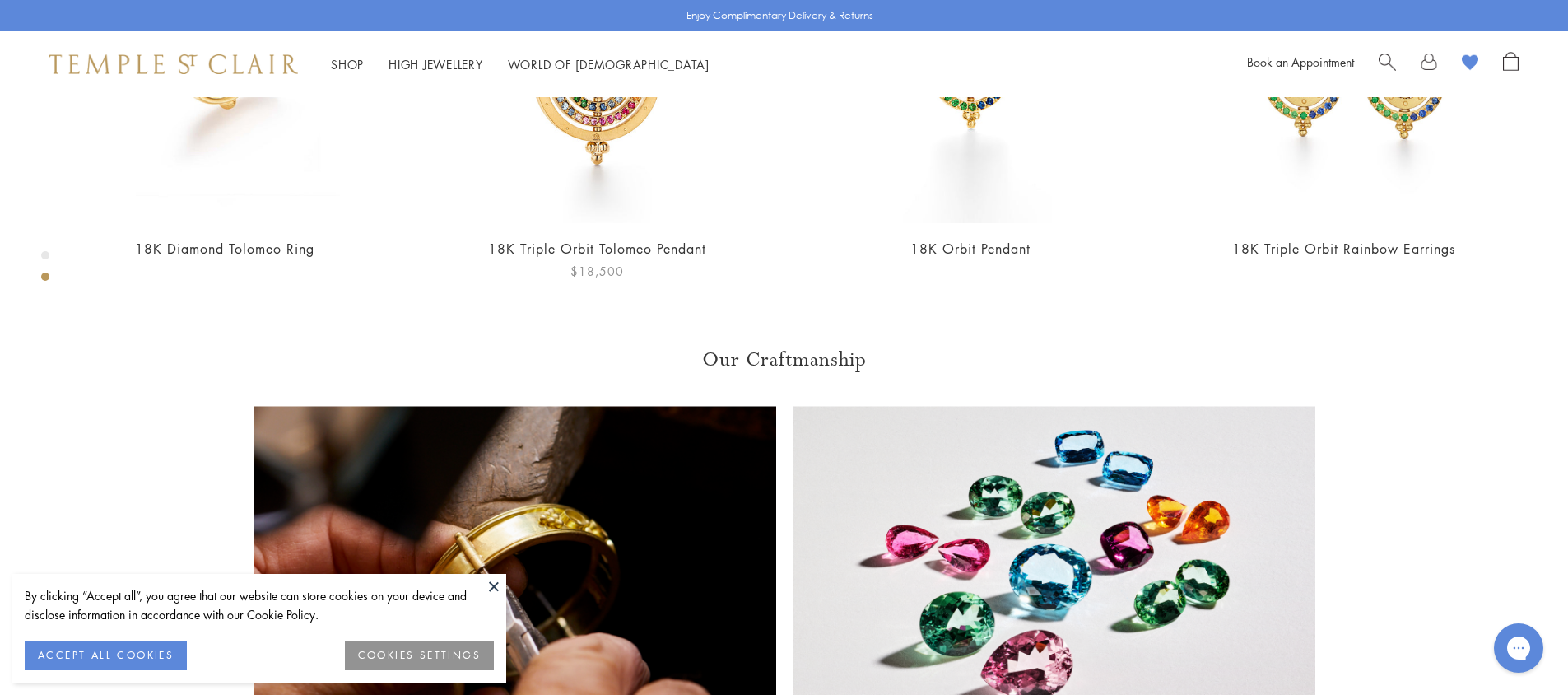
scroll to position [838, 0]
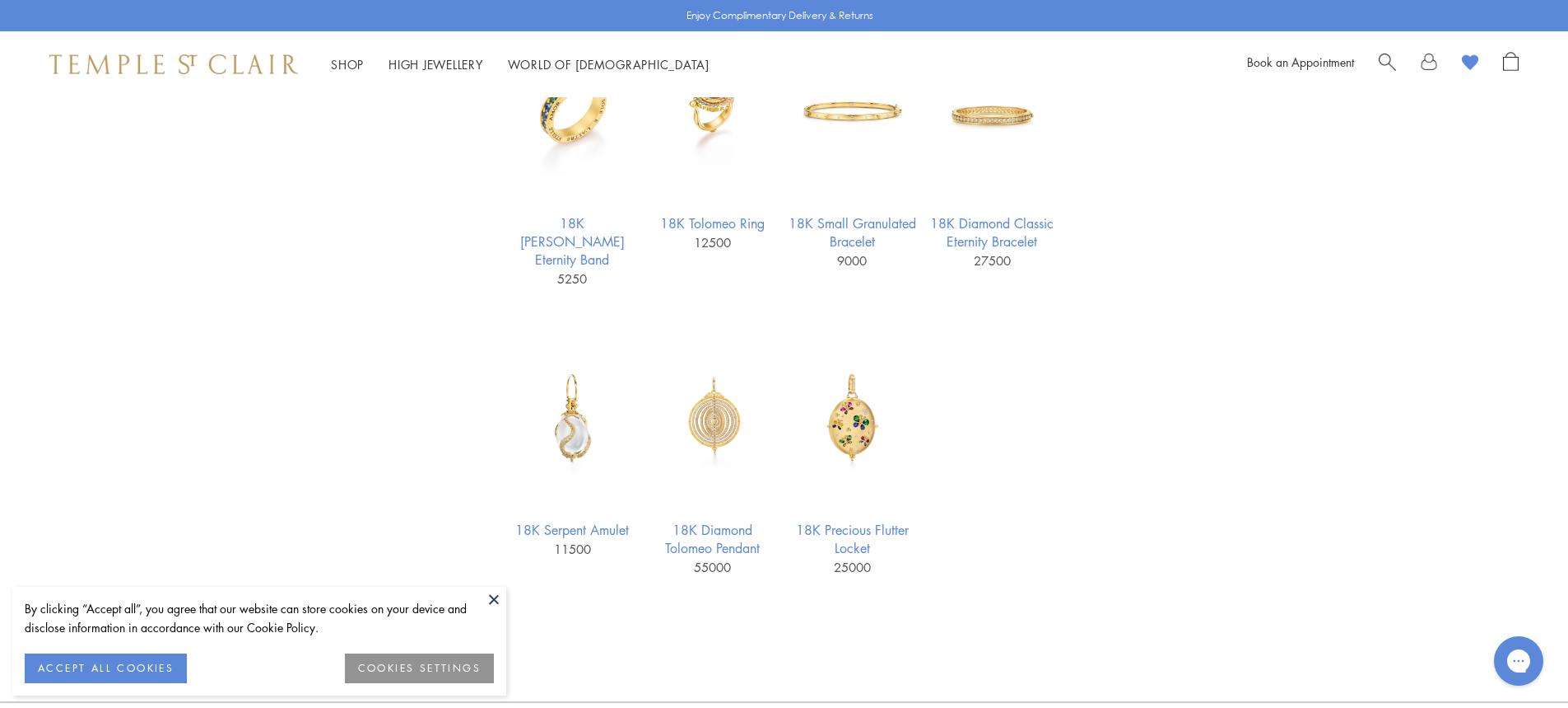
scroll to position [3542, 0]
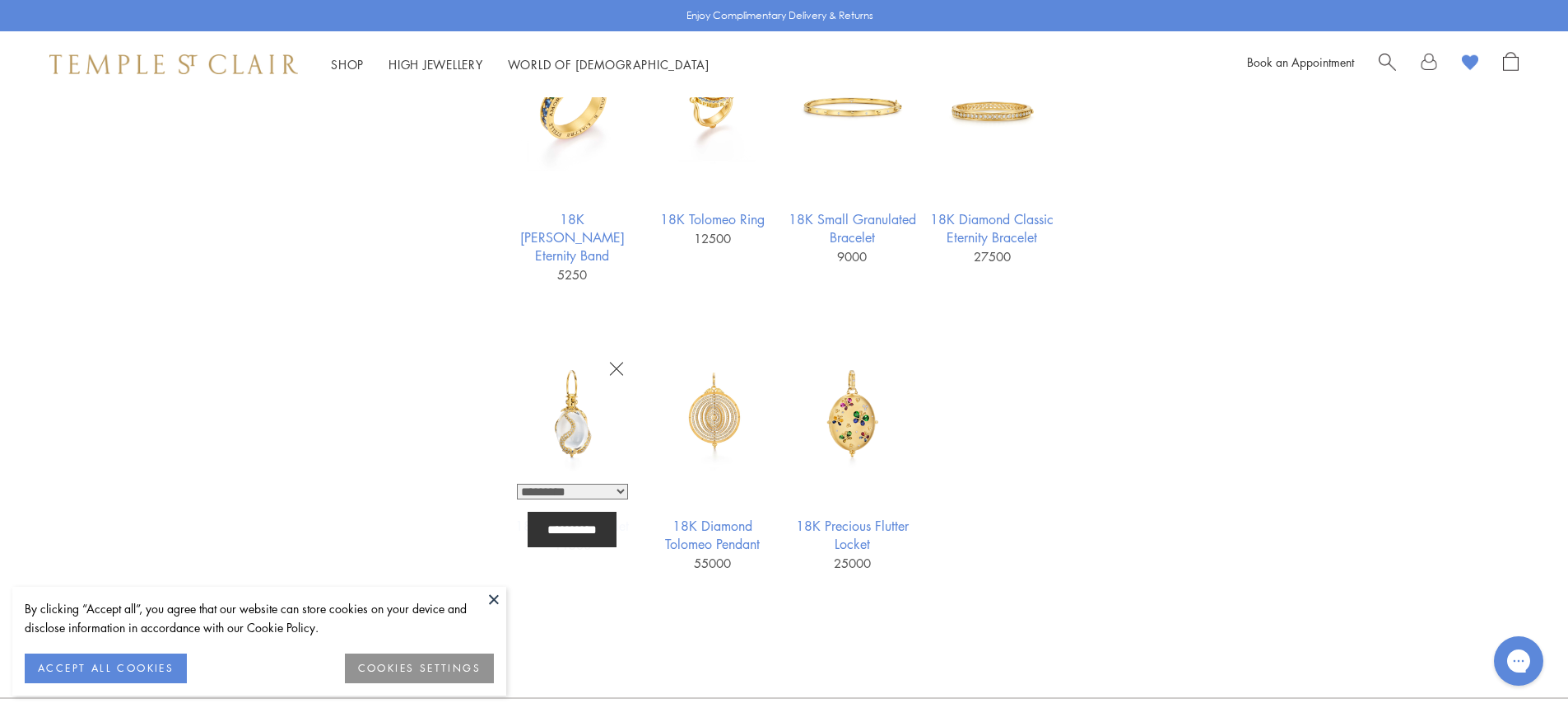
click at [570, 349] on img at bounding box center [572, 413] width 128 height 128
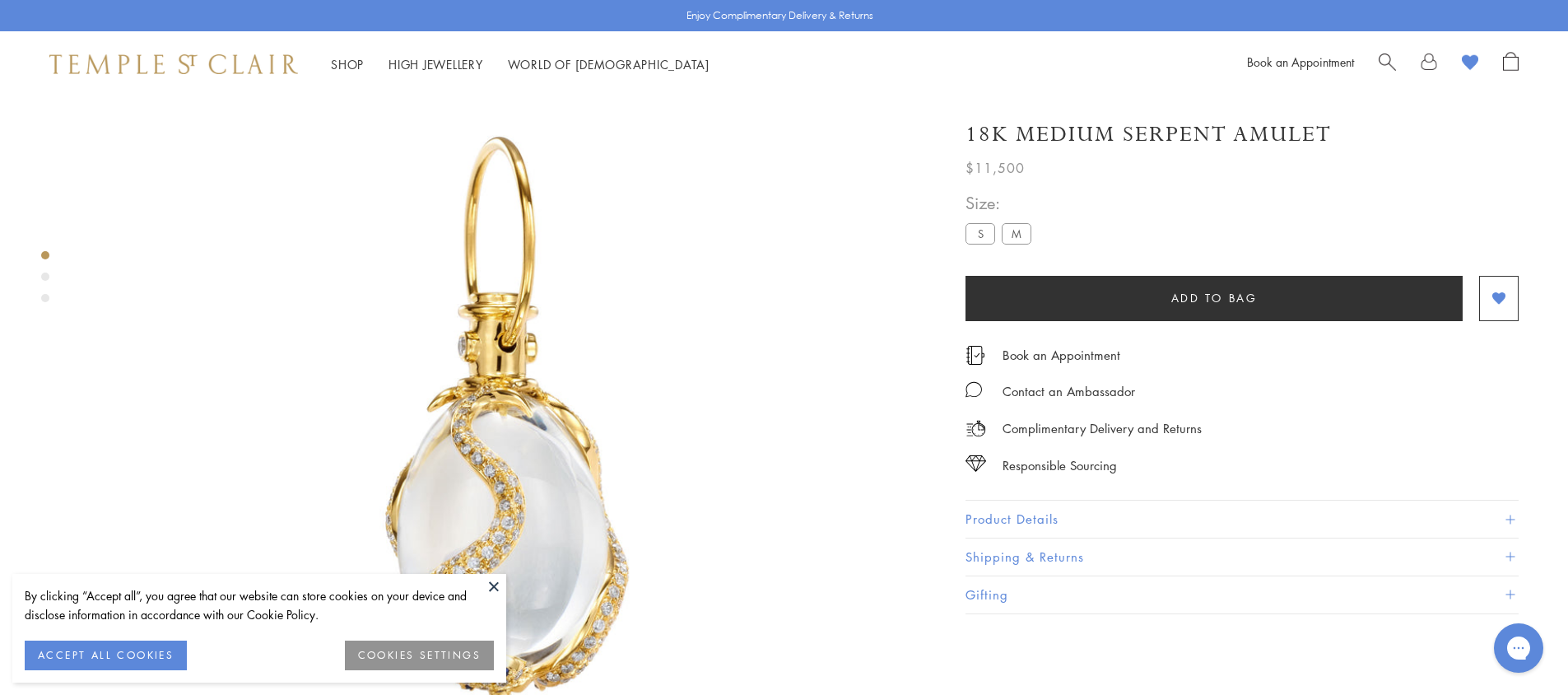
scroll to position [344, 0]
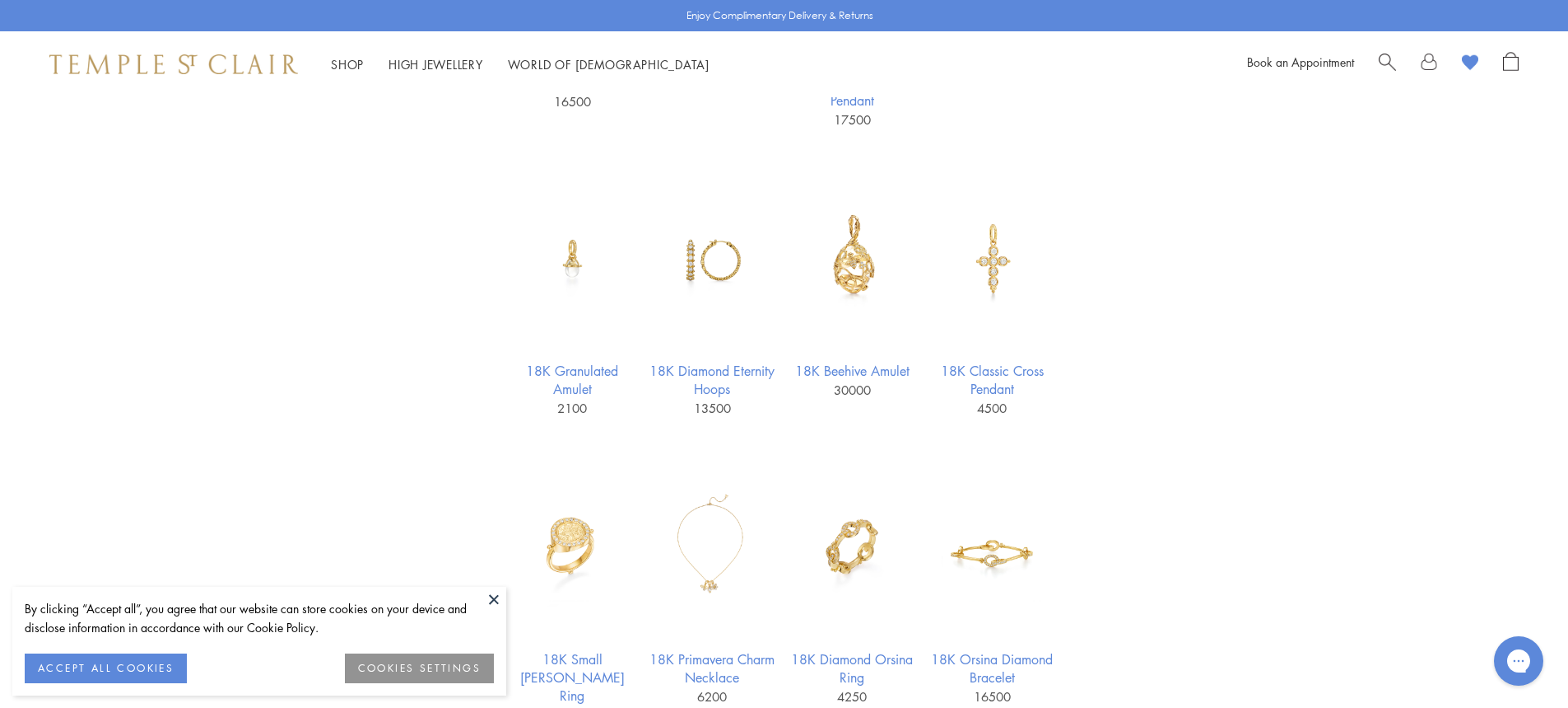
scroll to position [1153, 0]
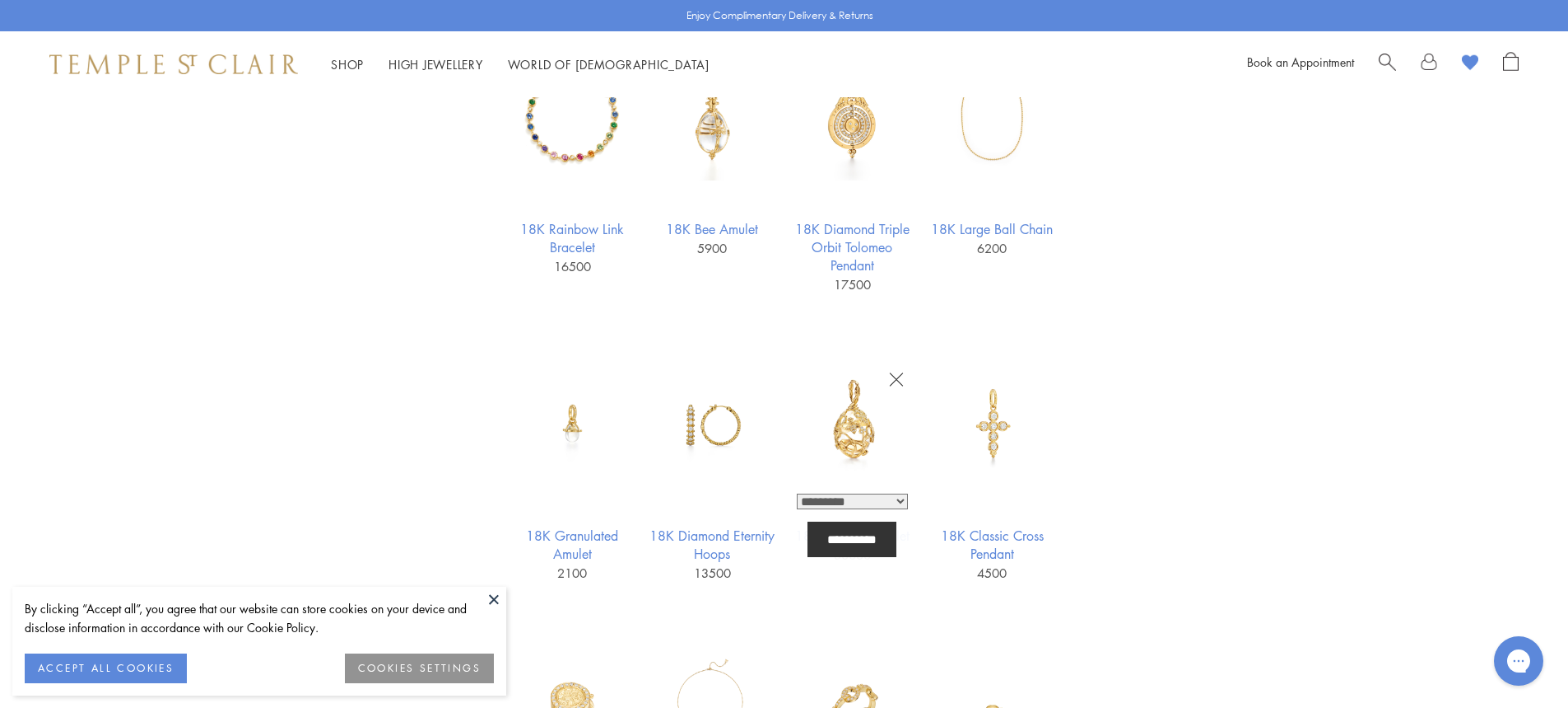
click at [846, 428] on img at bounding box center [853, 423] width 128 height 128
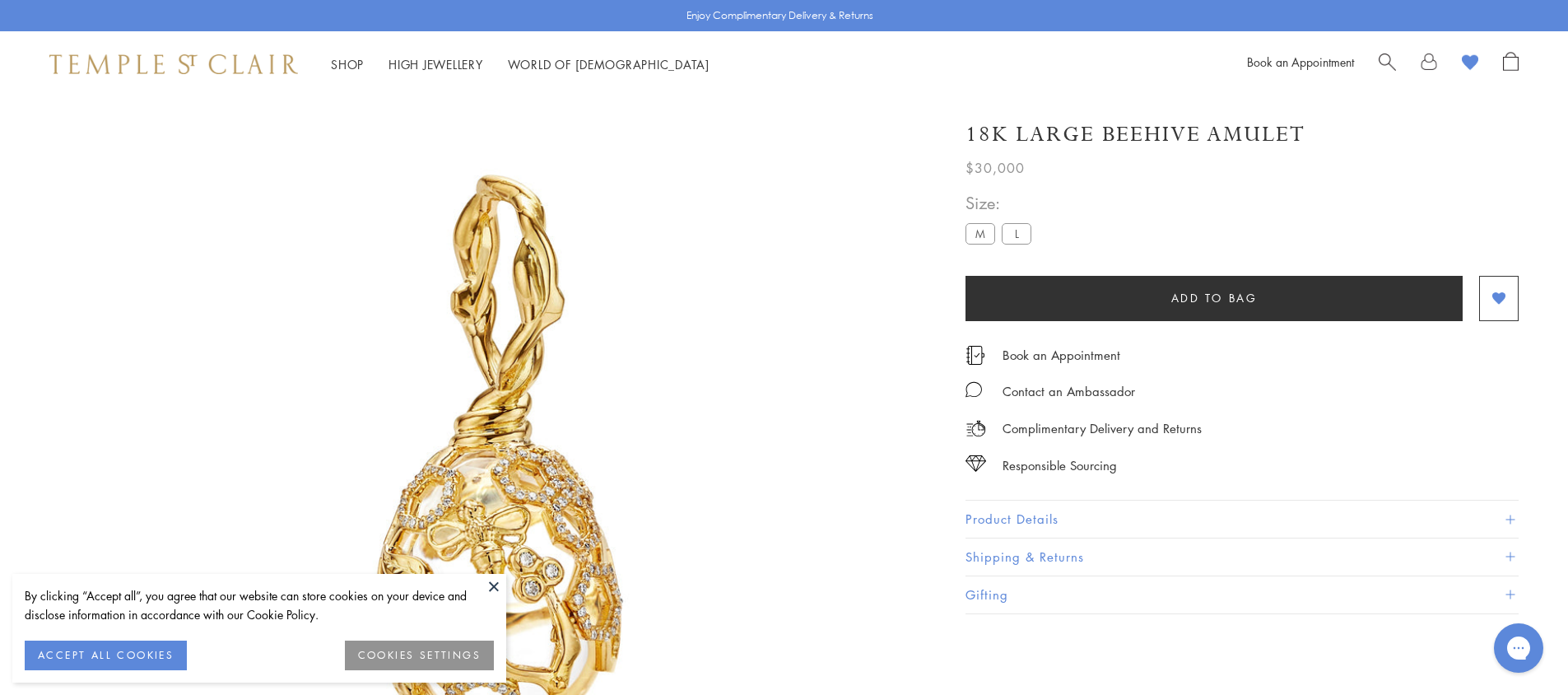
scroll to position [97, 0]
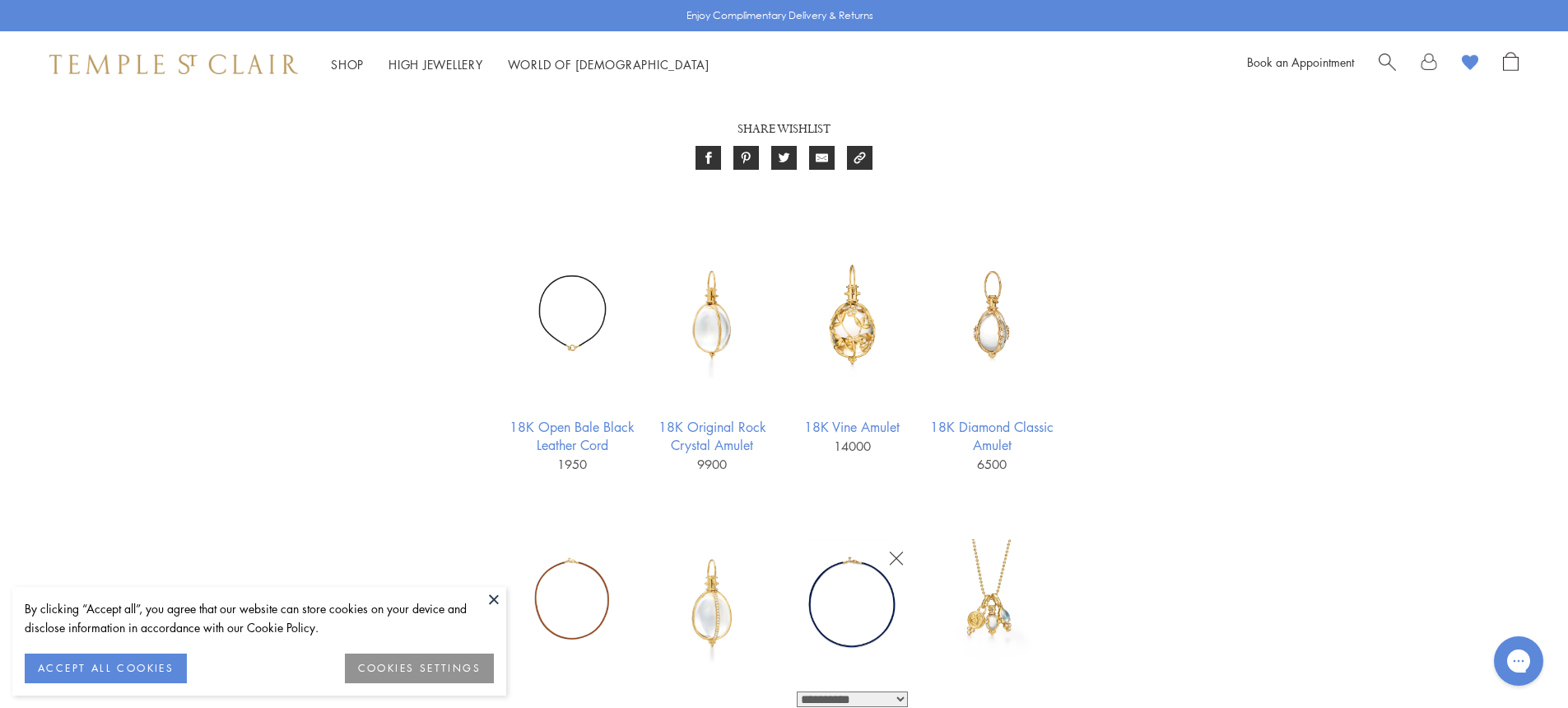
scroll to position [91, 0]
click at [840, 327] on img at bounding box center [853, 315] width 128 height 128
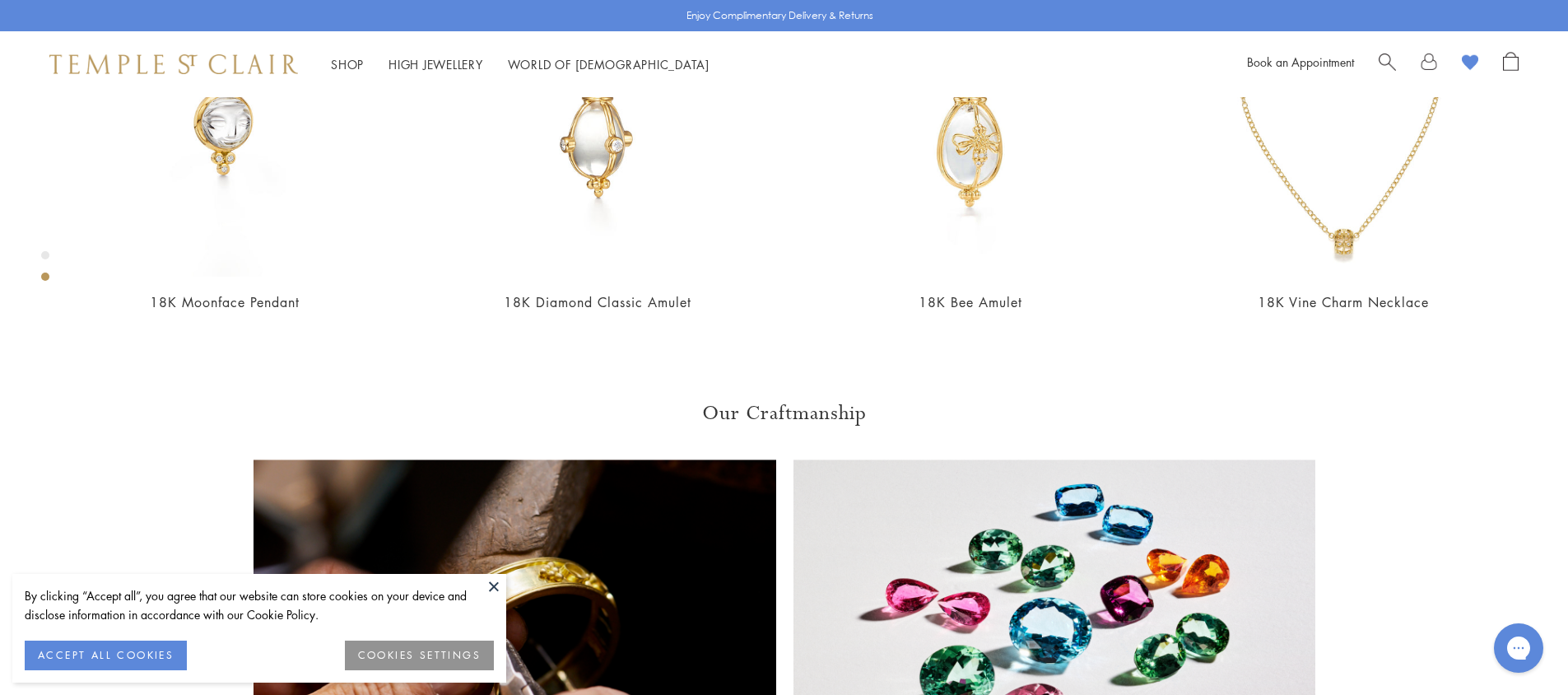
scroll to position [1250, 0]
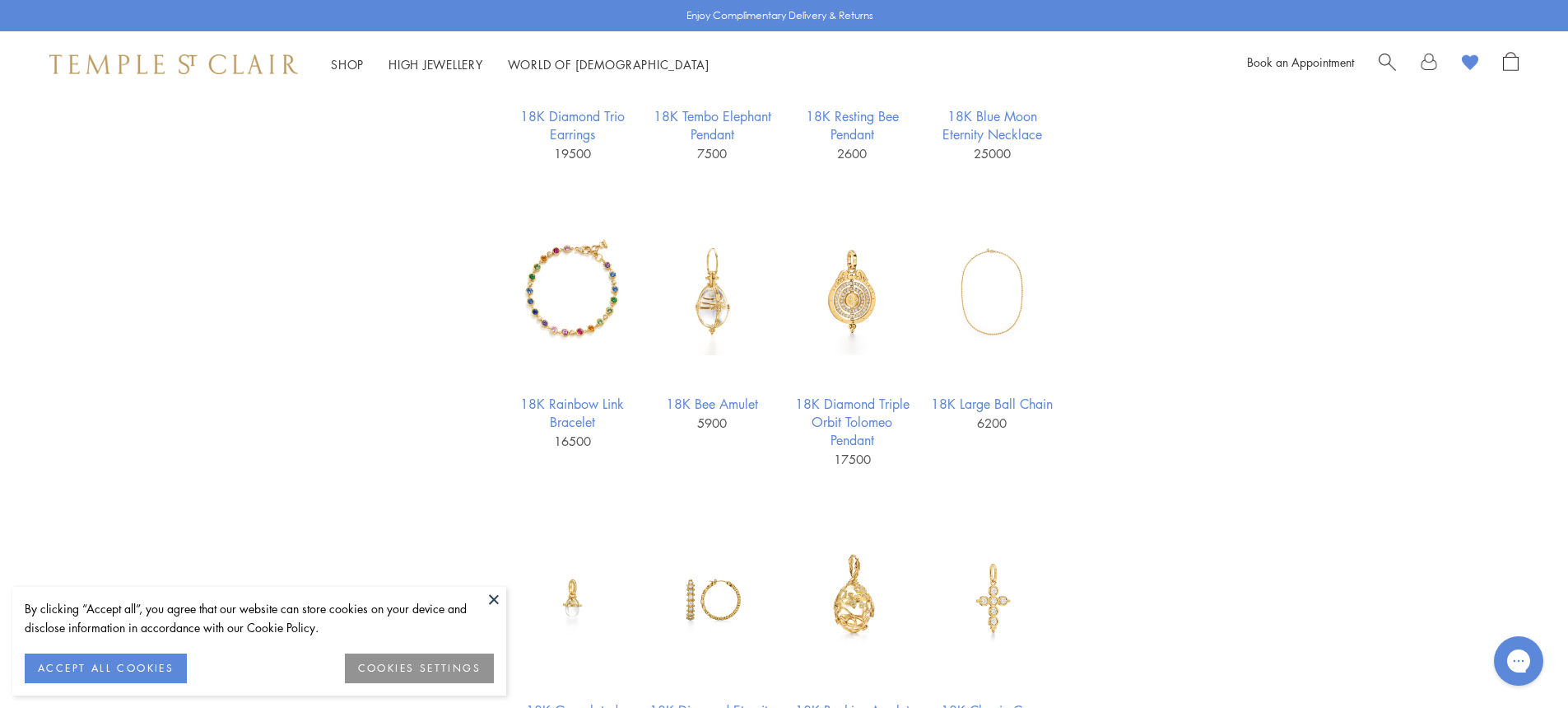
scroll to position [750, 0]
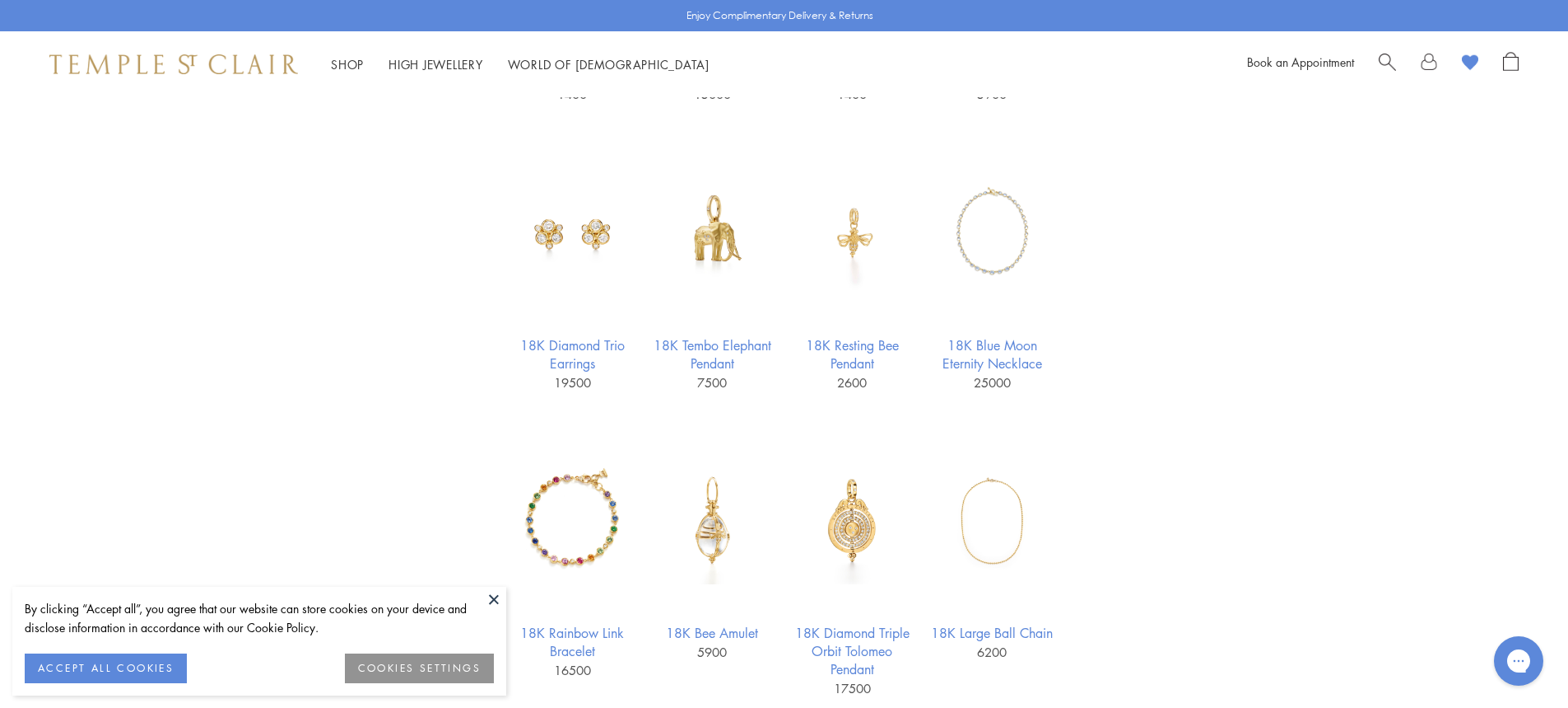
click at [1432, 61] on link at bounding box center [1429, 65] width 16 height 25
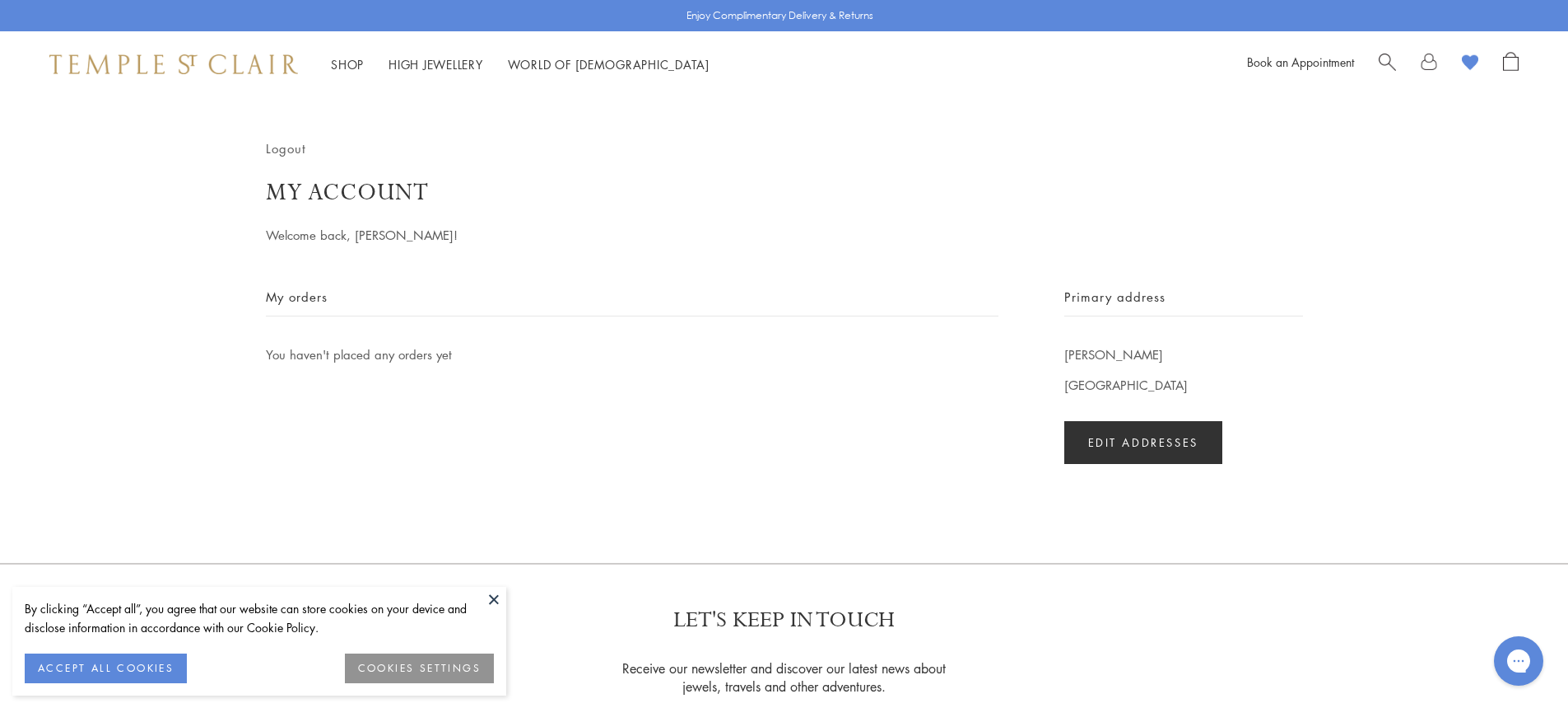
click at [289, 141] on link "Logout" at bounding box center [286, 148] width 41 height 18
